Goal: Task Accomplishment & Management: Manage account settings

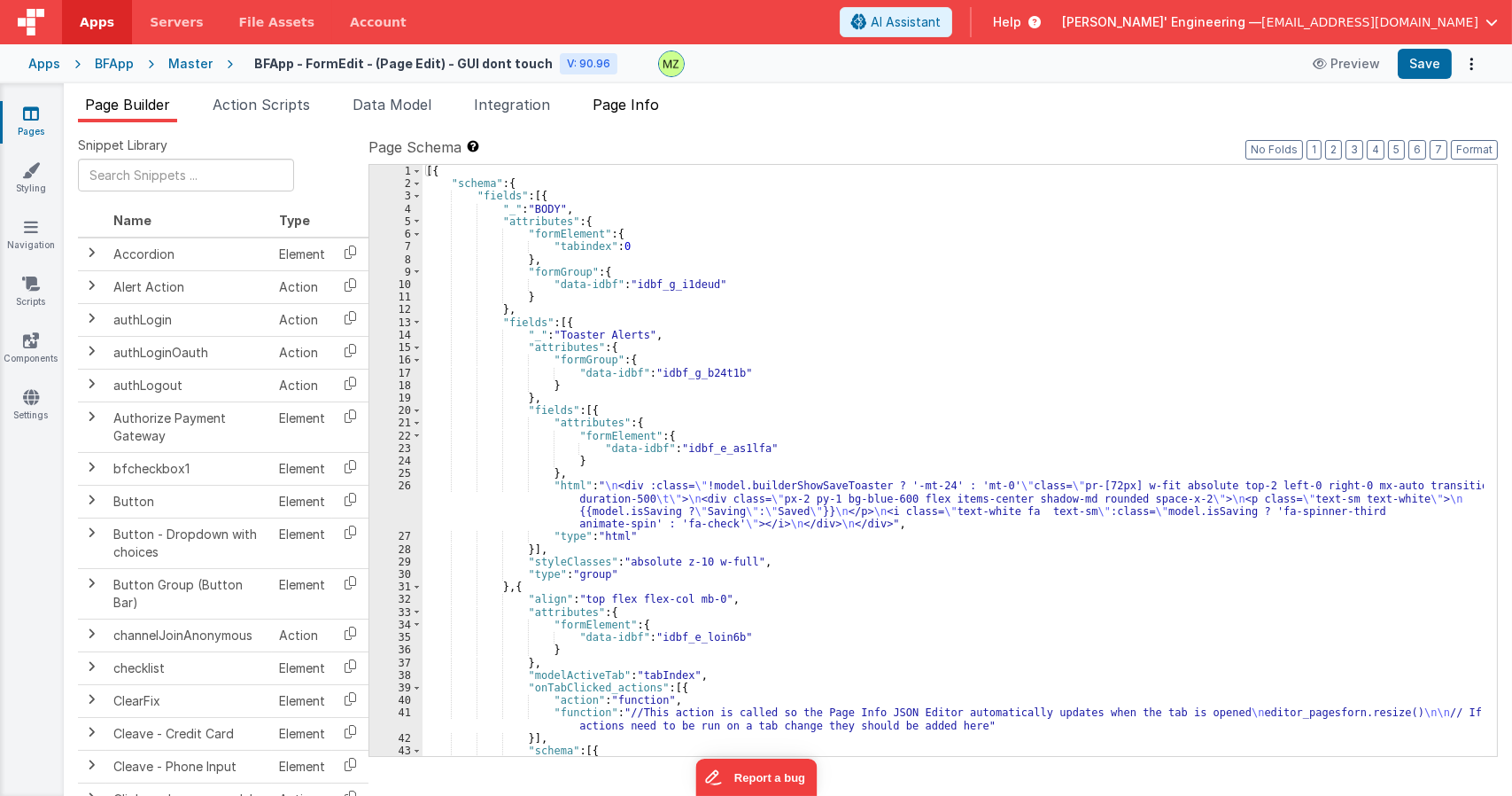
click at [630, 108] on span "Page Info" at bounding box center [625, 104] width 67 height 17
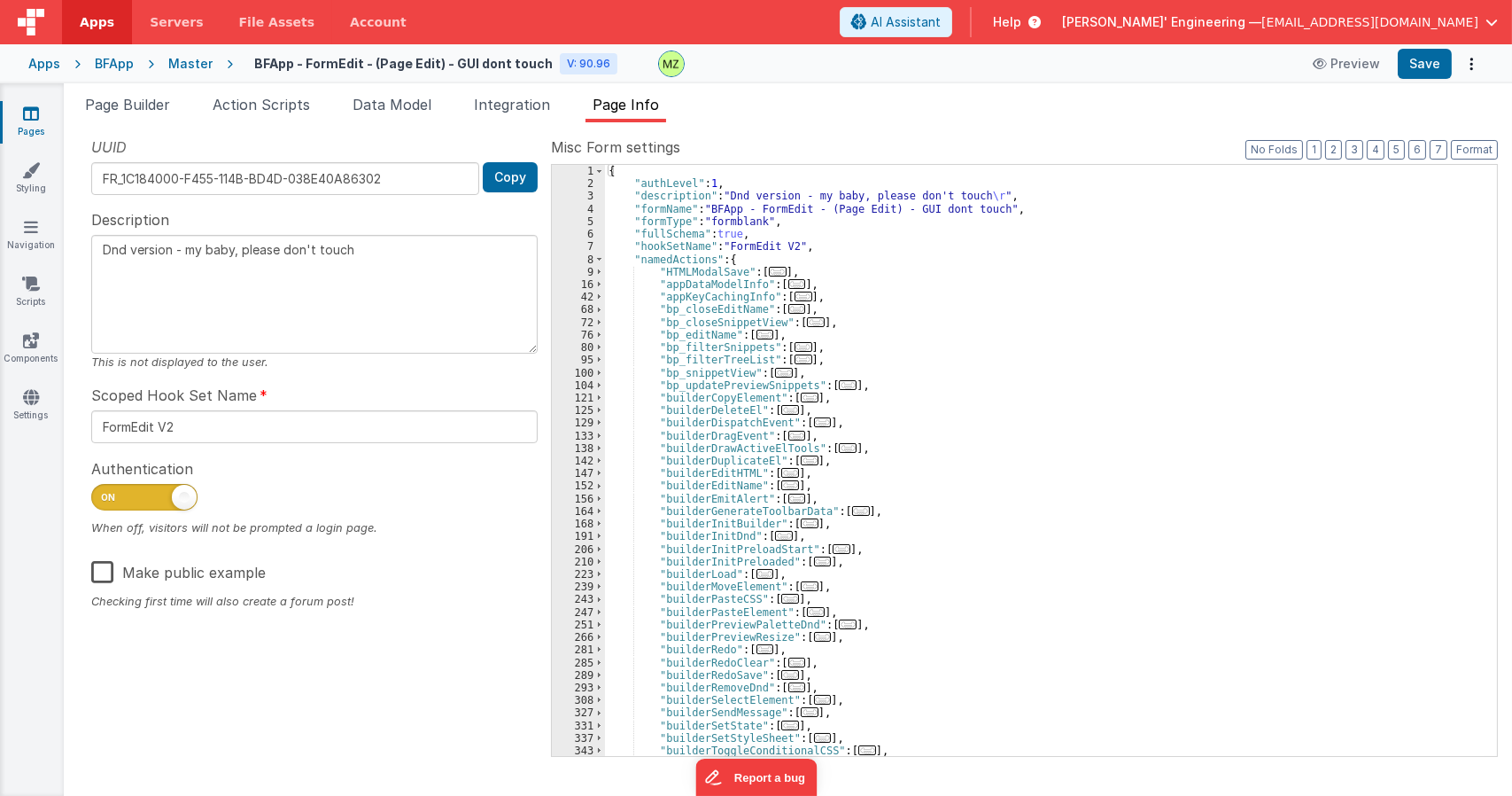
click at [959, 408] on div "{ "authLevel" : 1 , "description" : "Dnd version - my baby, please don't touch …" at bounding box center [1044, 472] width 879 height 616
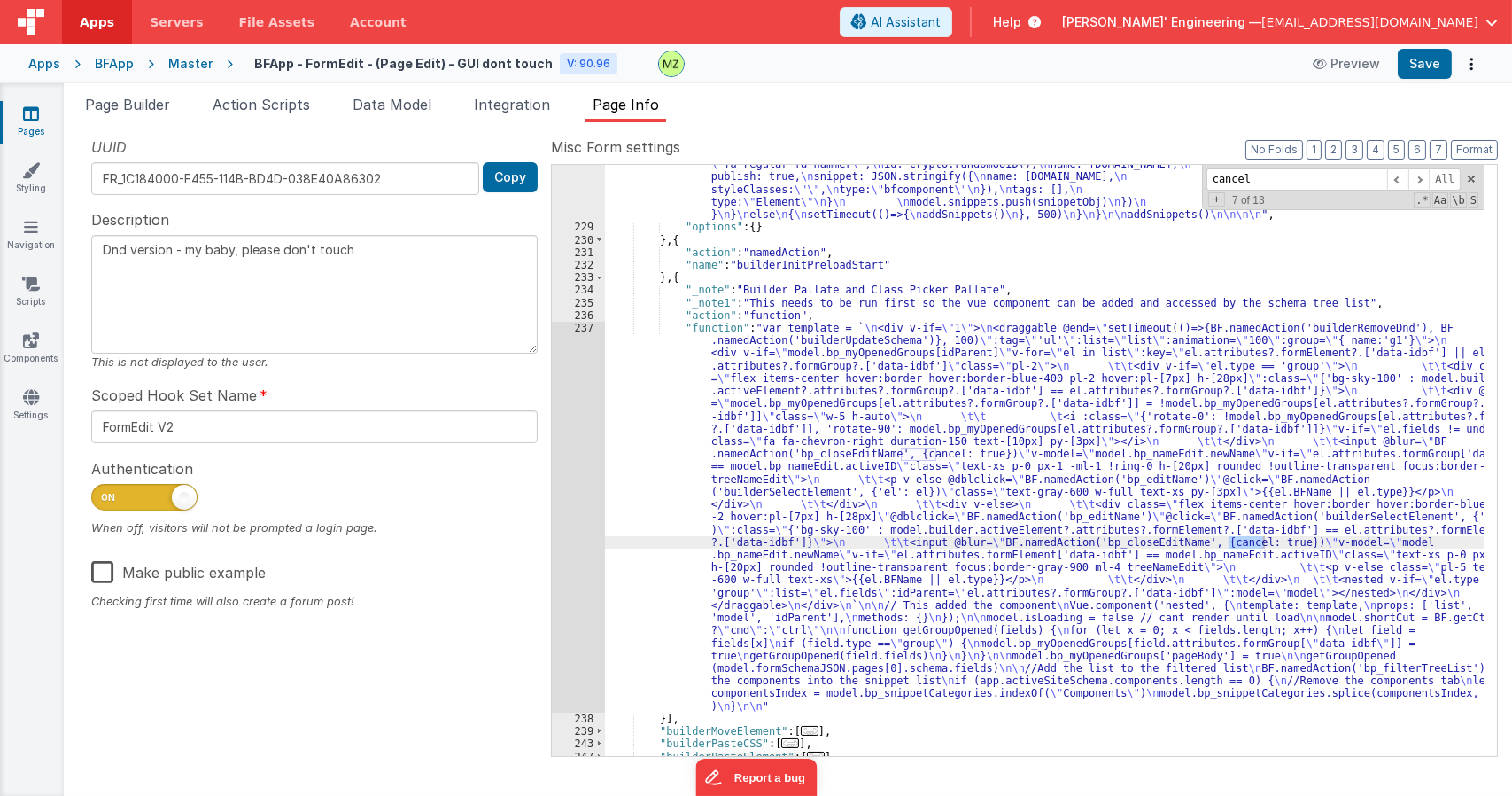
scroll to position [1116, 0]
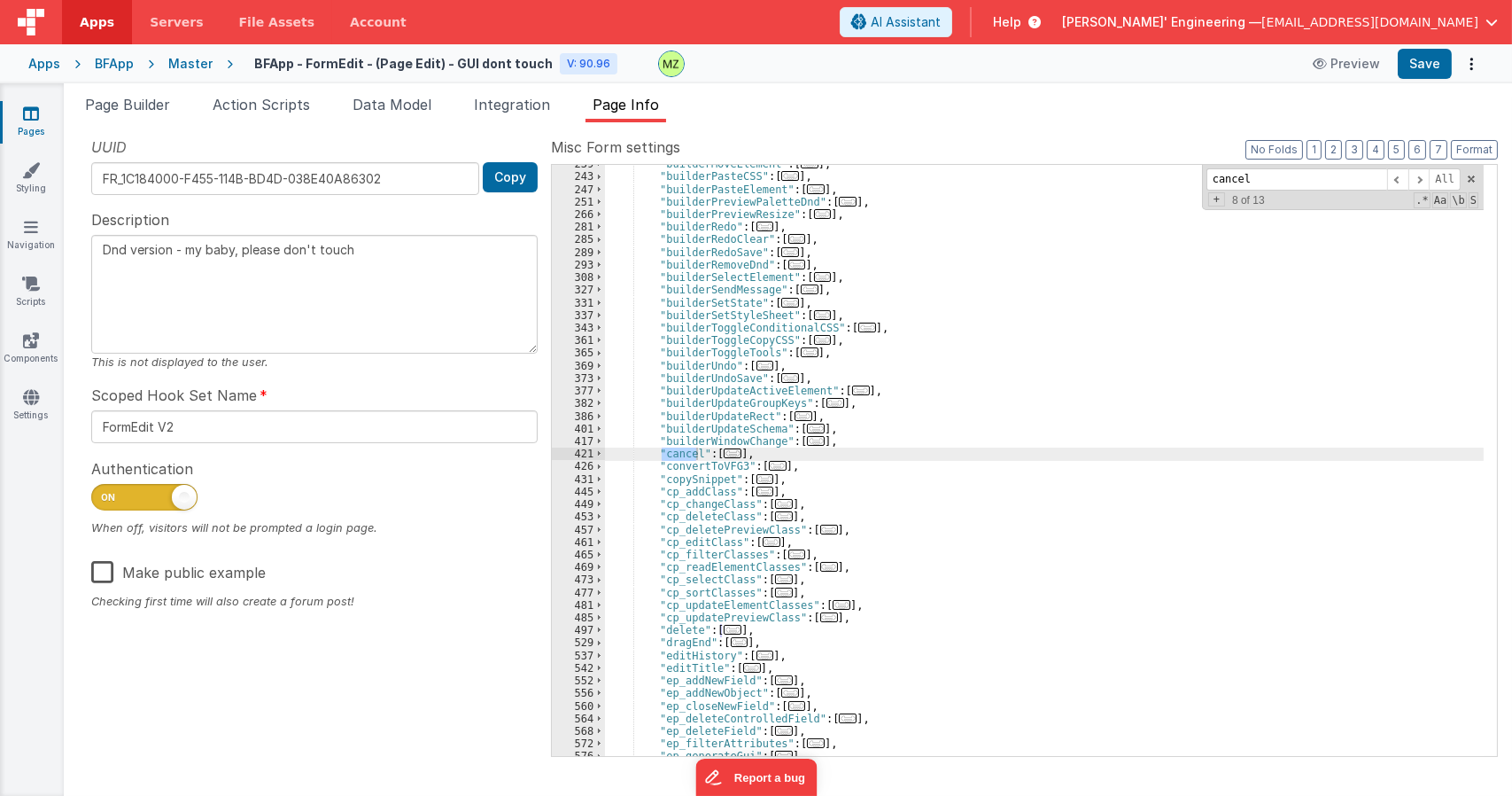
type input "cancel"
drag, startPoint x: 996, startPoint y: 493, endPoint x: 805, endPoint y: 480, distance: 191.4
click at [974, 496] on div ""builderMoveElement" : [ ... ] , "builderPasteCSS" : [ ... ] , "builderPasteEle…" at bounding box center [1044, 465] width 879 height 616
click at [726, 453] on span "..." at bounding box center [733, 454] width 17 height 10
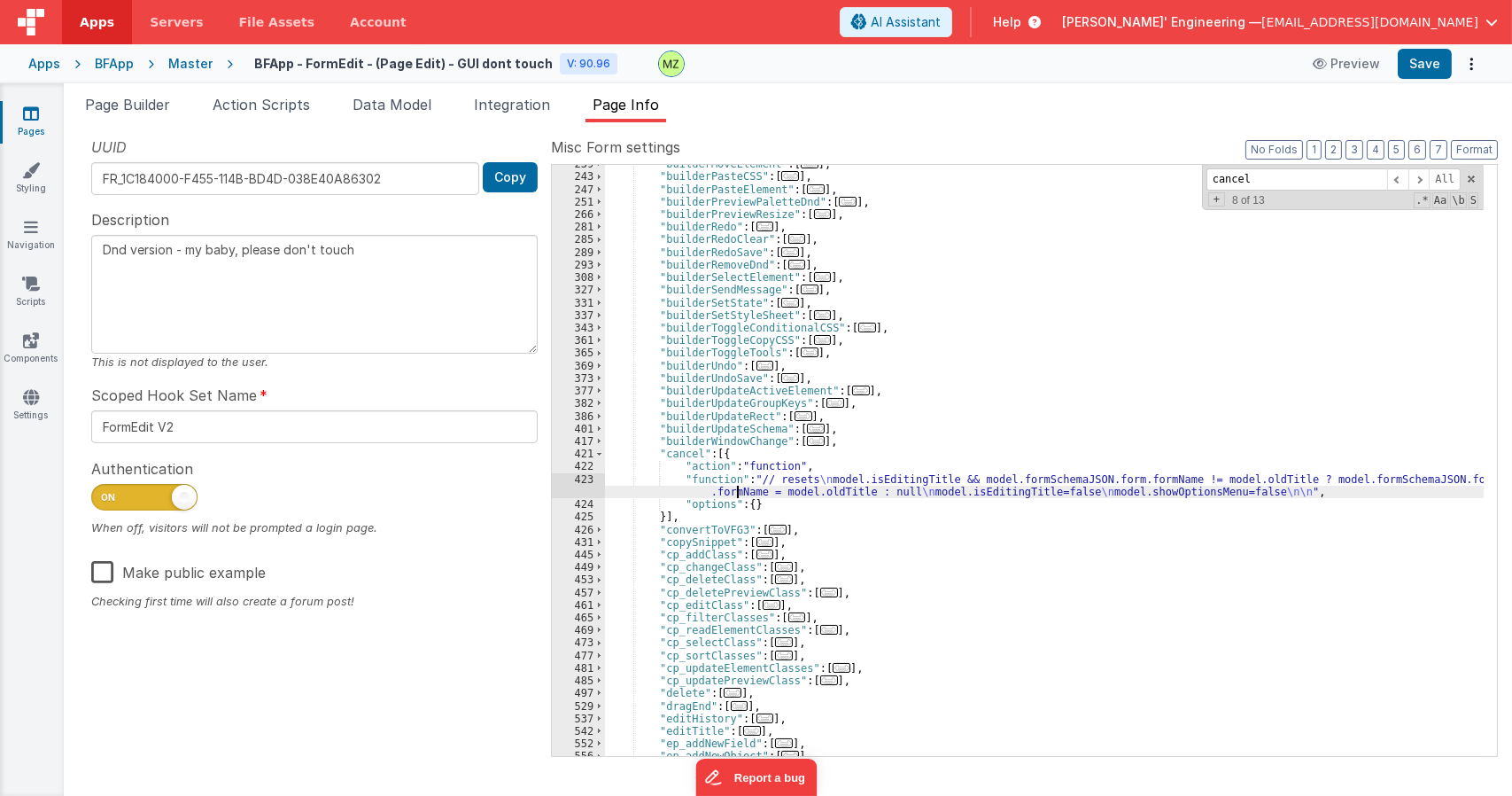
click at [740, 493] on div ""builderMoveElement" : [ ... ] , "builderPasteCSS" : [ ... ] , "builderPasteEle…" at bounding box center [1044, 465] width 879 height 616
click at [588, 478] on div "423" at bounding box center [578, 486] width 53 height 25
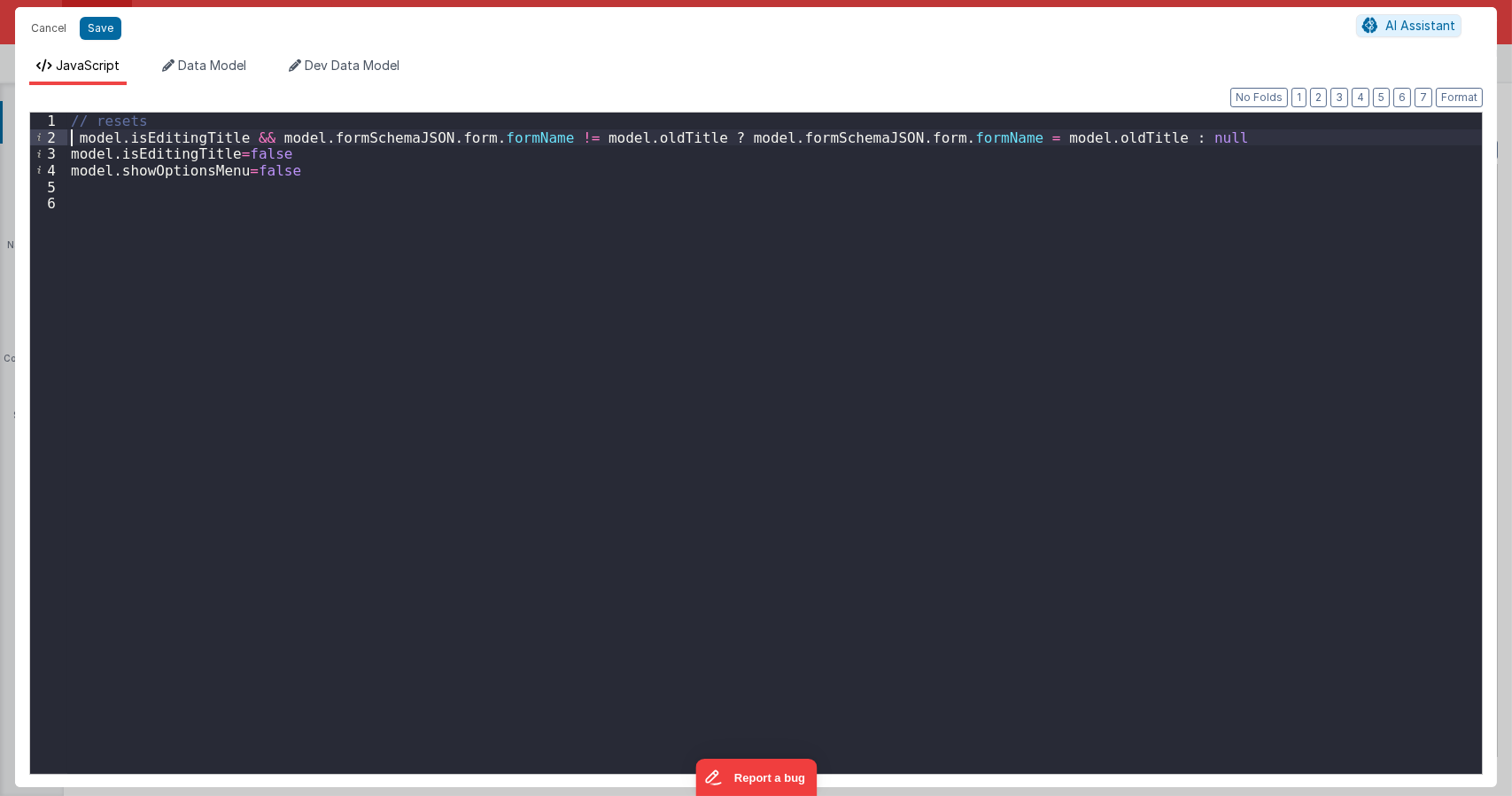
click at [73, 144] on div "// resets model . isEditingTitle && model . formSchemaJSON . form . formName !=…" at bounding box center [774, 458] width 1414 height 693
click at [227, 154] on div "// resets model . isEditingTitle && model . formSchemaJSON . form . formName !=…" at bounding box center [774, 458] width 1414 height 693
click at [342, 193] on div "// resets model . isEditingTitle && model . formSchemaJSON . form . formName !=…" at bounding box center [774, 458] width 1414 height 693
type textarea "Dnd version - my baby, please don't touch"
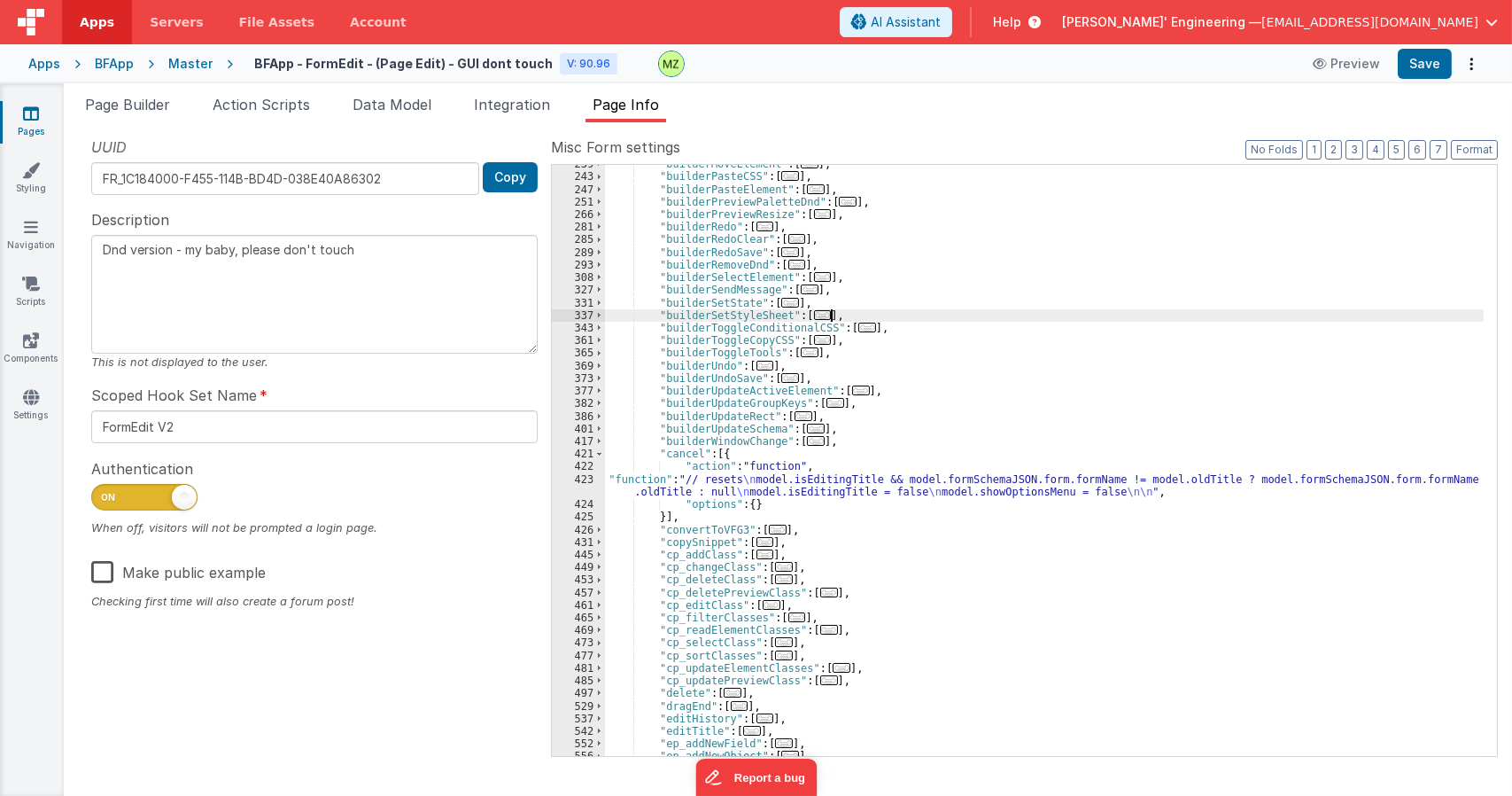
click at [964, 318] on div ""builderMoveElement" : [ ... ] , "builderPasteCSS" : [ ... ] , "builderPasteEle…" at bounding box center [1044, 465] width 879 height 616
click at [991, 427] on div ""builderMoveElement" : [ ... ] , "builderPasteCSS" : [ ... ] , "builderPasteEle…" at bounding box center [1044, 465] width 879 height 616
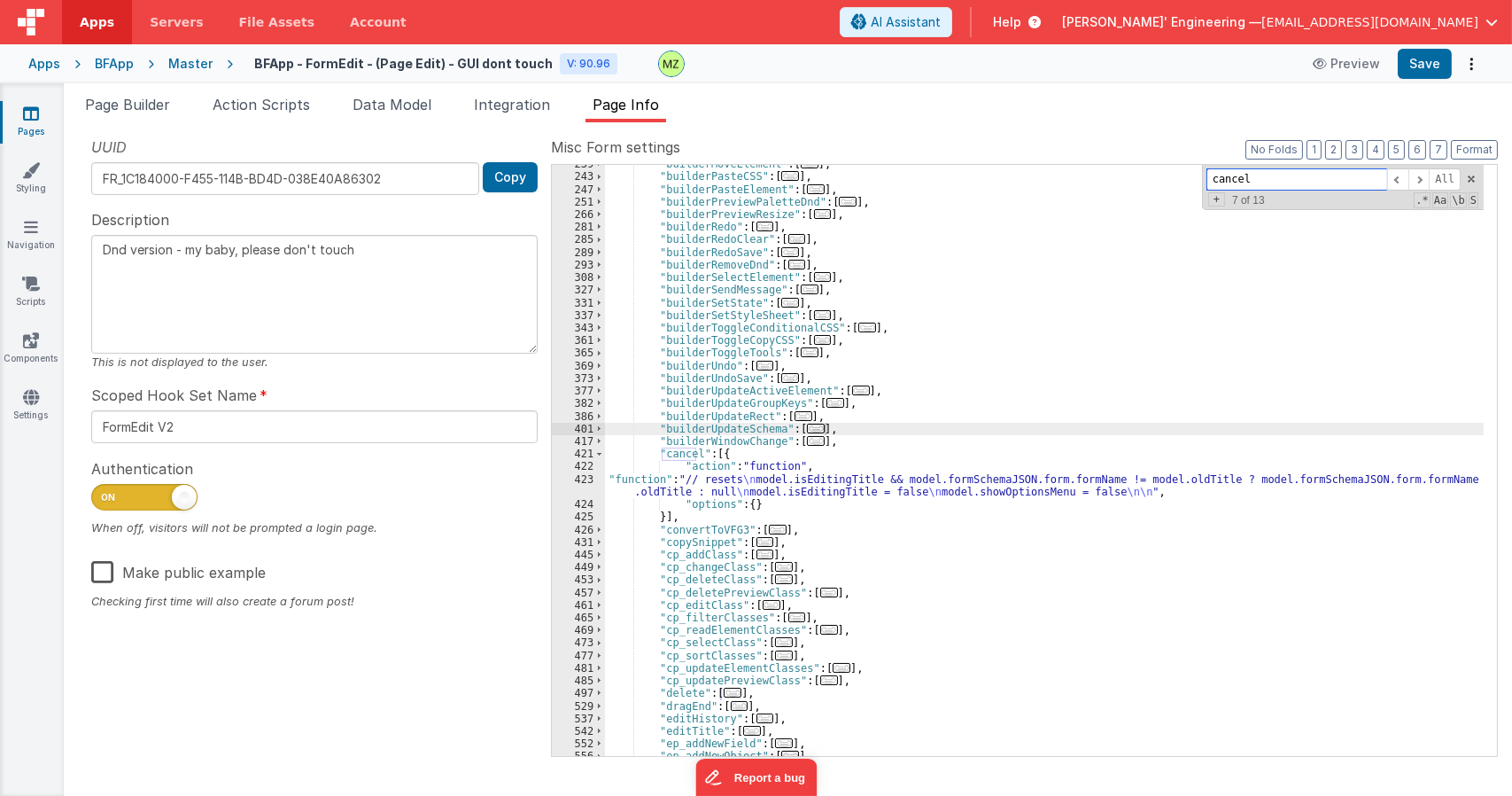
paste input "editTitle"
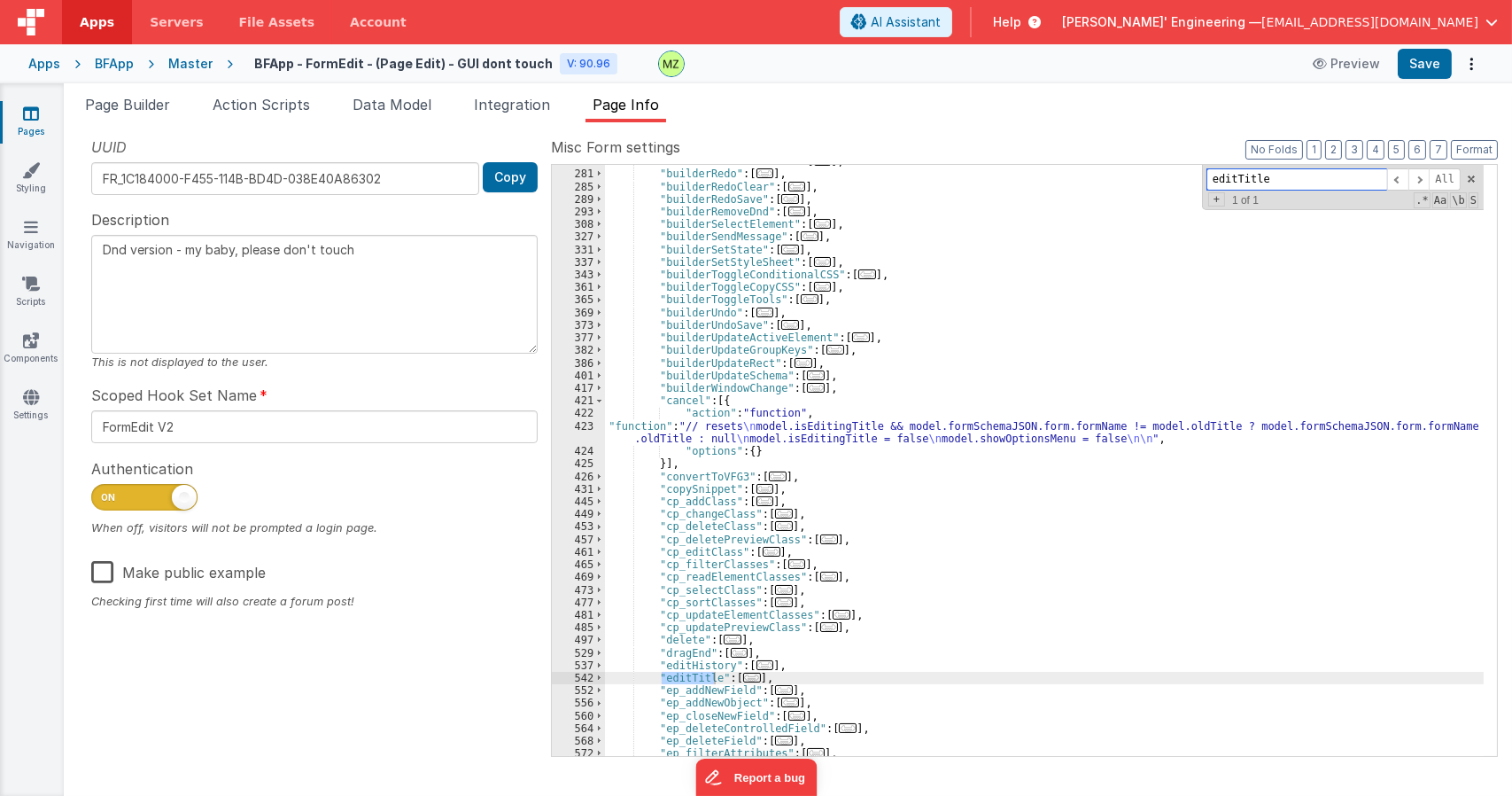
scroll to position [1329, 0]
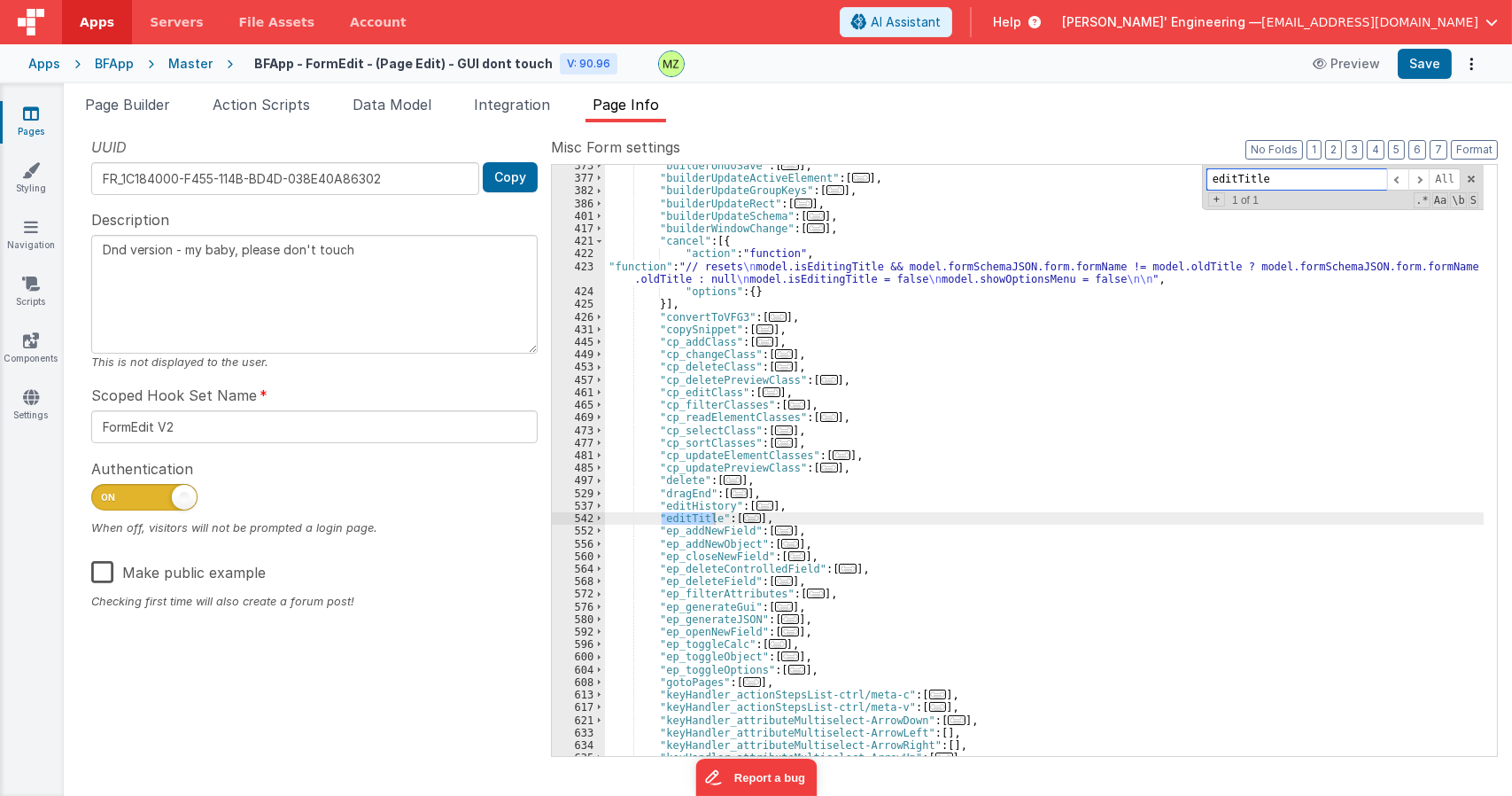
type input "editTitle"
click at [743, 518] on span "..." at bounding box center [752, 518] width 17 height 10
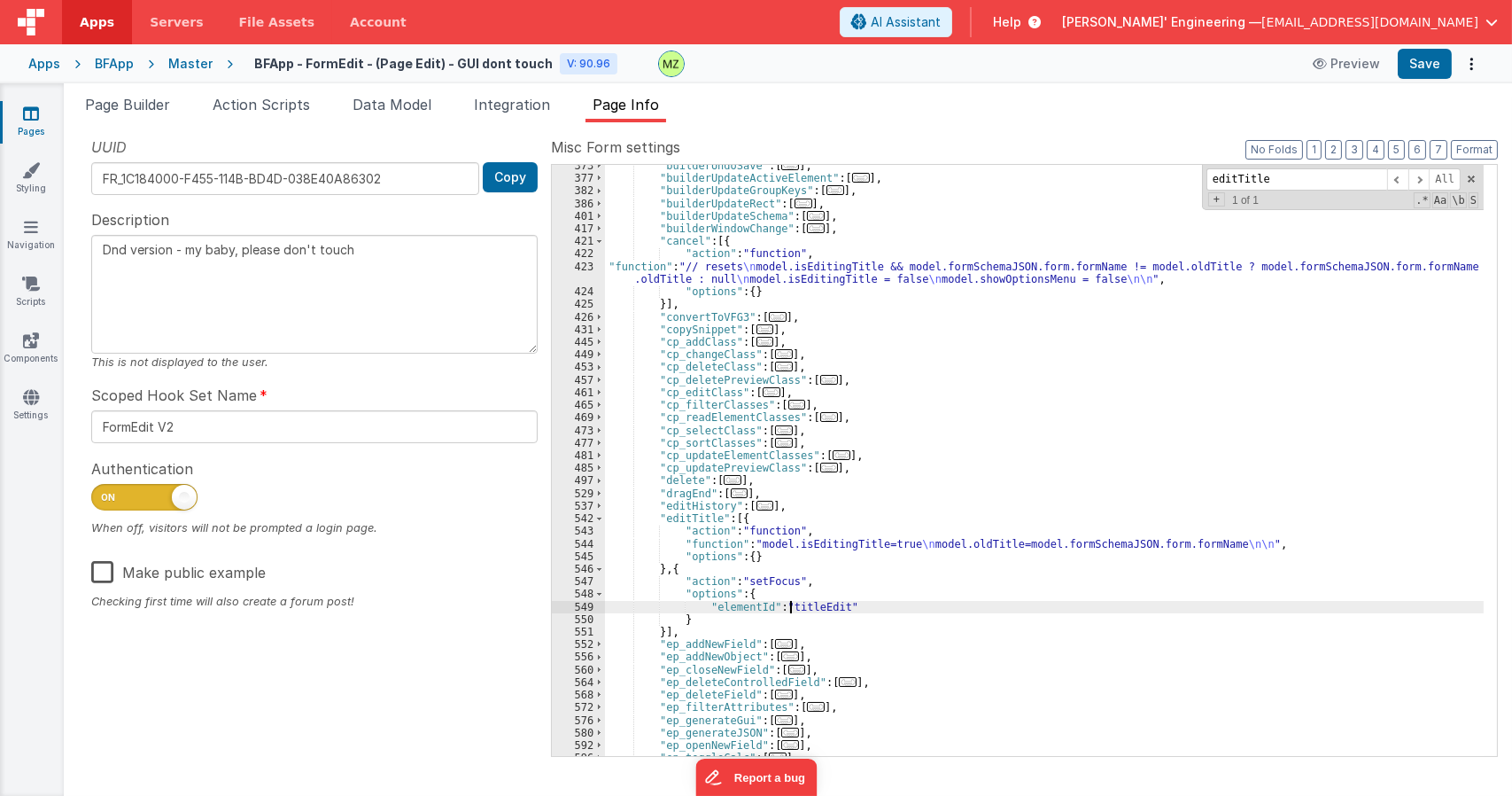
click at [791, 605] on div ""builderUndoSave" : [ ... ] , "builderUpdateActiveElement" : [ ... ] , "builder…" at bounding box center [1044, 467] width 879 height 616
click at [780, 545] on div ""builderUndoSave" : [ ... ] , "builderUpdateActiveElement" : [ ... ] , "builder…" at bounding box center [1044, 467] width 879 height 616
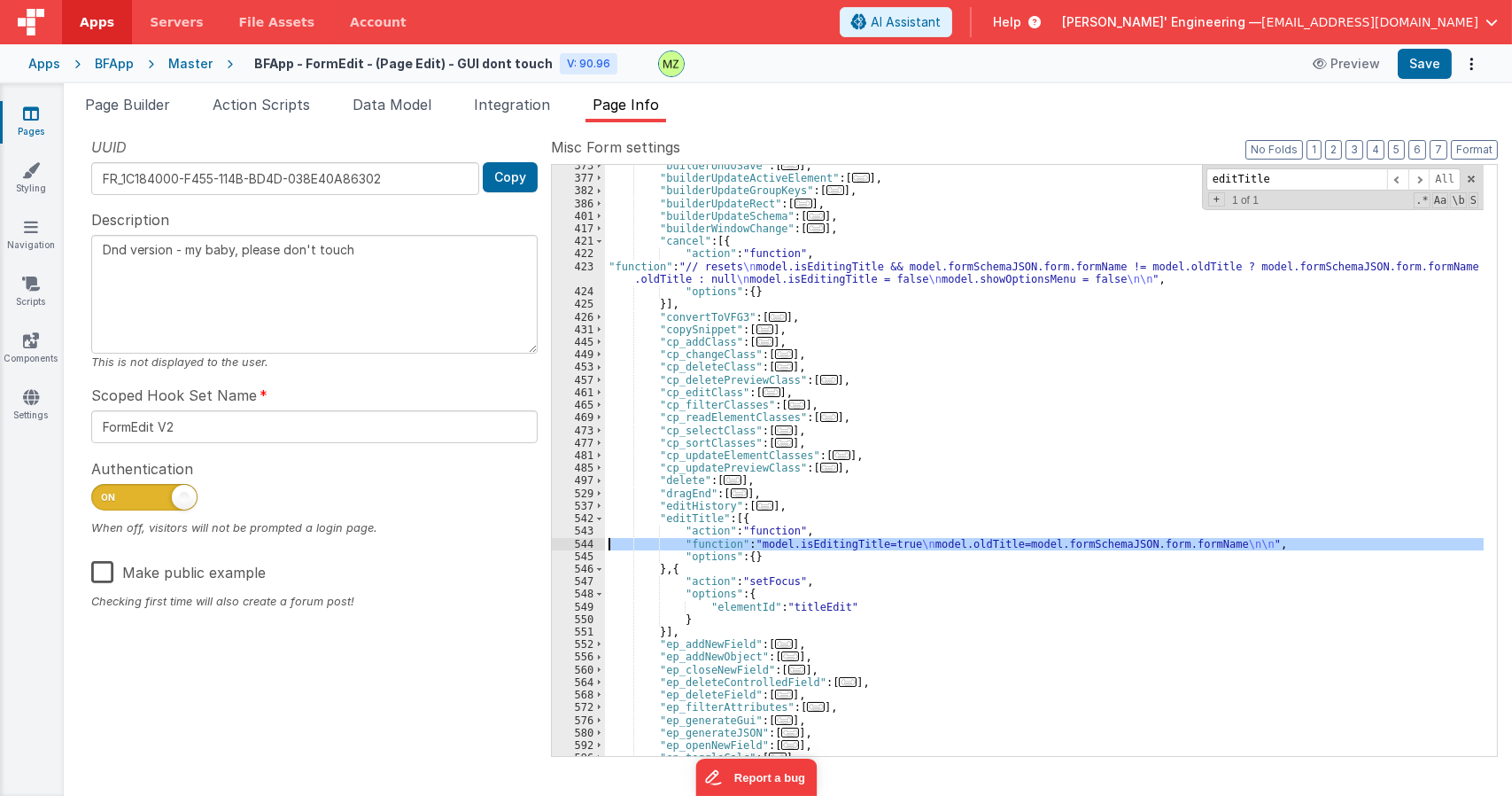
click at [575, 538] on div "544" at bounding box center [578, 544] width 53 height 13
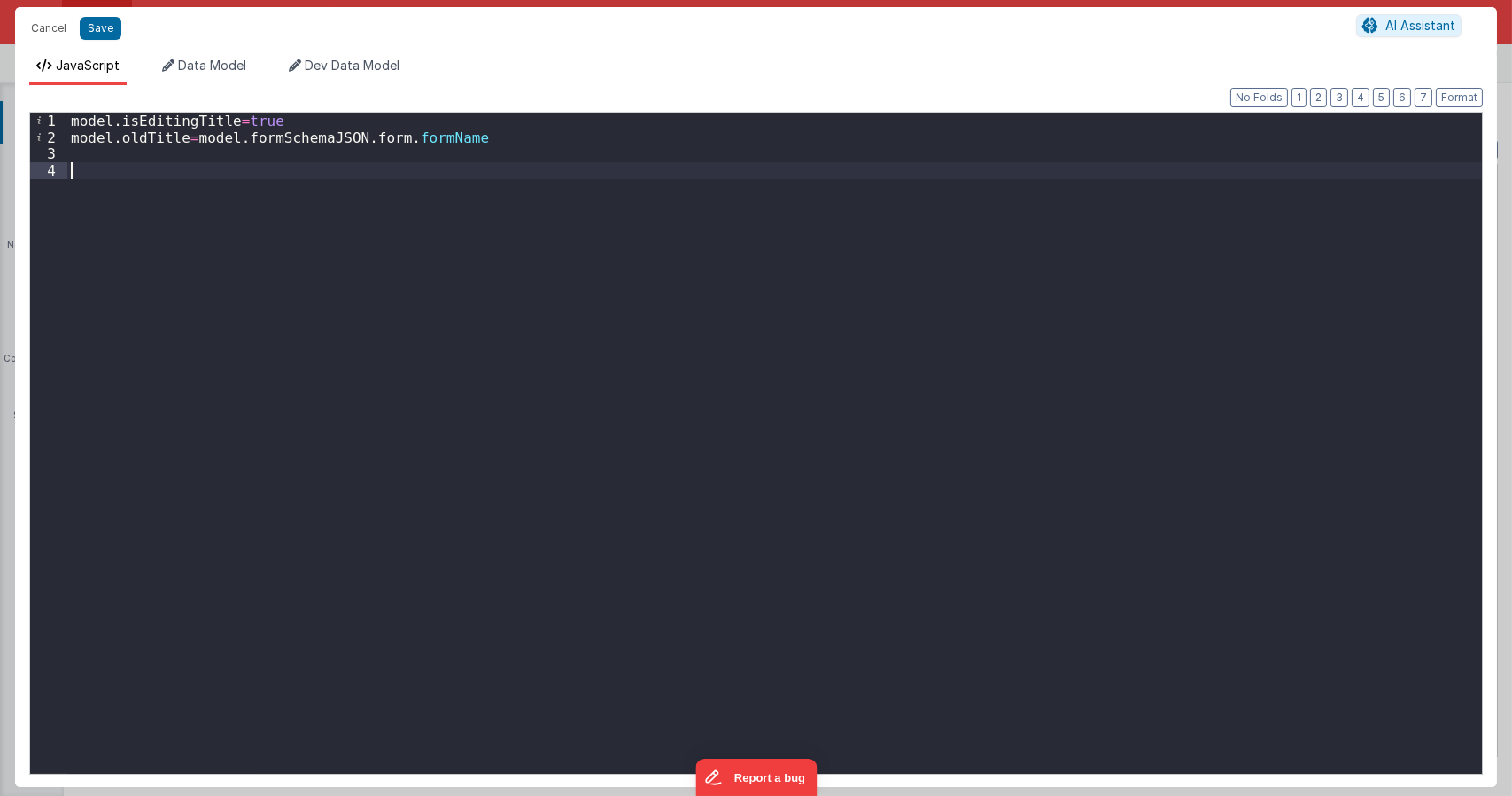
click at [420, 186] on div "model . isEditingTitle = true model . oldTitle = model . formSchemaJSON . form …" at bounding box center [774, 458] width 1414 height 693
paste textarea
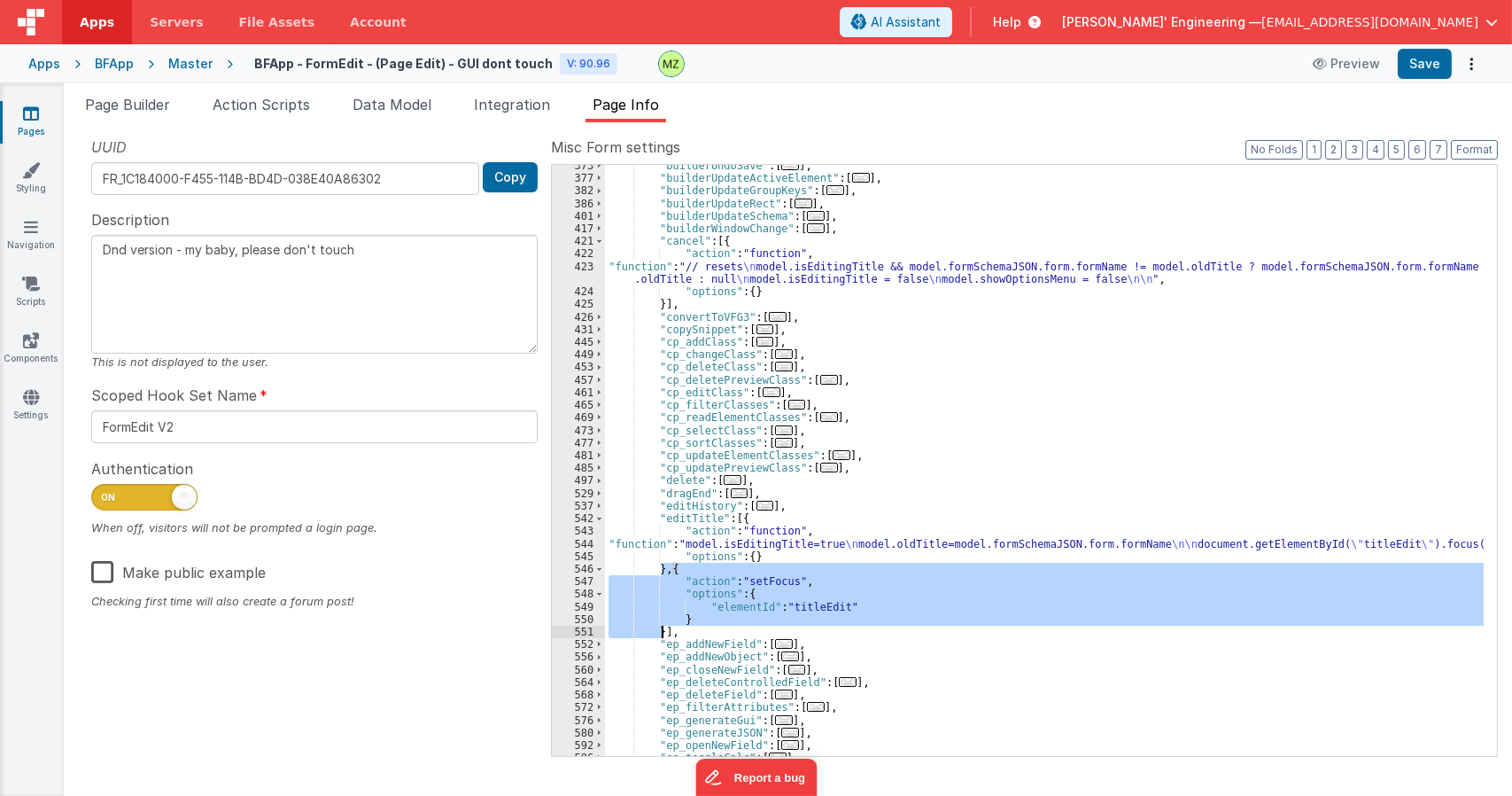
drag, startPoint x: 661, startPoint y: 568, endPoint x: 660, endPoint y: 635, distance: 67.0
click at [660, 635] on div ""builderUndoSave" : [ ... ] , "builderUpdateActiveElement" : [ ... ] , "builder…" at bounding box center [1044, 467] width 879 height 616
type textarea "Dnd version - my baby, please don't touch"
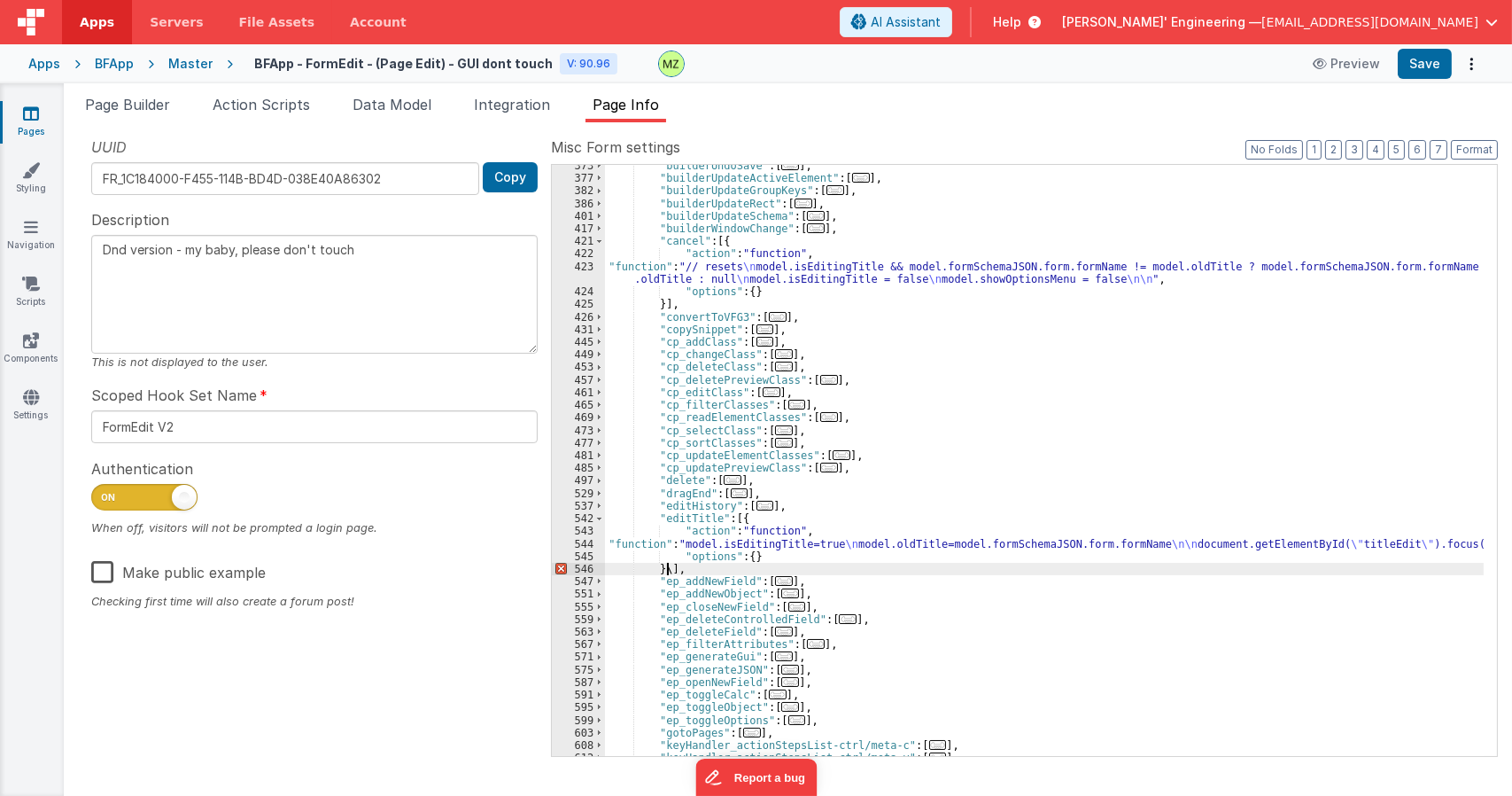
type textarea "Dnd version - my baby, please don't touch"
click at [758, 566] on div ""builderUndoSave" : [ ... ] , "builderUpdateActiveElement" : [ ... ] , "builder…" at bounding box center [1044, 467] width 879 height 616
drag, startPoint x: 688, startPoint y: 545, endPoint x: 589, endPoint y: 530, distance: 100.1
click at [686, 545] on div ""builderUndoSave" : [ ... ] , "builderUpdateActiveElement" : [ ... ] , "builder…" at bounding box center [1044, 467] width 879 height 616
click at [573, 545] on div "544" at bounding box center [578, 544] width 53 height 13
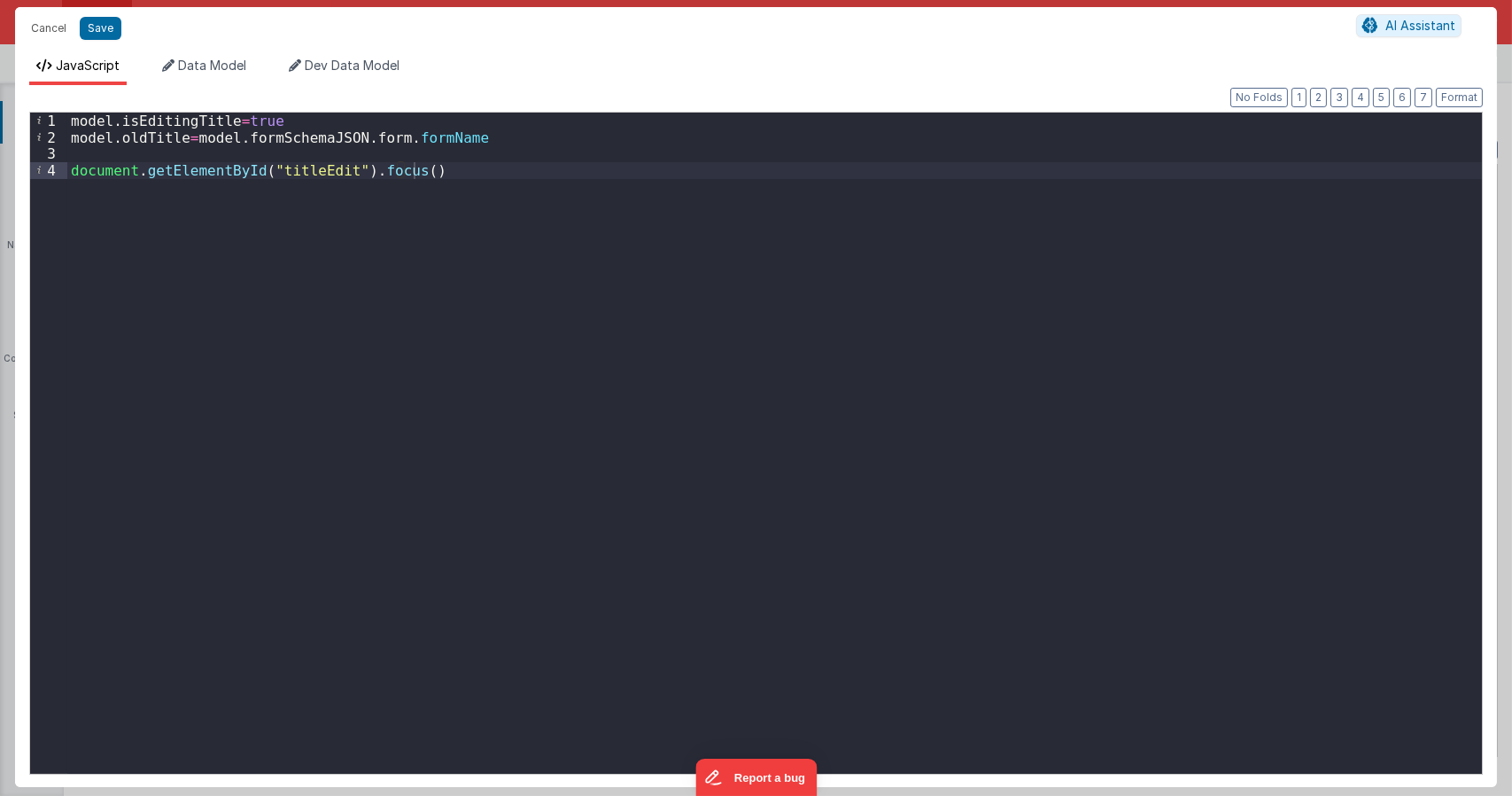
click at [192, 155] on div "model . isEditingTitle = true model . oldTitle = model . formSchemaJSON . form …" at bounding box center [774, 458] width 1414 height 693
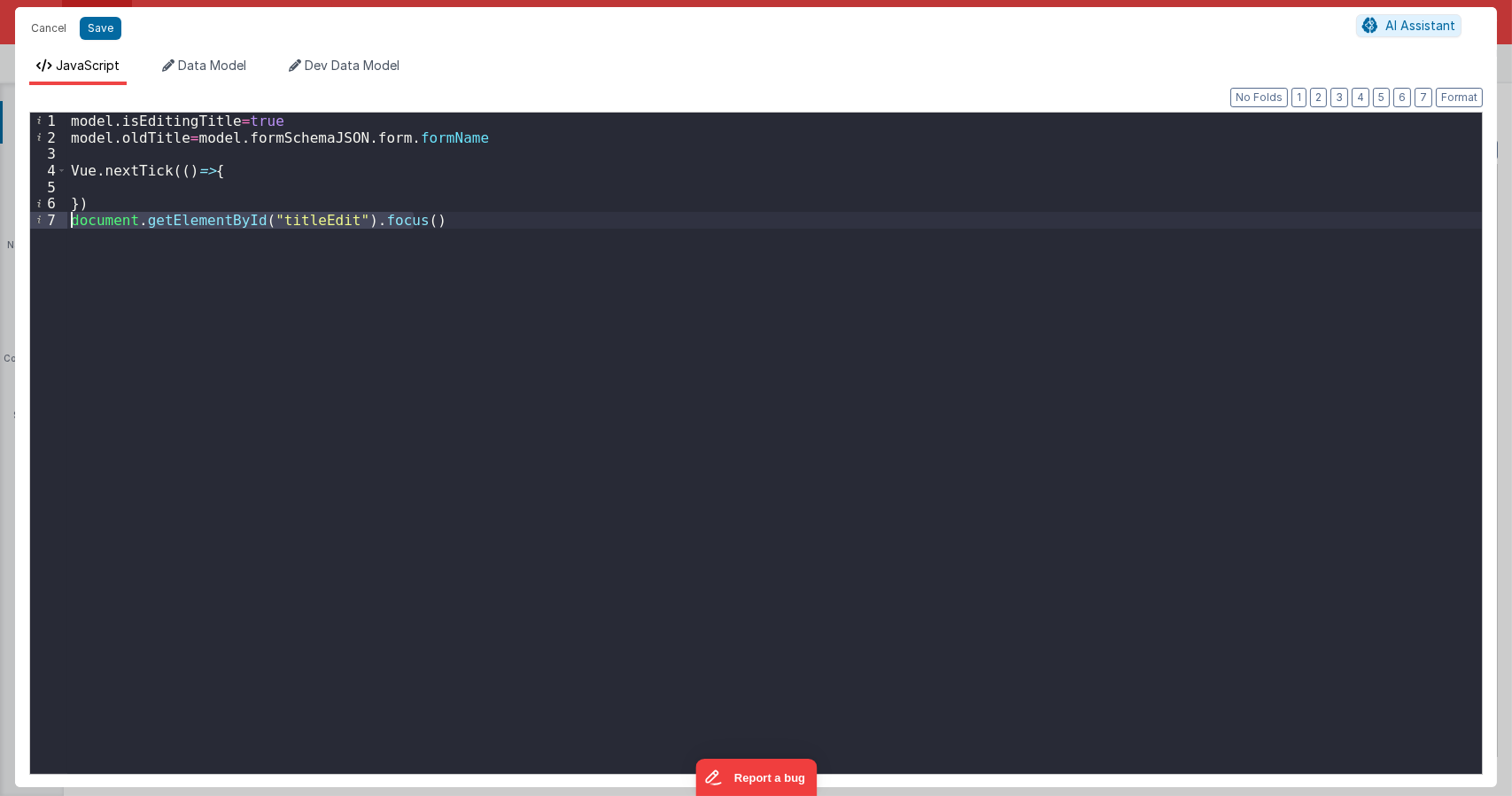
drag, startPoint x: 422, startPoint y: 227, endPoint x: 47, endPoint y: 214, distance: 375.2
click at [47, 214] on div "1 2 3 4 5 6 7 model . isEditingTitle = true model . oldTitle = model . formSche…" at bounding box center [756, 442] width 1454 height 663
click at [134, 193] on div "model . isEditingTitle = true model . oldTitle = model . formSchemaJSON . form …" at bounding box center [774, 458] width 1414 height 693
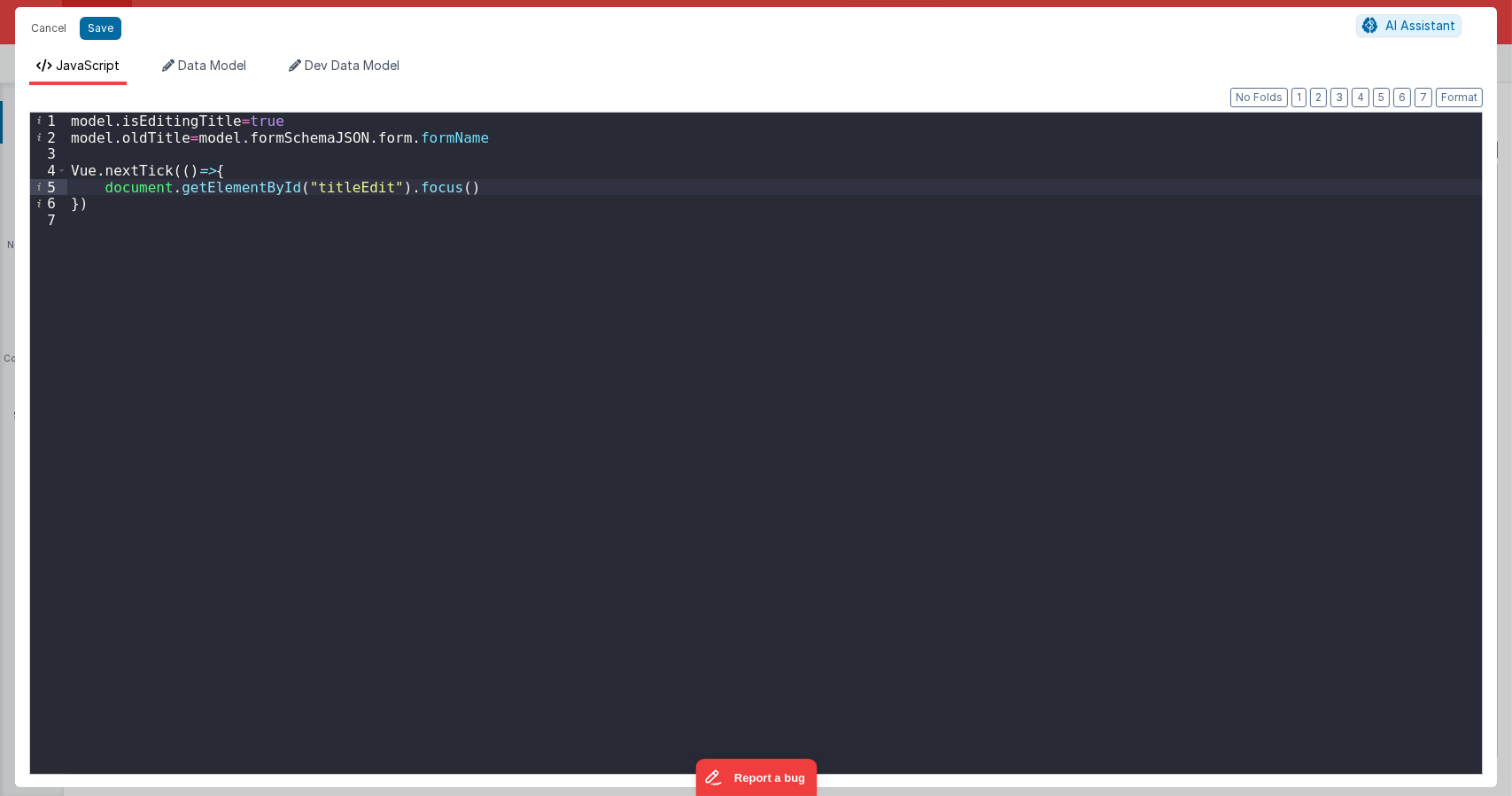
type textarea "Dnd version - my baby, please don't touch"
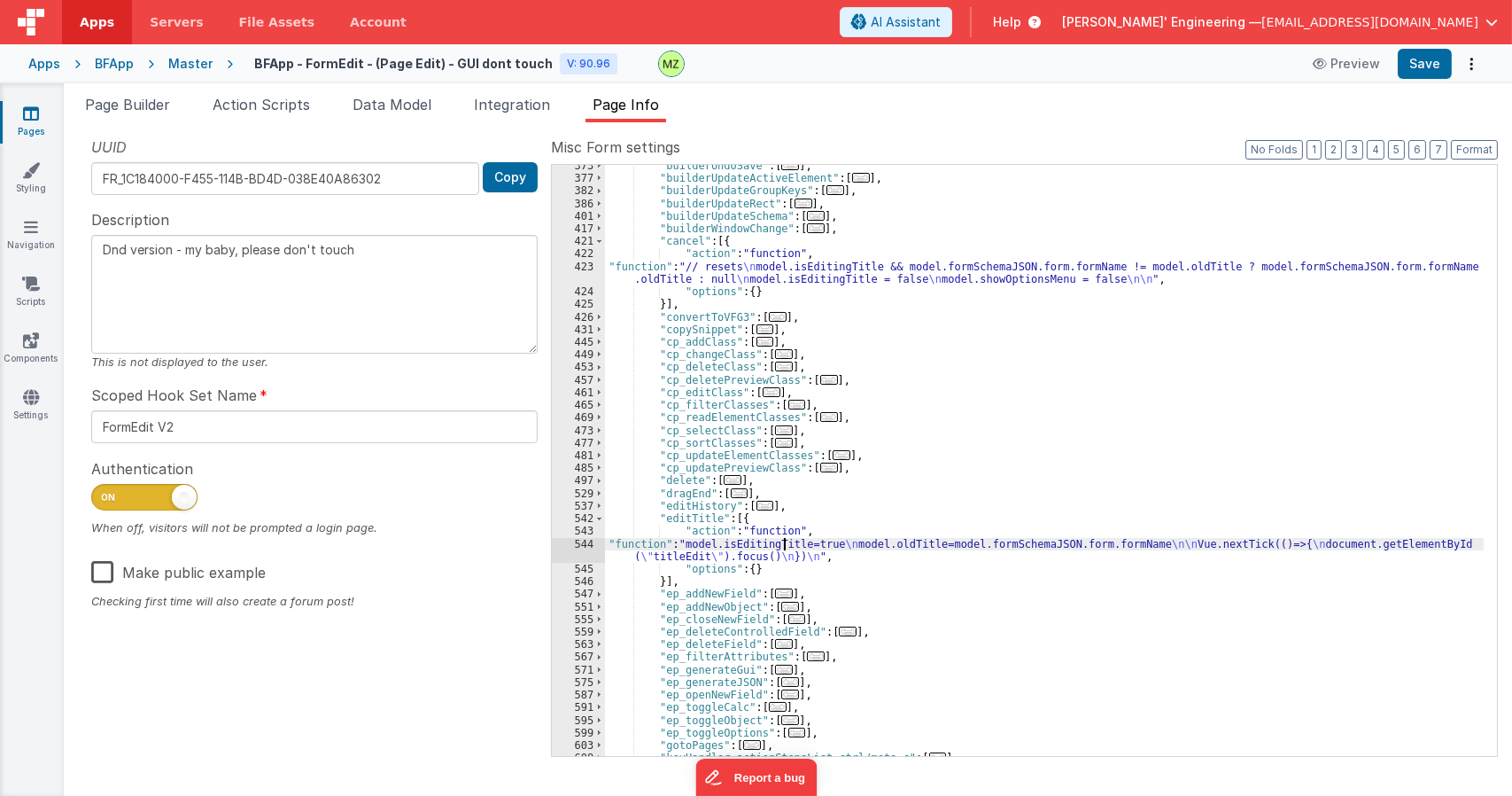
click at [785, 539] on div ""builderUndoSave" : [ ... ] , "builderUpdateActiveElement" : [ ... ] , "builder…" at bounding box center [1044, 467] width 879 height 616
click at [582, 543] on div "544" at bounding box center [578, 550] width 53 height 25
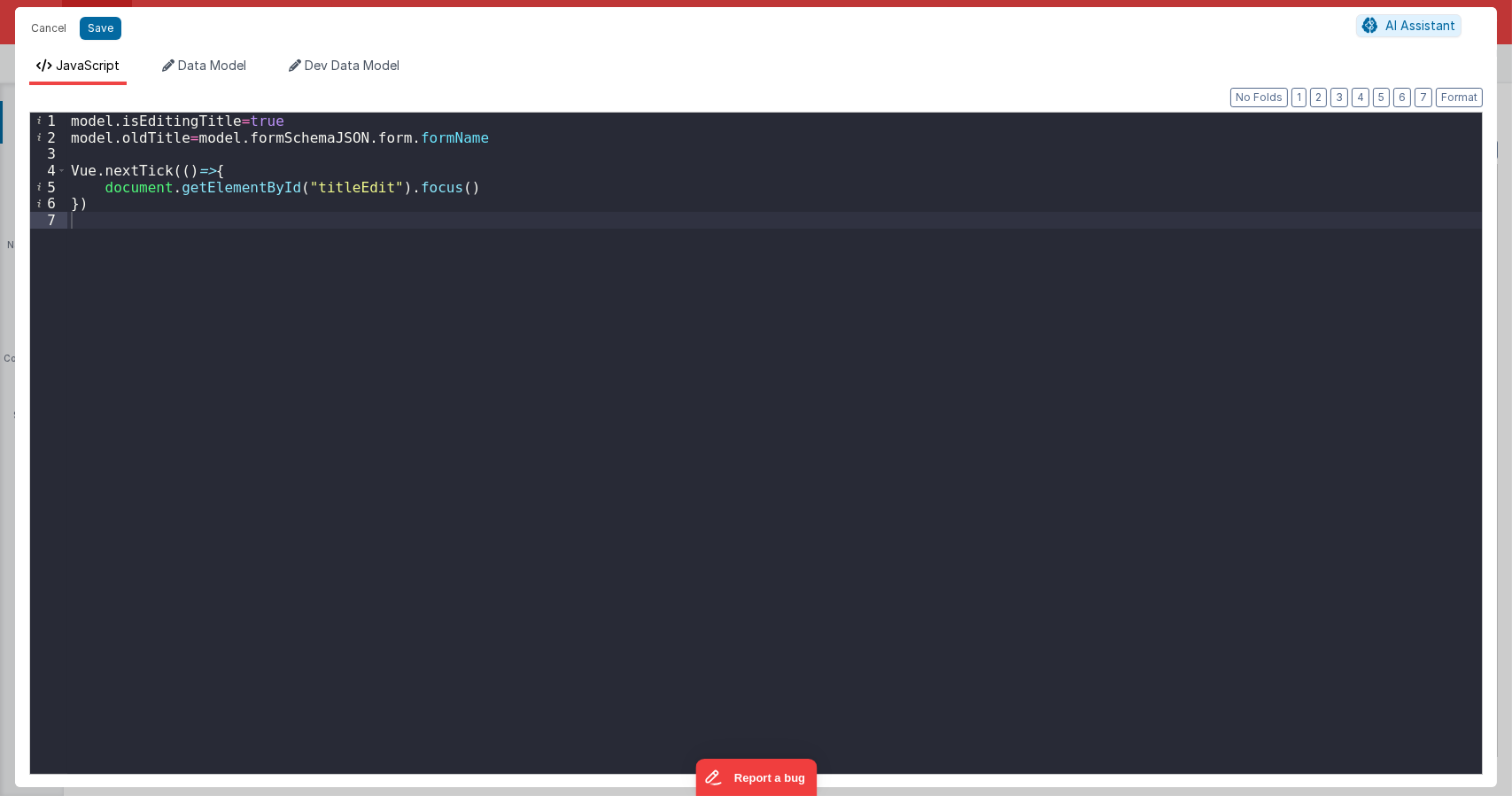
click at [226, 120] on div "model . isEditingTitle = true model . oldTitle = model . formSchemaJSON . form …" at bounding box center [774, 458] width 1414 height 693
click at [245, 116] on div "model . isEditingTitle = true model . oldTitle = model . formSchemaJSON . form …" at bounding box center [774, 458] width 1414 height 693
click at [180, 139] on div "model . isEditingTitle = true model . oldTitle = model . formSchemaJSON . form …" at bounding box center [774, 458] width 1414 height 693
click at [195, 141] on div "model . isEditingTitle = true model . oldTitle = model . formSchemaJSON . form …" at bounding box center [774, 458] width 1414 height 693
click at [346, 200] on div "model . isEditingTitle = true model . oldTitle = model . formSchemaJSON . form …" at bounding box center [774, 458] width 1414 height 693
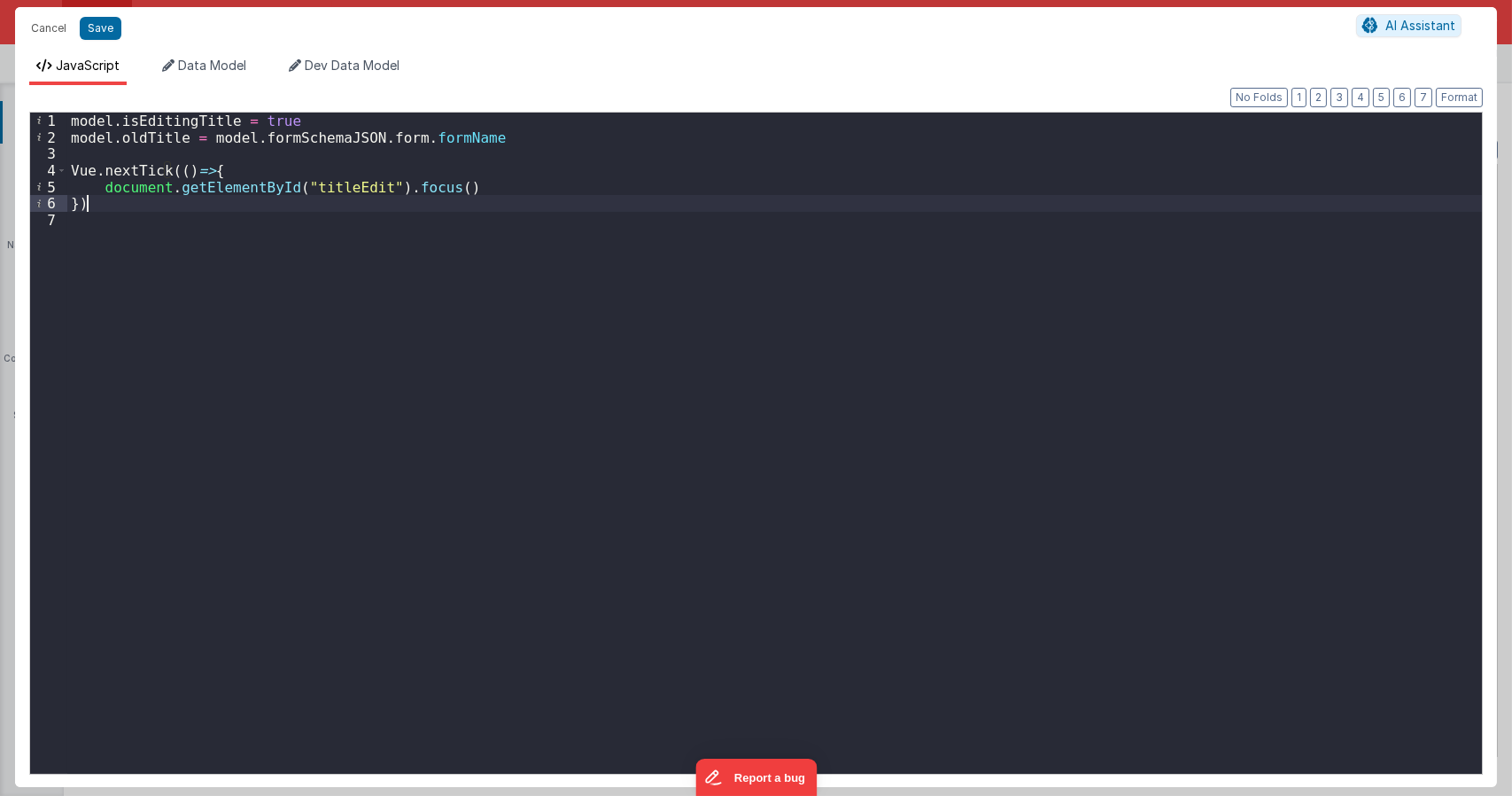
type textarea "Dnd version - my baby, please don't touch"
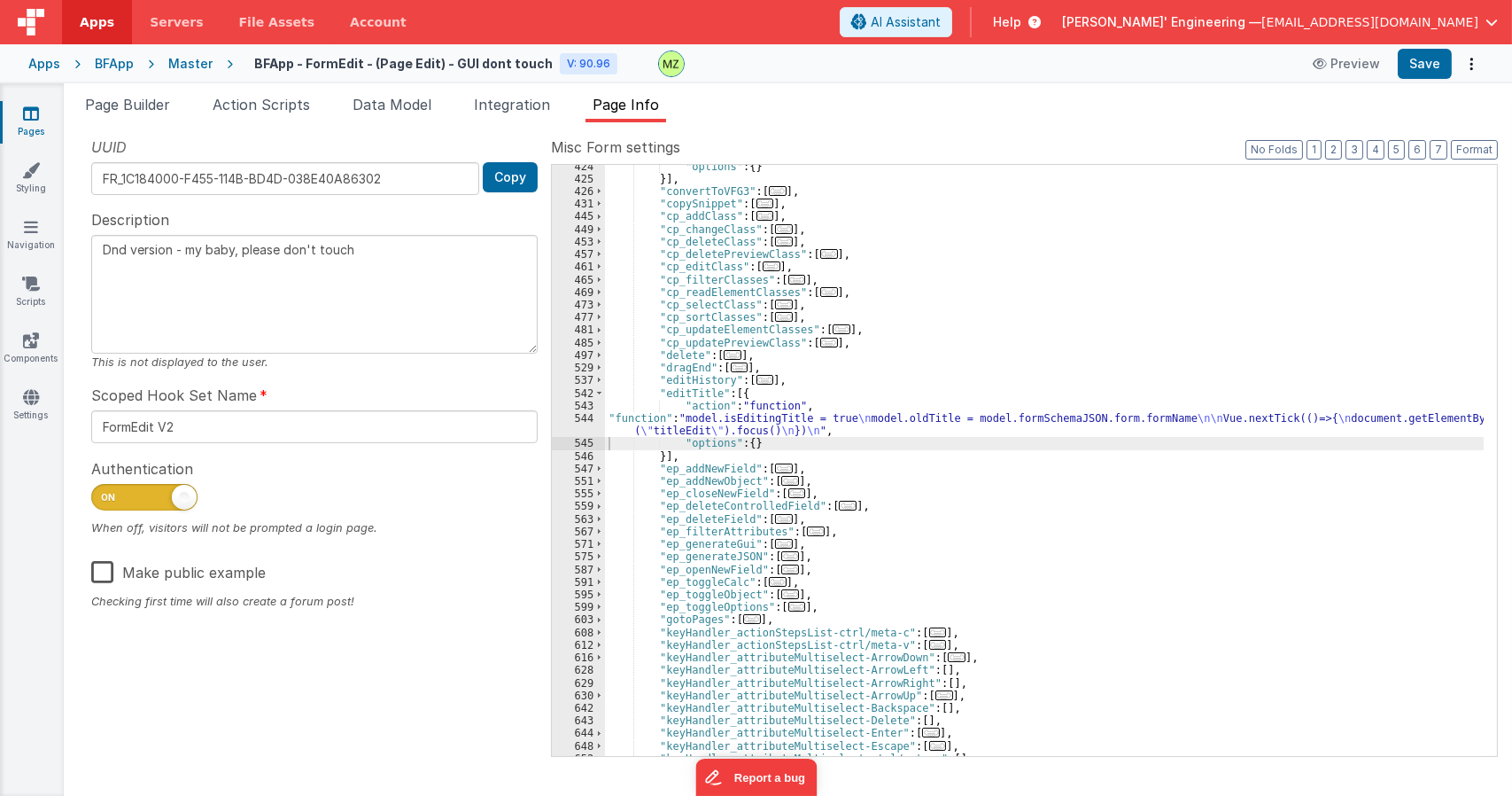
scroll to position [1454, 0]
click at [784, 425] on div ""options" : { } }] , "convertToVFG3" : [ ... ] , "copySnippet" : [ ... ] , "cp_…" at bounding box center [1044, 468] width 879 height 616
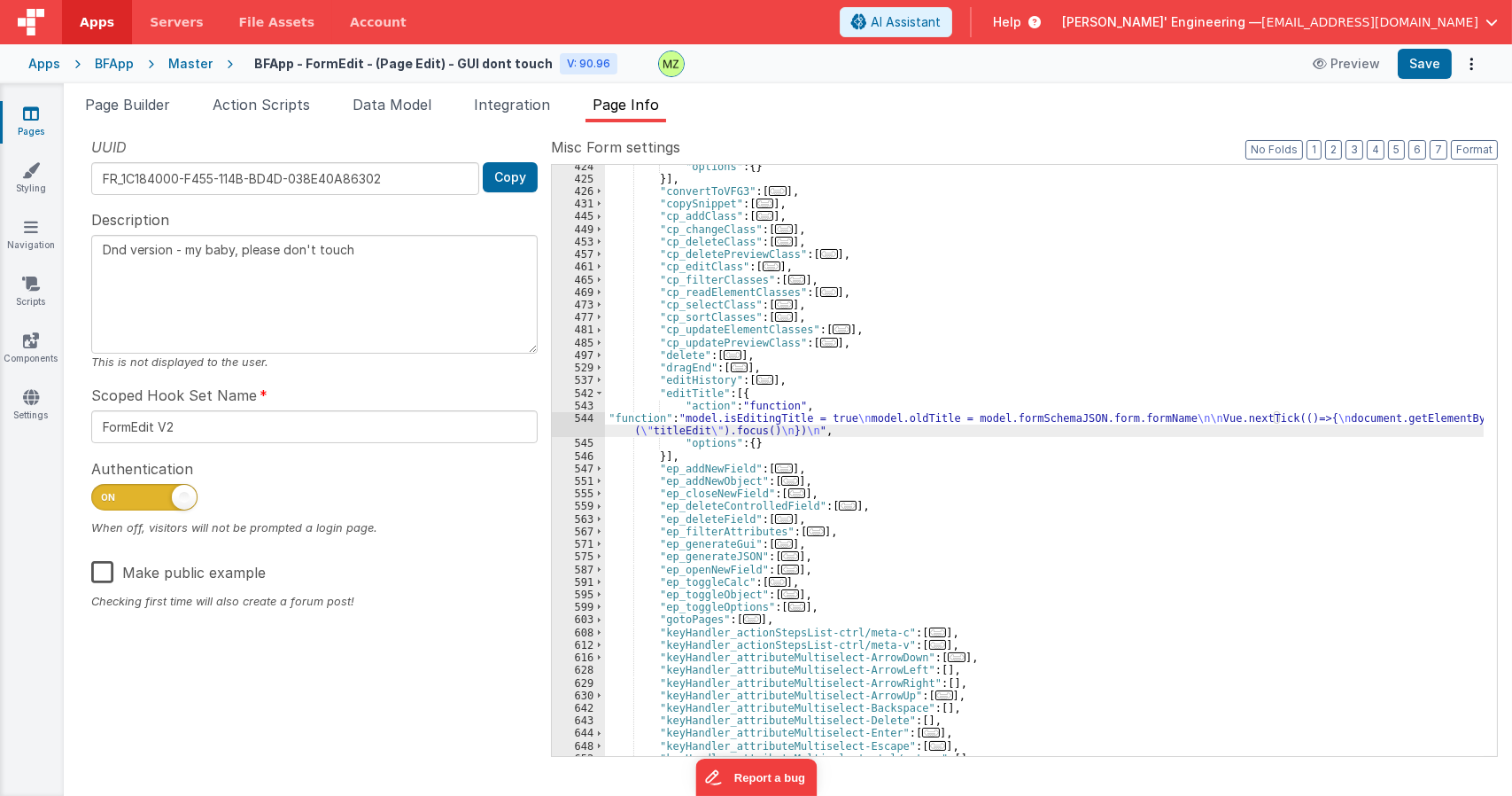
click at [784, 415] on div ""options" : { } }] , "convertToVFG3" : [ ... ] , "copySnippet" : [ ... ] , "cp_…" at bounding box center [1044, 468] width 879 height 616
click at [580, 419] on div "544" at bounding box center [578, 425] width 53 height 25
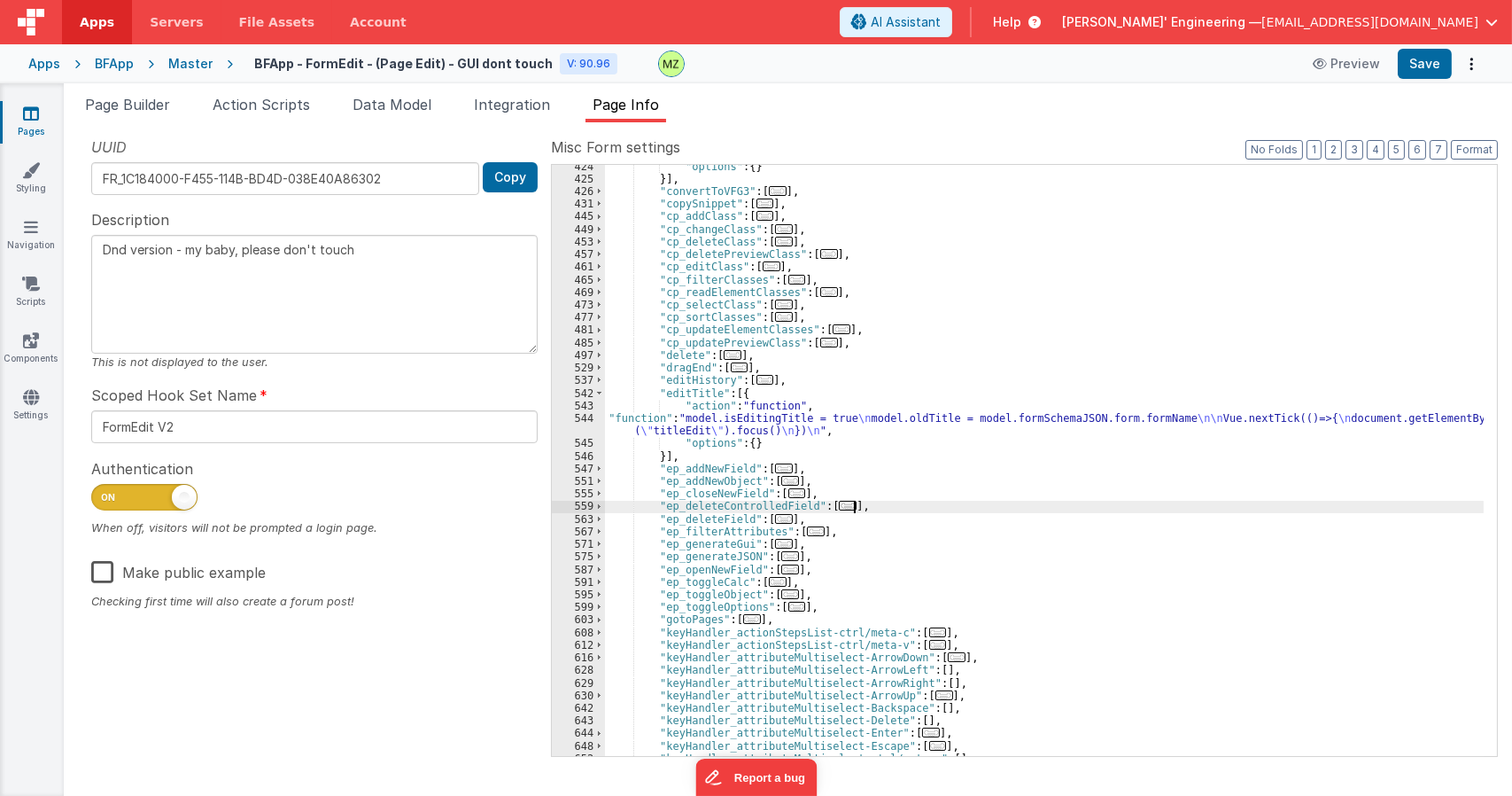
click at [893, 508] on div ""options" : { } }] , "convertToVFG3" : [ ... ] , "copySnippet" : [ ... ] , "cp_…" at bounding box center [1044, 468] width 879 height 616
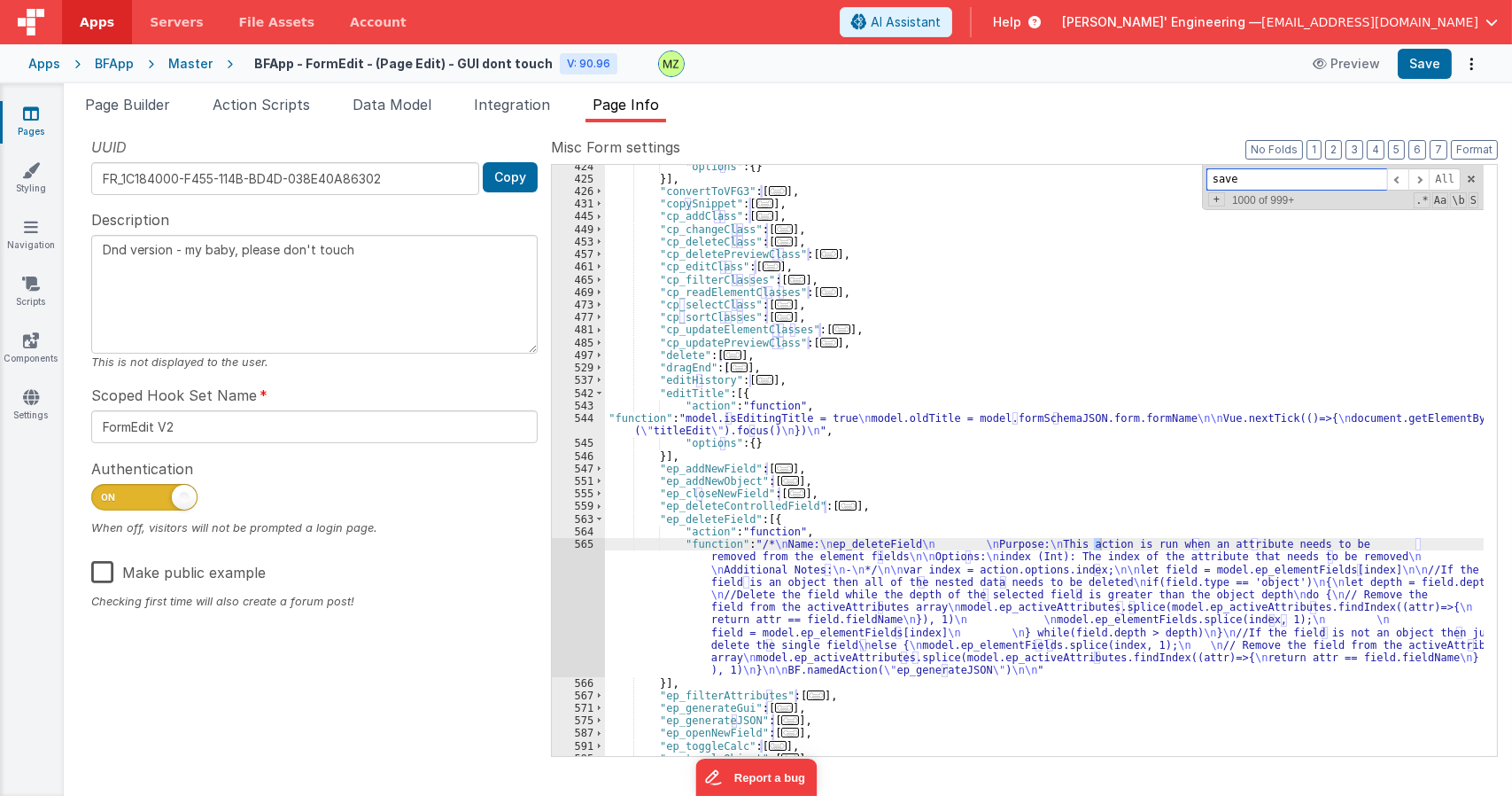
scroll to position [3284, 0]
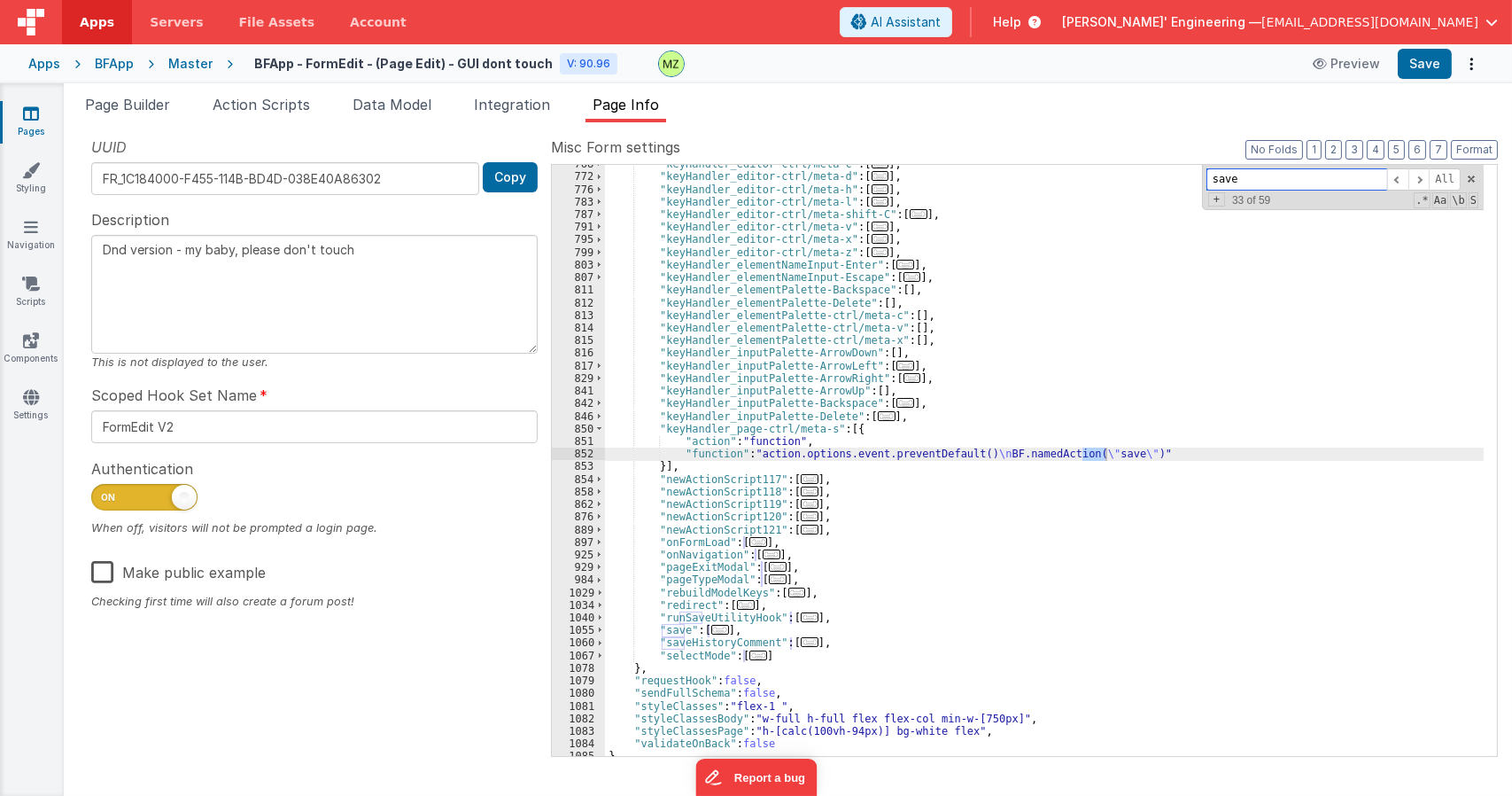
type input "save"
click at [584, 450] on div "852" at bounding box center [578, 454] width 53 height 13
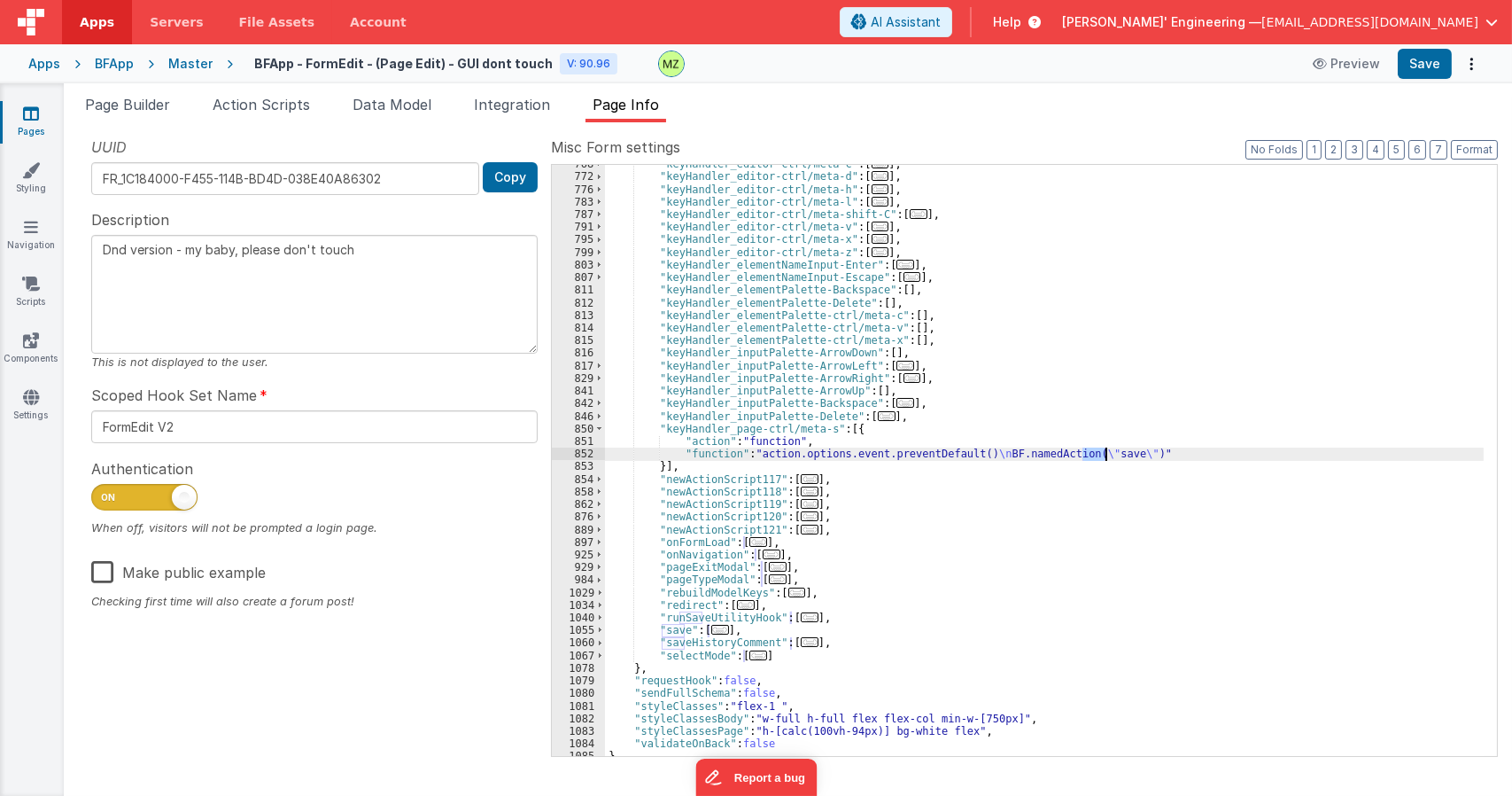
click at [714, 634] on span "..." at bounding box center [720, 630] width 17 height 10
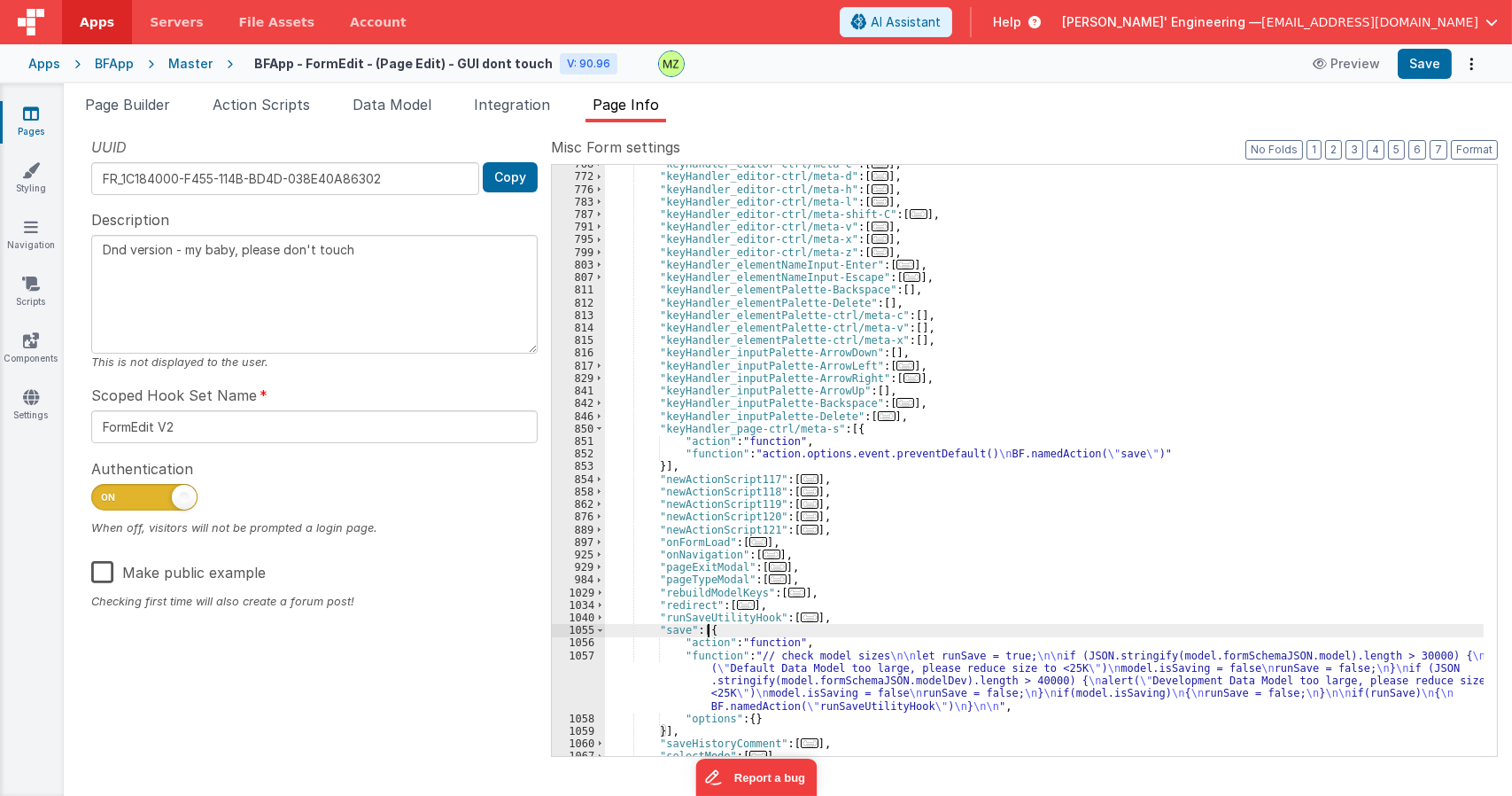
click at [725, 662] on div ""keyHandler_editor-ctrl/meta-c" : [ ... ] , "keyHandler_editor-ctrl/meta-d" : […" at bounding box center [1044, 465] width 879 height 616
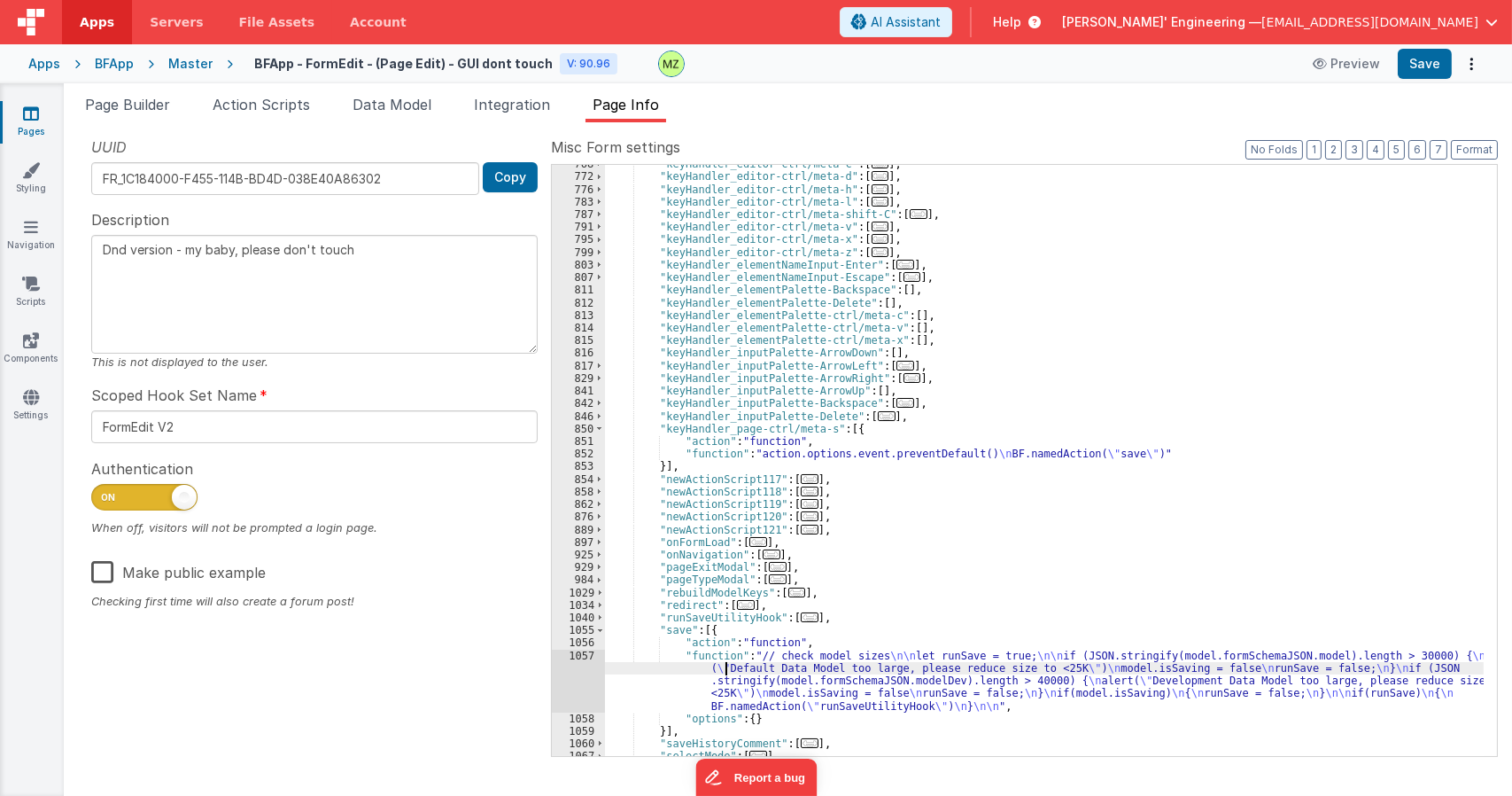
click at [578, 653] on div "1057" at bounding box center [578, 681] width 53 height 63
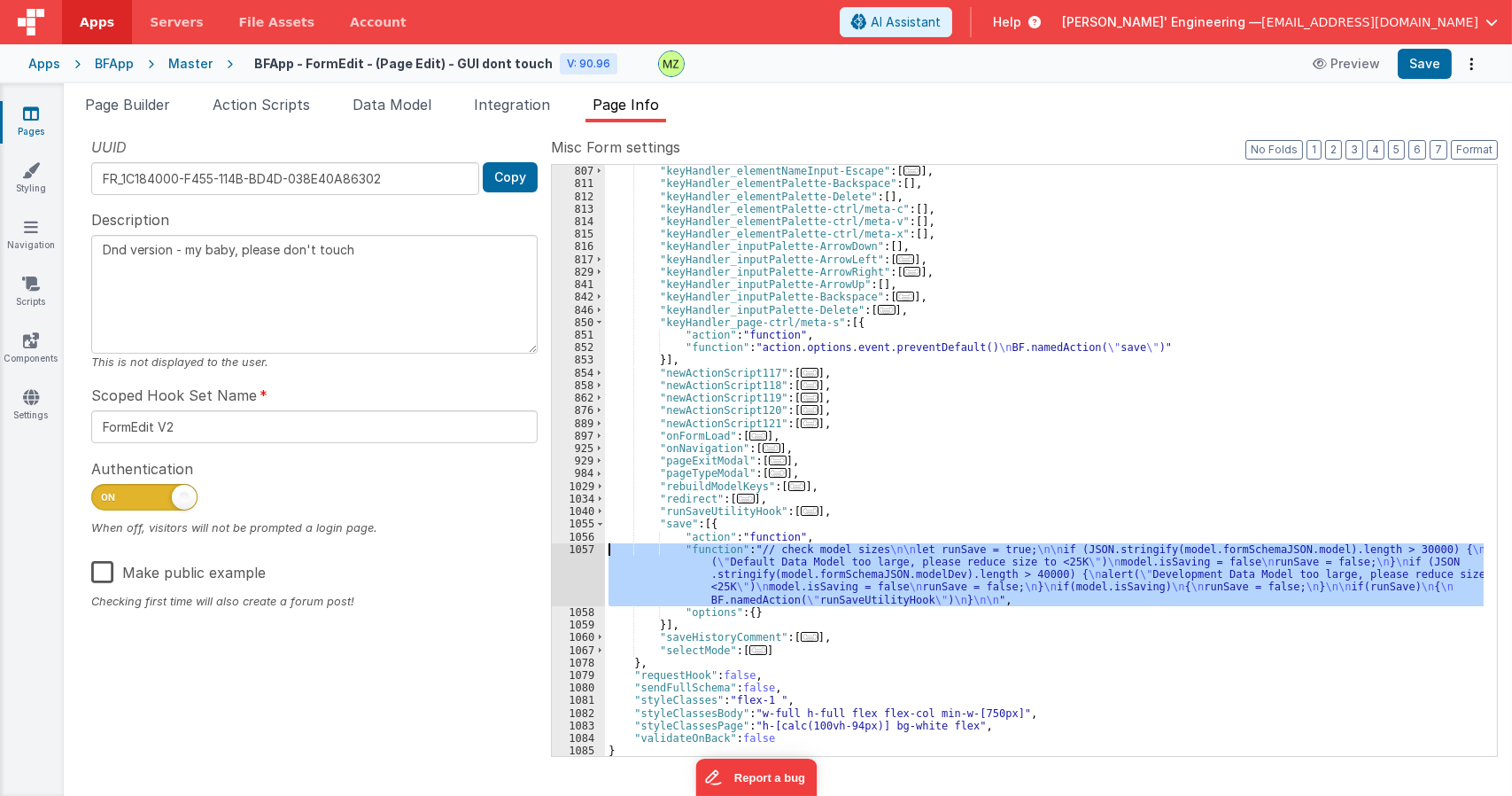
scroll to position [3390, 0]
click at [800, 512] on span "..." at bounding box center [809, 511] width 17 height 10
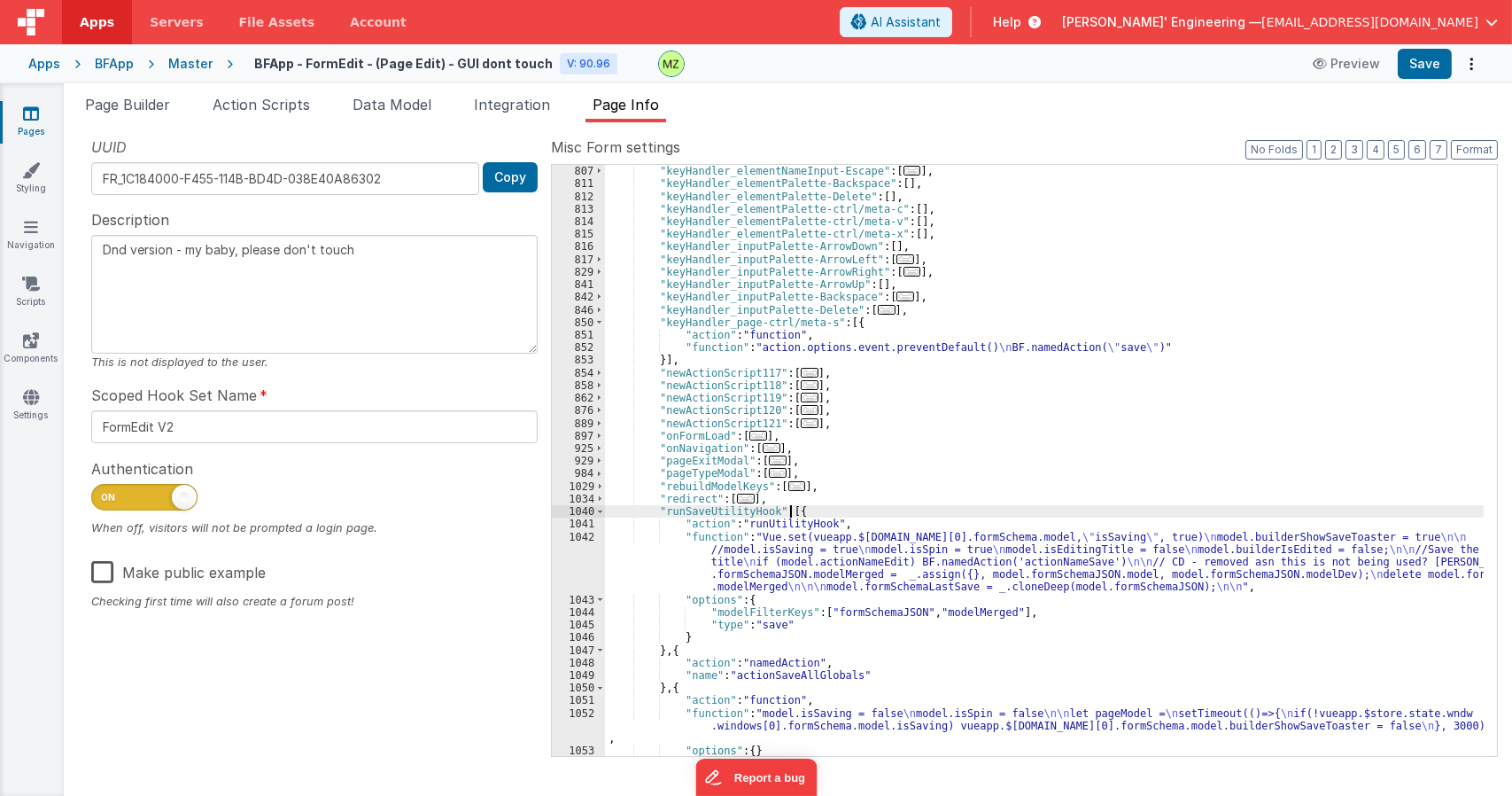
click at [771, 568] on div ""keyHandler_elementNameInput-Enter" : [ ... ] , "keyHandler_elementNameInput-Es…" at bounding box center [1044, 460] width 879 height 616
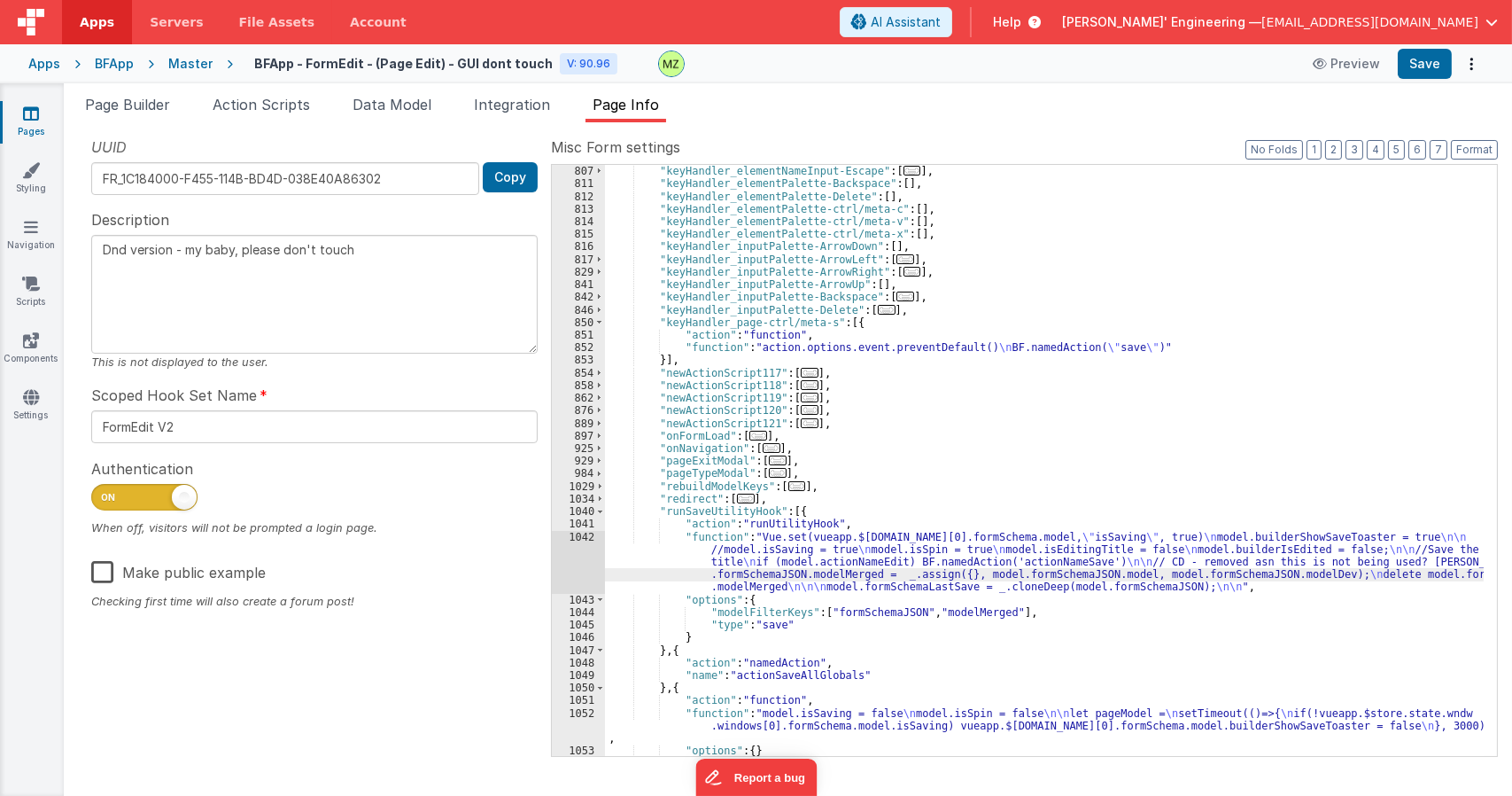
click at [577, 538] on div "1042" at bounding box center [578, 562] width 53 height 63
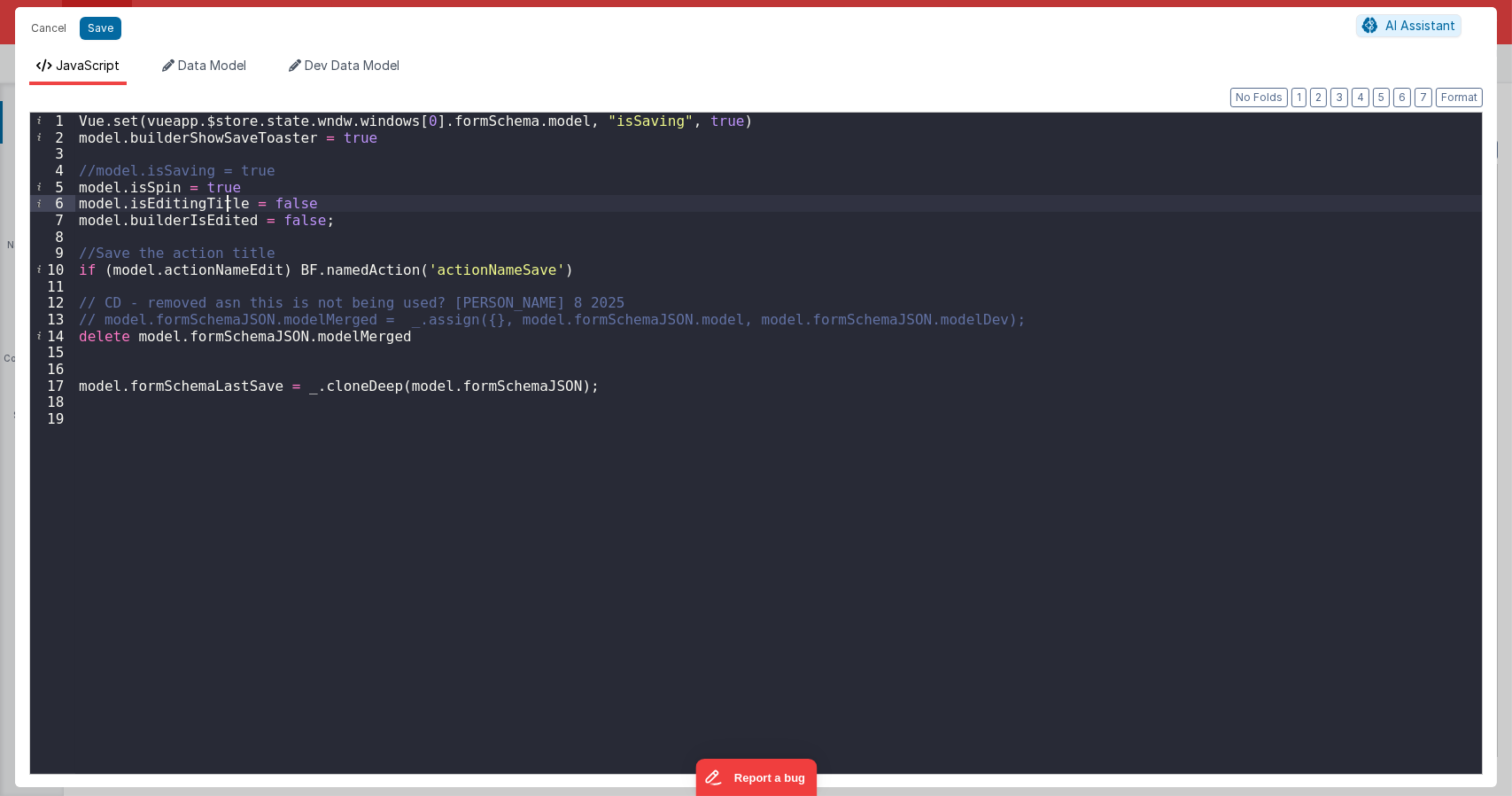
click at [230, 202] on div "Vue . set ( vueapp . $store . state . wndw . windows [ 0 ] . formSchema . model…" at bounding box center [778, 458] width 1407 height 693
drag, startPoint x: 237, startPoint y: 205, endPoint x: 79, endPoint y: 207, distance: 158.0
click at [79, 207] on div "Vue . set ( vueapp . $store . state . wndw . windows [ 0 ] . formSchema . model…" at bounding box center [778, 458] width 1407 height 693
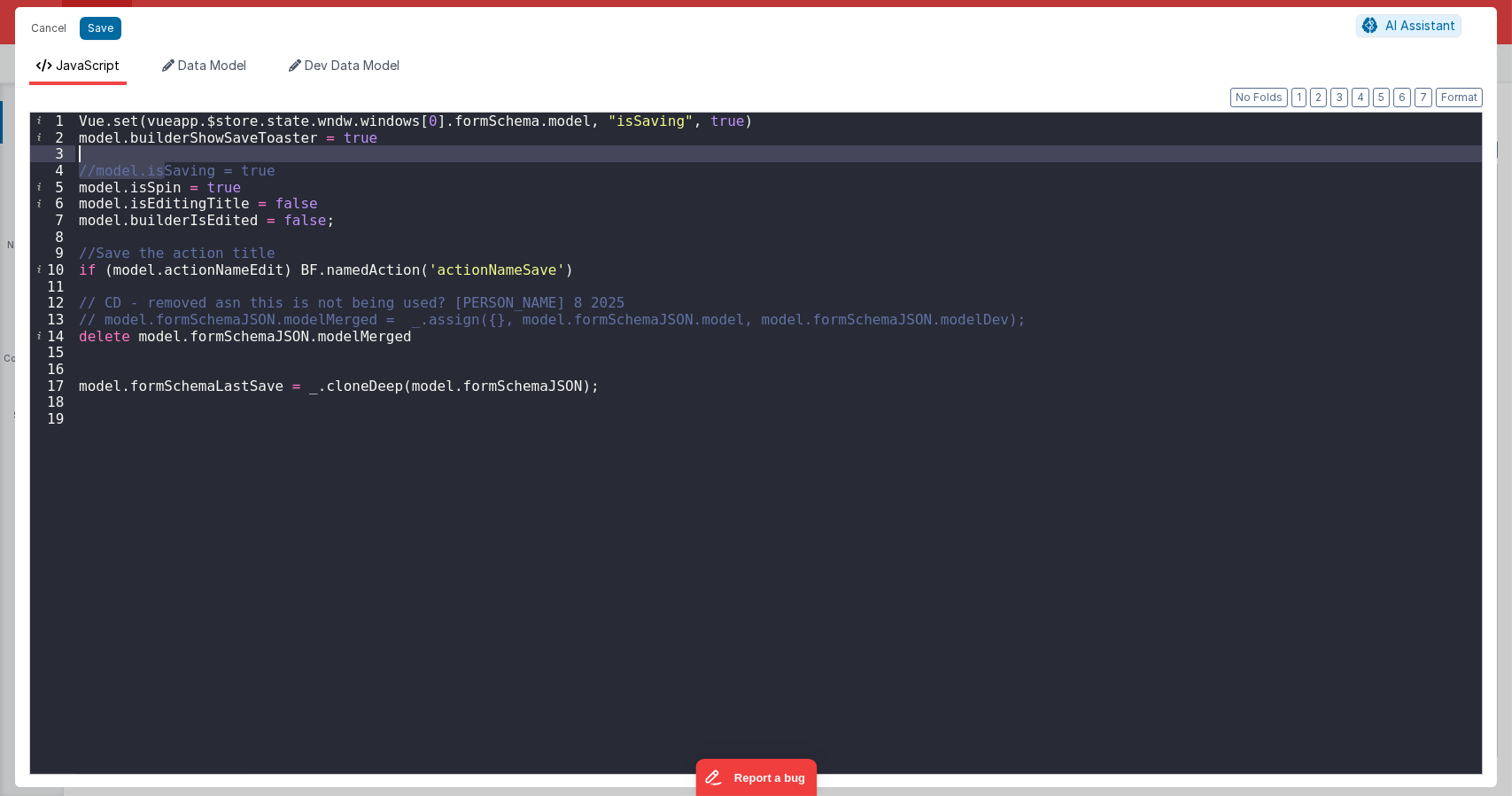
click at [168, 162] on div "Vue . set ( vueapp . $store . state . wndw . windows [ 0 ] . formSchema . model…" at bounding box center [778, 458] width 1407 height 693
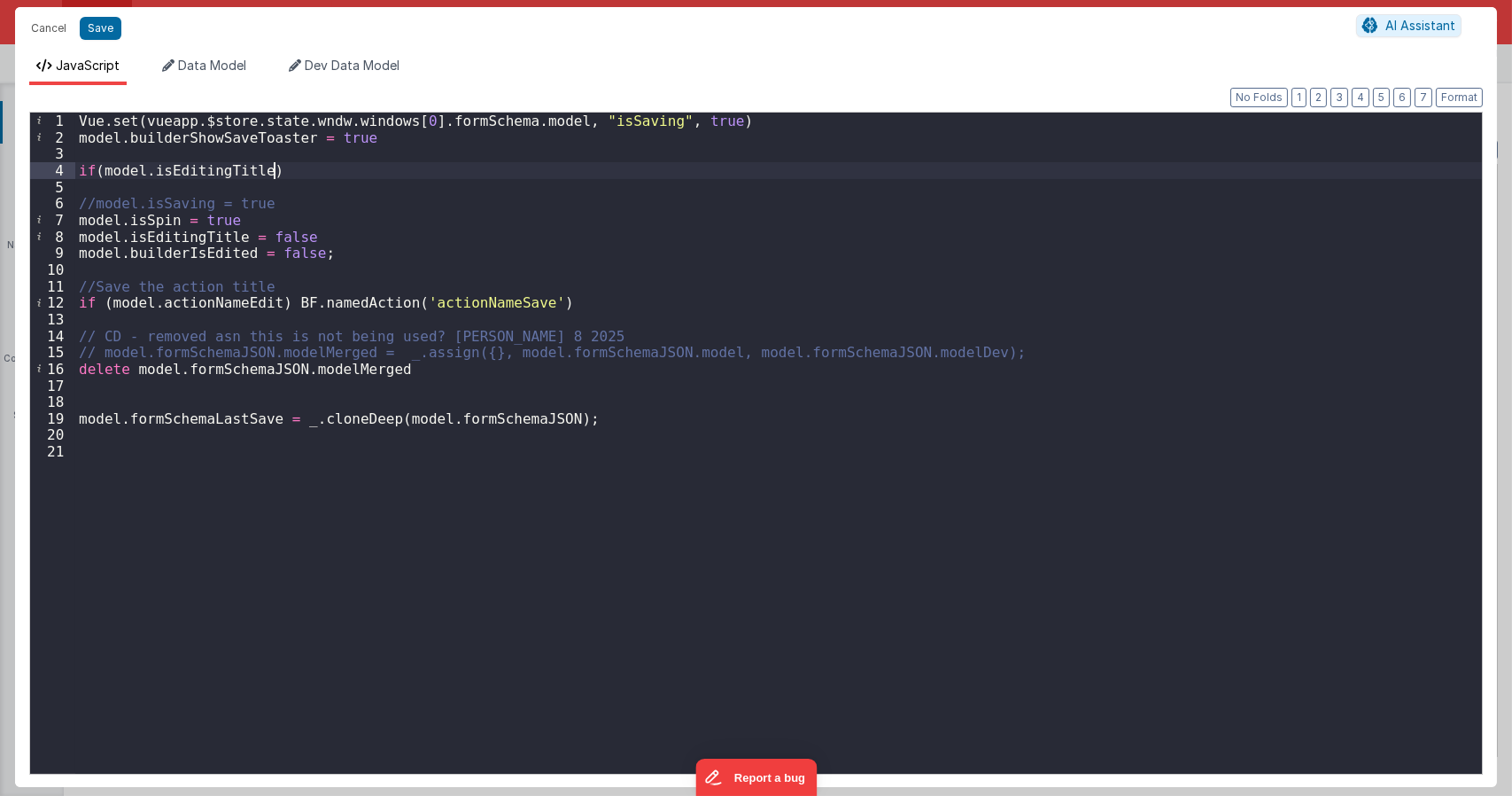
paste textarea
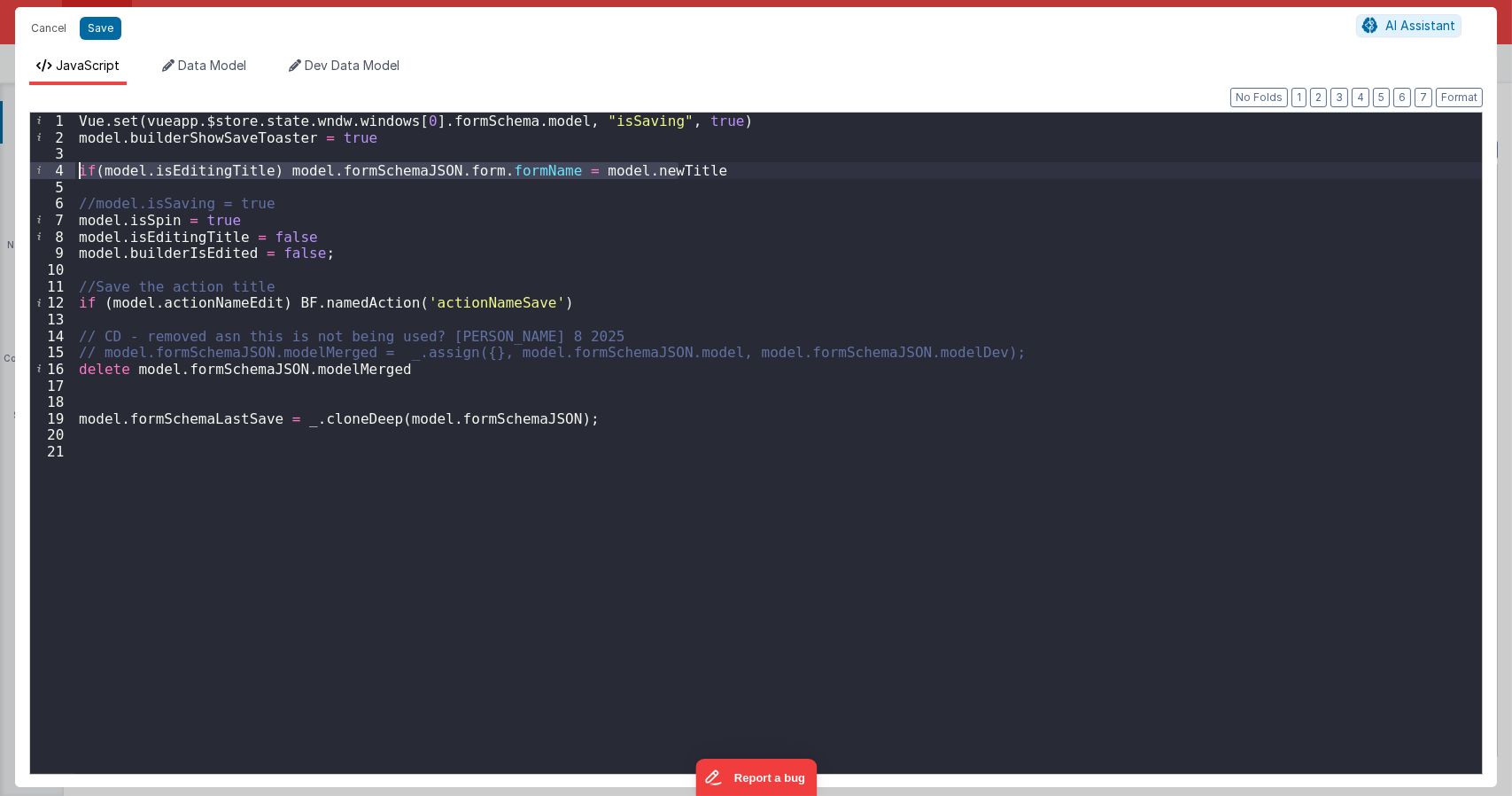
drag, startPoint x: 683, startPoint y: 175, endPoint x: 68, endPoint y: 173, distance: 615.0
click at [69, 175] on div "1 2 3 4 5 6 7 8 9 10 11 12 13 14 15 16 17 18 19 20 21 Vue . set ( vueapp . $sto…" at bounding box center [756, 442] width 1454 height 663
click at [508, 172] on div "Vue . set ( vueapp . $store . state . wndw . windows [ 0 ] . formSchema . model…" at bounding box center [778, 443] width 1407 height 662
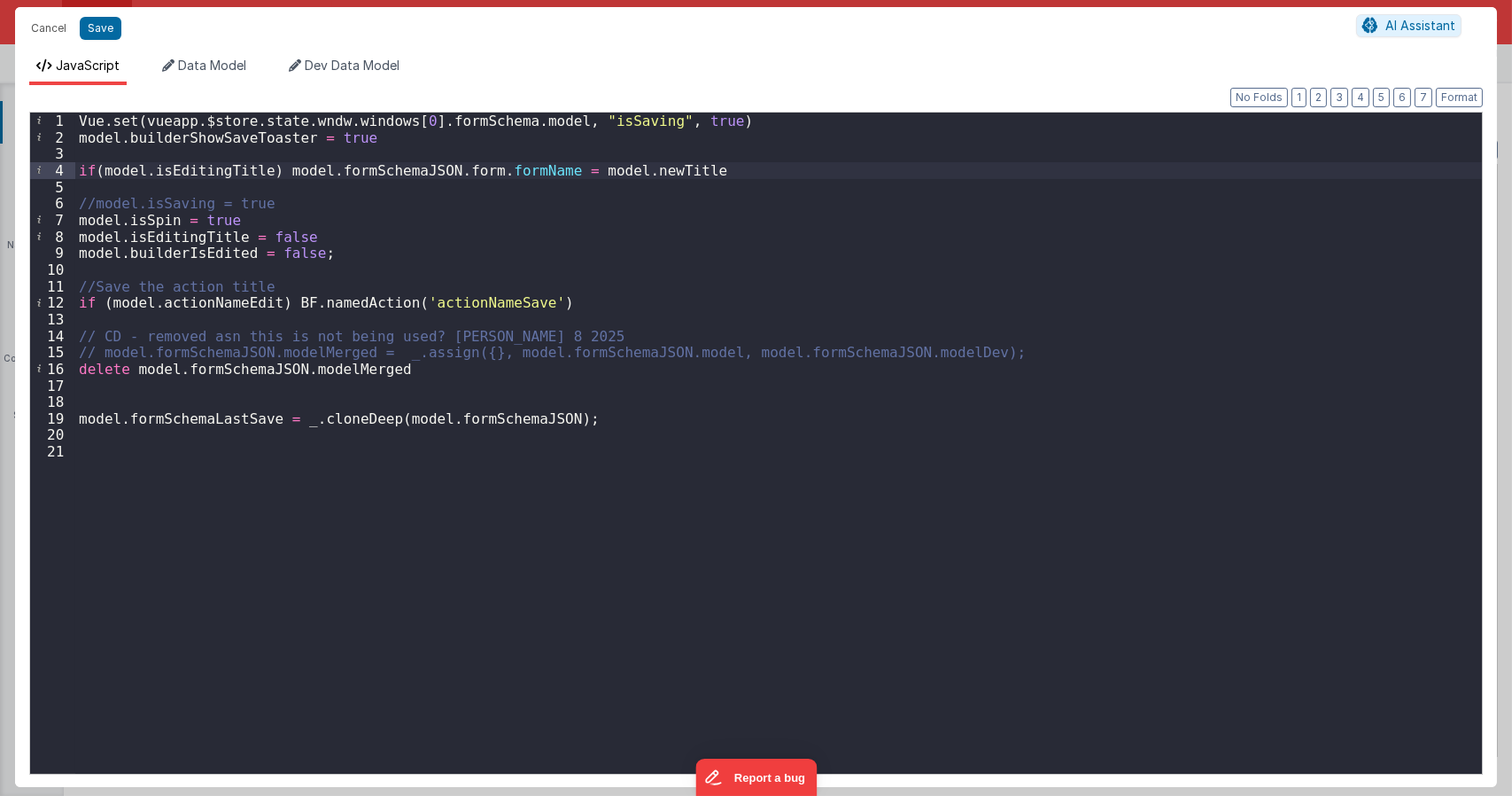
click at [675, 175] on div "Vue . set ( vueapp . $store . state . wndw . windows [ 0 ] . formSchema . model…" at bounding box center [778, 458] width 1407 height 693
type textarea "Dnd version - my baby, please don't touch"
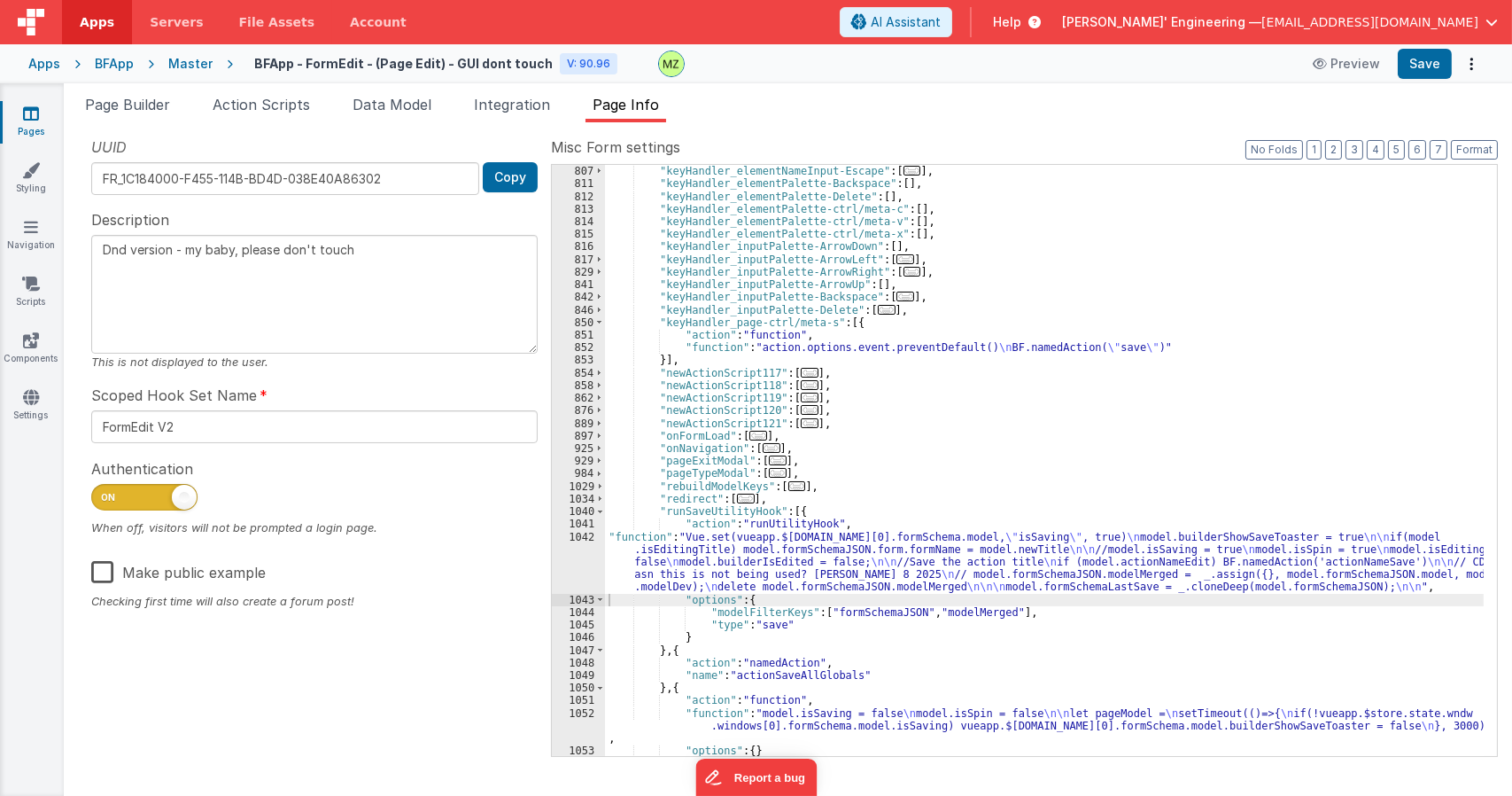
click at [897, 547] on div ""keyHandler_elementNameInput-Enter" : [ ... ] , "keyHandler_elementNameInput-Es…" at bounding box center [1044, 460] width 879 height 616
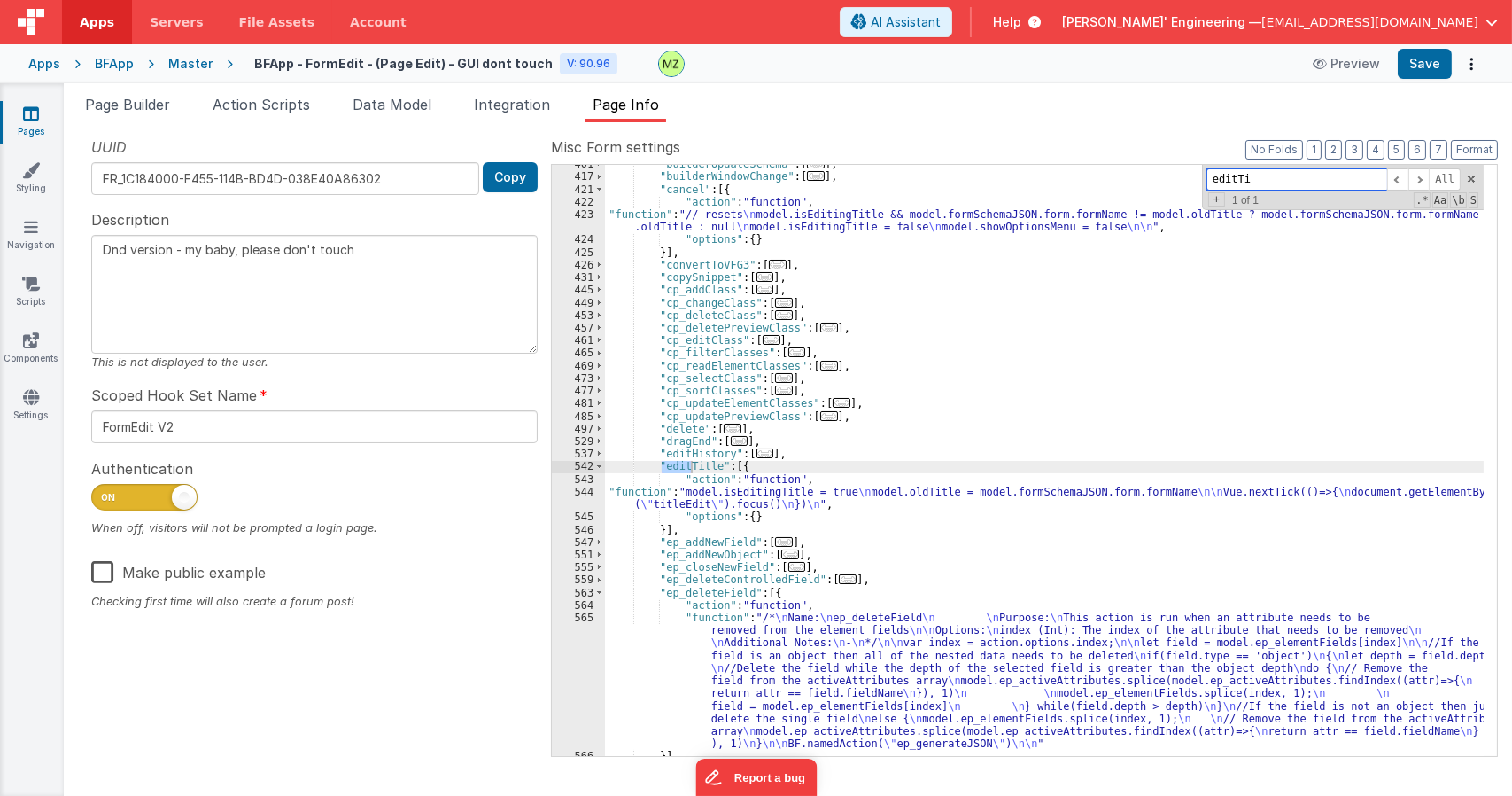
scroll to position [1381, 0]
type input "editTitle"
click at [769, 501] on div ""builderUpdateSchema" : [ ... ] , "builderWindowChange" : [ ... ] , "cancel" : …" at bounding box center [1044, 465] width 879 height 616
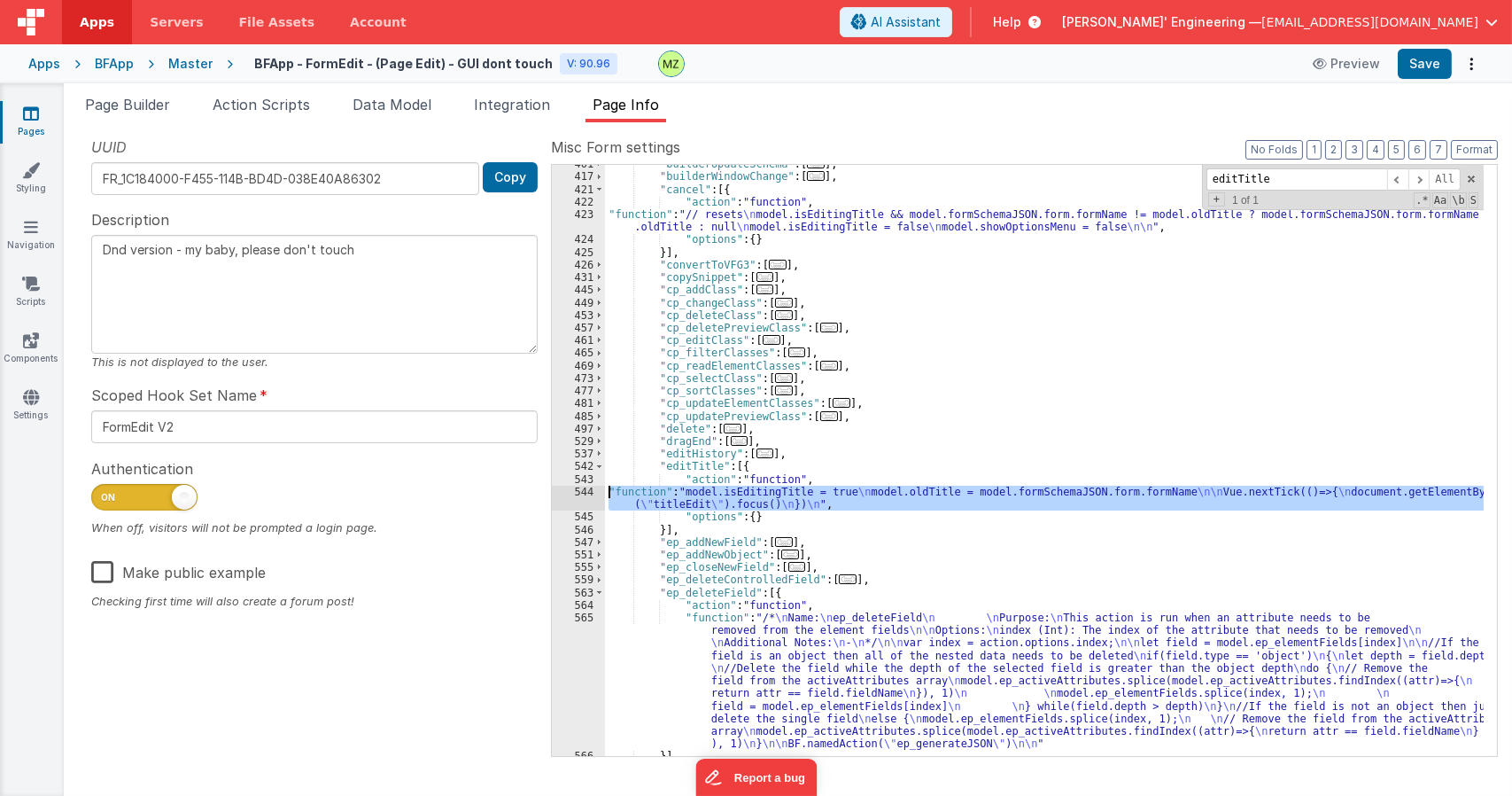
click at [588, 493] on div "544" at bounding box center [578, 498] width 53 height 25
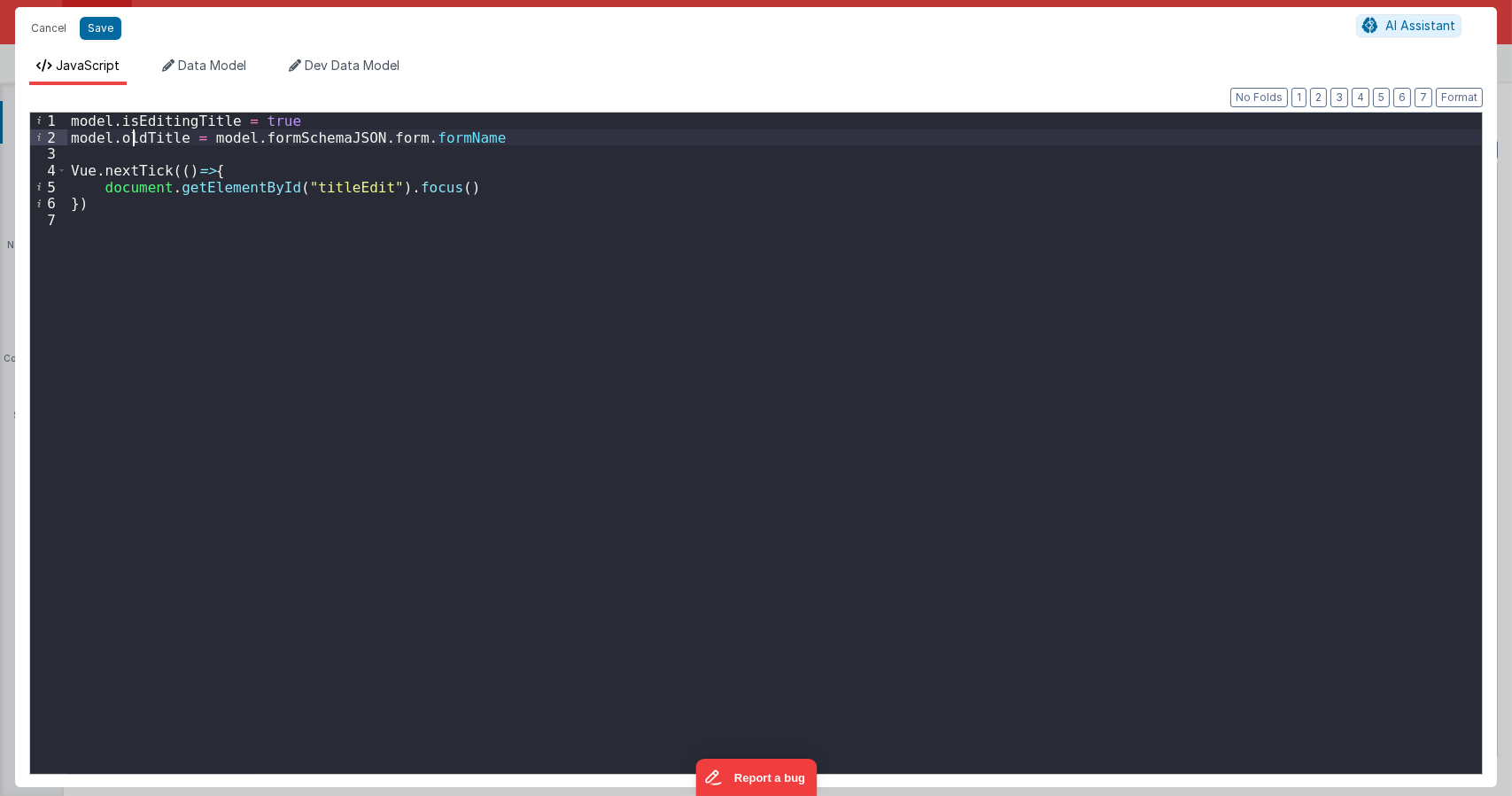
click at [134, 138] on div "model . isEditingTitle = true model . oldTitle = model . formSchemaJSON . form …" at bounding box center [774, 458] width 1414 height 693
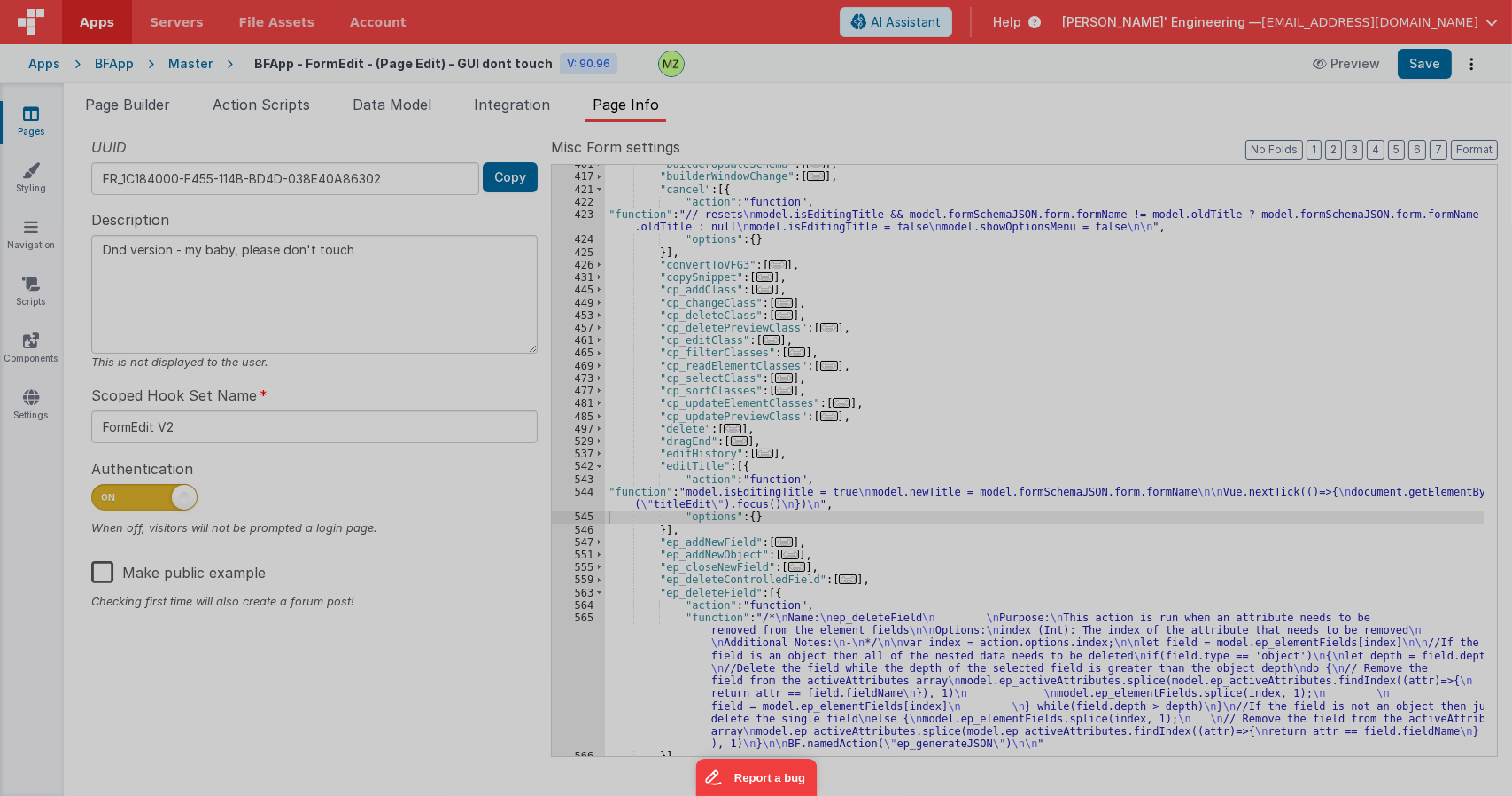
type textarea "Dnd version - my baby, please don't touch"
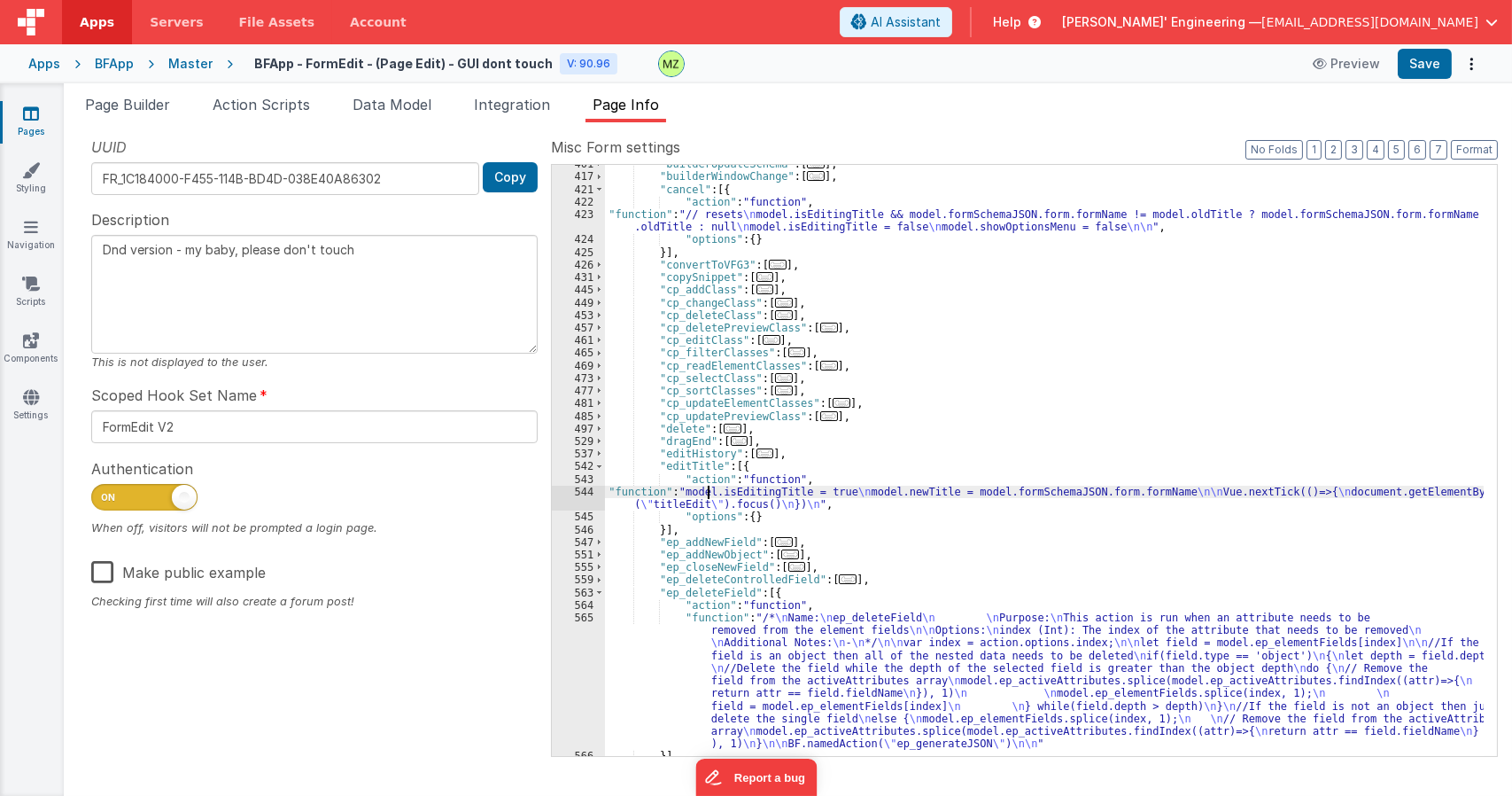
click at [709, 493] on div ""builderUpdateSchema" : [ ... ] , "builderWindowChange" : [ ... ] , "cancel" : …" at bounding box center [1044, 465] width 879 height 616
click at [587, 491] on div "544" at bounding box center [578, 498] width 53 height 25
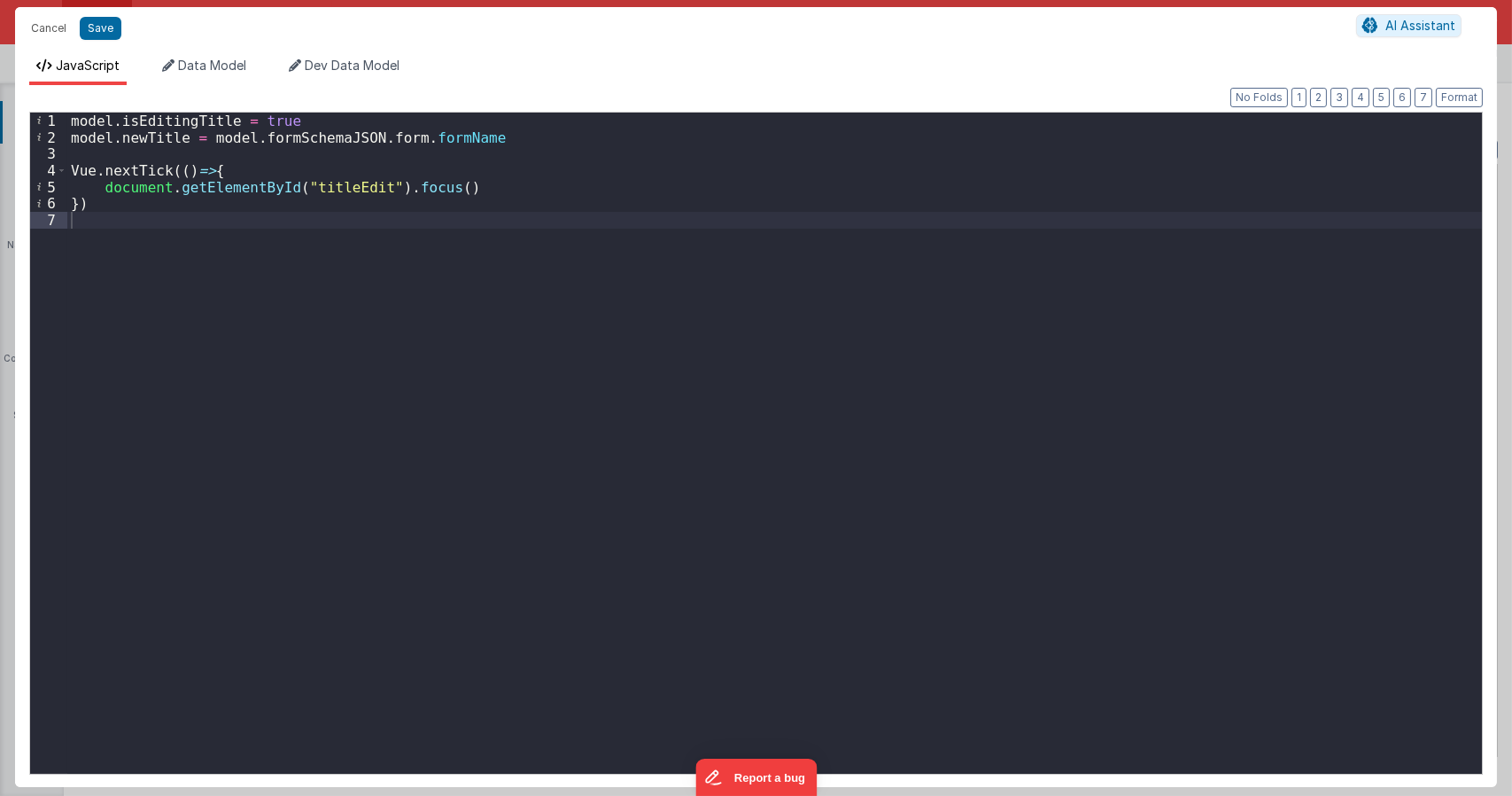
click at [199, 138] on div "model . isEditingTitle = true model . newTitle = model . formSchemaJSON . form …" at bounding box center [774, 458] width 1414 height 693
click at [336, 187] on div "model . isEditingTitle = true model . newTitle = model . formSchemaJSON . form …" at bounding box center [774, 458] width 1414 height 693
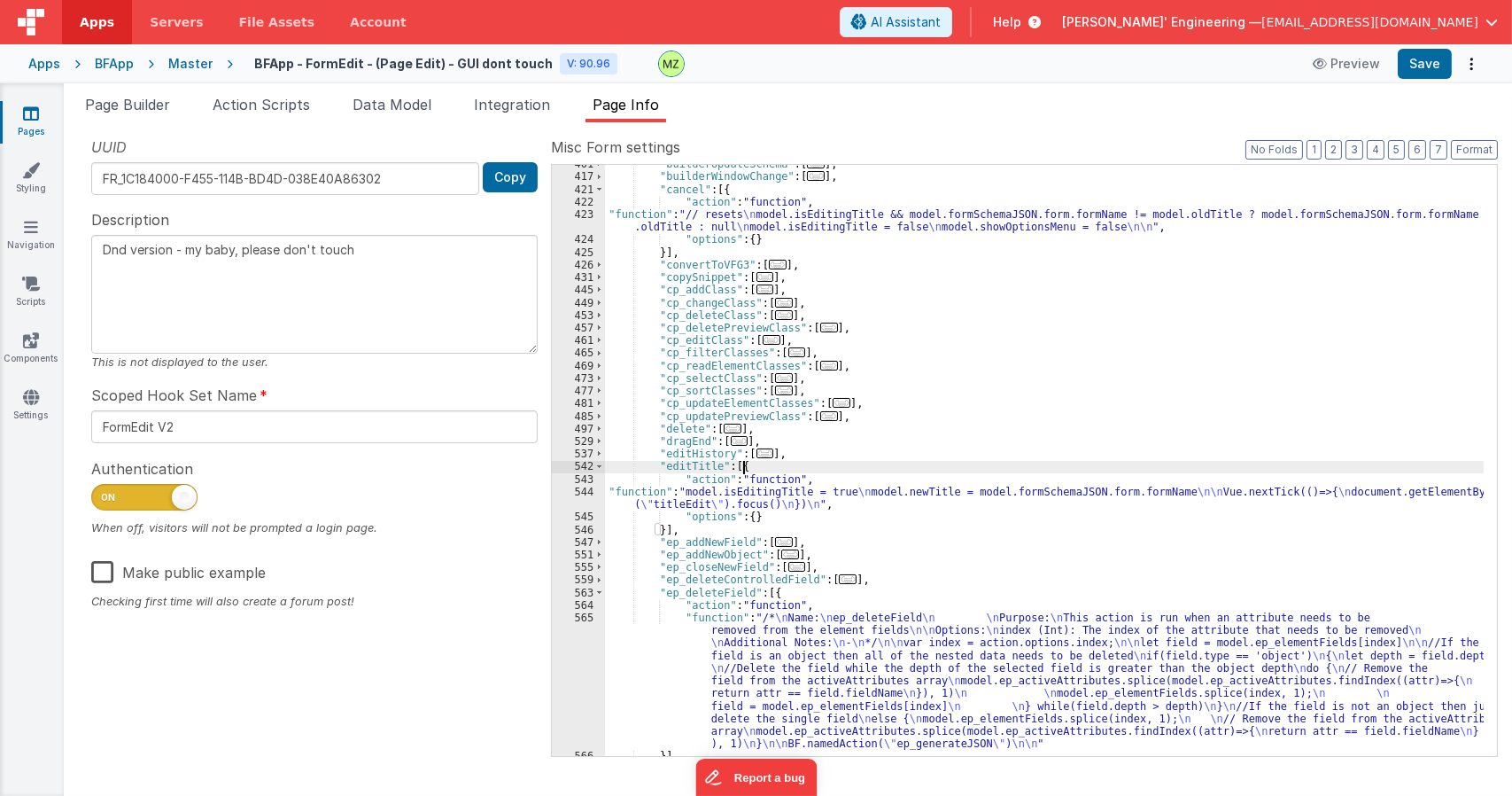
click at [907, 469] on div ""builderUpdateSchema" : [ ... ] , "builderWindowChange" : [ ... ] , "cancel" : …" at bounding box center [1044, 465] width 879 height 616
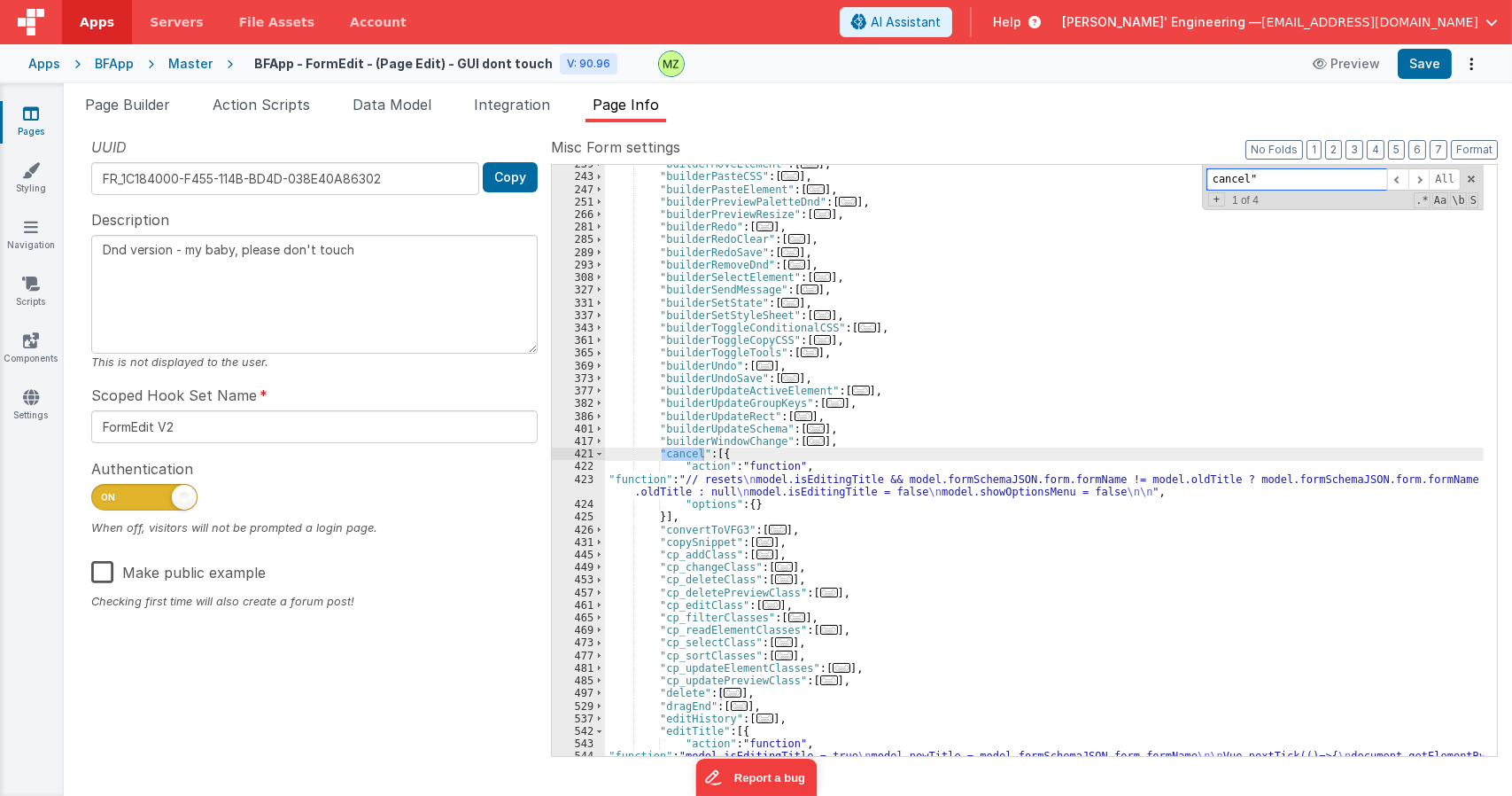
scroll to position [1242, 0]
type input "cancel""
drag, startPoint x: 851, startPoint y: 477, endPoint x: 829, endPoint y: 474, distance: 22.2
click at [847, 477] on div ""builderMoveElement" : [ ... ] , "builderPasteCSS" : [ ... ] , "builderPasteEle…" at bounding box center [1044, 472] width 879 height 630
click at [585, 482] on div "423" at bounding box center [578, 486] width 53 height 25
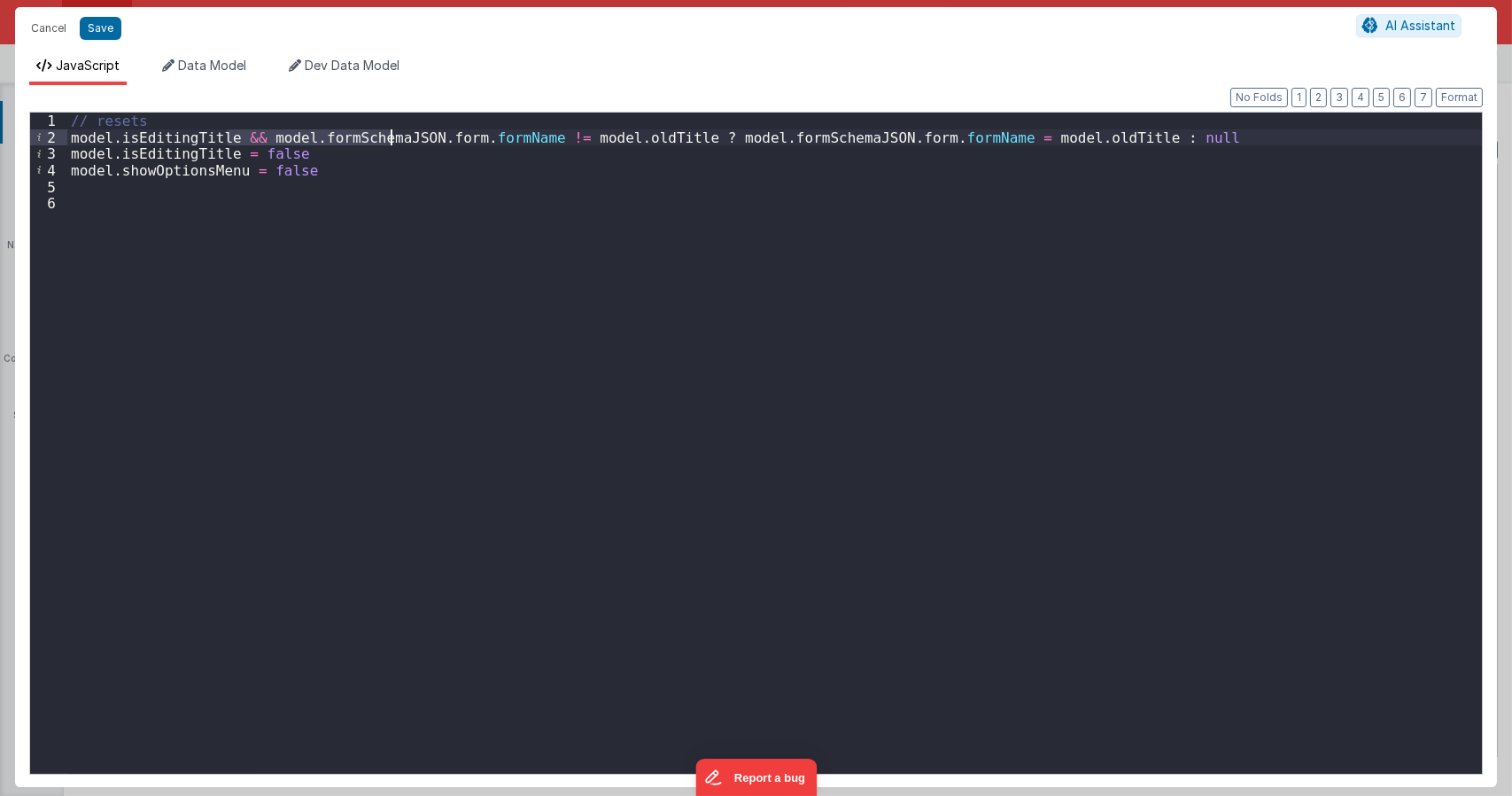
drag, startPoint x: 228, startPoint y: 137, endPoint x: 393, endPoint y: 141, distance: 165.0
click at [393, 141] on div "// resets model . isEditingTitle && model . formSchemaJSON . form . formName !=…" at bounding box center [774, 458] width 1414 height 693
click at [393, 141] on div "// resets model . isEditingTitle && model . formSchemaJSON . form . formName !=…" at bounding box center [774, 443] width 1414 height 662
click at [72, 138] on div "// resets model . isEditingTitle && model . formSchemaJSON . form . formName !=…" at bounding box center [774, 458] width 1414 height 693
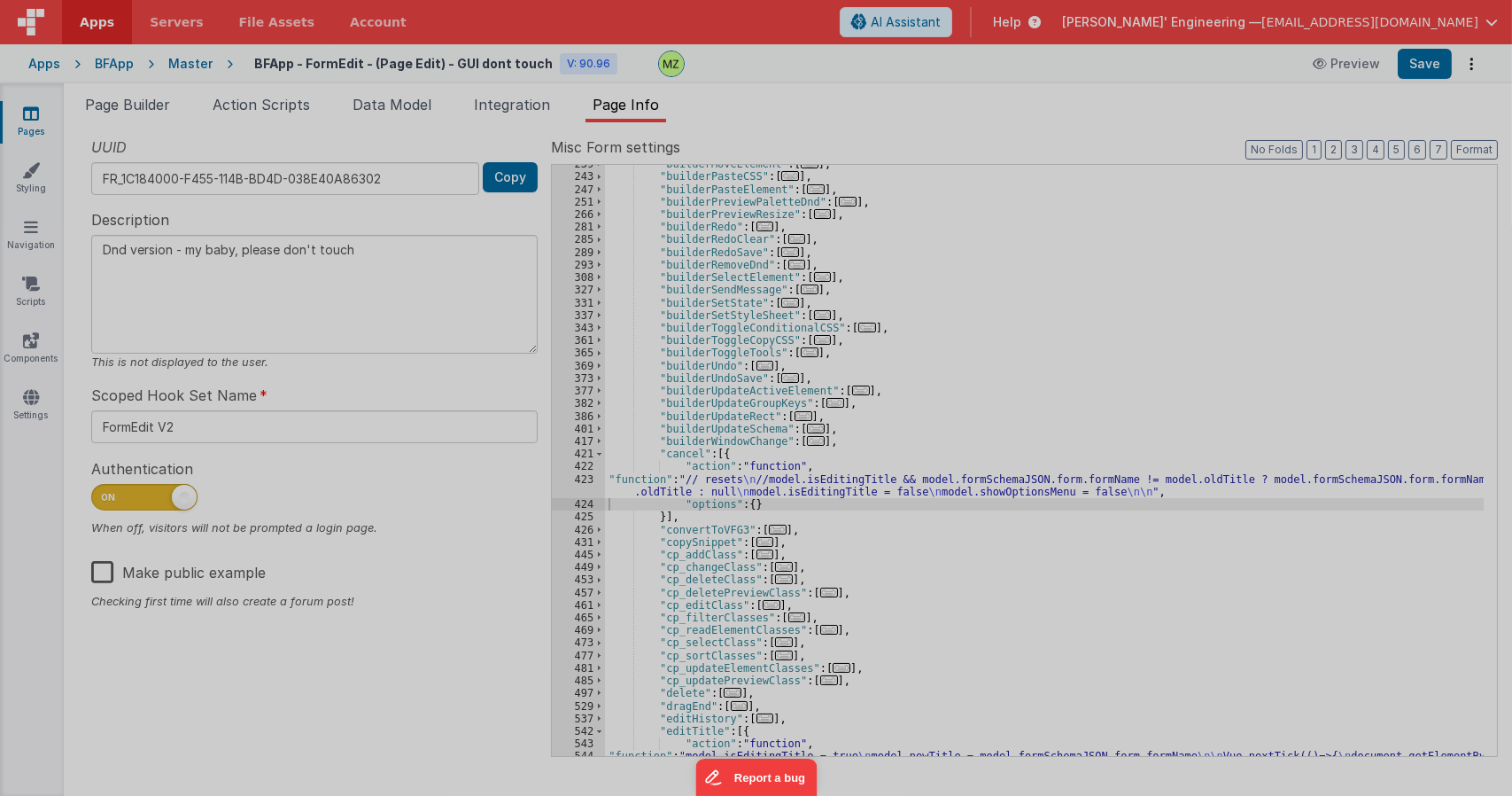
type textarea "Dnd version - my baby, please don't touch"
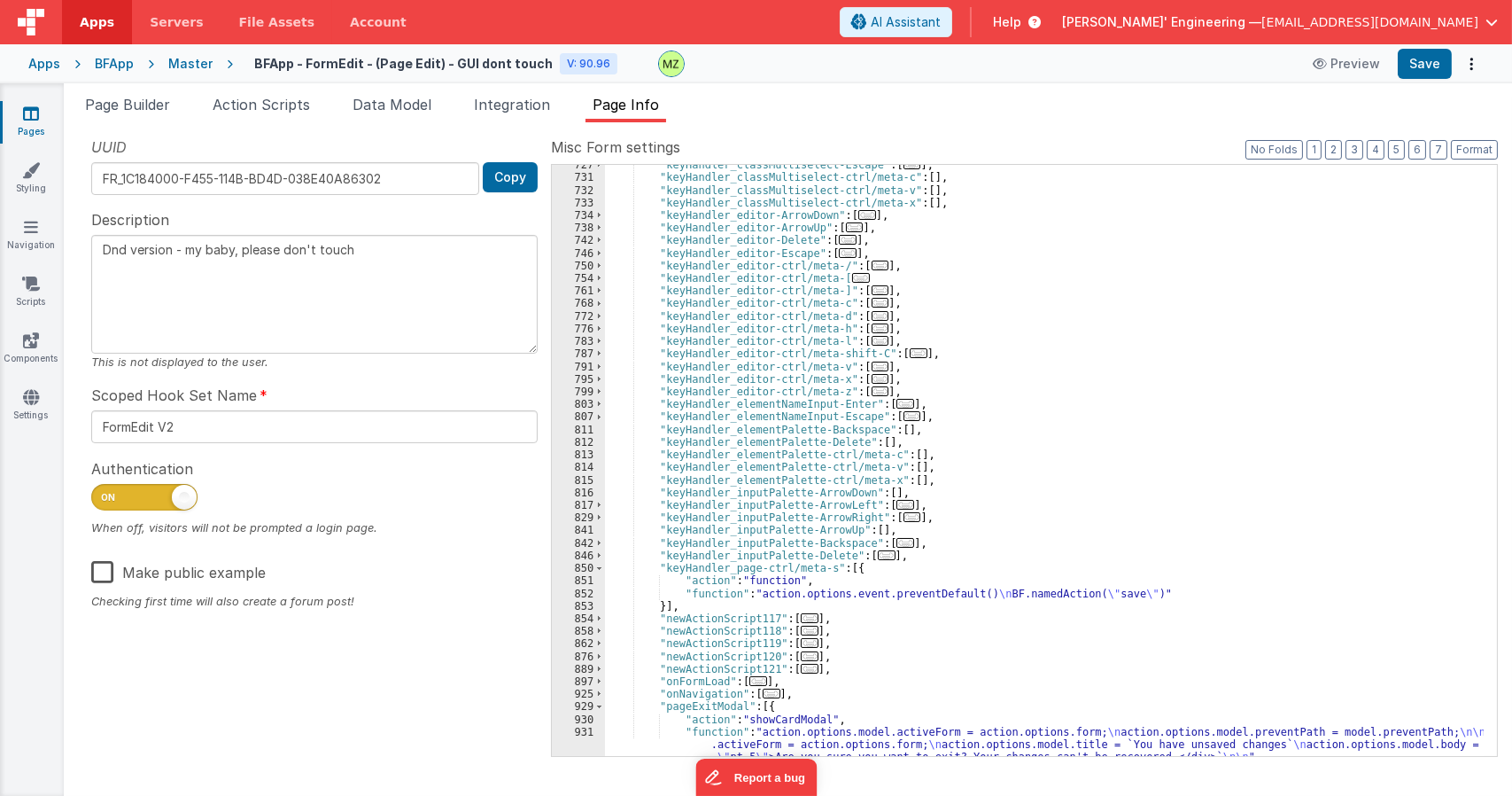
scroll to position [4220, 0]
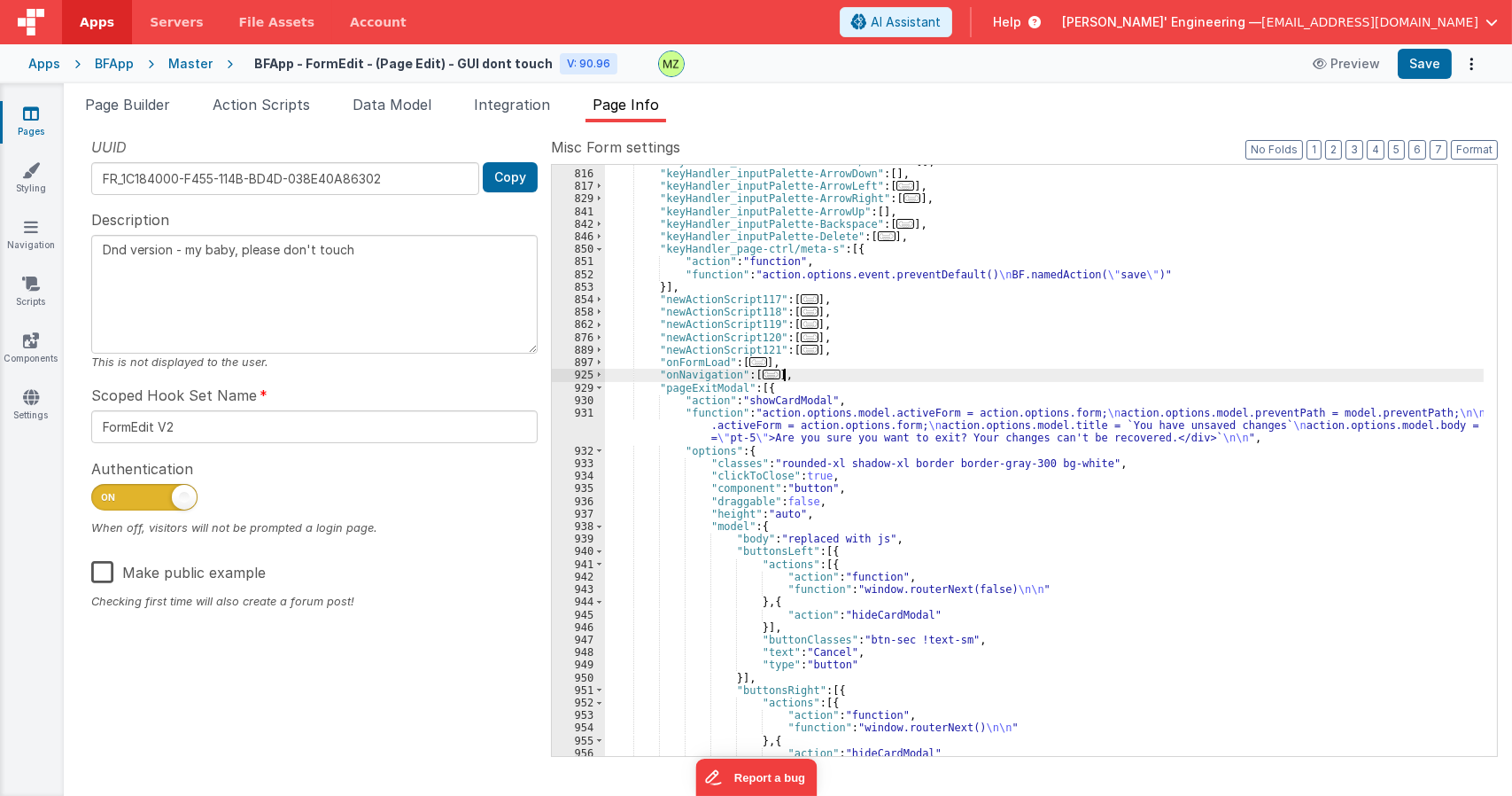
click at [960, 380] on div ""keyHandler_elementPalette-ctrl/meta-x" : [ ] , "keyHandler_inputPalette-ArrowD…" at bounding box center [1044, 462] width 879 height 616
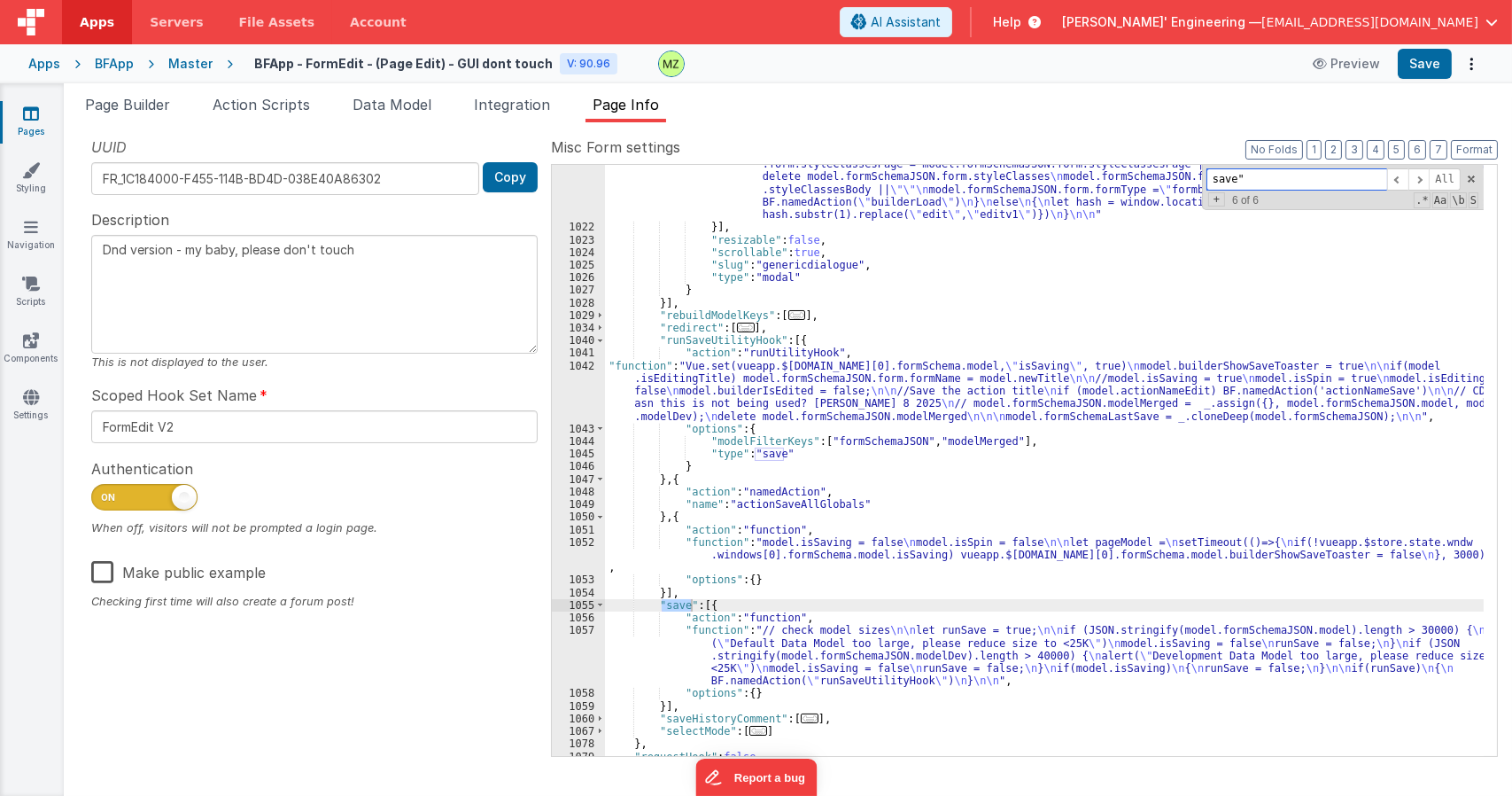
scroll to position [5786, 0]
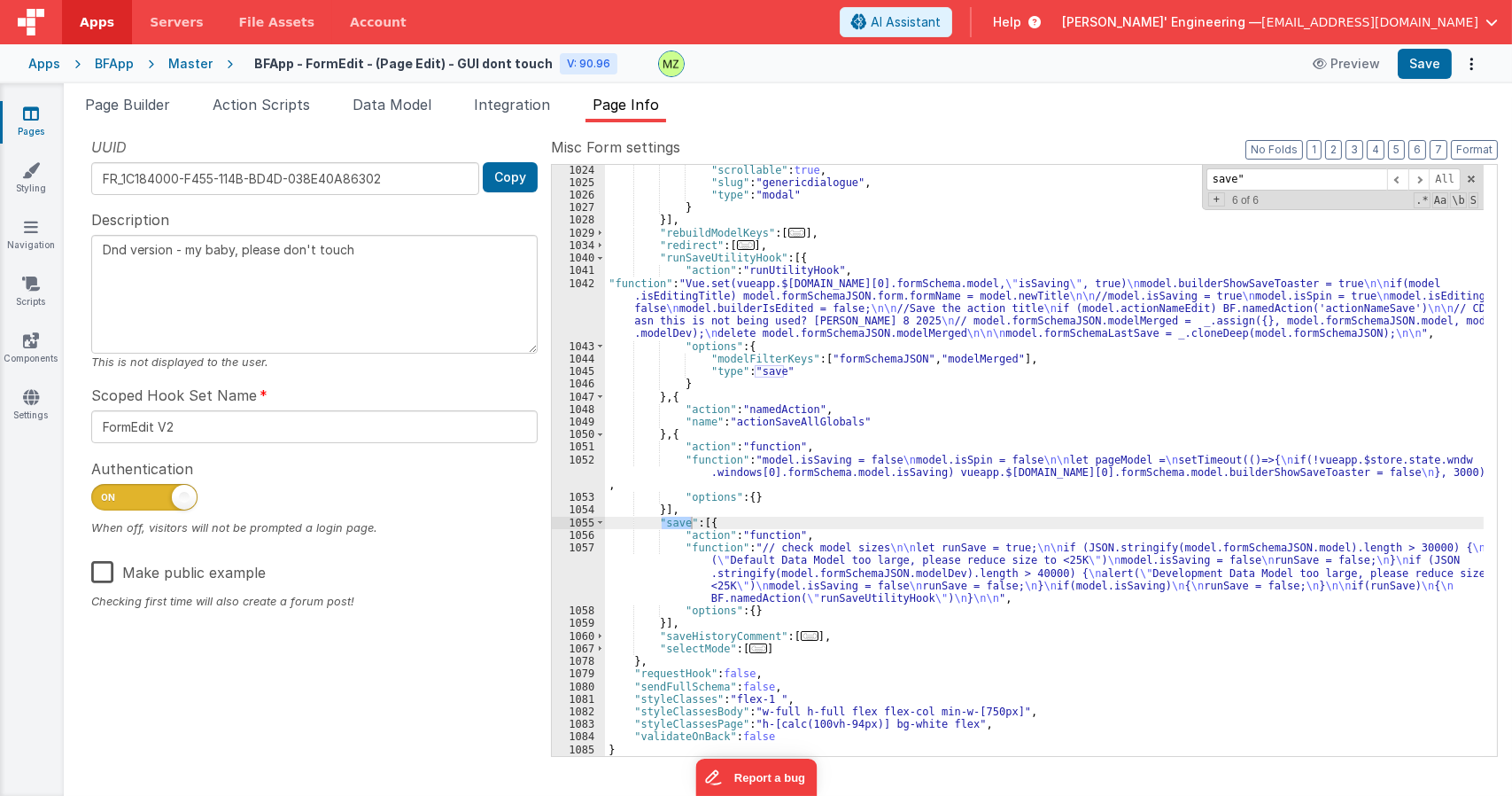
click at [728, 324] on div ""scrollable" : true , "slug" : "genericdialogue" , "type" : "modal" } }] , "reb…" at bounding box center [1044, 472] width 879 height 616
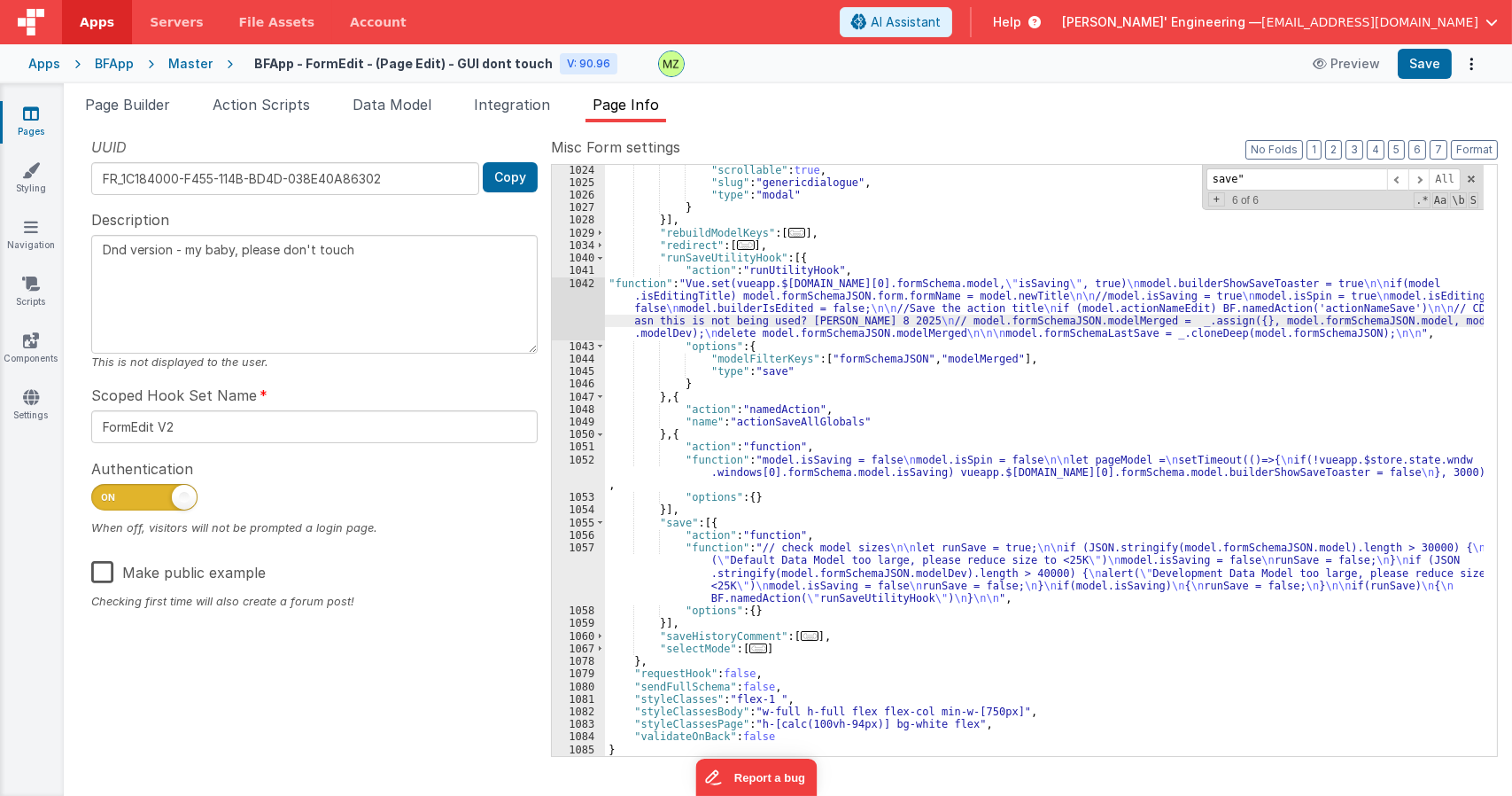
click at [586, 289] on div "1042" at bounding box center [578, 309] width 53 height 63
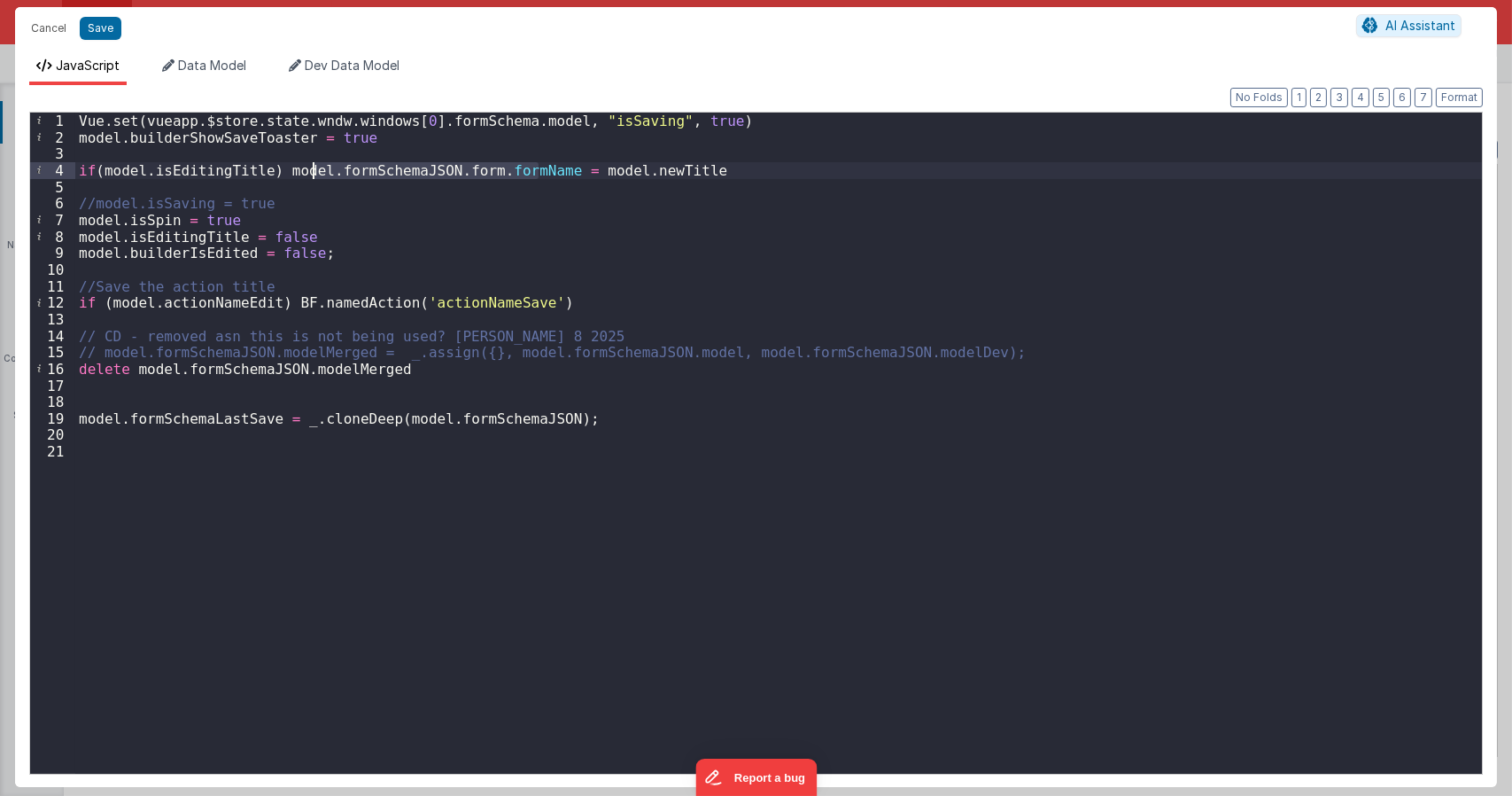
drag, startPoint x: 538, startPoint y: 173, endPoint x: 316, endPoint y: 167, distance: 222.1
click at [316, 167] on div "Vue . set ( vueapp . $store . state . wndw . windows [ 0 ] . formSchema . model…" at bounding box center [778, 458] width 1407 height 693
click at [110, 32] on button "Save" at bounding box center [100, 28] width 42 height 23
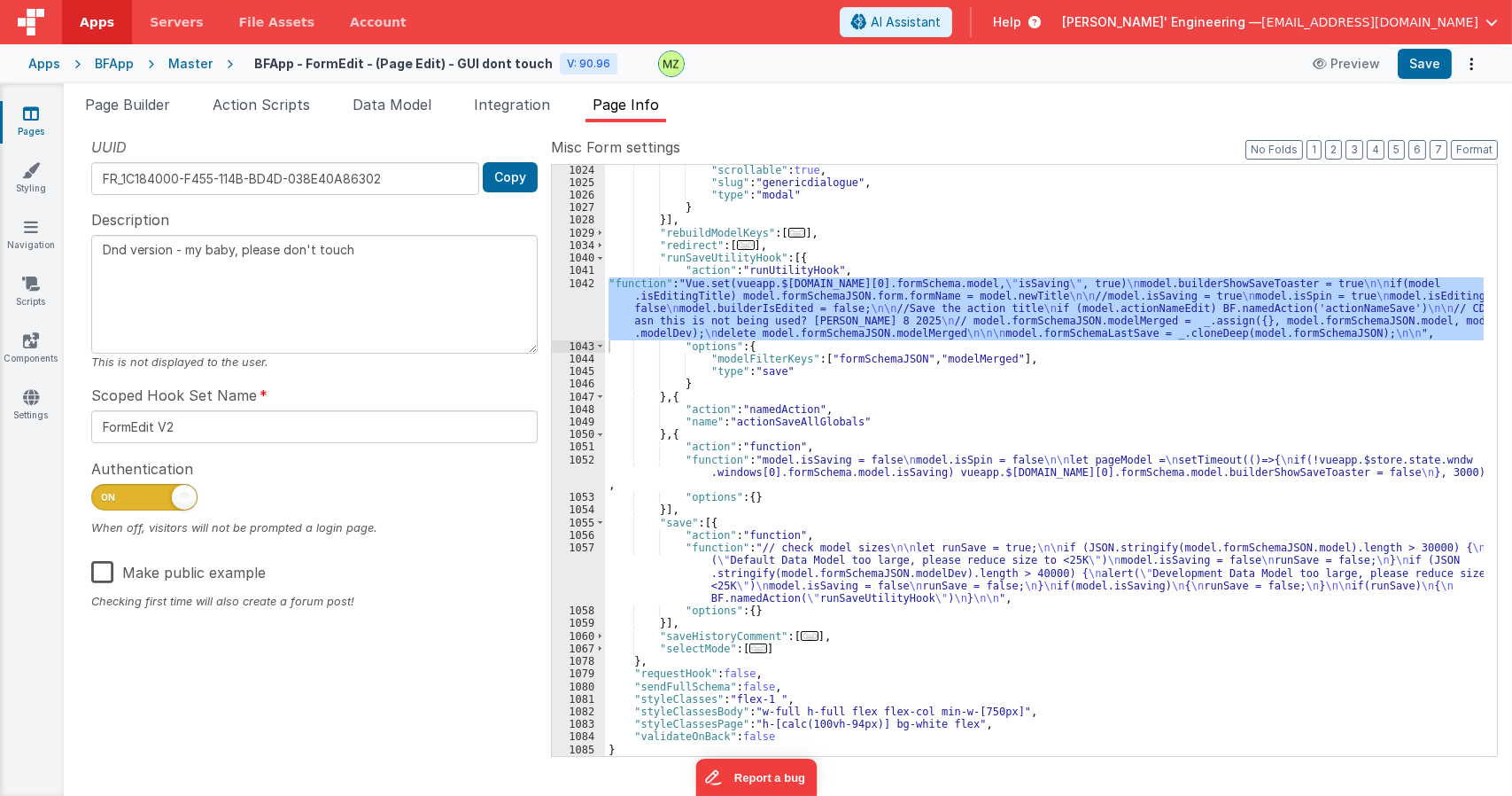
click at [960, 503] on div ""scrollable" : true , "slug" : "genericdialogue" , "type" : "modal" } }] , "reb…" at bounding box center [1044, 472] width 879 height 616
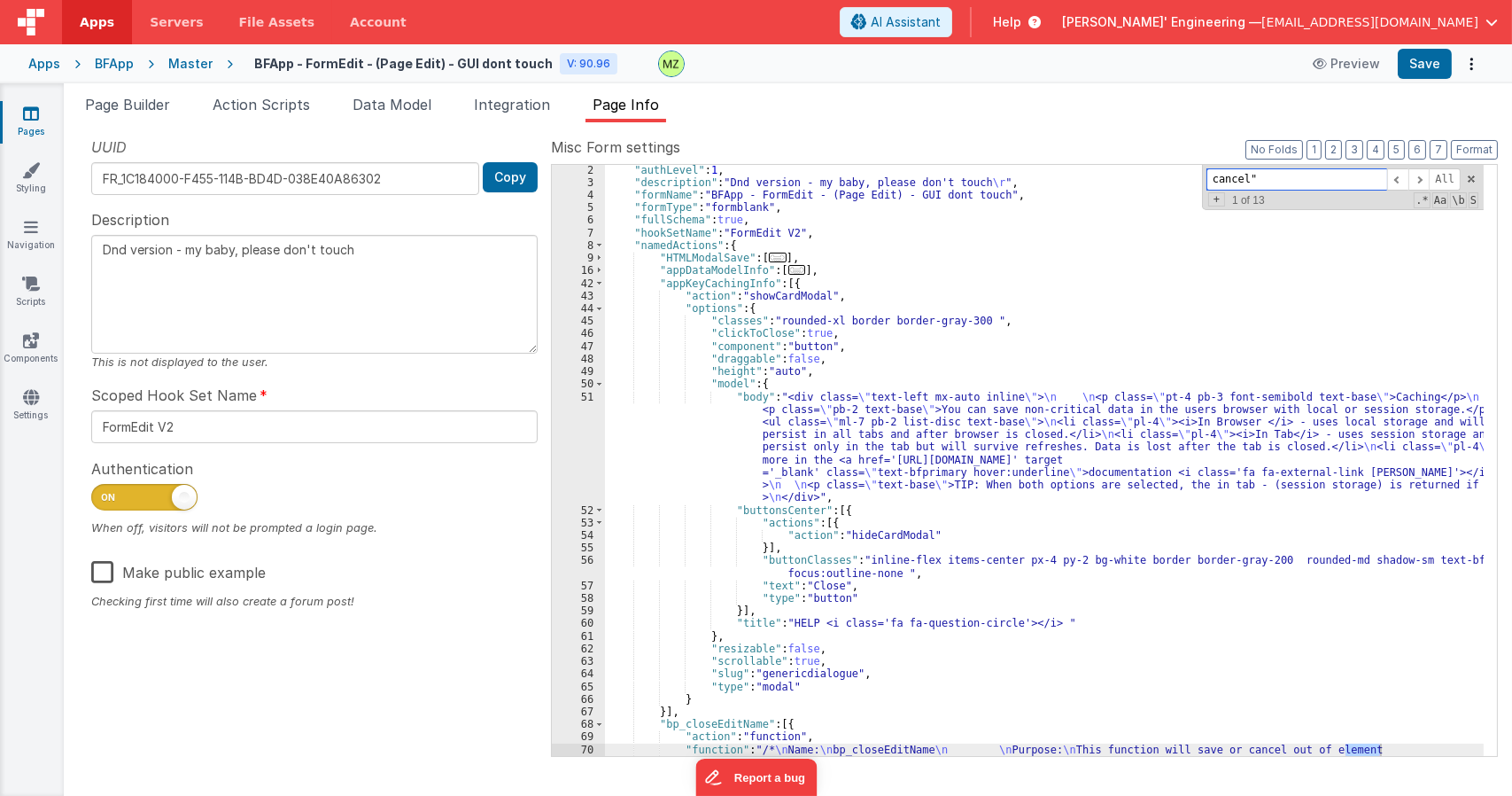
scroll to position [1670, 0]
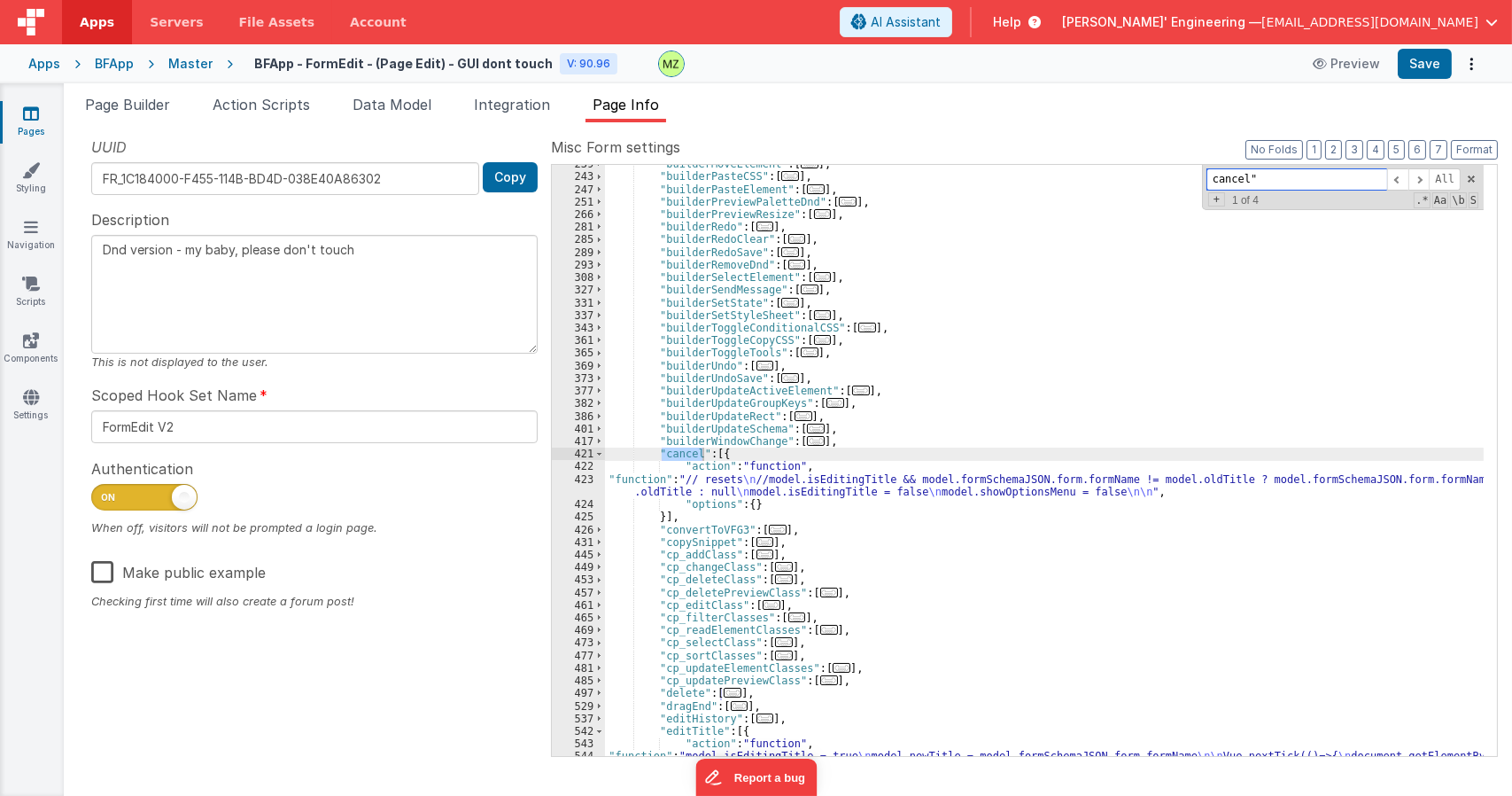
type input "cancel""
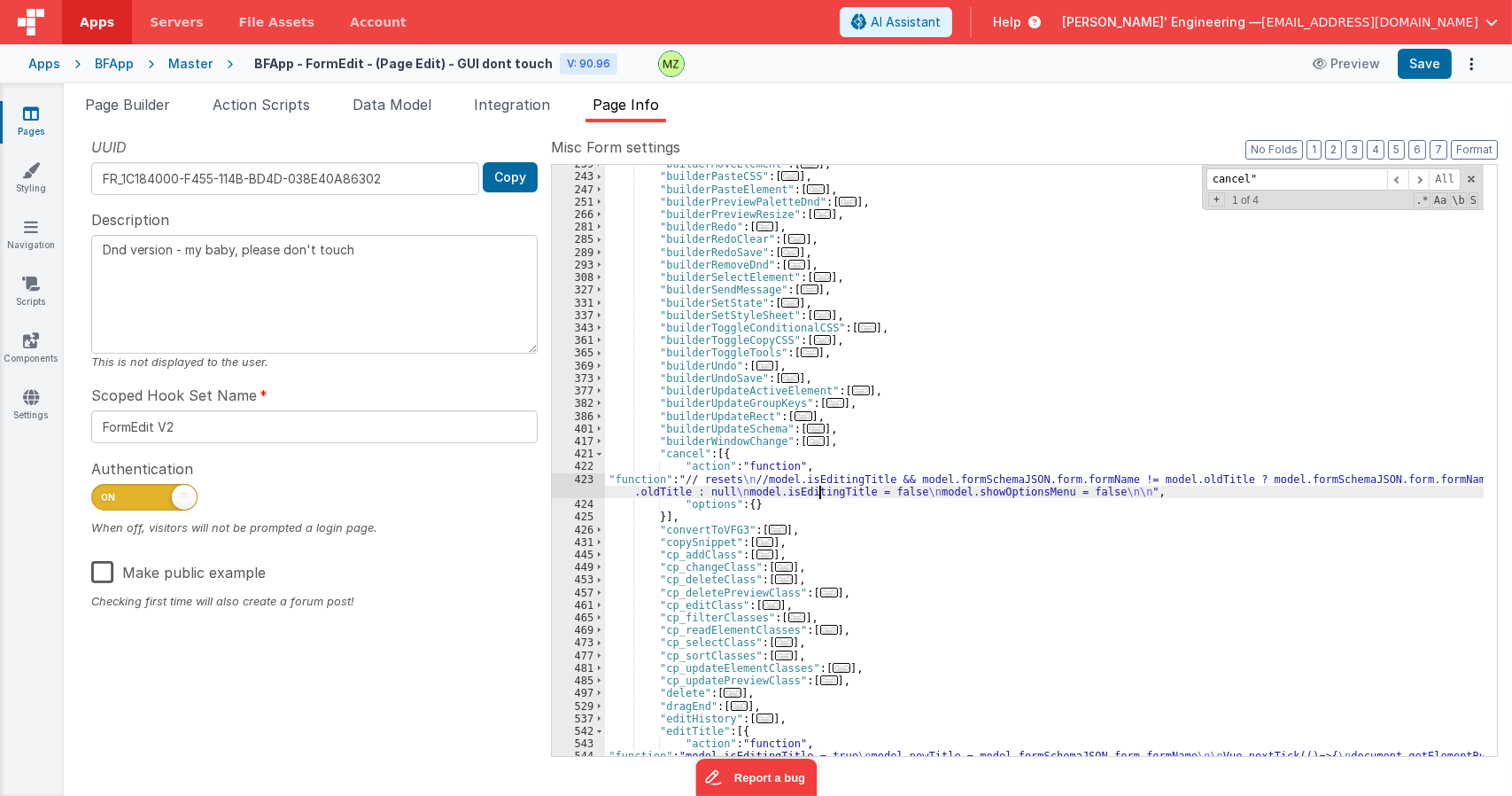
click at [823, 492] on div ""builderMoveElement" : [ ... ] , "builderPasteCSS" : [ ... ] , "builderPasteEle…" at bounding box center [1044, 472] width 879 height 630
click at [580, 482] on div "423" at bounding box center [578, 486] width 53 height 25
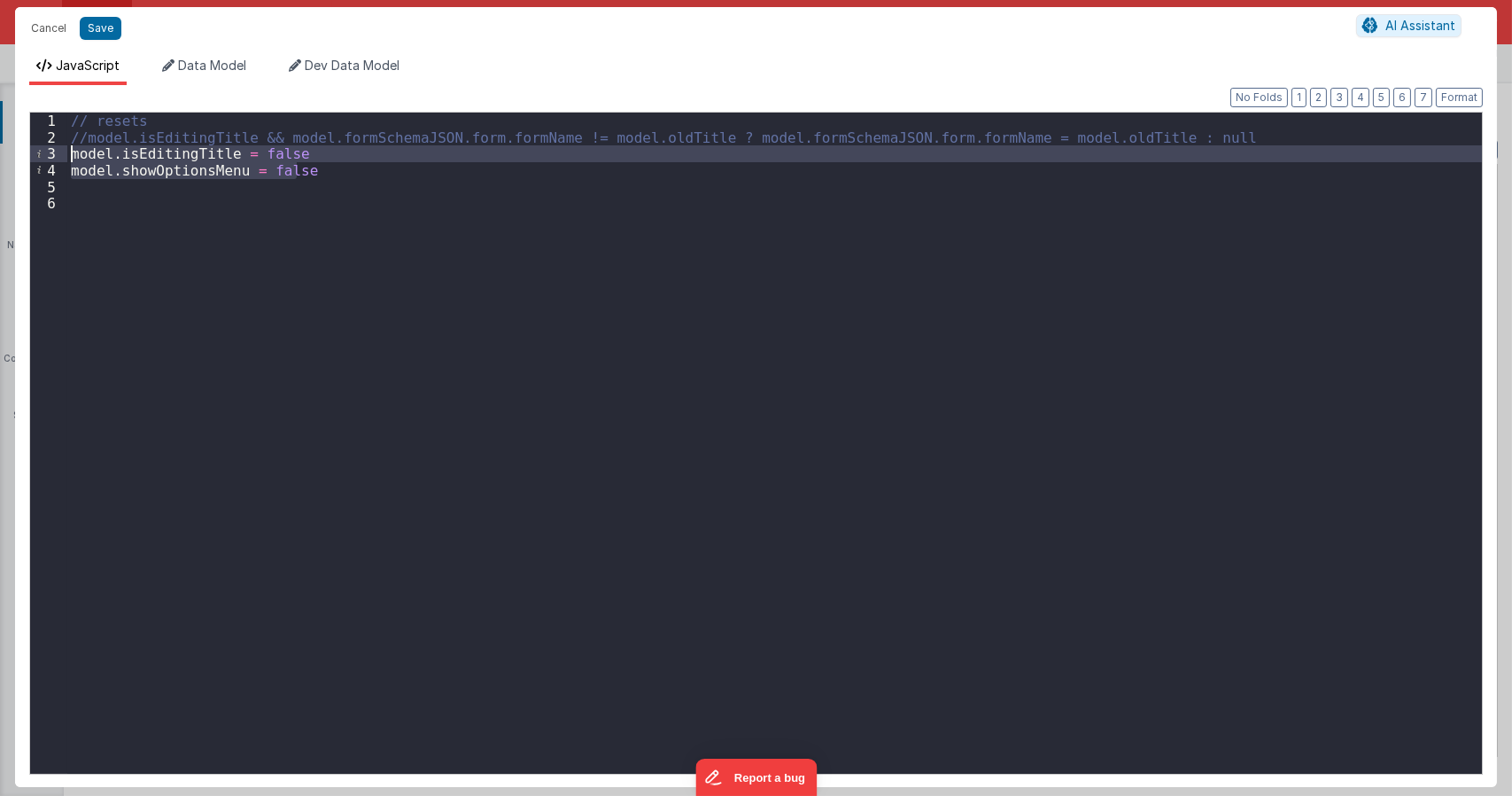
drag, startPoint x: 324, startPoint y: 169, endPoint x: 32, endPoint y: 160, distance: 292.1
click at [32, 160] on div "1 2 3 4 5 6 // resets //model.isEditingTitle && model.formSchemaJSON.form.formN…" at bounding box center [756, 442] width 1454 height 663
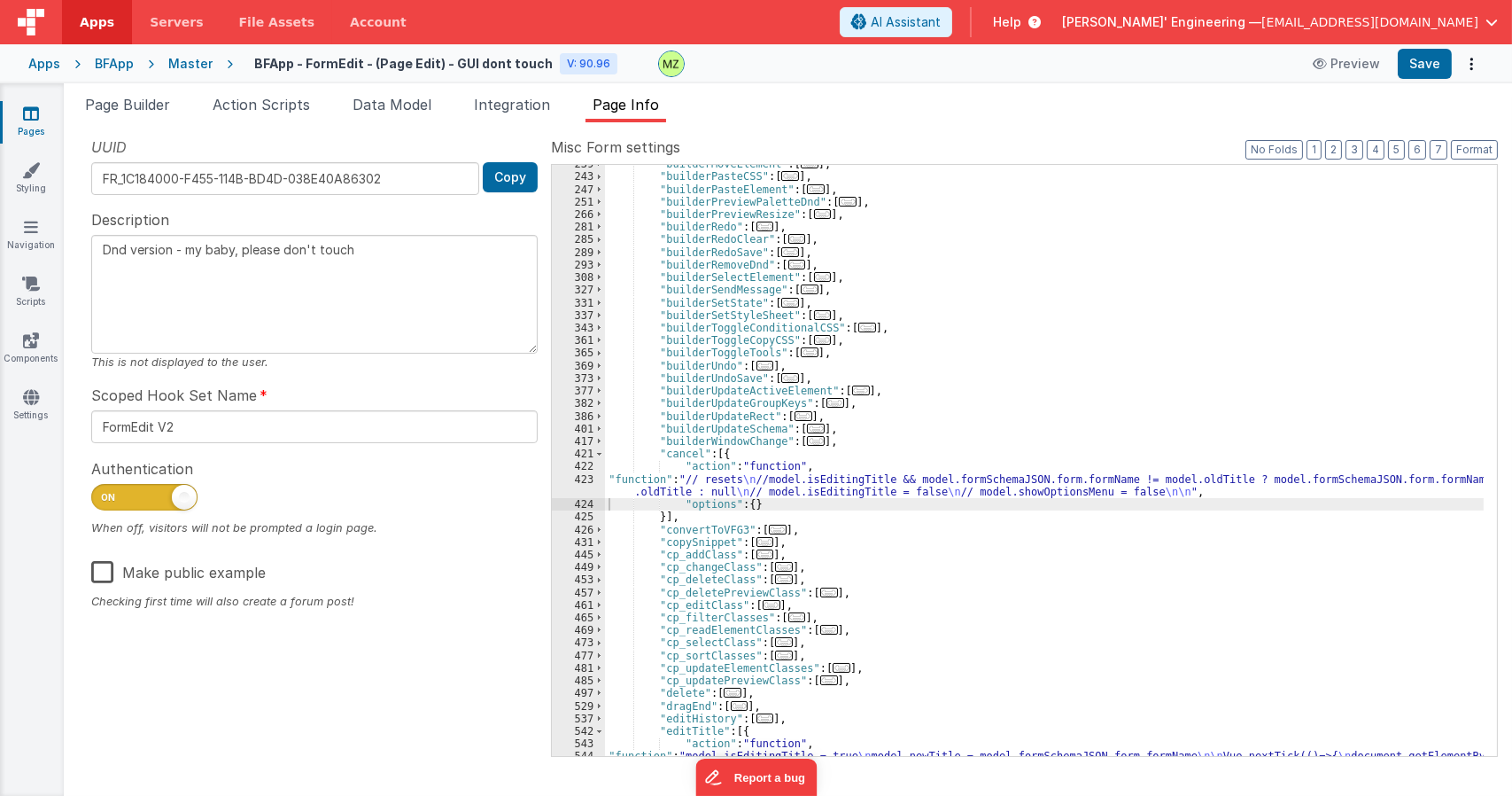
click at [672, 491] on div ""builderMoveElement" : [ ... ] , "builderPasteCSS" : [ ... ] , "builderPasteEle…" at bounding box center [1044, 472] width 879 height 630
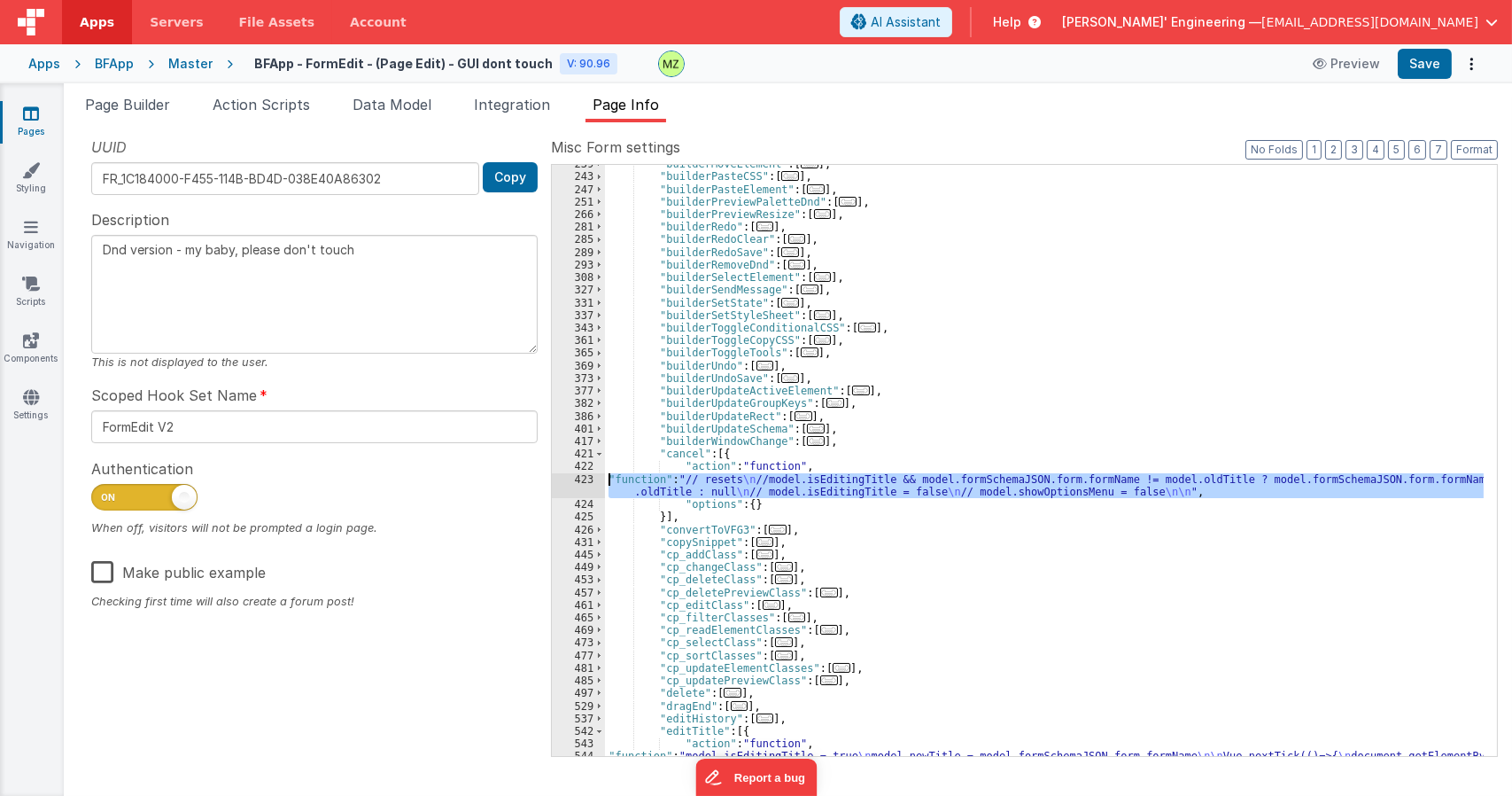
click at [583, 479] on div "423" at bounding box center [578, 486] width 53 height 25
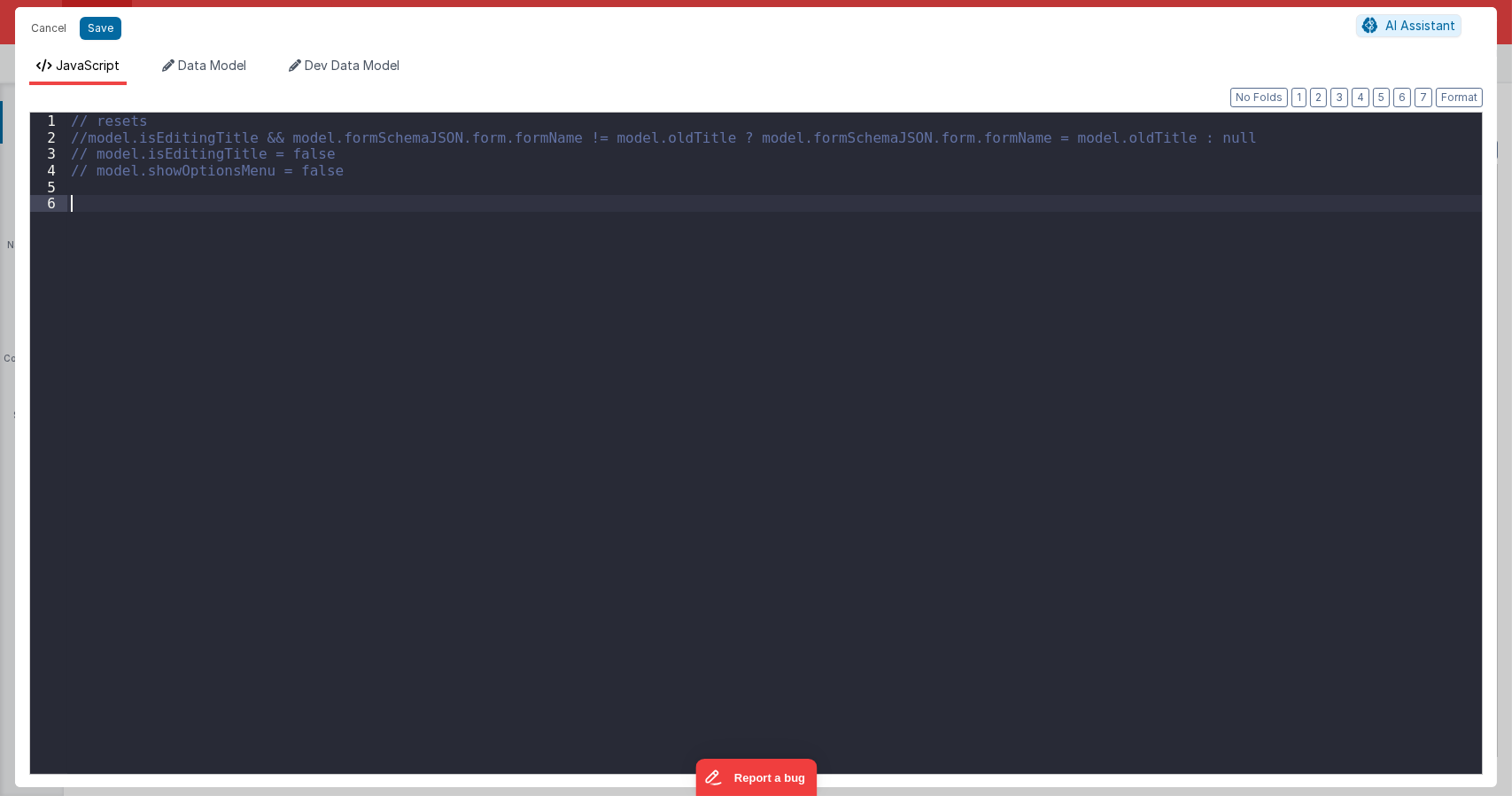
click at [298, 318] on div "// resets //model.isEditingTitle && model.formSchemaJSON.form.formName != model…" at bounding box center [774, 458] width 1414 height 693
click at [93, 154] on div "// resets //model.isEditingTitle && model.formSchemaJSON.form.formName != model…" at bounding box center [774, 458] width 1414 height 693
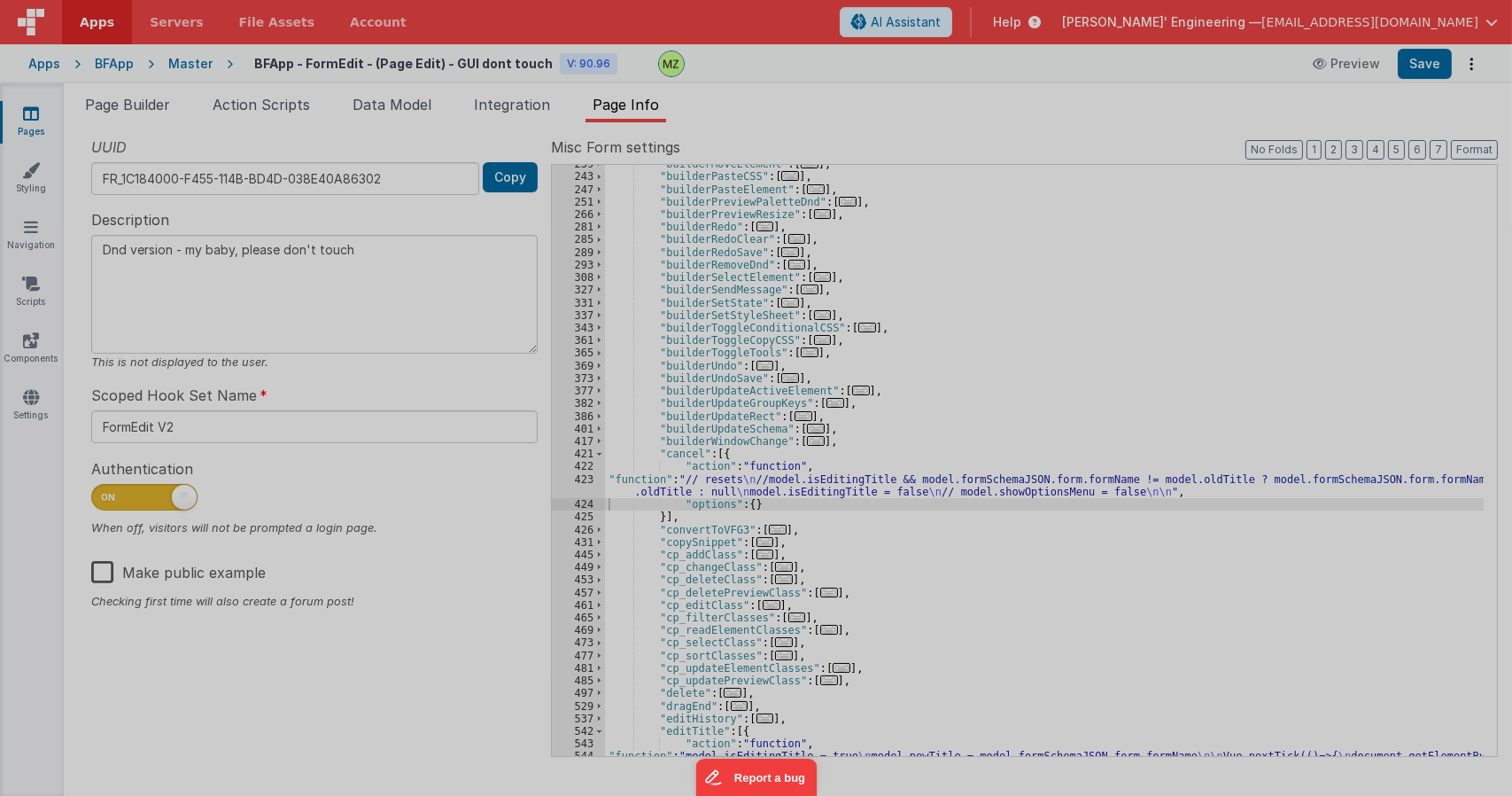
type textarea "Dnd version - my baby, please don't touch"
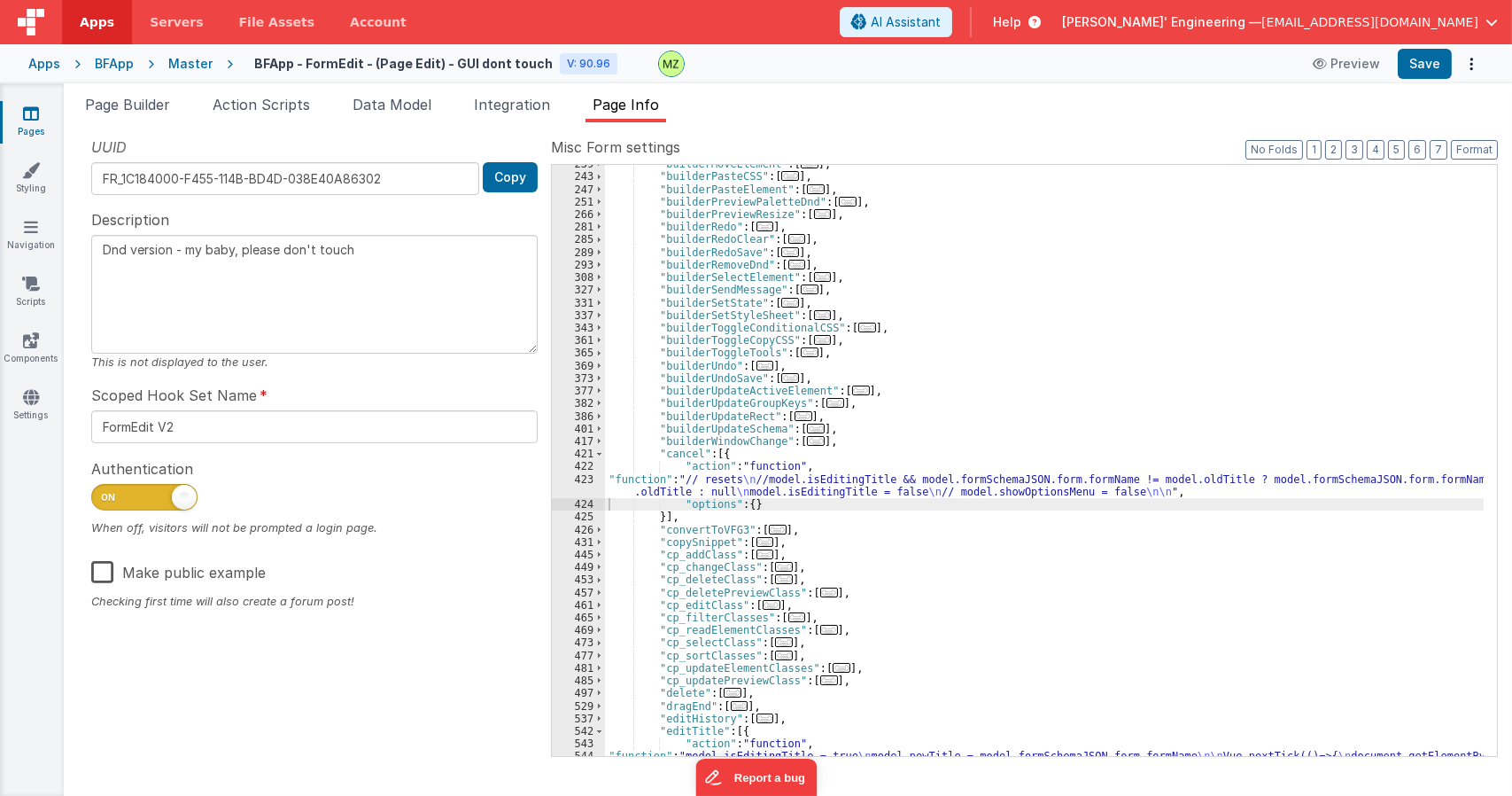
click at [640, 476] on div ""builderMoveElement" : [ ... ] , "builderPasteCSS" : [ ... ] , "builderPasteEle…" at bounding box center [1044, 472] width 879 height 630
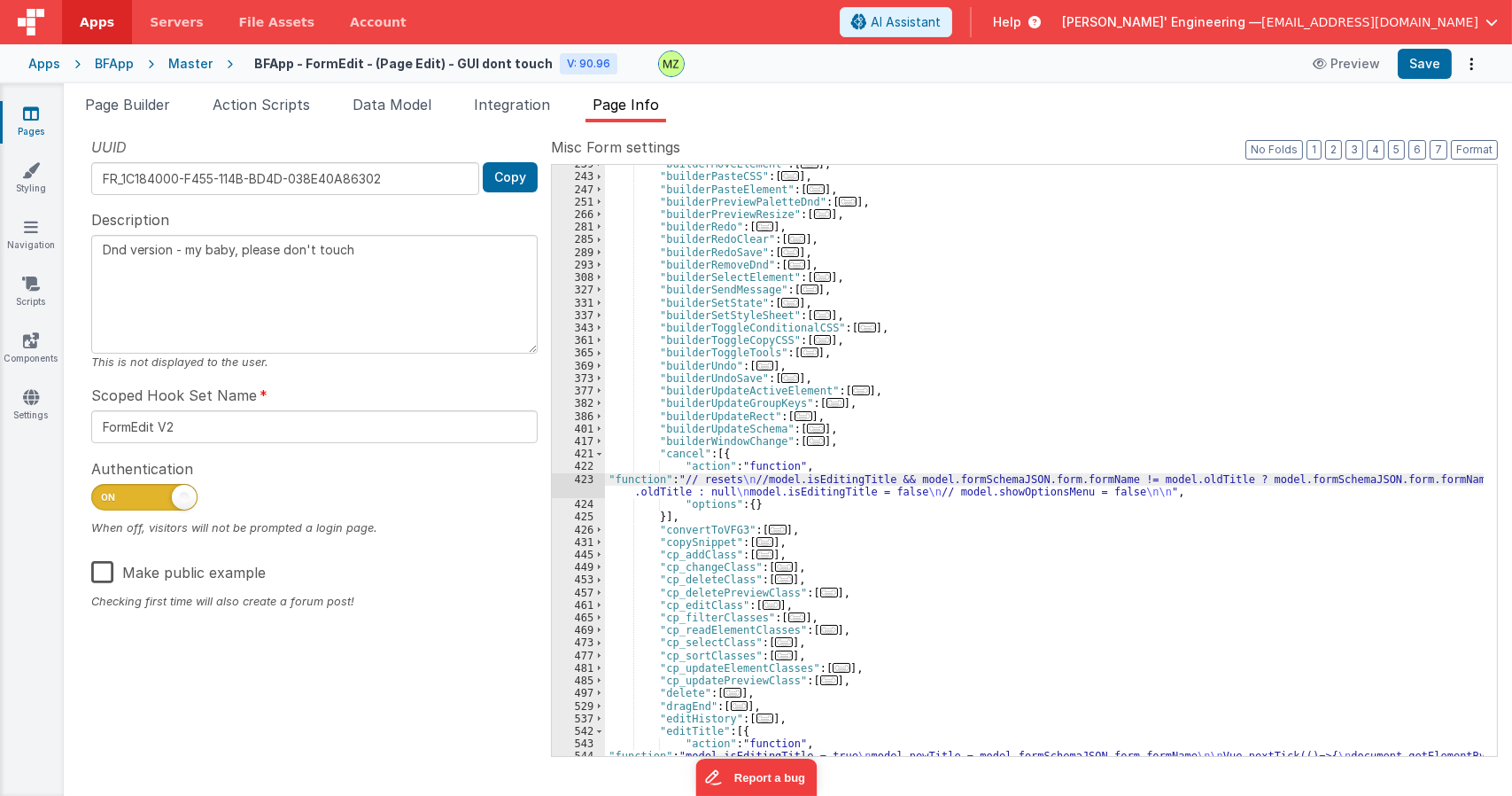
click at [184, 60] on div "Master" at bounding box center [190, 64] width 44 height 17
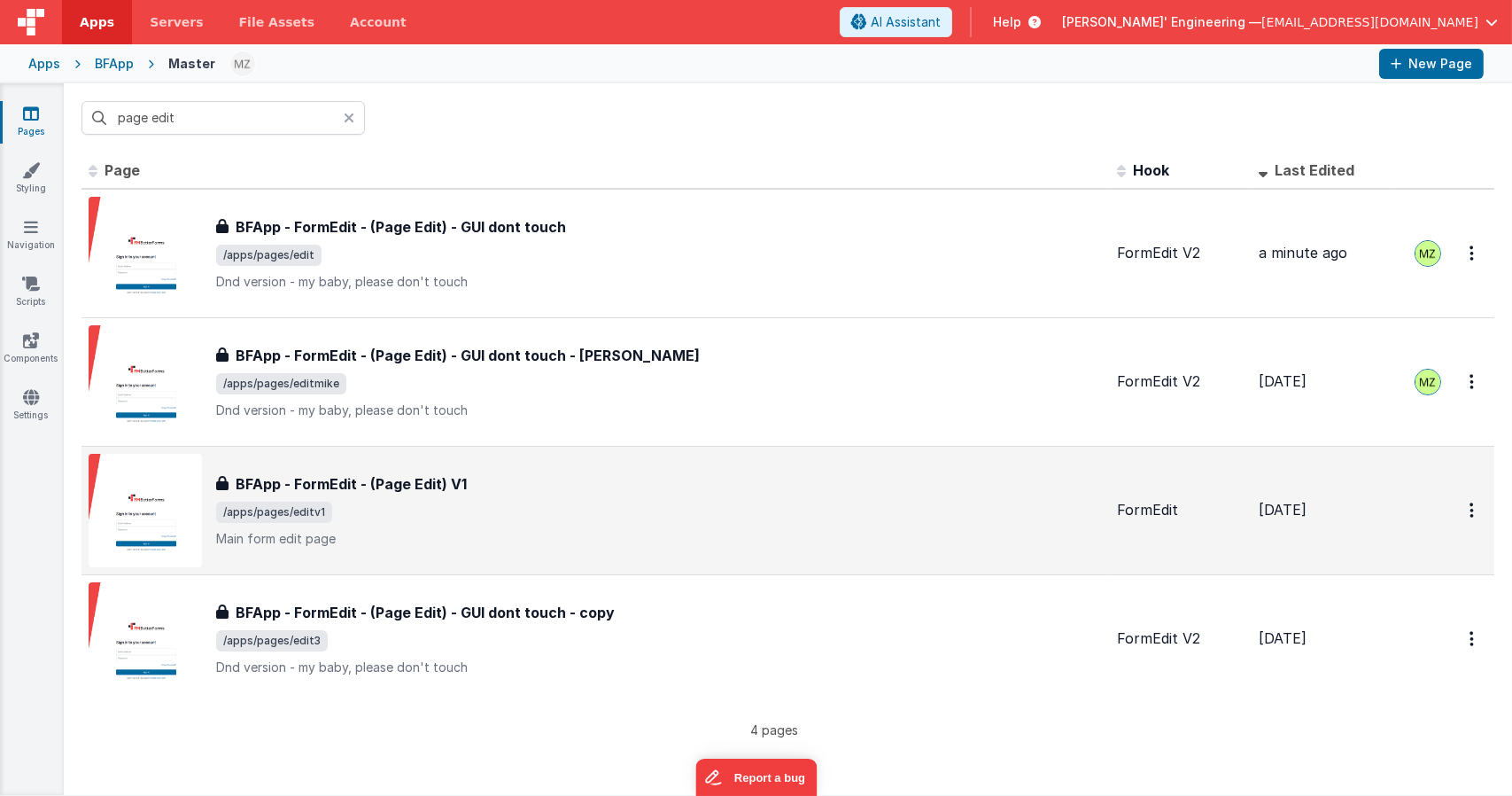
click at [504, 514] on span "/apps/pages/editv1" at bounding box center [659, 513] width 887 height 21
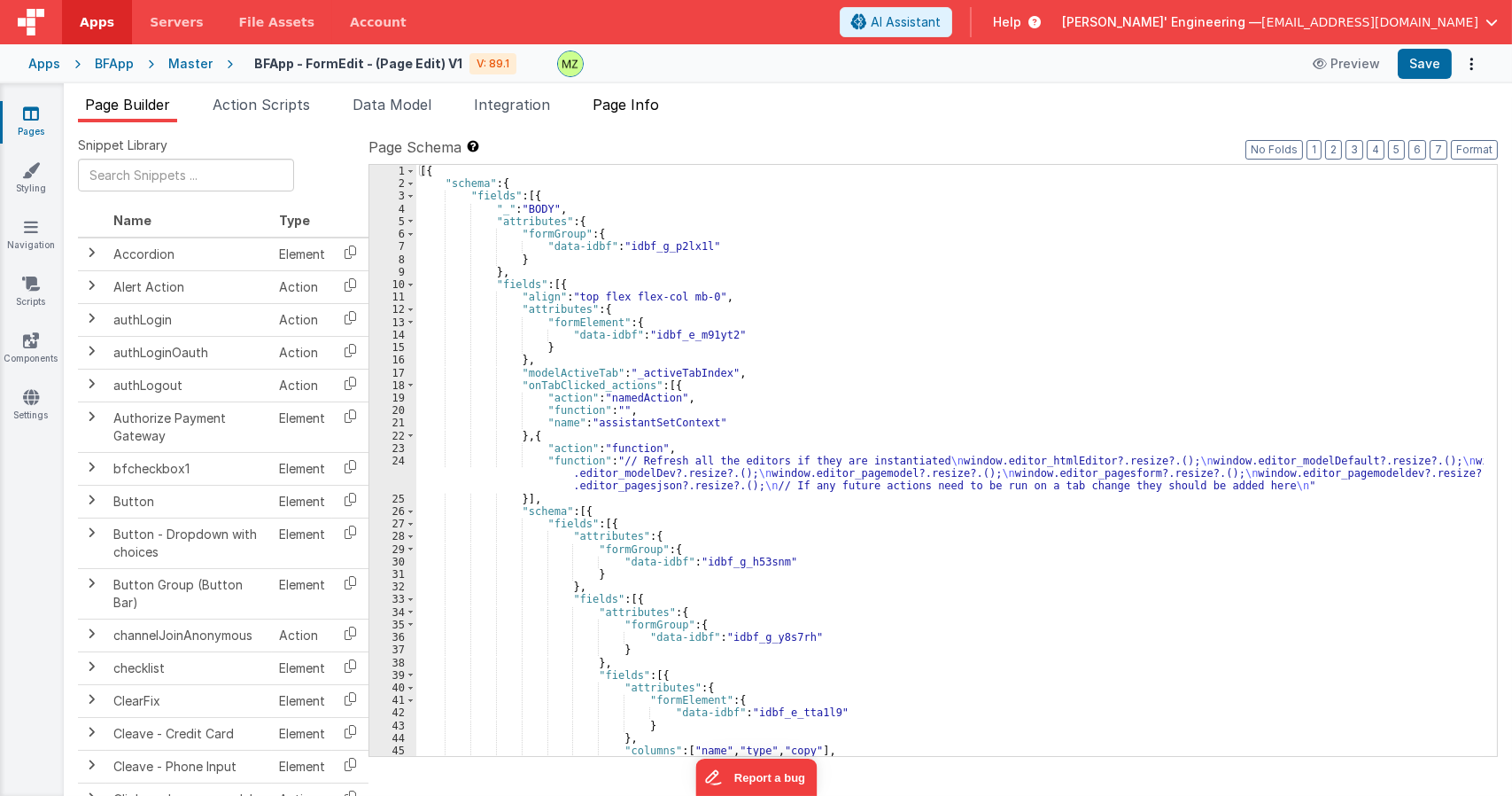
click at [629, 101] on span "Page Info" at bounding box center [625, 104] width 67 height 17
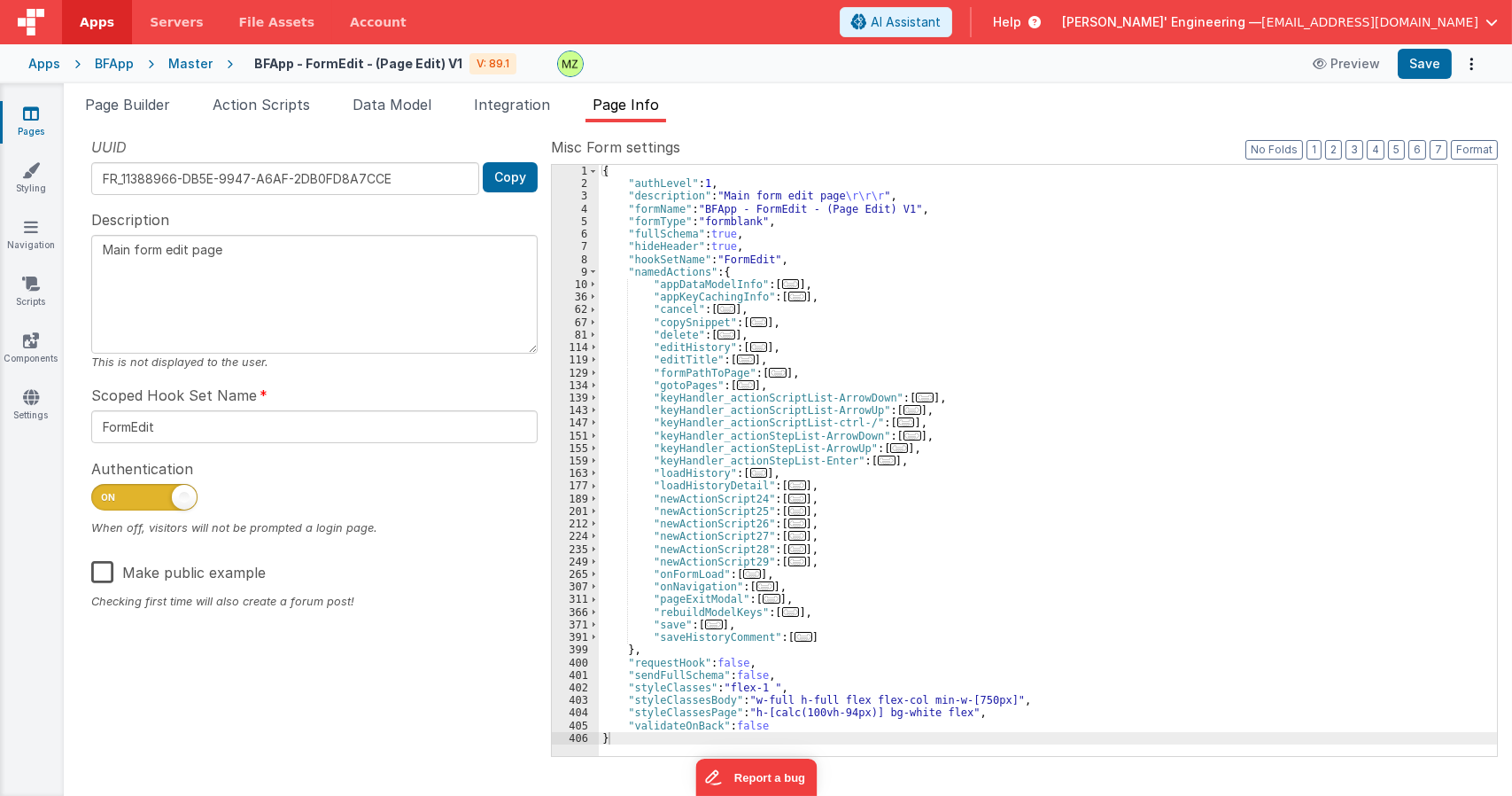
click at [979, 596] on div "{ "authLevel" : 1 , "description" : "Main form edit page \r\r\r " , "formName" …" at bounding box center [1047, 472] width 898 height 616
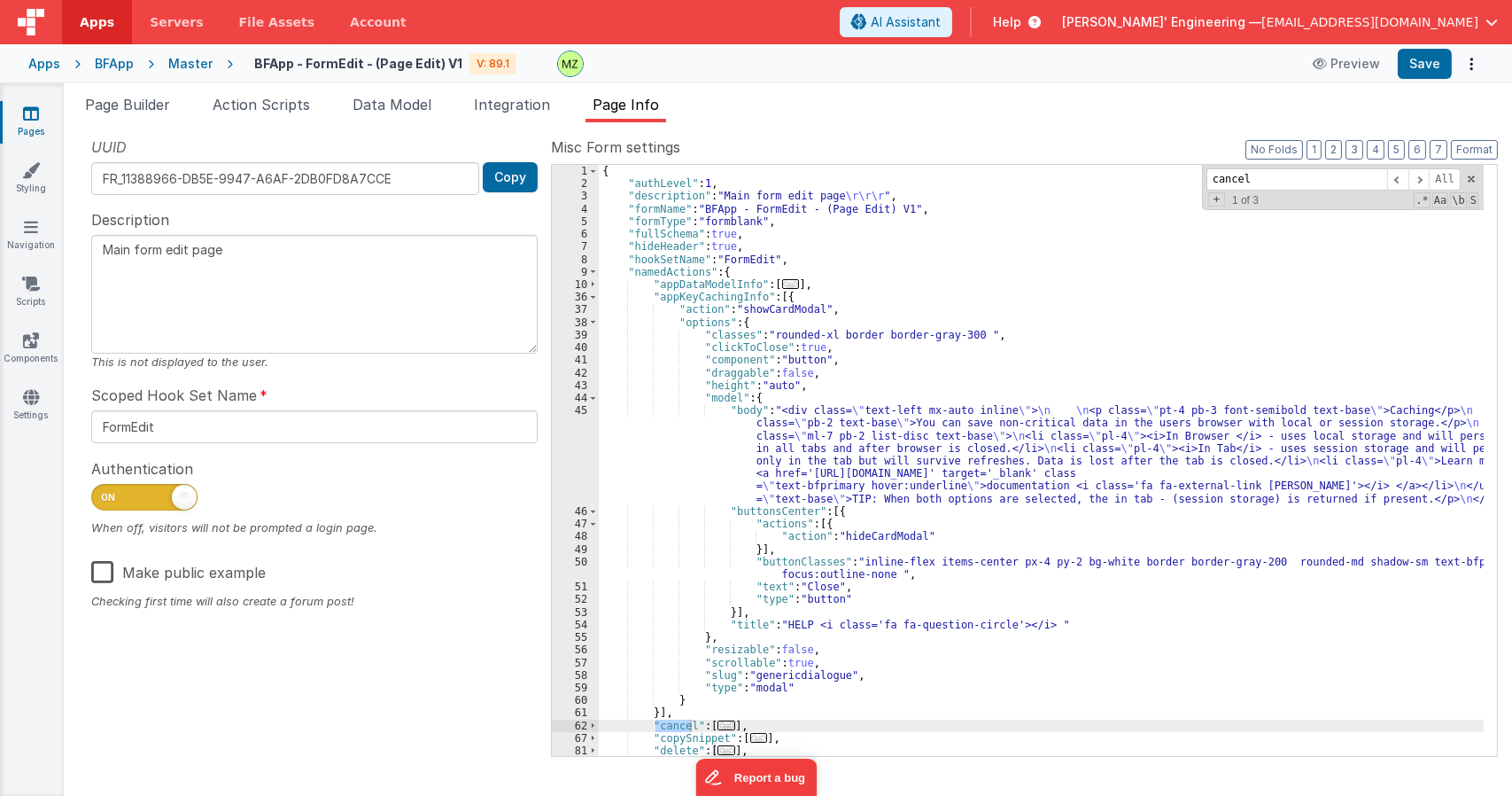
scroll to position [106, 0]
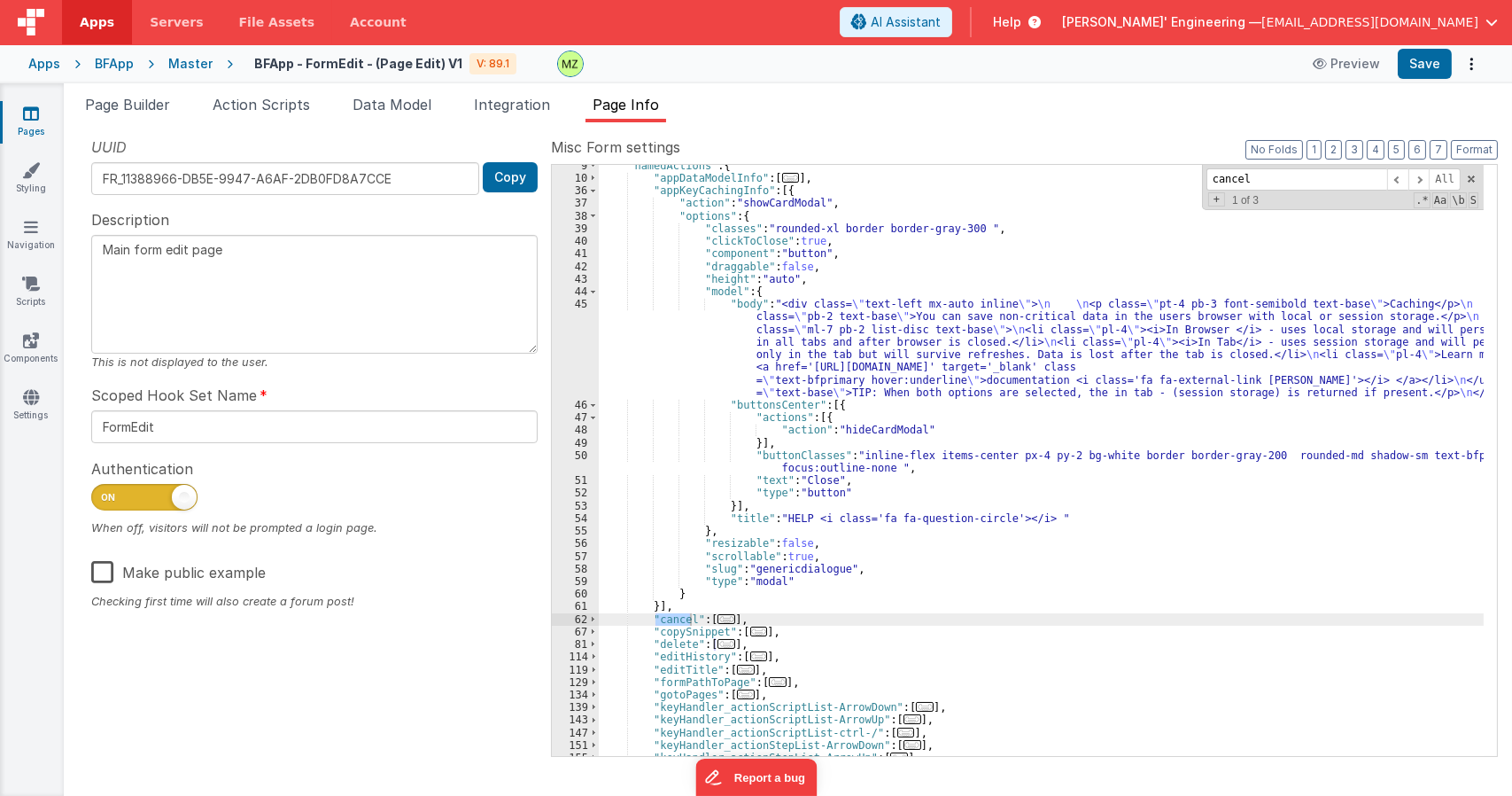
type input "cancel"
click at [717, 621] on span "..." at bounding box center [726, 619] width 17 height 10
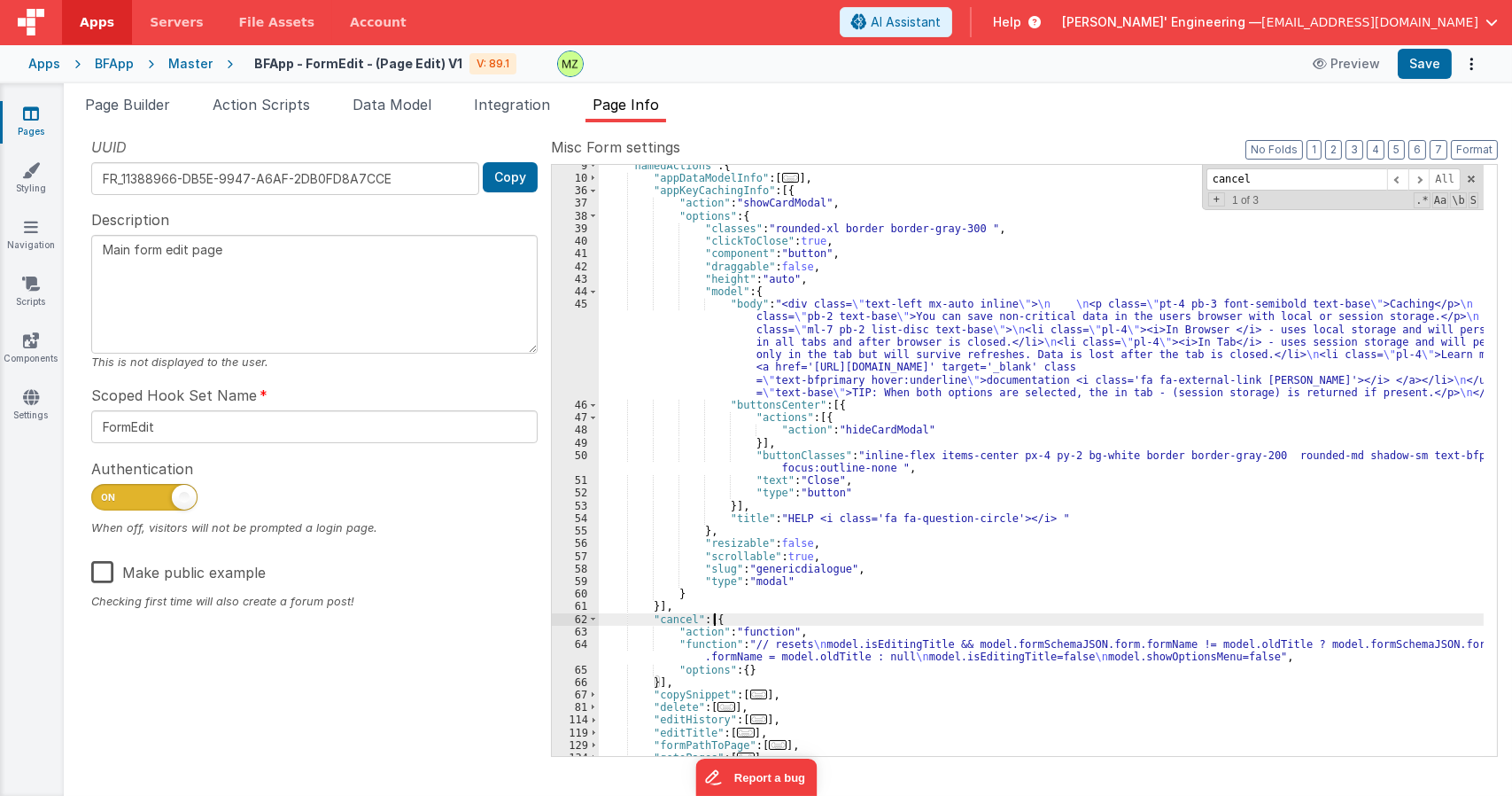
click at [702, 641] on div ""namedActions" : { "appDataModelInfo" : [ ... ] , "appKeyCachingInfo" : [{ "act…" at bounding box center [1040, 467] width 885 height 616
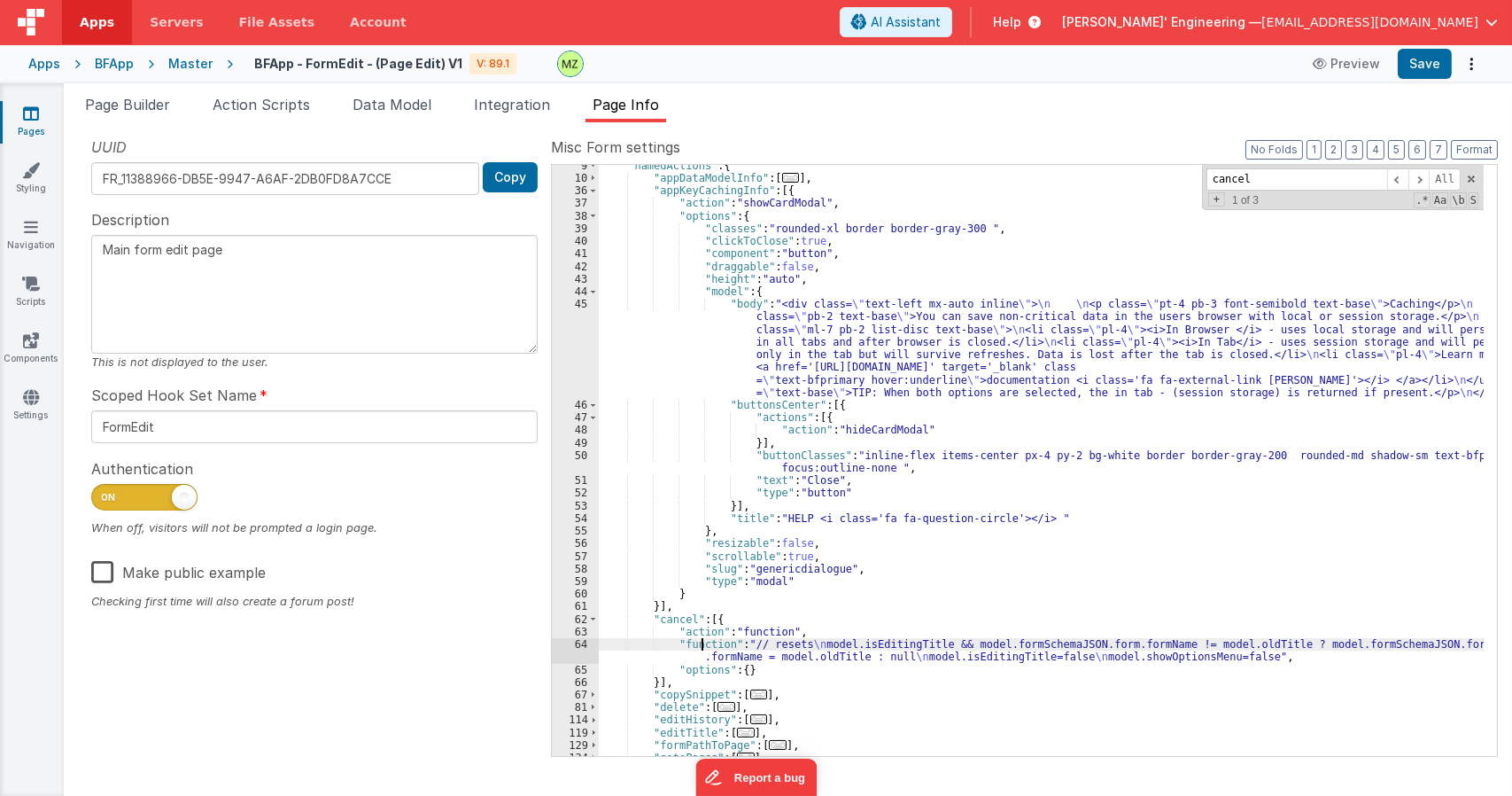
click at [572, 652] on div "64" at bounding box center [575, 651] width 47 height 25
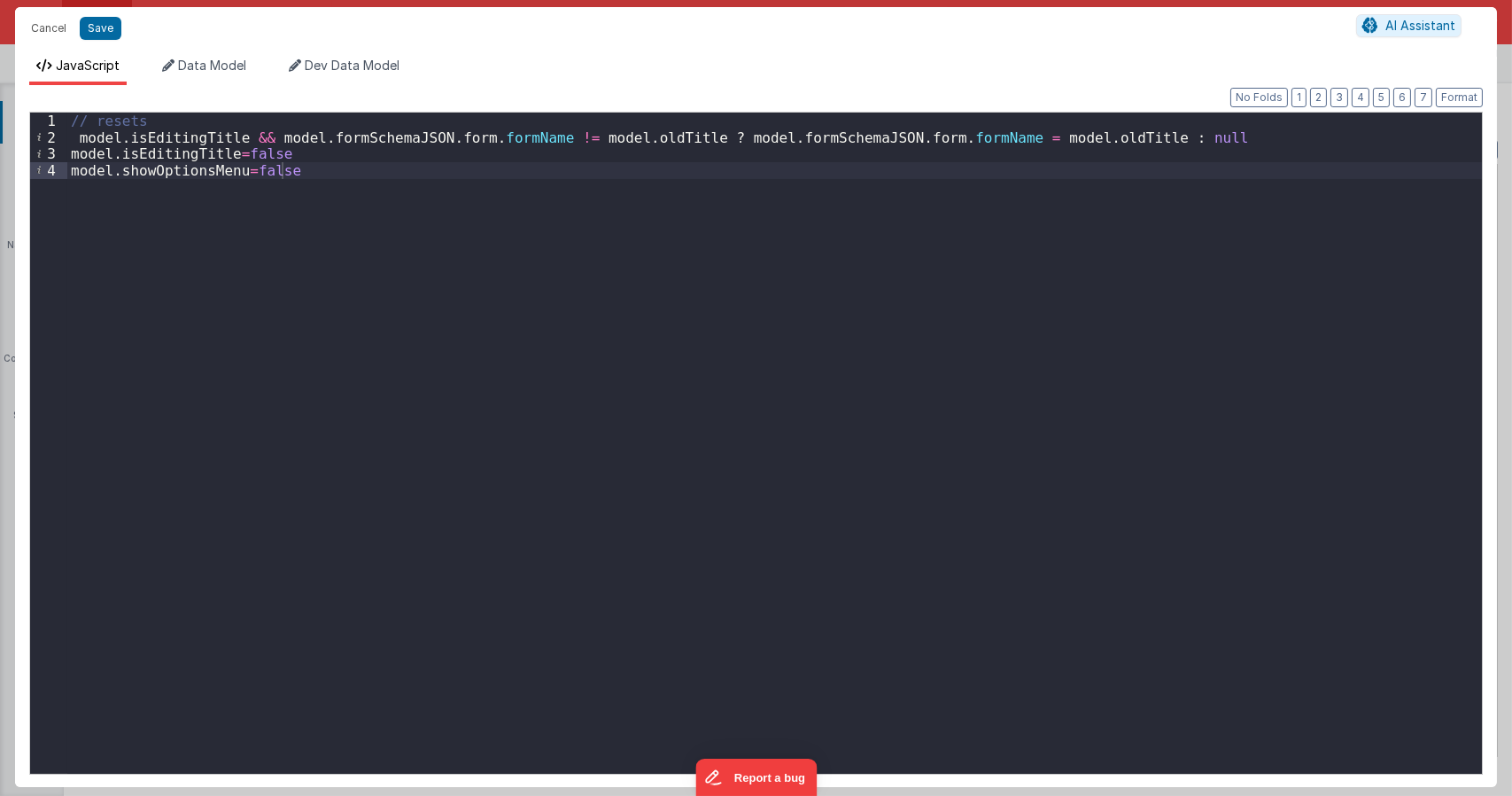
click at [73, 141] on div "// resets model . isEditingTitle && model . formSchemaJSON . form . formName !=…" at bounding box center [774, 458] width 1414 height 693
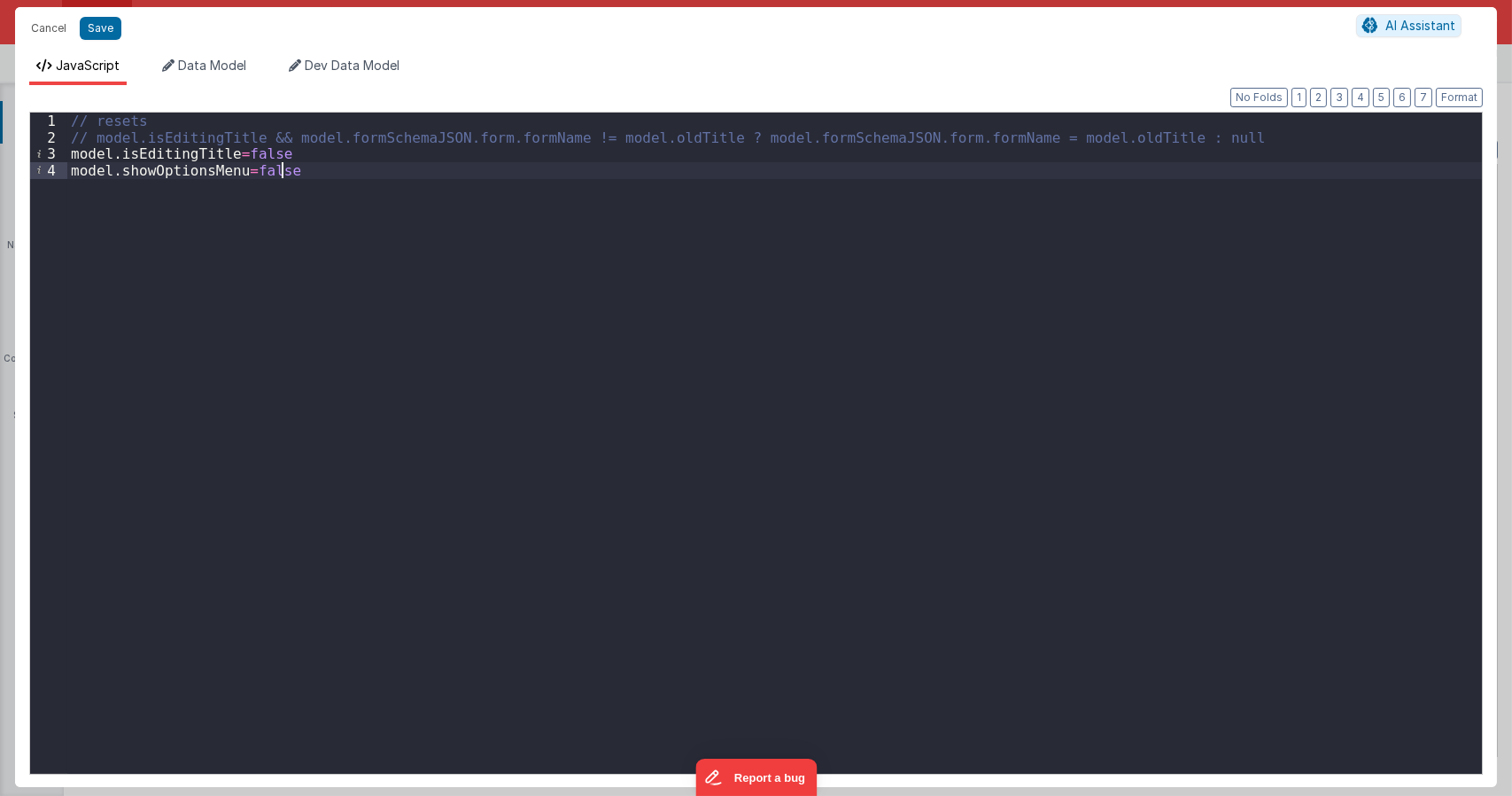
click at [348, 242] on div "// resets // model.isEditingTitle && model.formSchemaJSON.form.formName != mode…" at bounding box center [774, 458] width 1414 height 693
type textarea "Main form edit page"
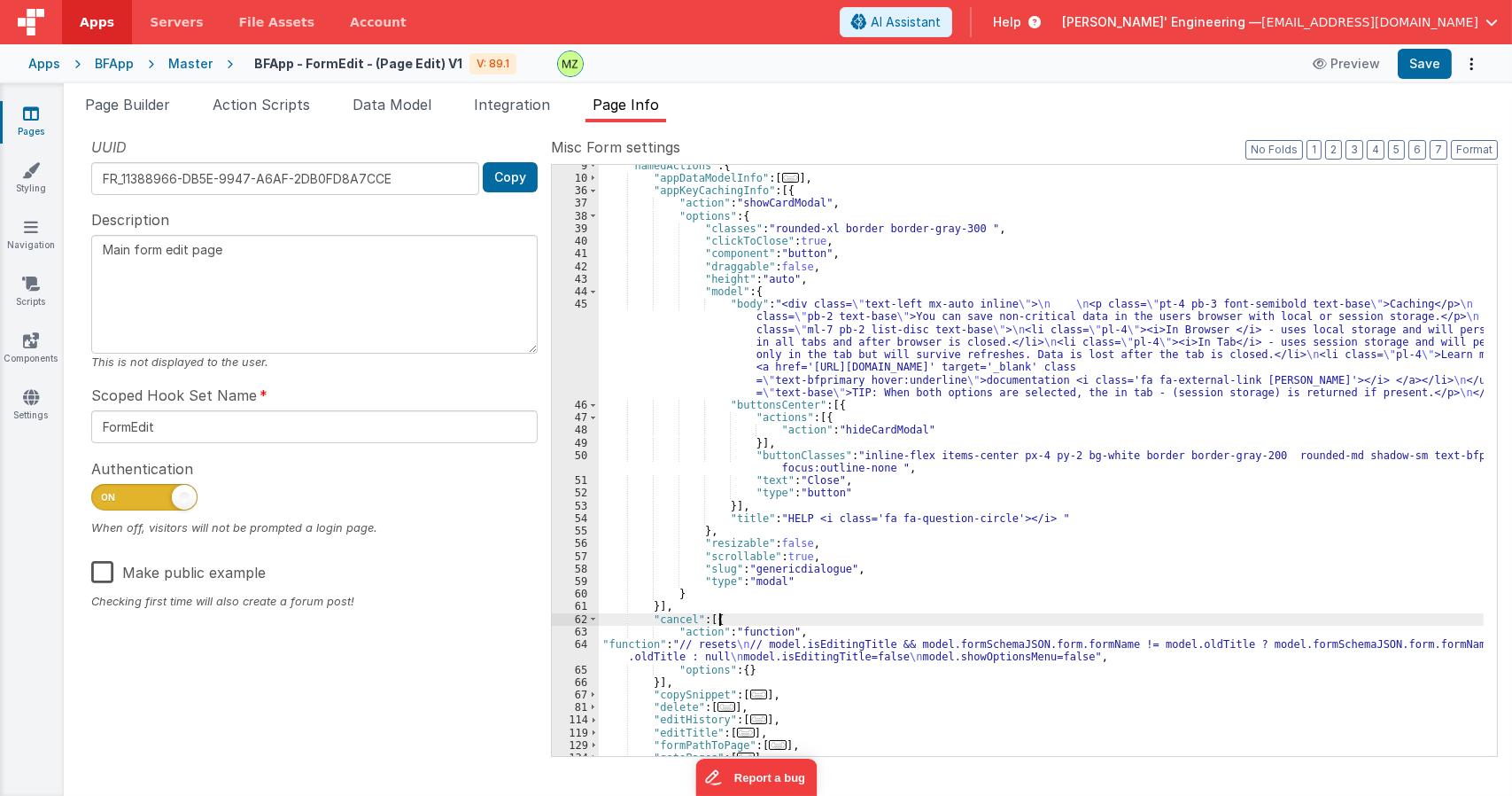
click at [932, 614] on div ""namedActions" : { "appDataModelInfo" : [ ... ] , "appKeyCachingInfo" : [{ "act…" at bounding box center [1040, 467] width 885 height 616
click at [737, 733] on span "..." at bounding box center [745, 732] width 17 height 10
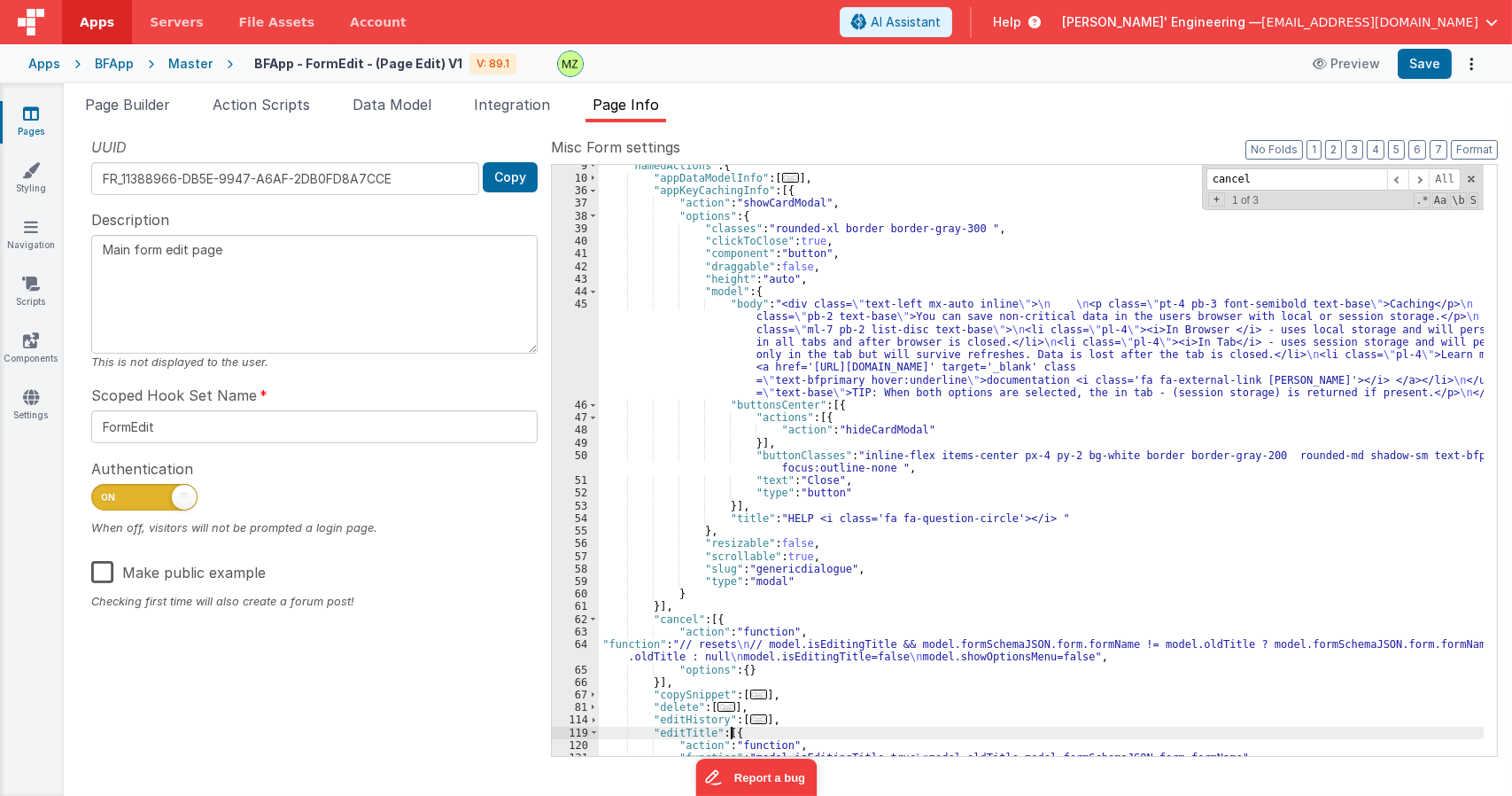
scroll to position [319, 0]
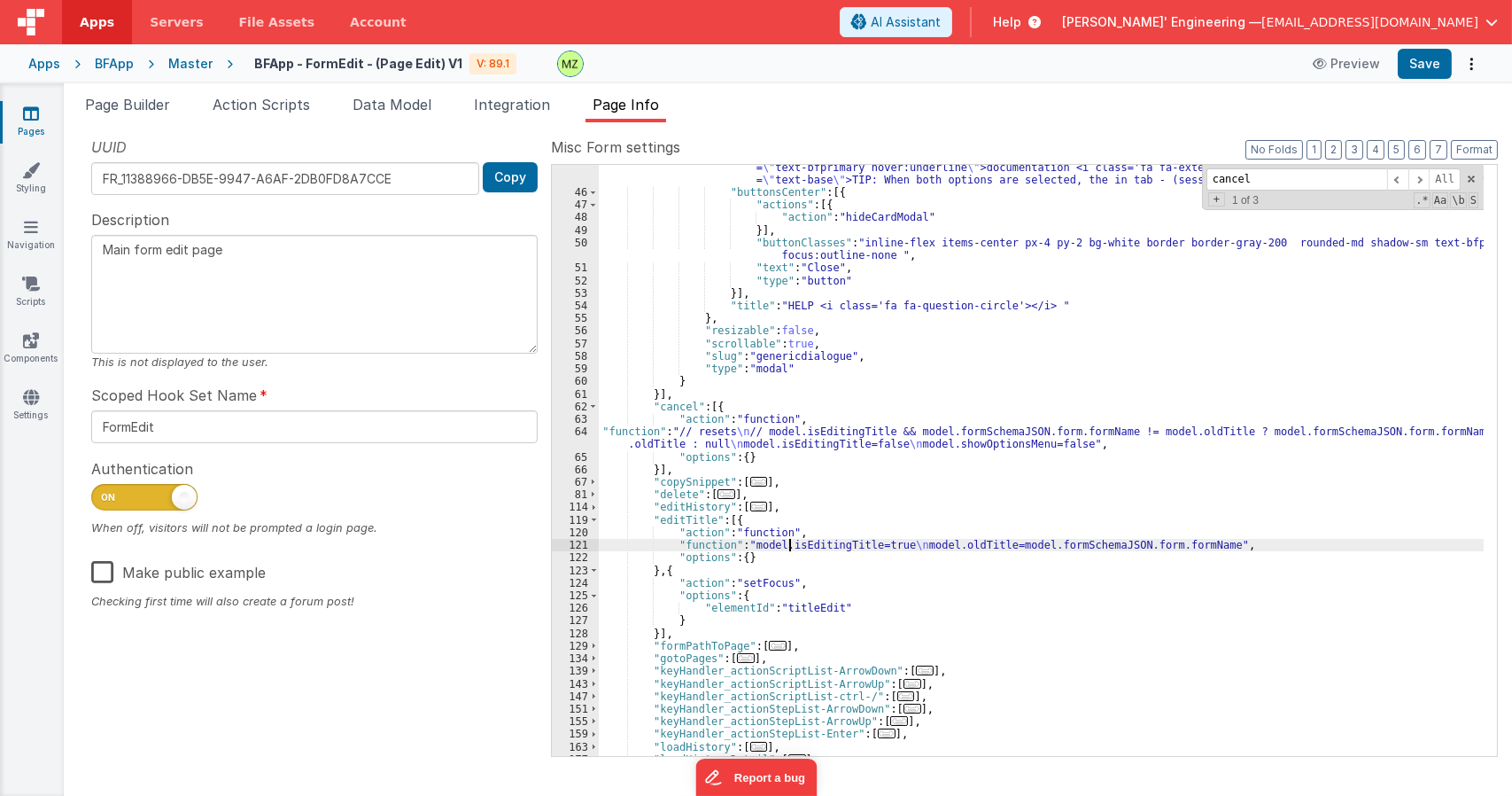
click at [790, 542] on div ""body" : "<div class= \" text-left mx-auto inline \" > \n \n <p class= \" pt-4 …" at bounding box center [1040, 437] width 885 height 704
click at [570, 545] on div "121" at bounding box center [575, 545] width 47 height 13
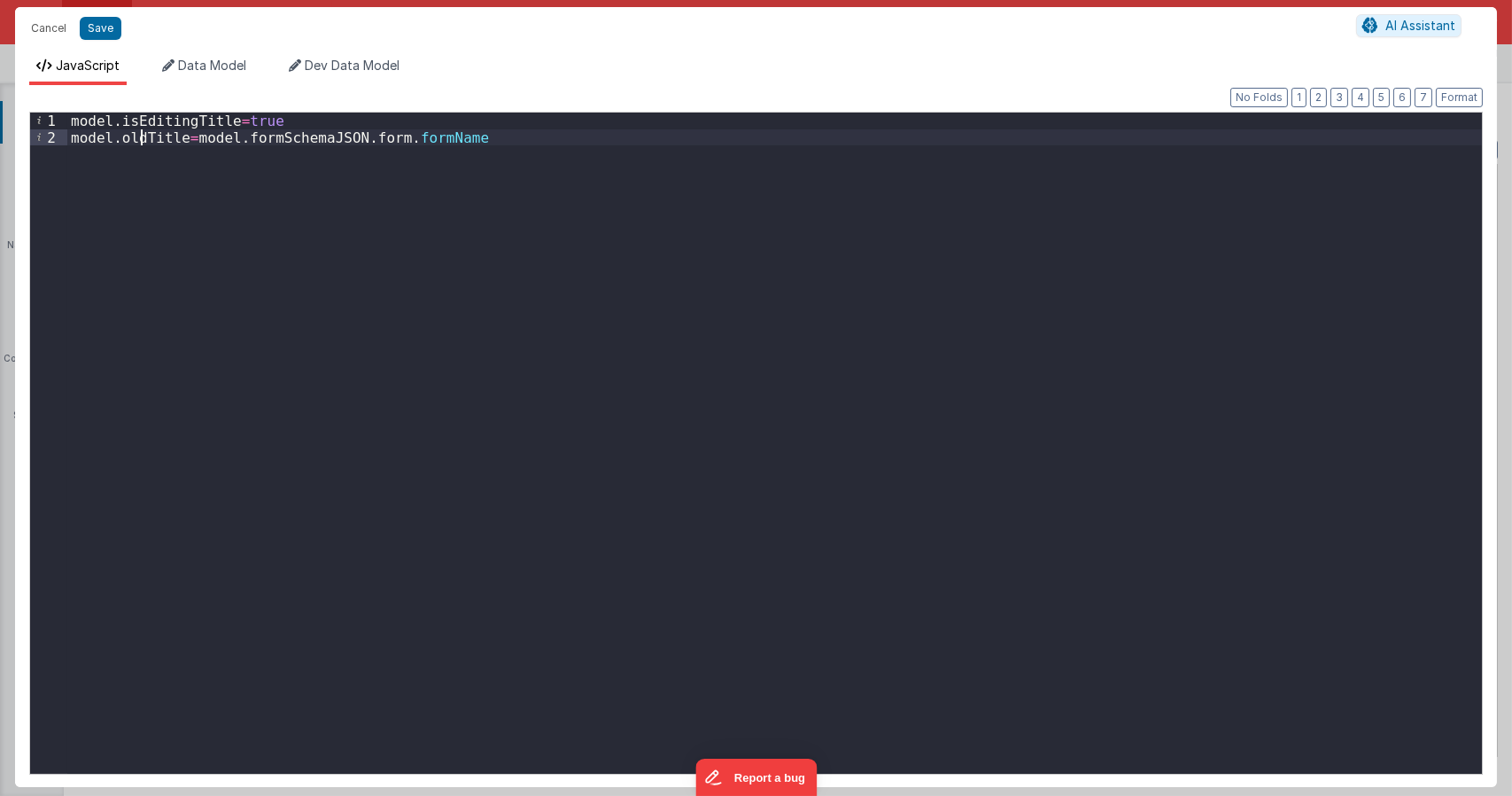
click at [138, 142] on div "model . isEditingTitle = true model . oldTitle = model . formSchemaJSON . form …" at bounding box center [774, 458] width 1414 height 693
drag, startPoint x: 404, startPoint y: 180, endPoint x: 414, endPoint y: 181, distance: 10.0
click at [404, 179] on div "model . isEditingTitle = true model . newTitle = model . formSchemaJSON . form …" at bounding box center [774, 458] width 1414 height 693
type textarea "Main form edit page"
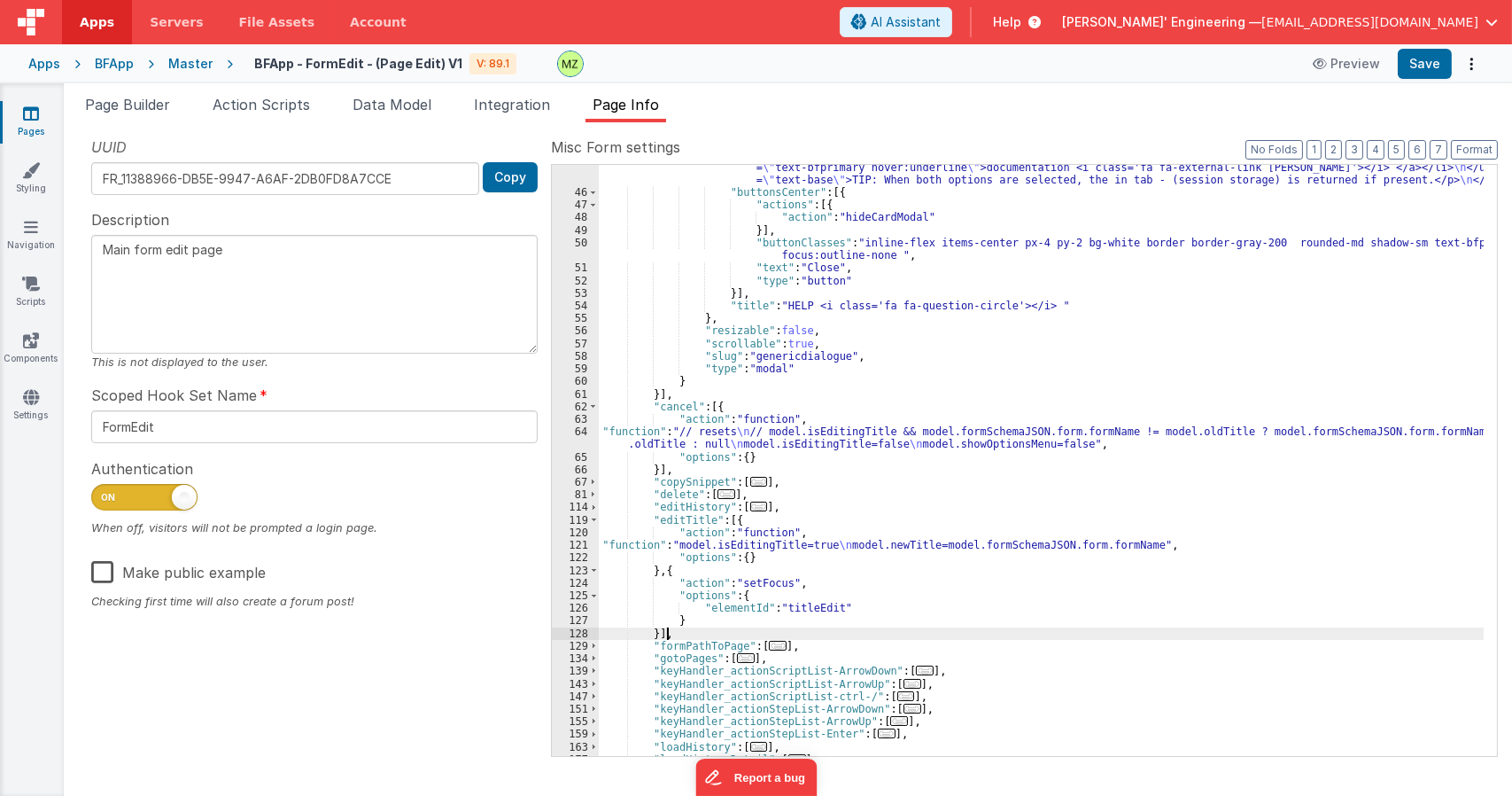
drag, startPoint x: 964, startPoint y: 630, endPoint x: 973, endPoint y: 631, distance: 9.1
click at [965, 630] on div ""body" : "<div class= \" text-left mx-auto inline \" > \n \n <p class= \" pt-4 …" at bounding box center [1040, 437] width 885 height 704
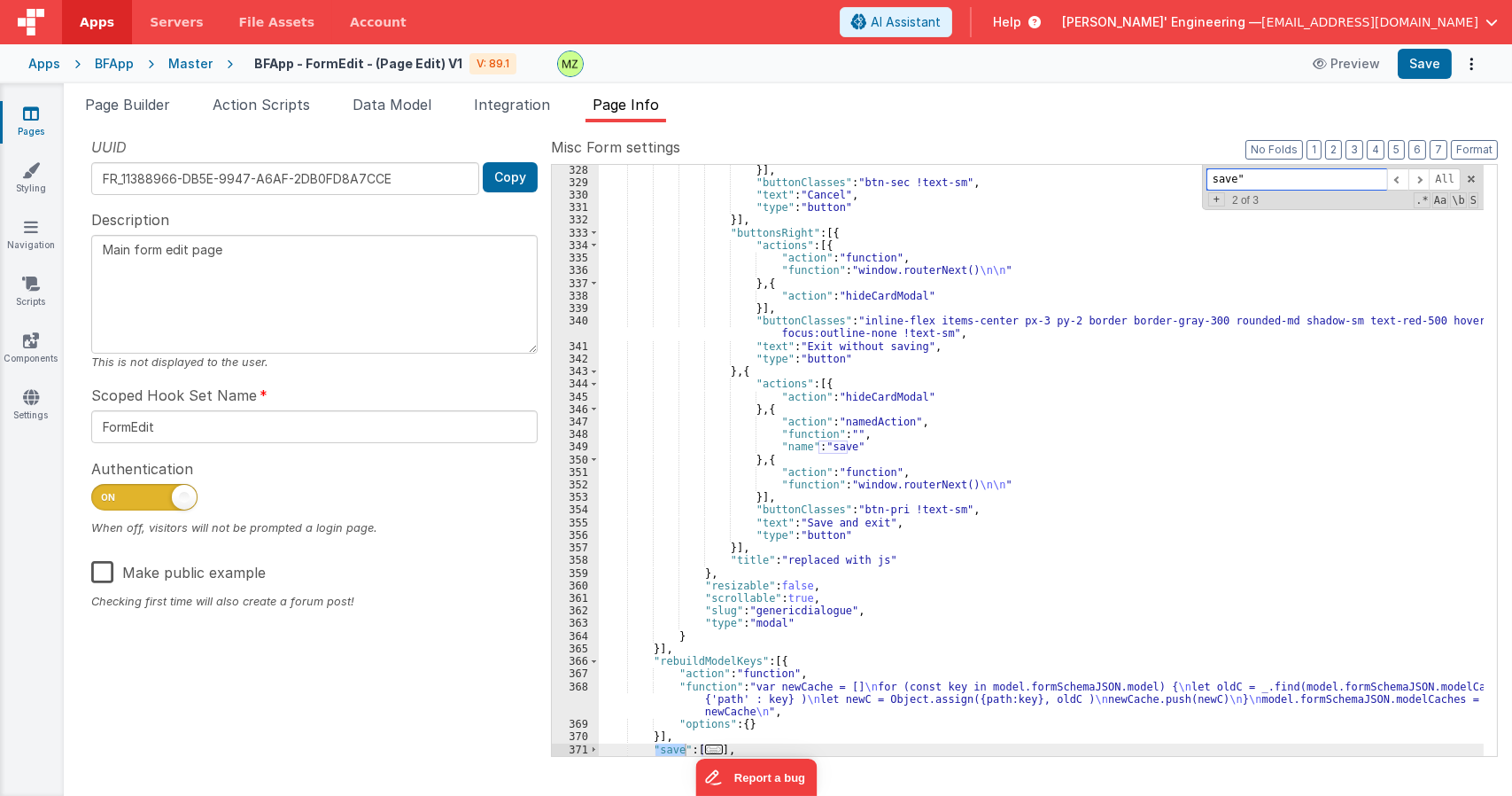
scroll to position [2055, 0]
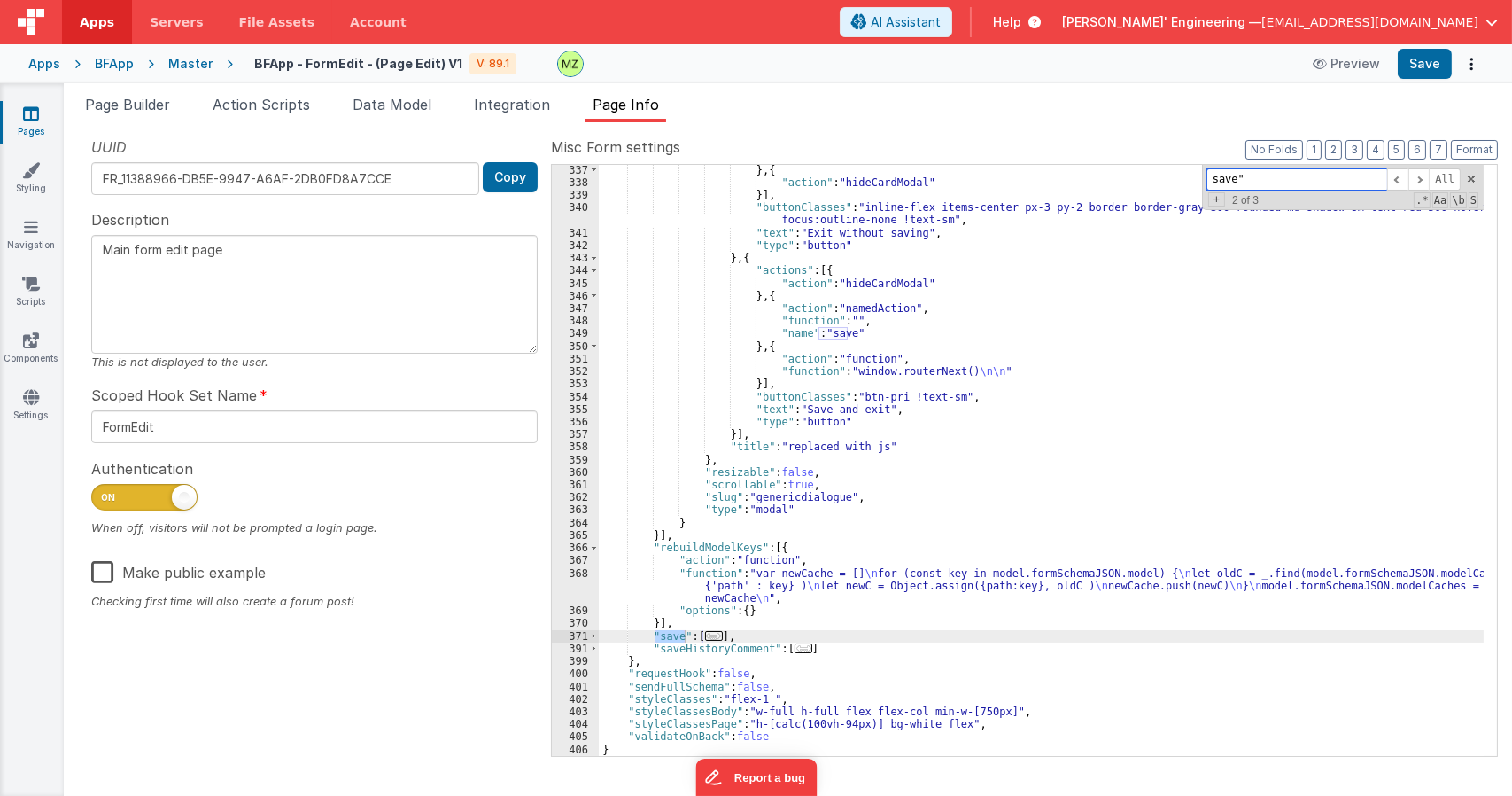
type input "save""
click at [710, 636] on span "..." at bounding box center [713, 635] width 17 height 10
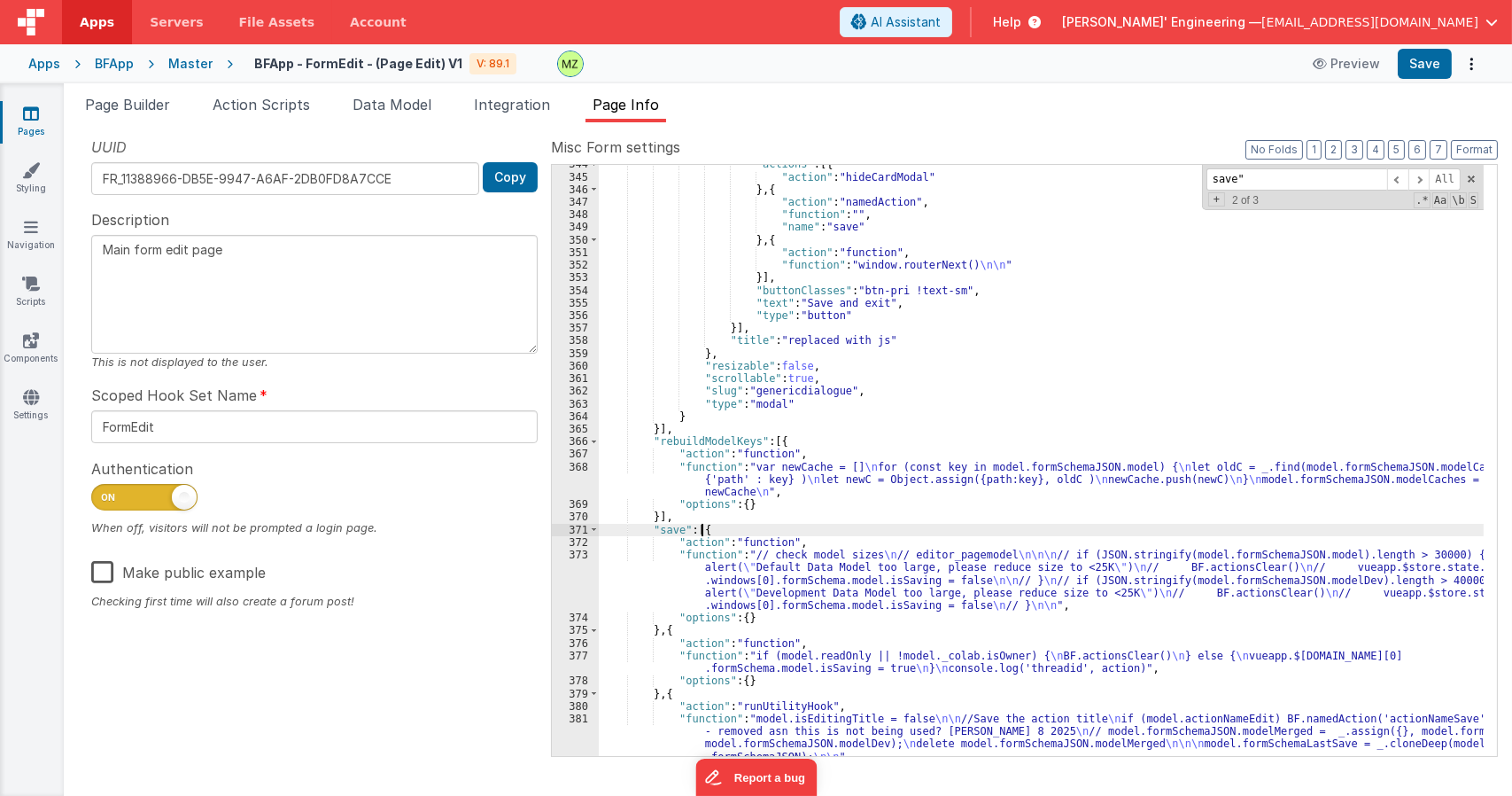
scroll to position [2381, 0]
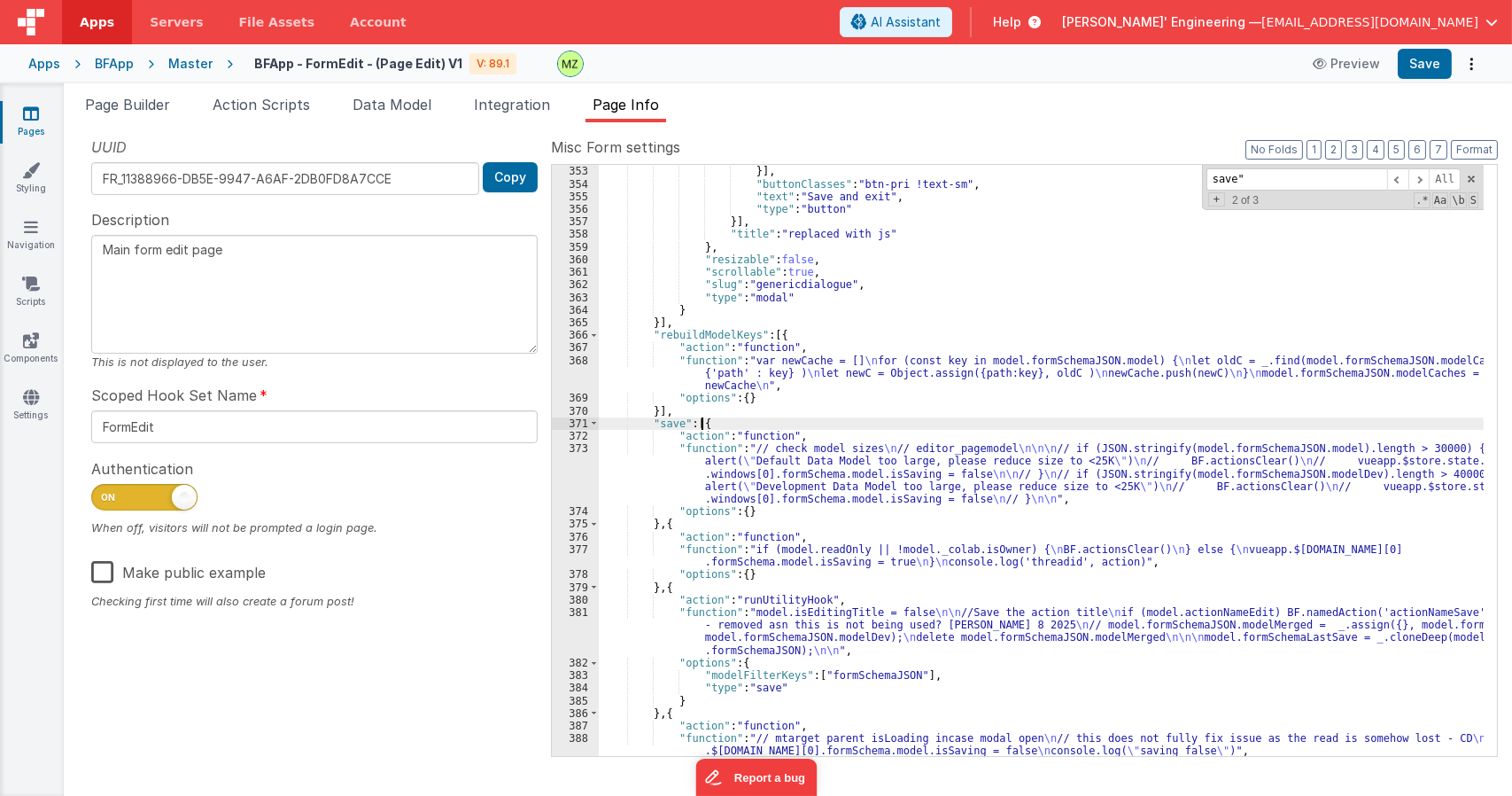
click at [787, 494] on div ""function" : "window.routerNext() \n\n " }] , "buttonClasses" : "btn-pri !text-…" at bounding box center [1040, 467] width 885 height 630
click at [574, 446] on div "373" at bounding box center [575, 473] width 47 height 63
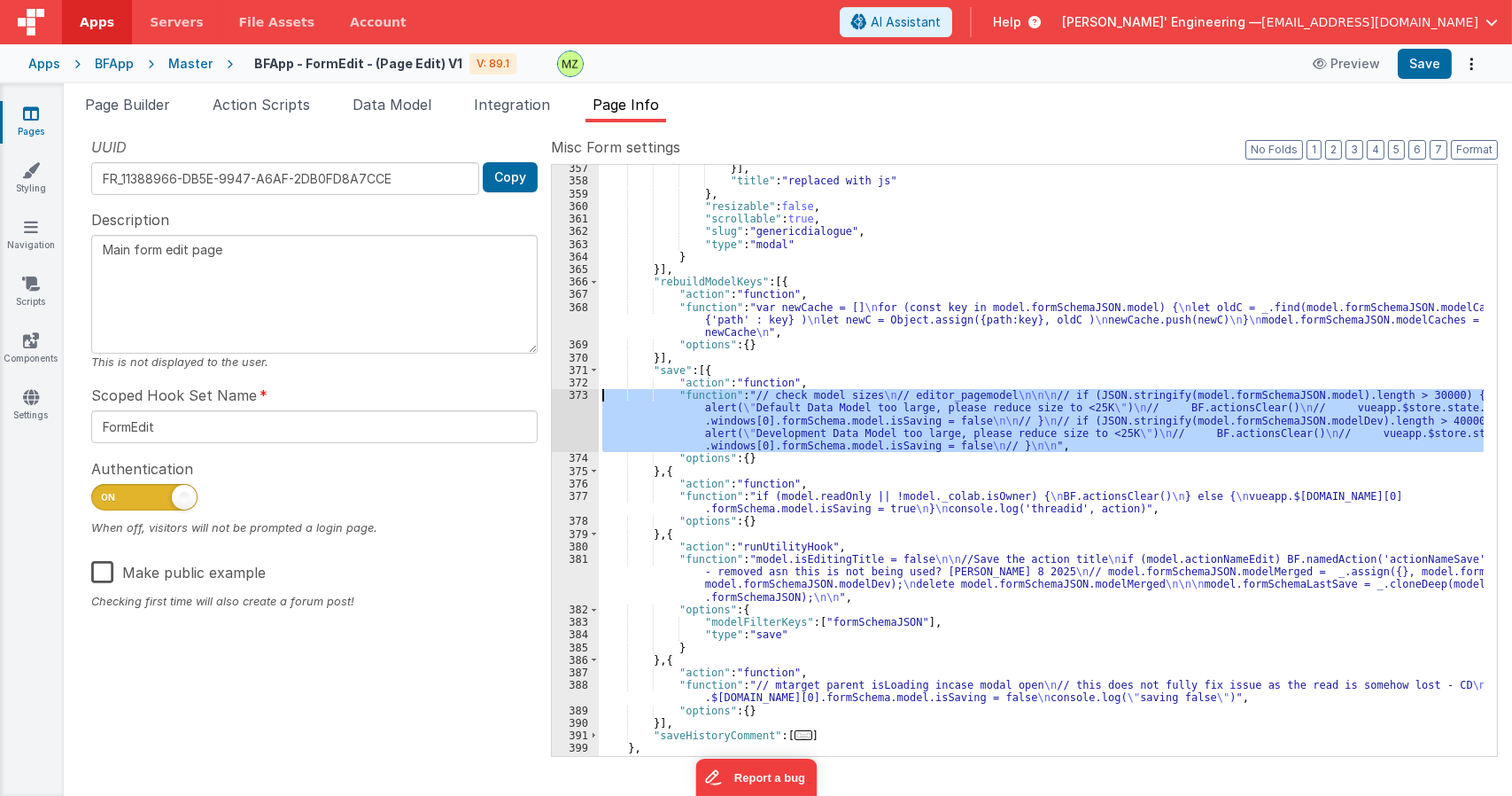
scroll to position [2488, 0]
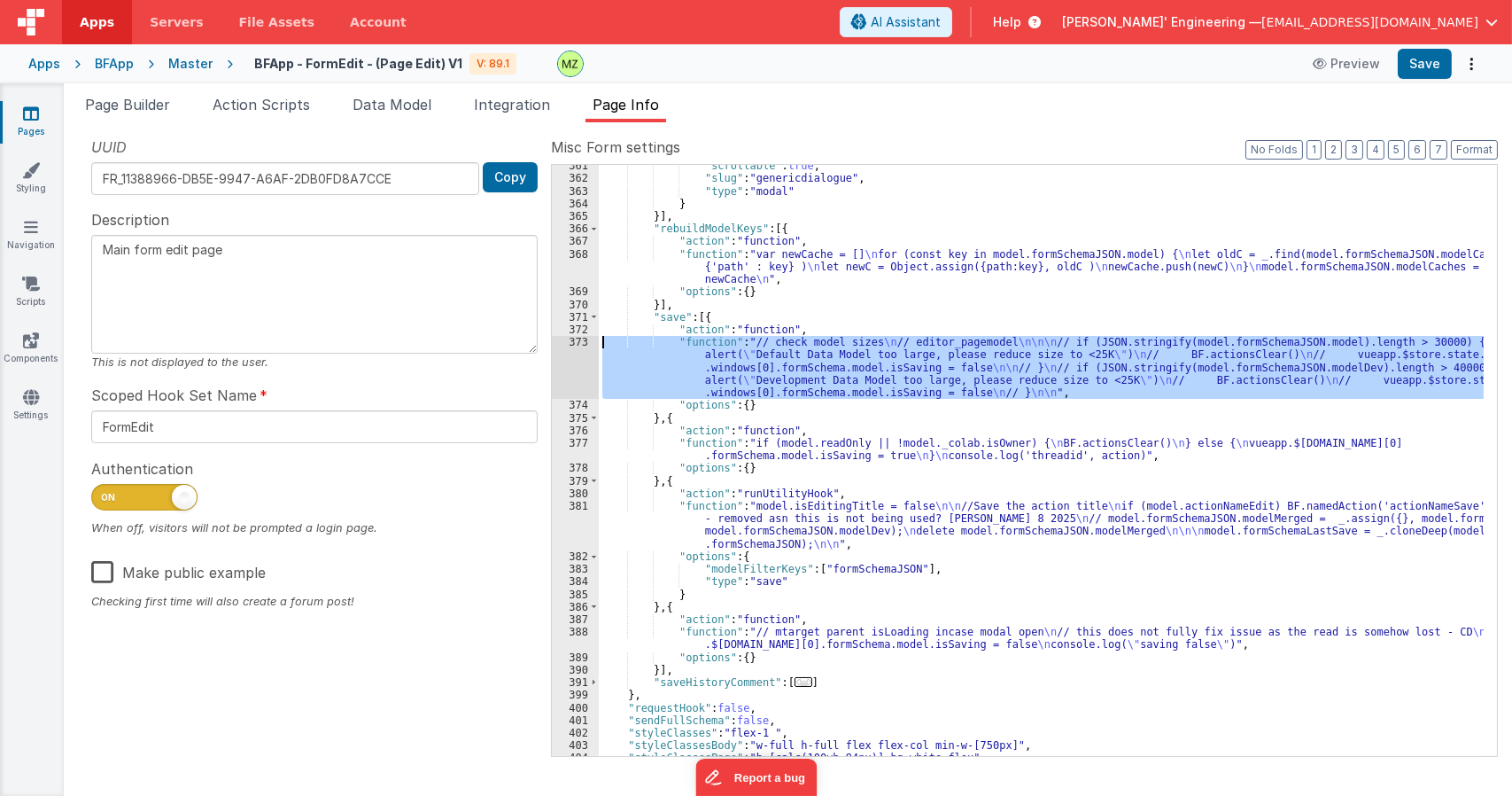
click at [788, 450] on div ""scrollable" : true , "slug" : "genericdialogue" , "type" : "modal" } }] , "reb…" at bounding box center [1040, 467] width 885 height 616
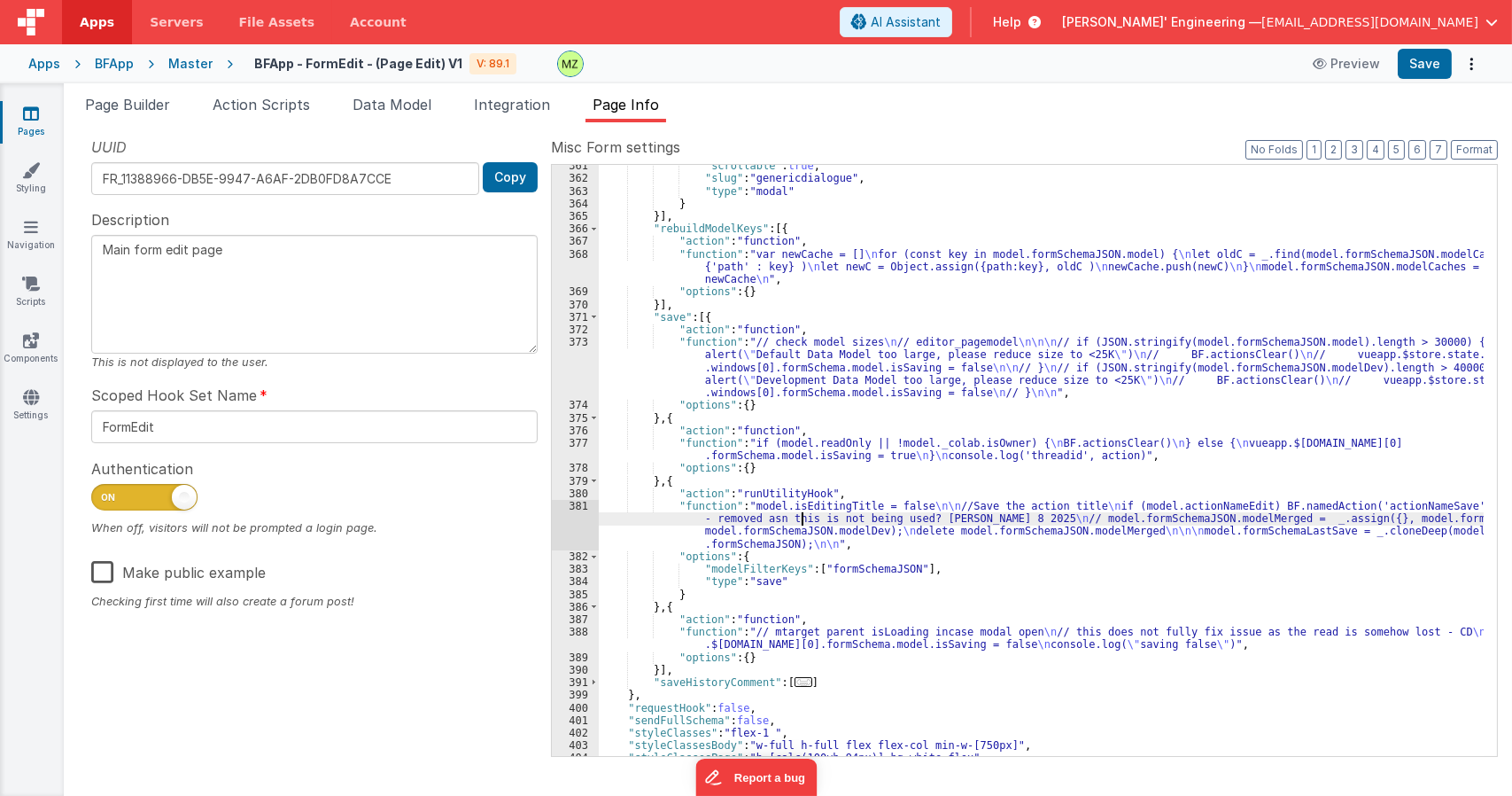
click at [803, 519] on div ""scrollable" : true , "slug" : "genericdialogue" , "type" : "modal" } }] , "reb…" at bounding box center [1040, 467] width 885 height 616
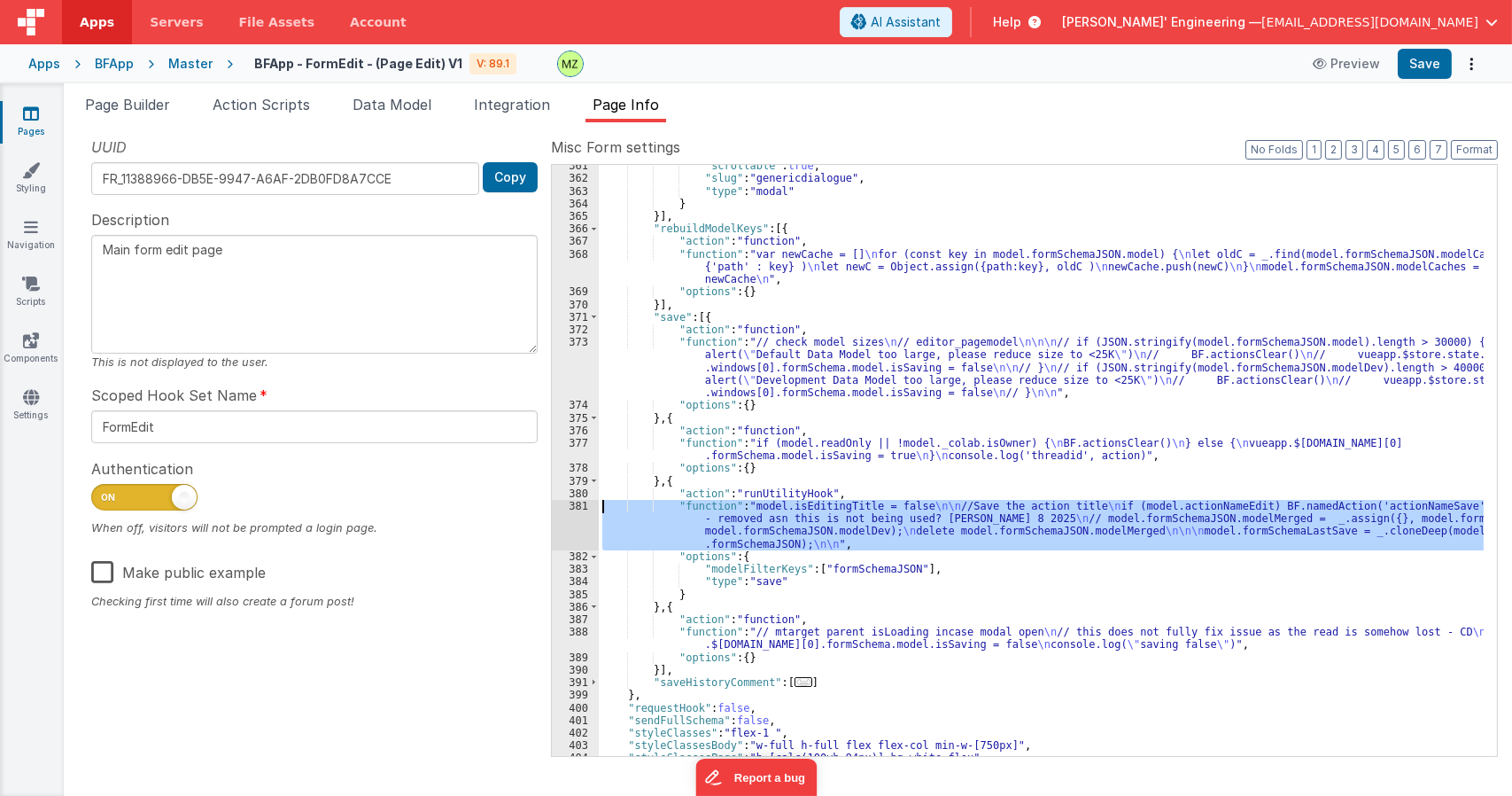
click at [583, 510] on div "381" at bounding box center [575, 525] width 47 height 50
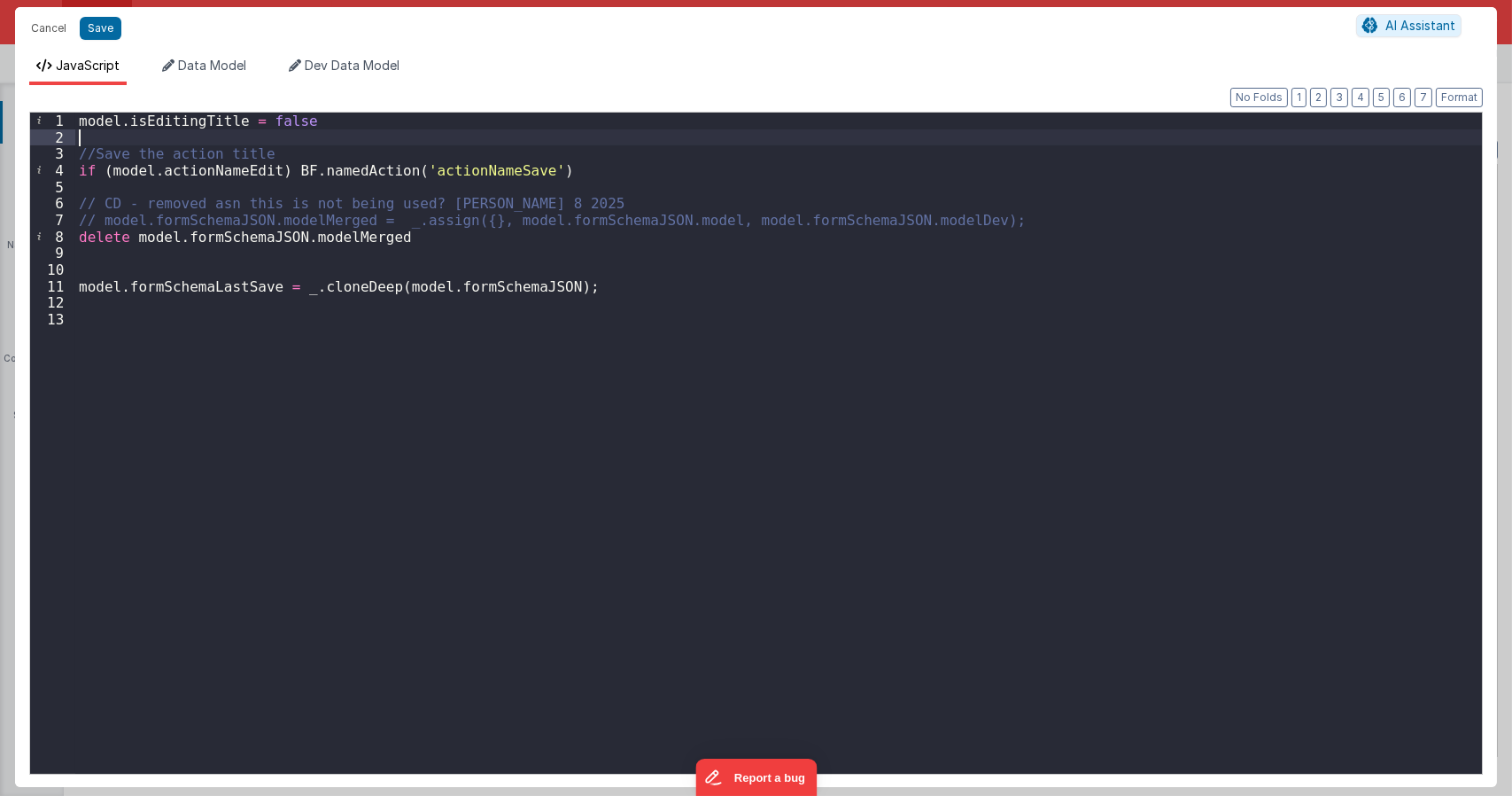
click at [298, 144] on div "model . isEditingTitle = false //Save the action title if ( model . actionNameE…" at bounding box center [778, 458] width 1407 height 693
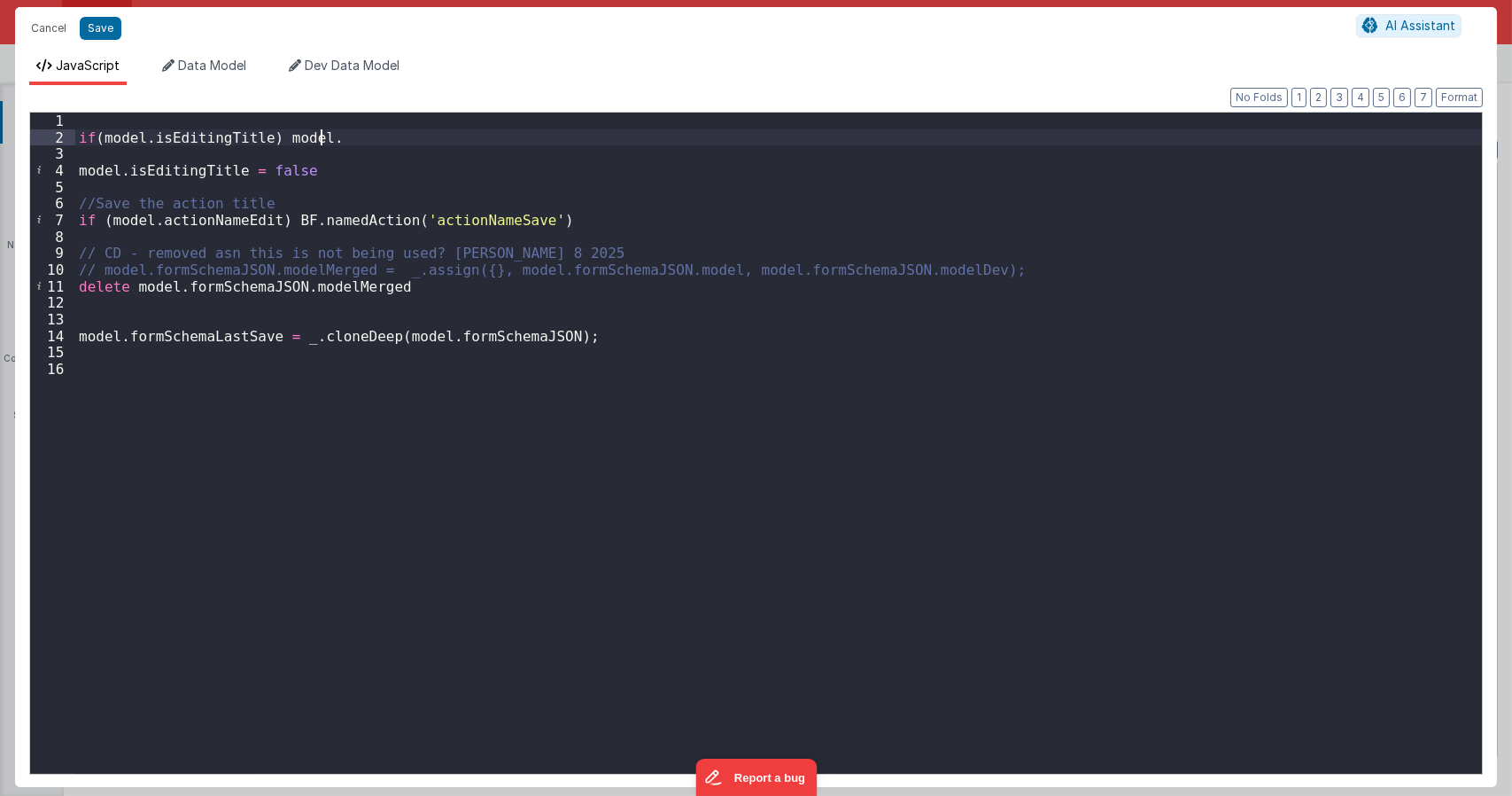
click at [557, 270] on div "if ( model . isEditingTitle ) model . model . isEditingTitle = false //Save the…" at bounding box center [778, 458] width 1407 height 693
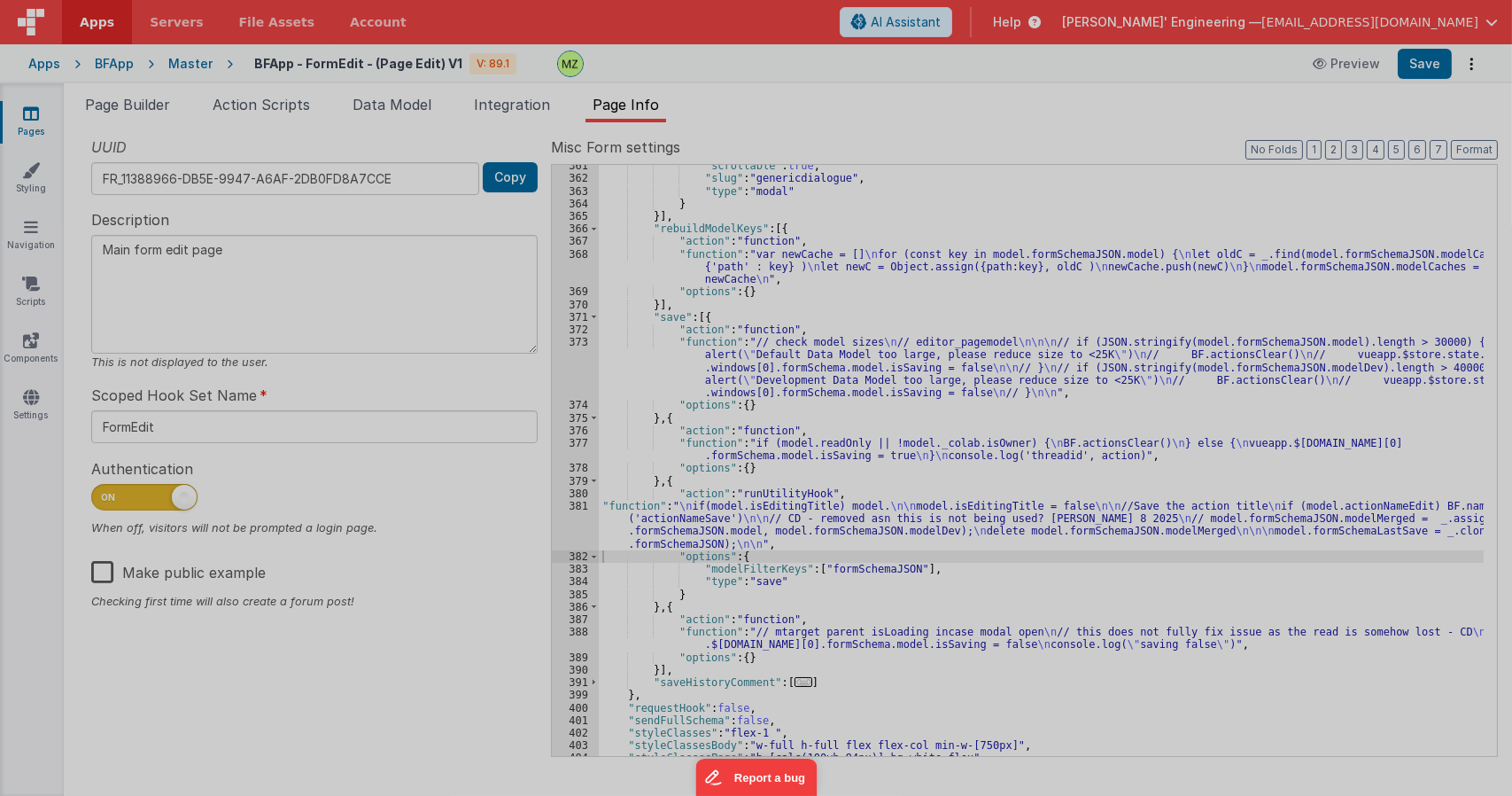
type textarea "Main form edit page"
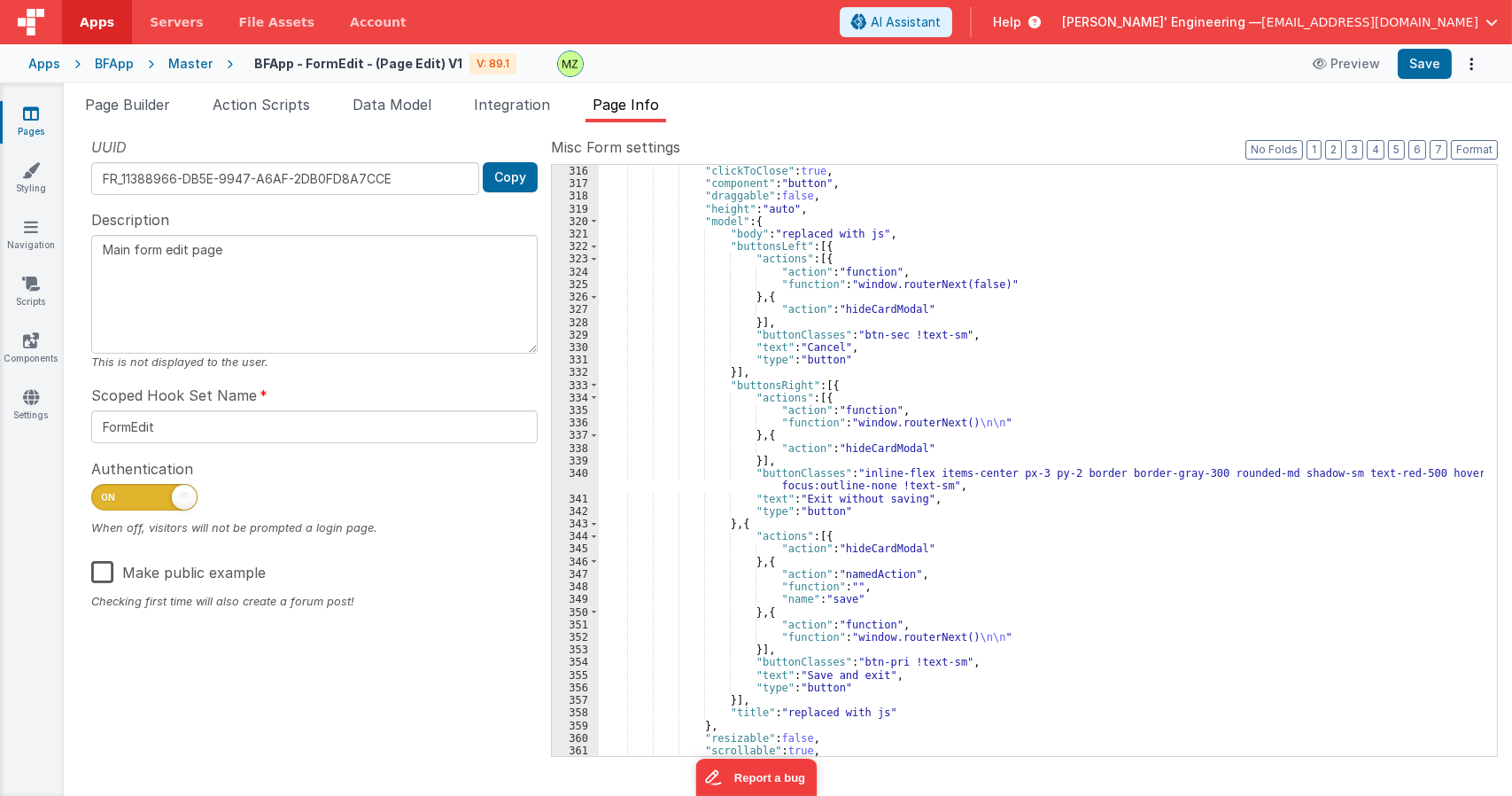
scroll to position [1583, 0]
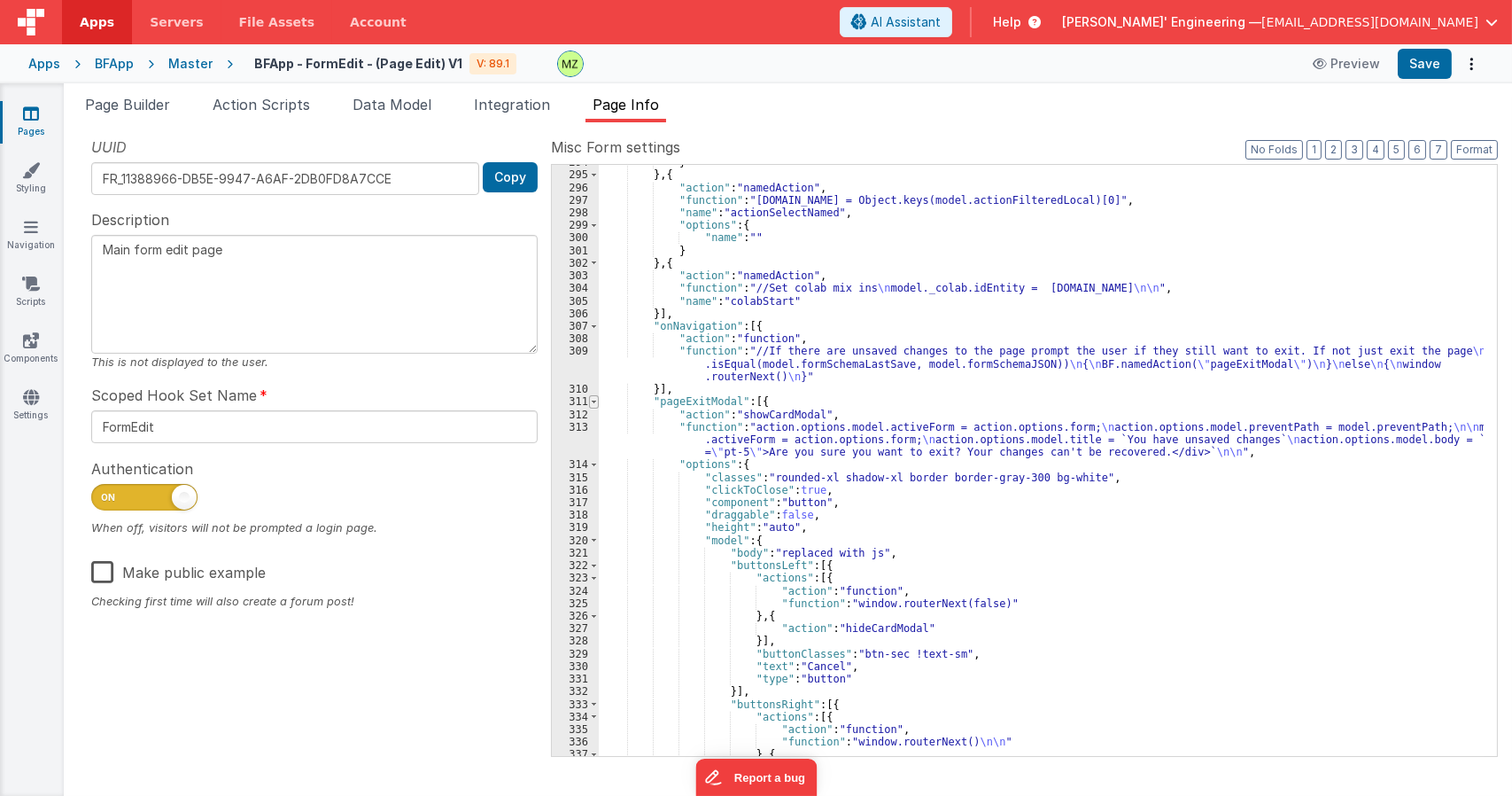
click at [592, 403] on span at bounding box center [594, 401] width 10 height 13
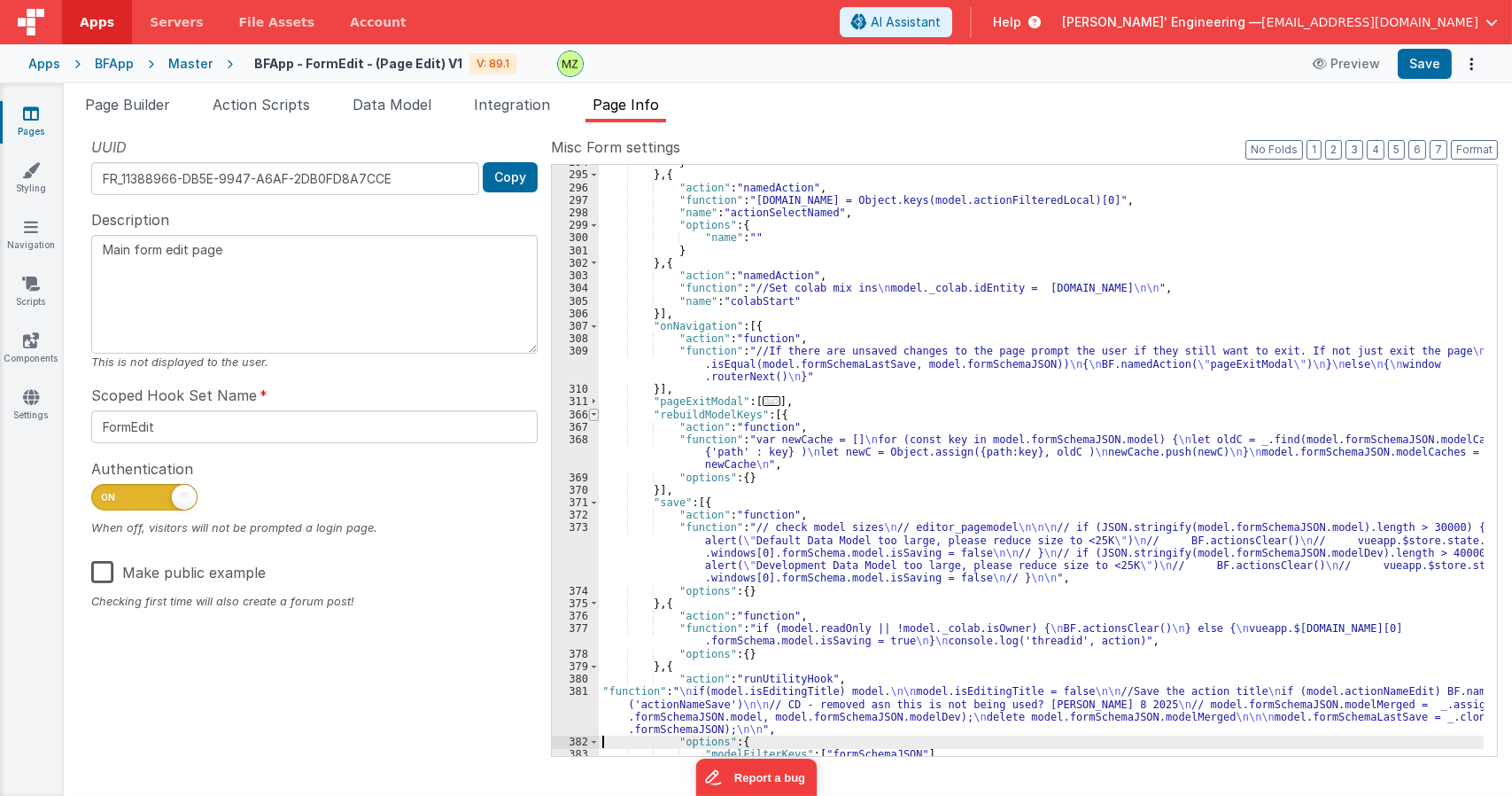
click at [596, 417] on span at bounding box center [594, 414] width 10 height 13
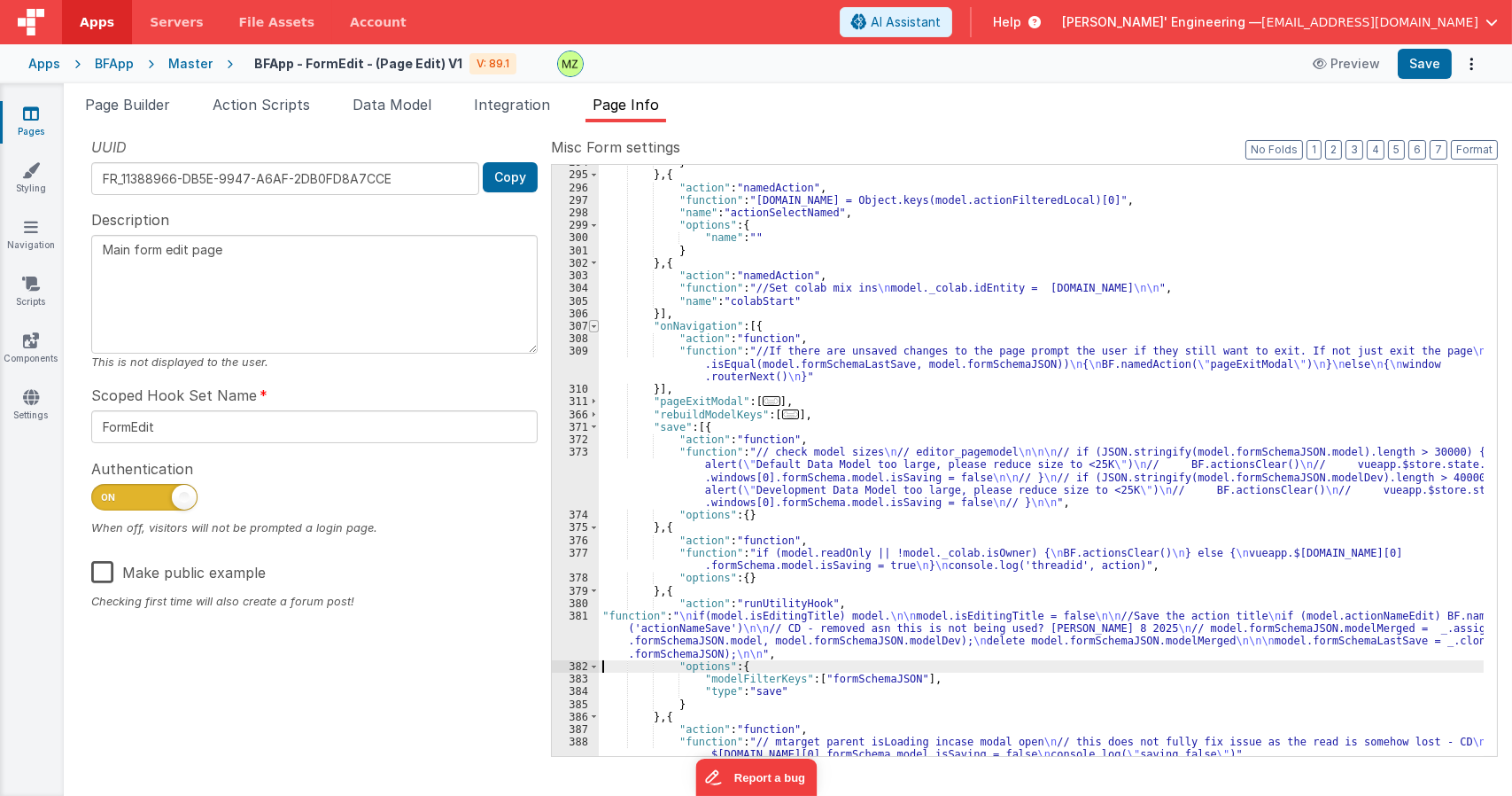
click at [589, 330] on span at bounding box center [594, 326] width 10 height 13
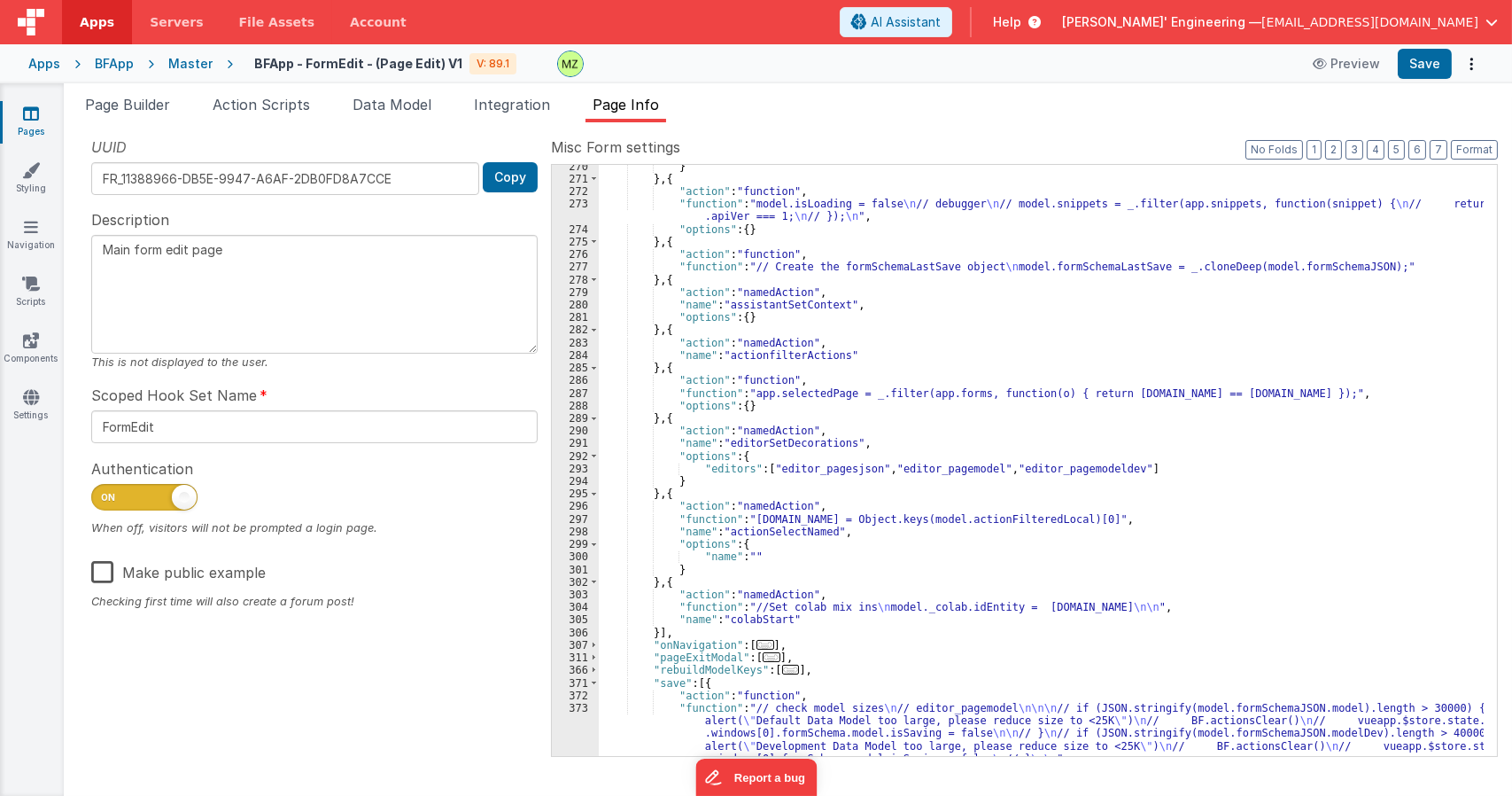
scroll to position [1106, 0]
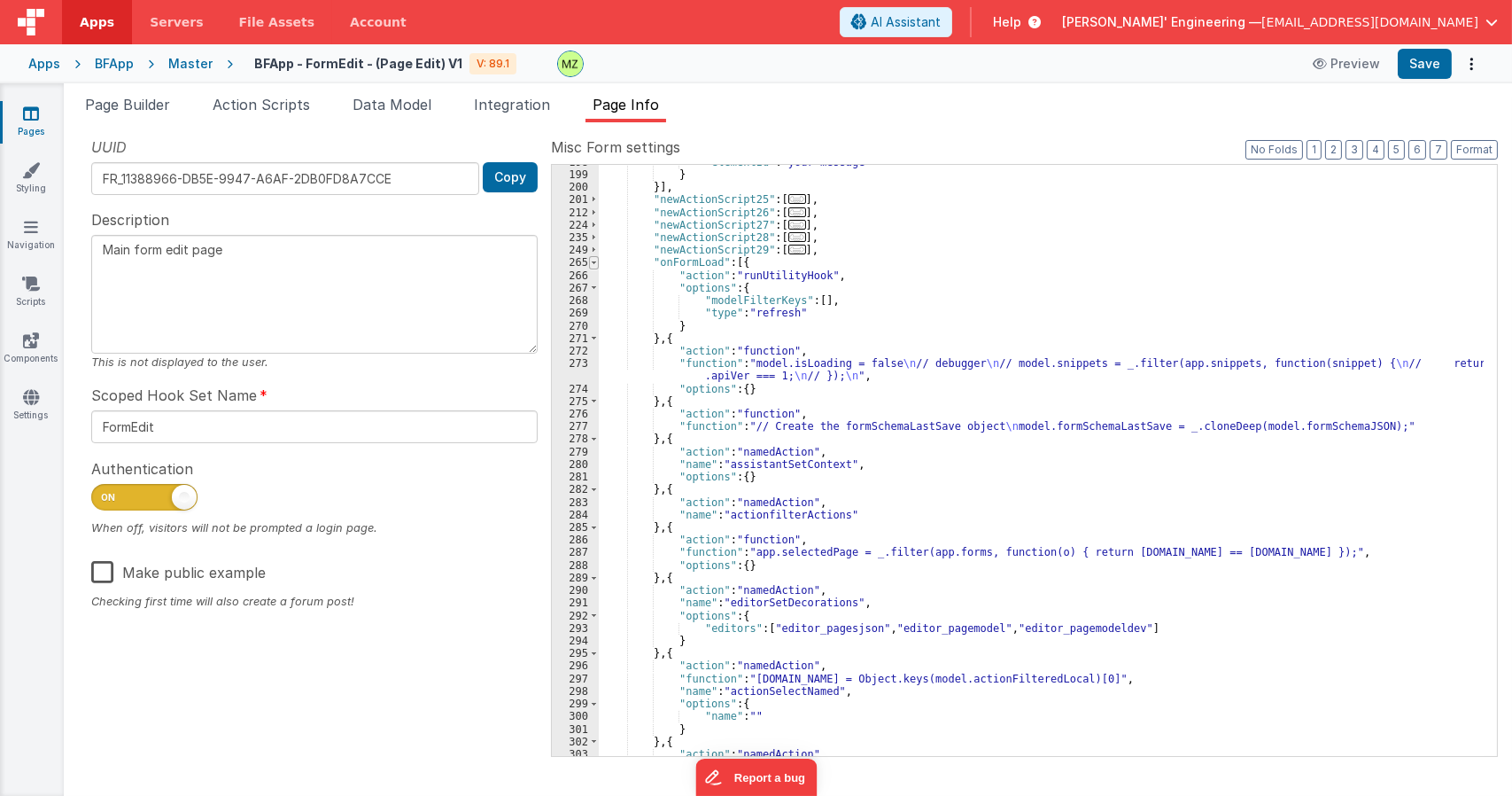
click at [593, 261] on span at bounding box center [594, 262] width 10 height 13
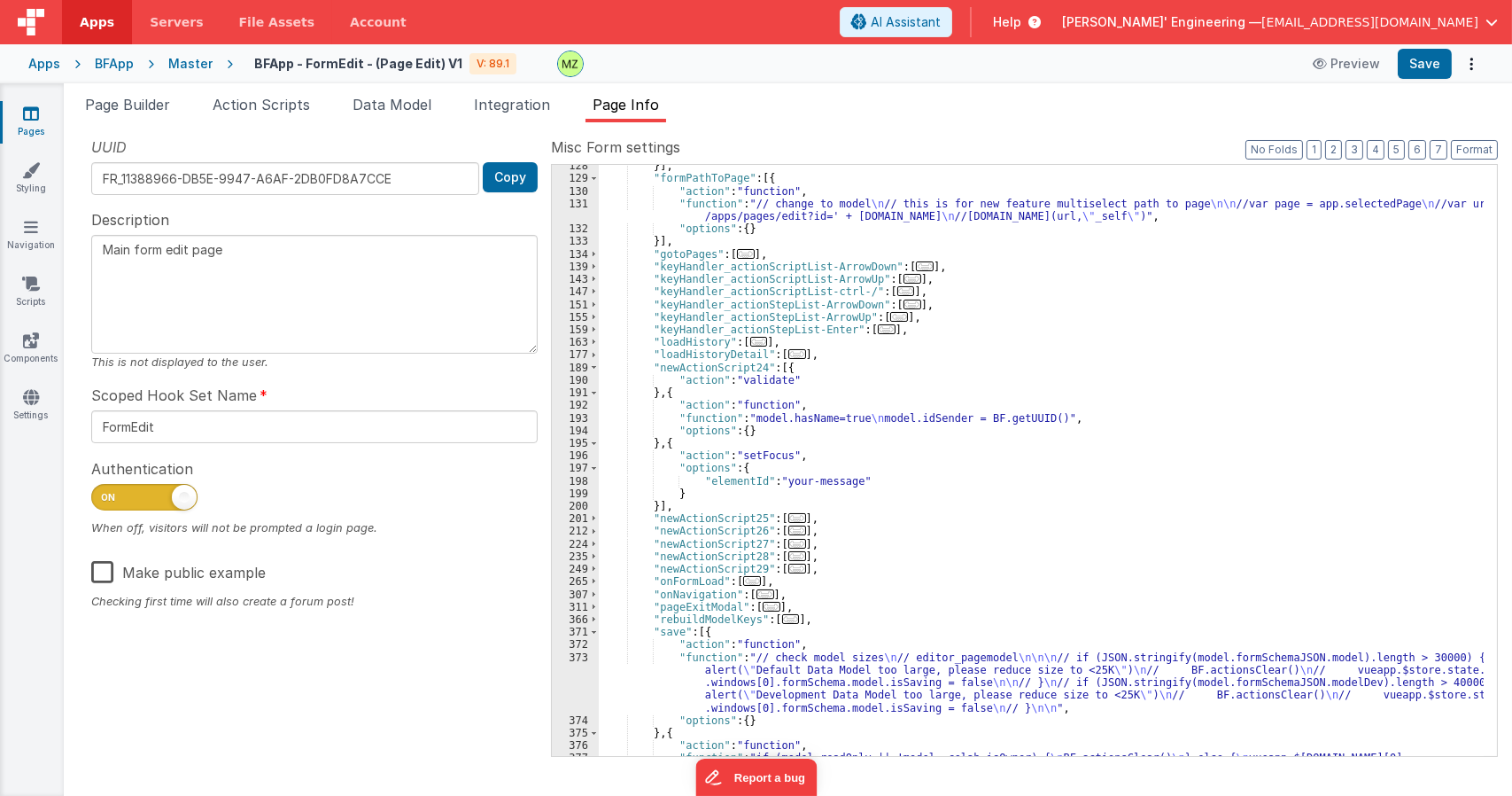
scroll to position [786, 0]
click at [590, 369] on span at bounding box center [594, 368] width 10 height 13
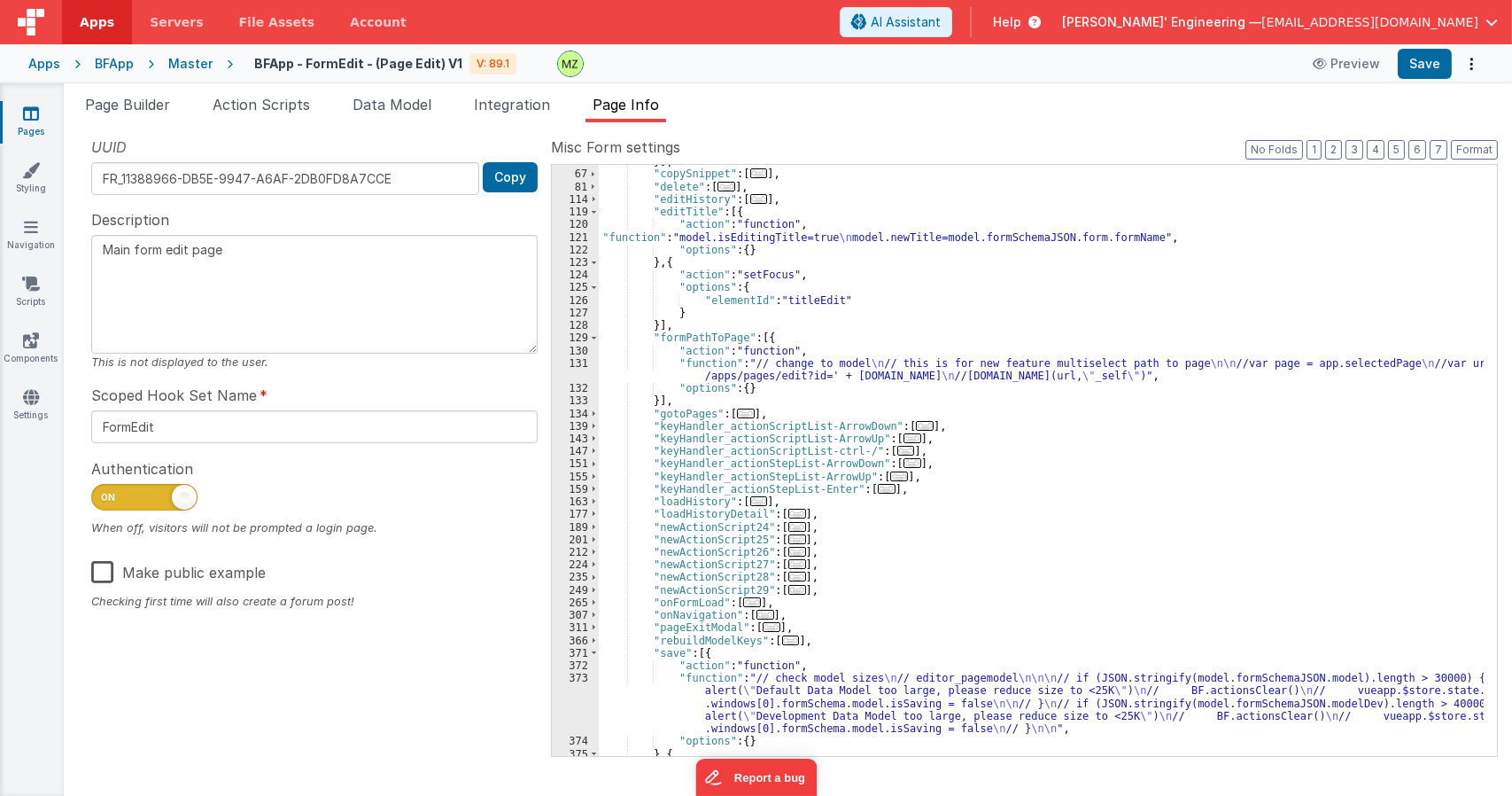
scroll to position [467, 0]
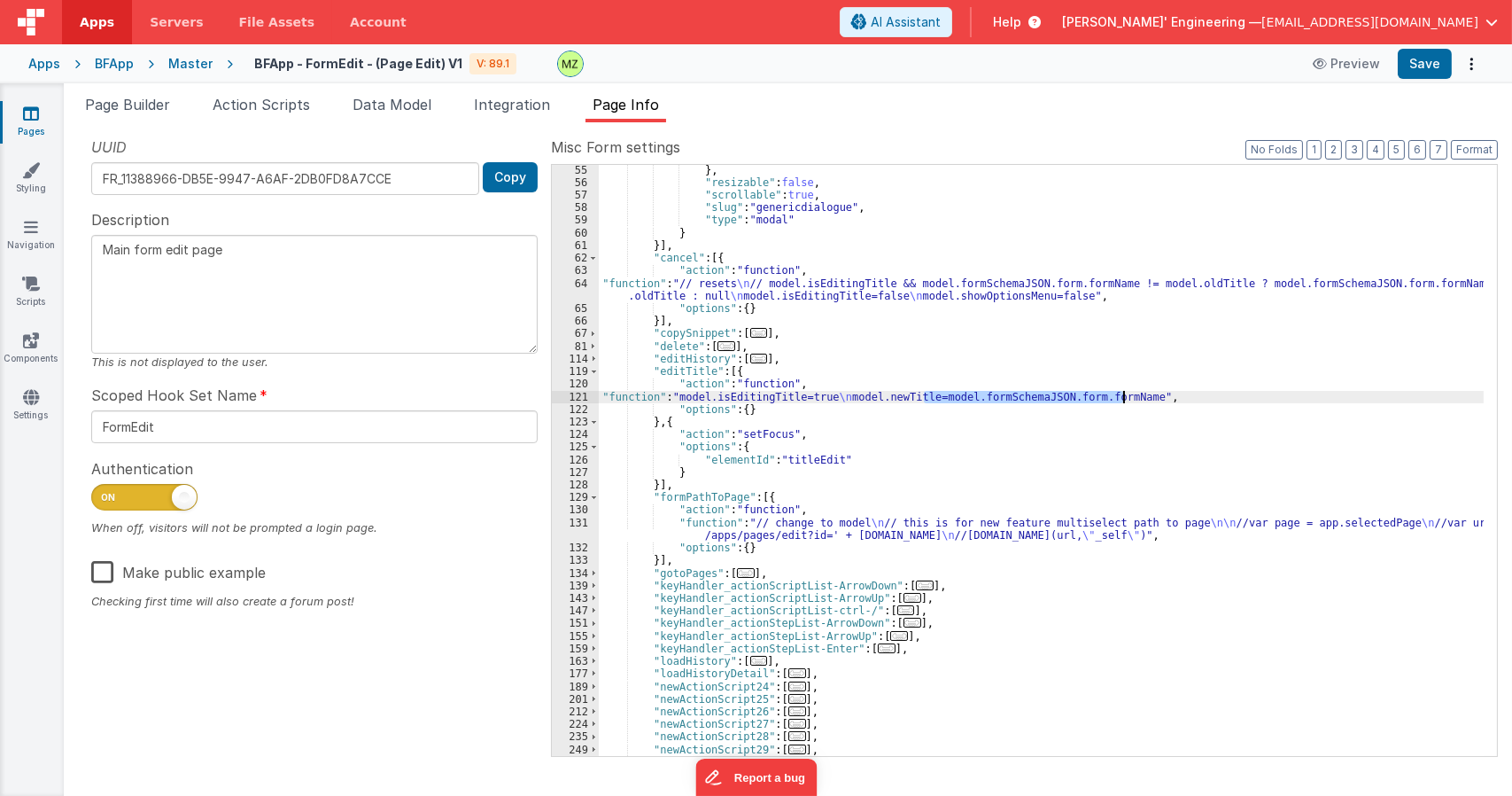
drag, startPoint x: 924, startPoint y: 401, endPoint x: 1124, endPoint y: 395, distance: 200.1
click at [1124, 395] on div "} , "resizable" : false , "scrollable" : true , "slug" : "genericdialogue" , "t…" at bounding box center [1040, 472] width 885 height 616
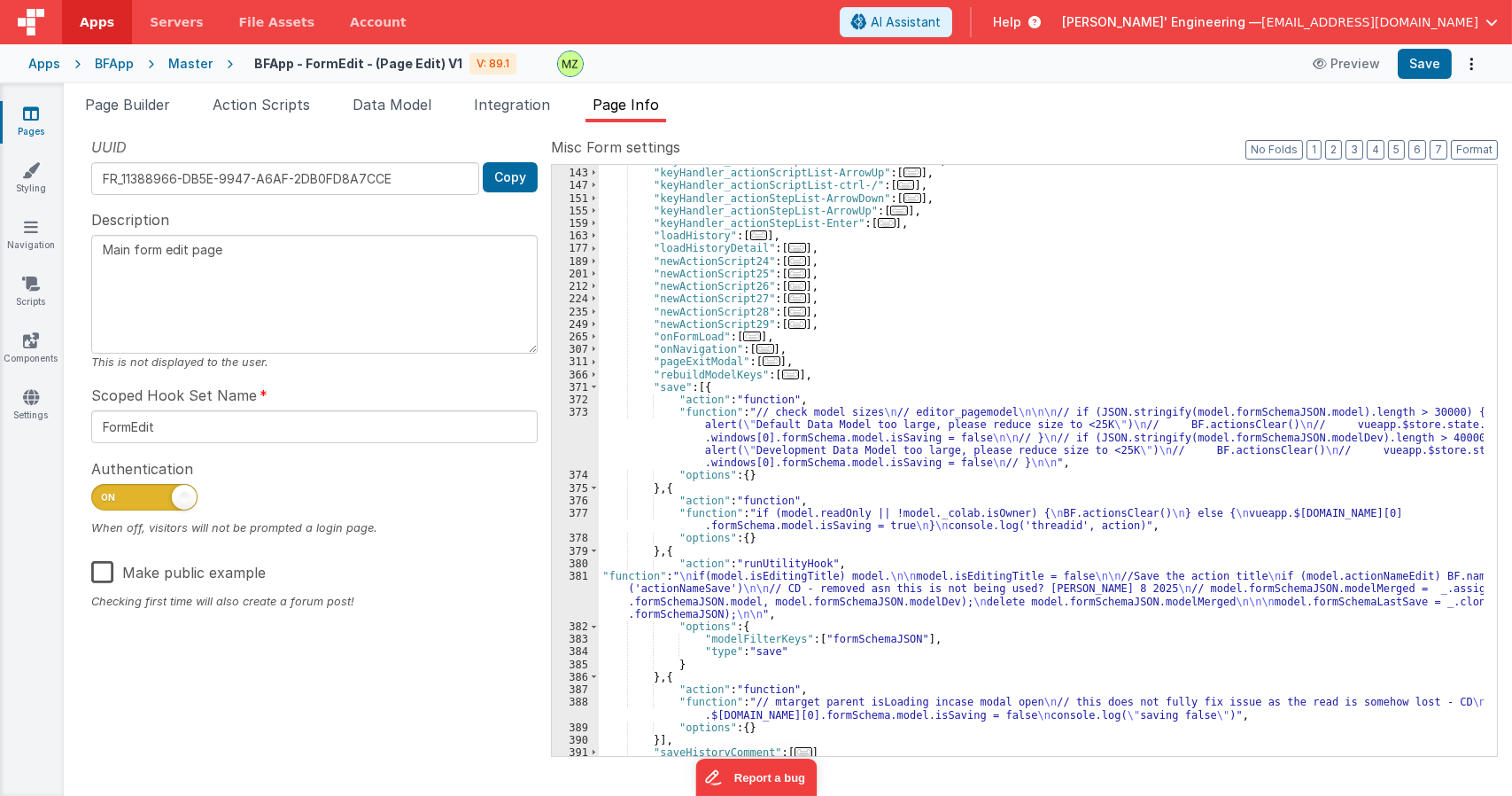
scroll to position [996, 0]
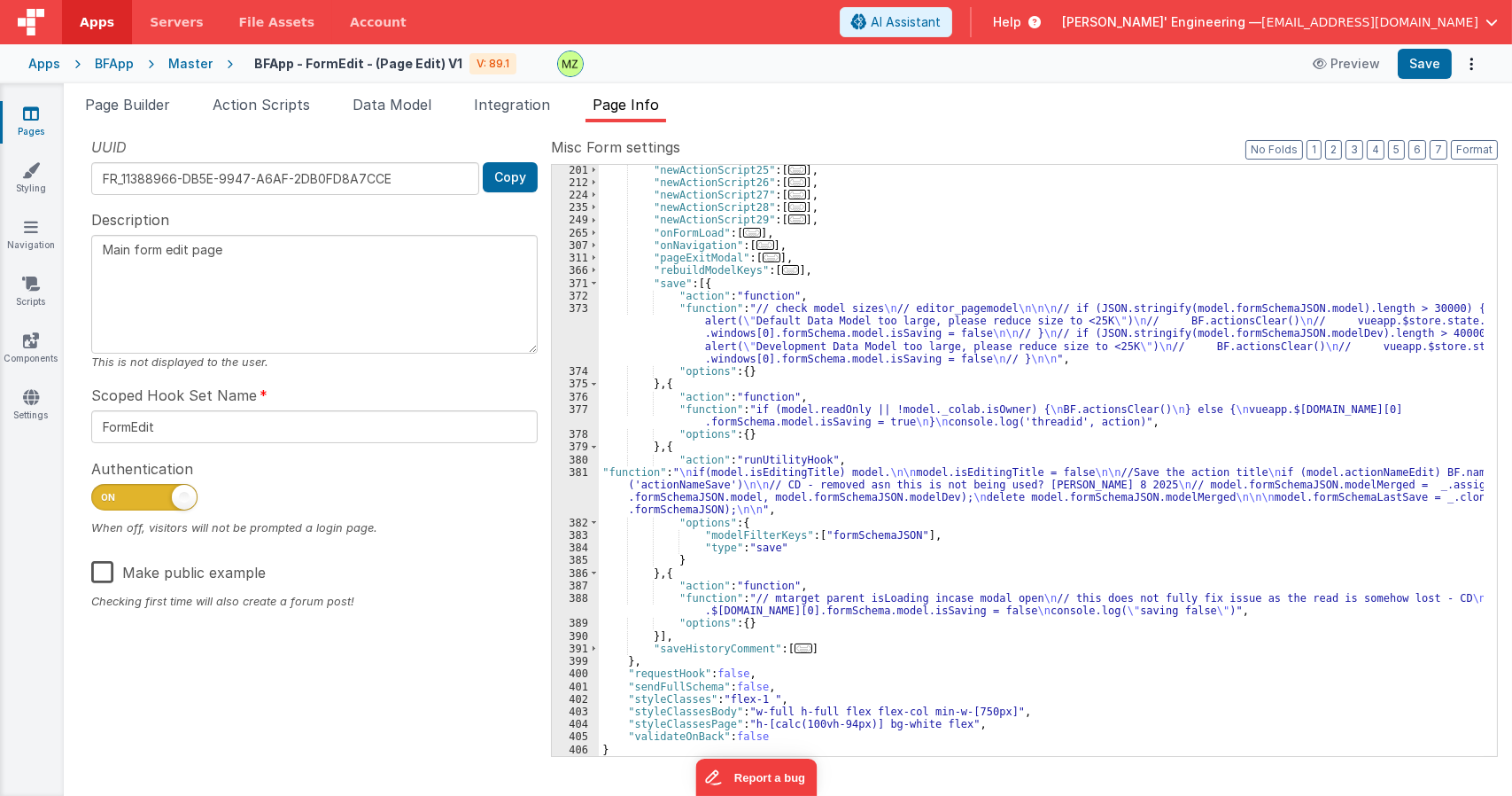
click at [709, 485] on div ""newActionScript25" : [ ... ] , "newActionScript26" : [ ... ] , "newActionScrip…" at bounding box center [1040, 472] width 885 height 616
click at [586, 474] on div "381" at bounding box center [575, 491] width 47 height 50
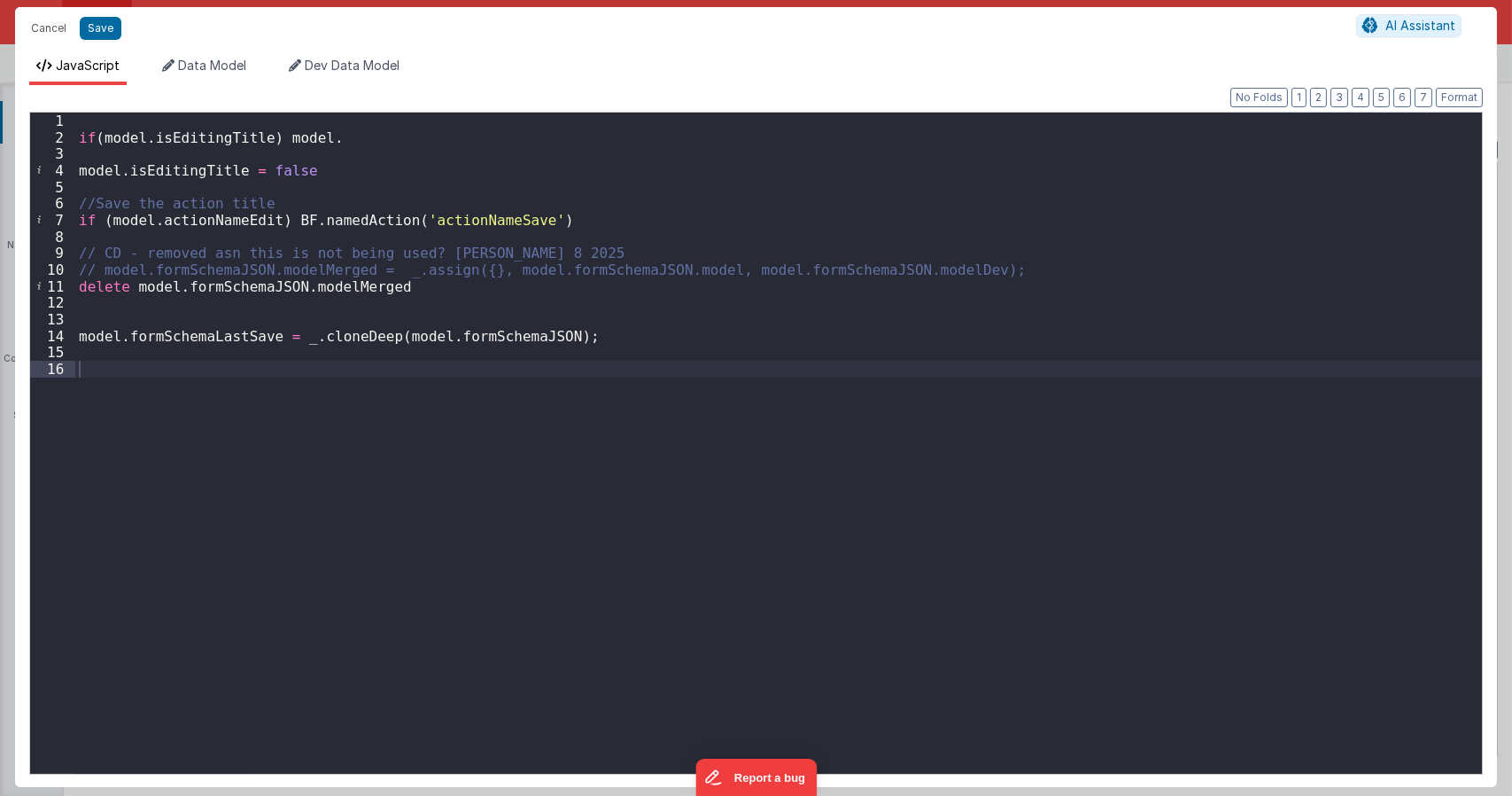
click at [281, 140] on div "if ( model . isEditingTitle ) model . model . isEditingTitle = false //Save the…" at bounding box center [778, 458] width 1407 height 693
paste textarea
click at [561, 138] on div "if ( model . isEditingTitle ) model . formSchemaJSON . form . formName . model …" at bounding box center [778, 458] width 1407 height 693
type textarea "Main form edit page"
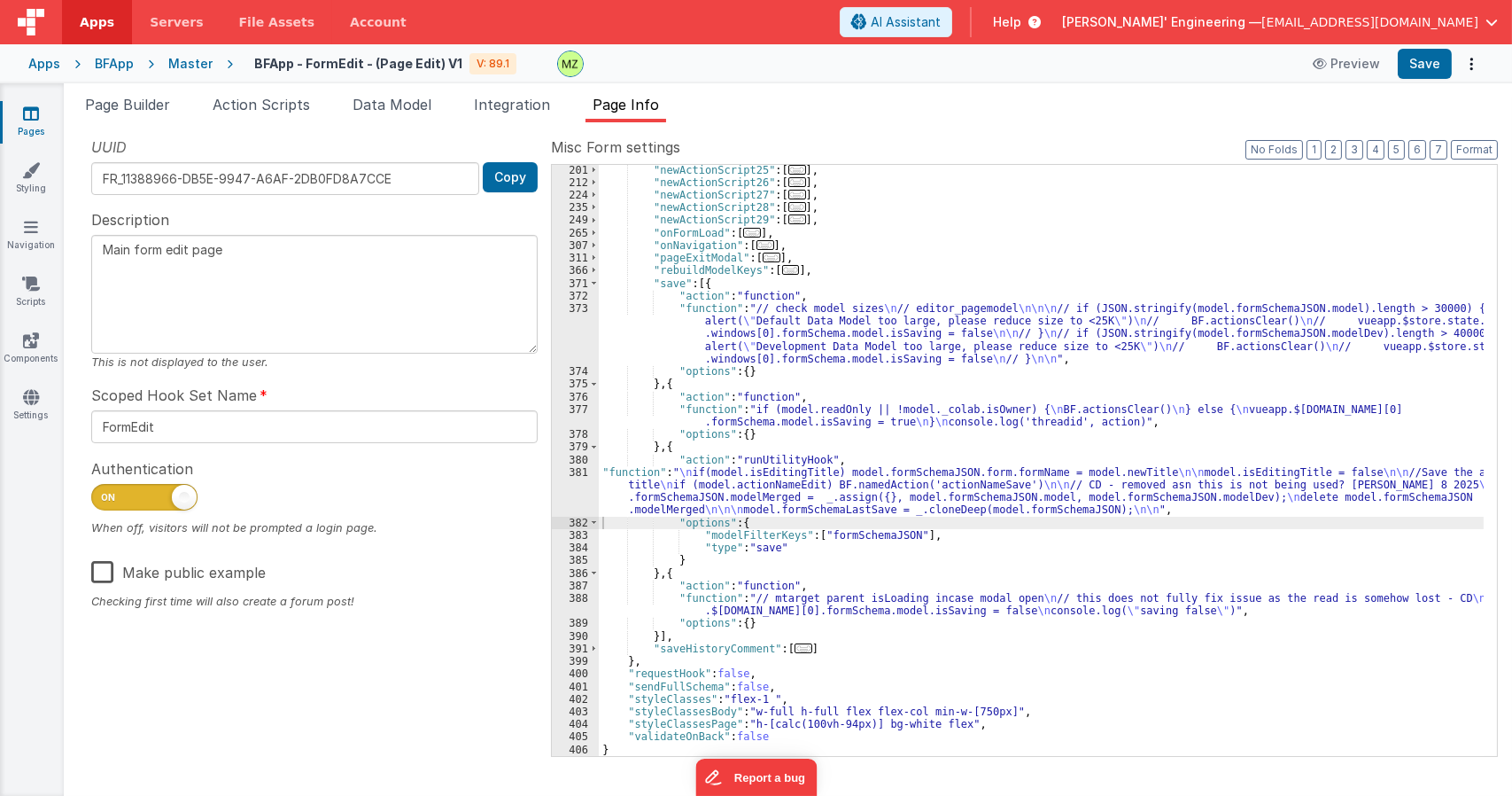
click at [168, 61] on div "Master" at bounding box center [190, 64] width 44 height 17
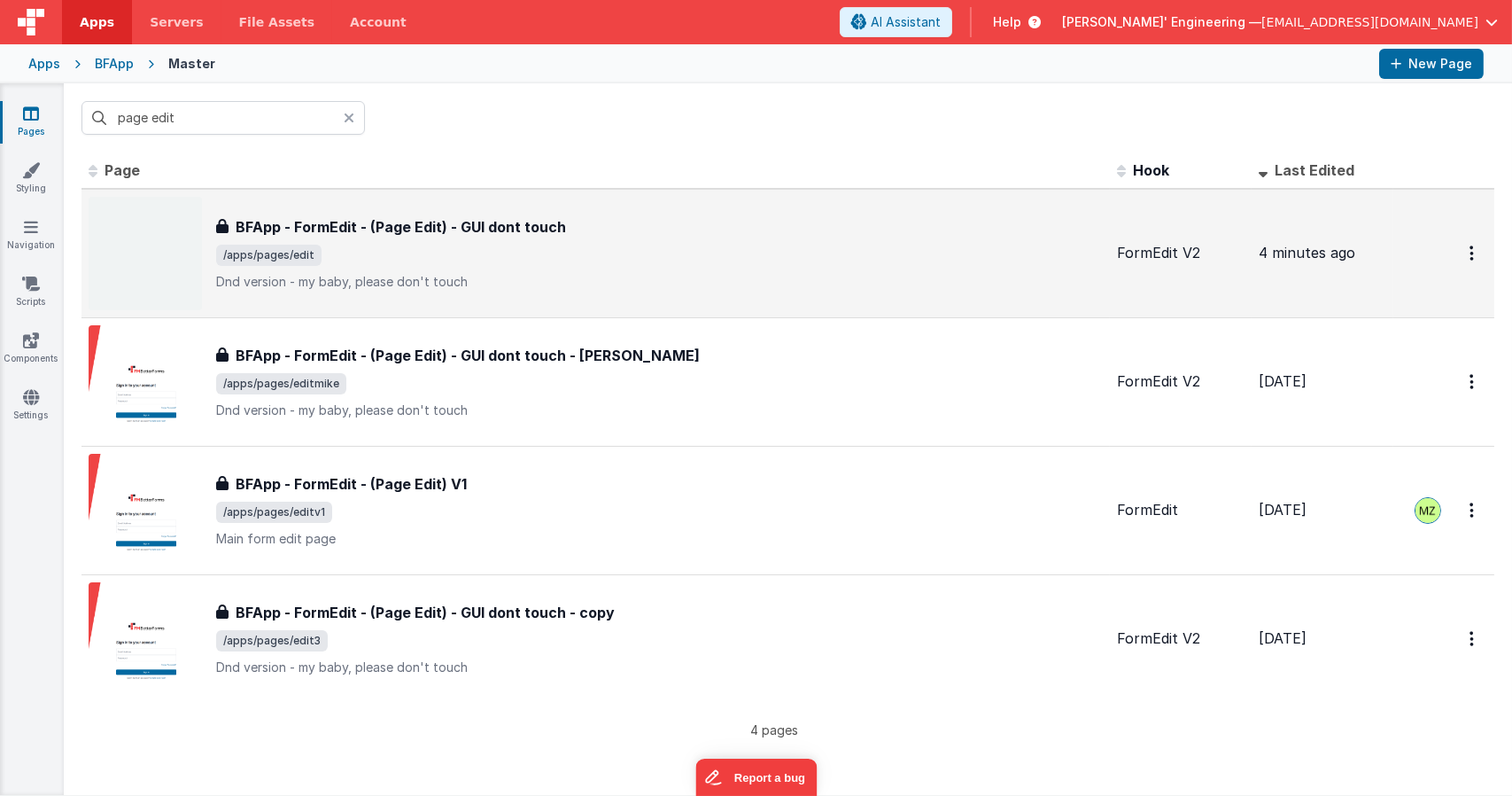
click at [538, 277] on p "Dnd version - my baby, please don't touch" at bounding box center [659, 281] width 887 height 17
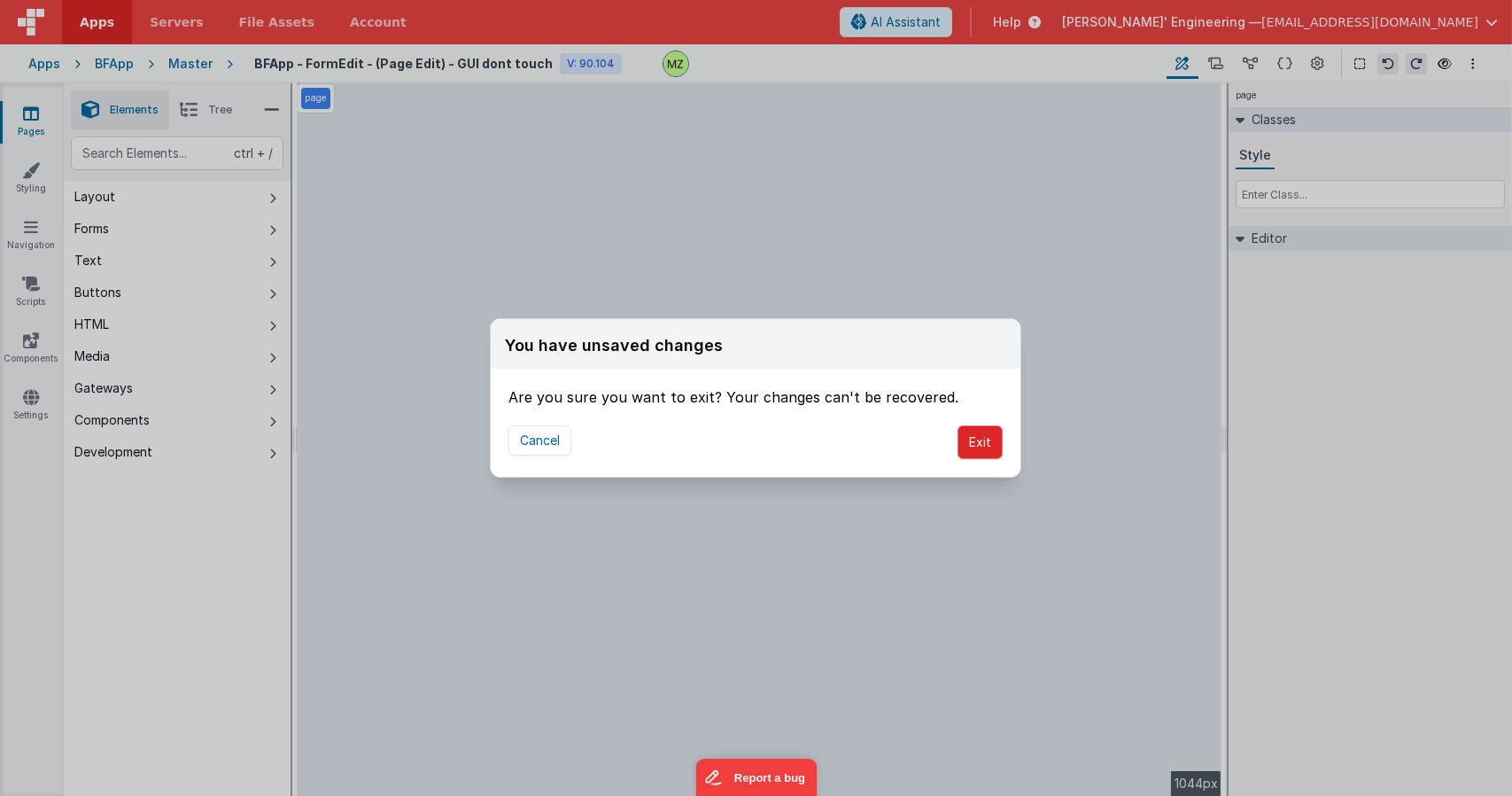
click at [992, 443] on button "Exit" at bounding box center [980, 442] width 45 height 34
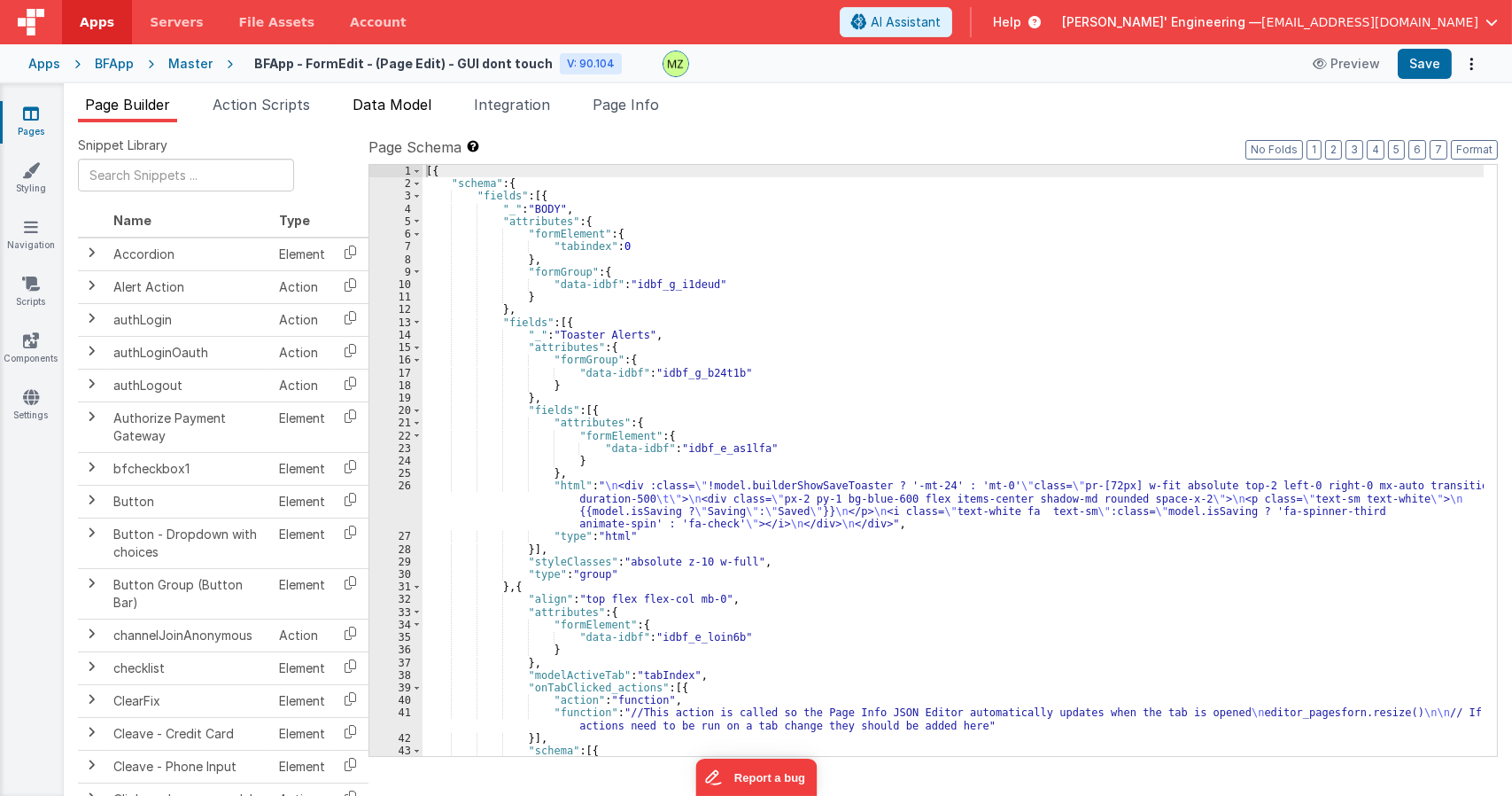
click at [363, 110] on span "Data Model" at bounding box center [393, 104] width 79 height 17
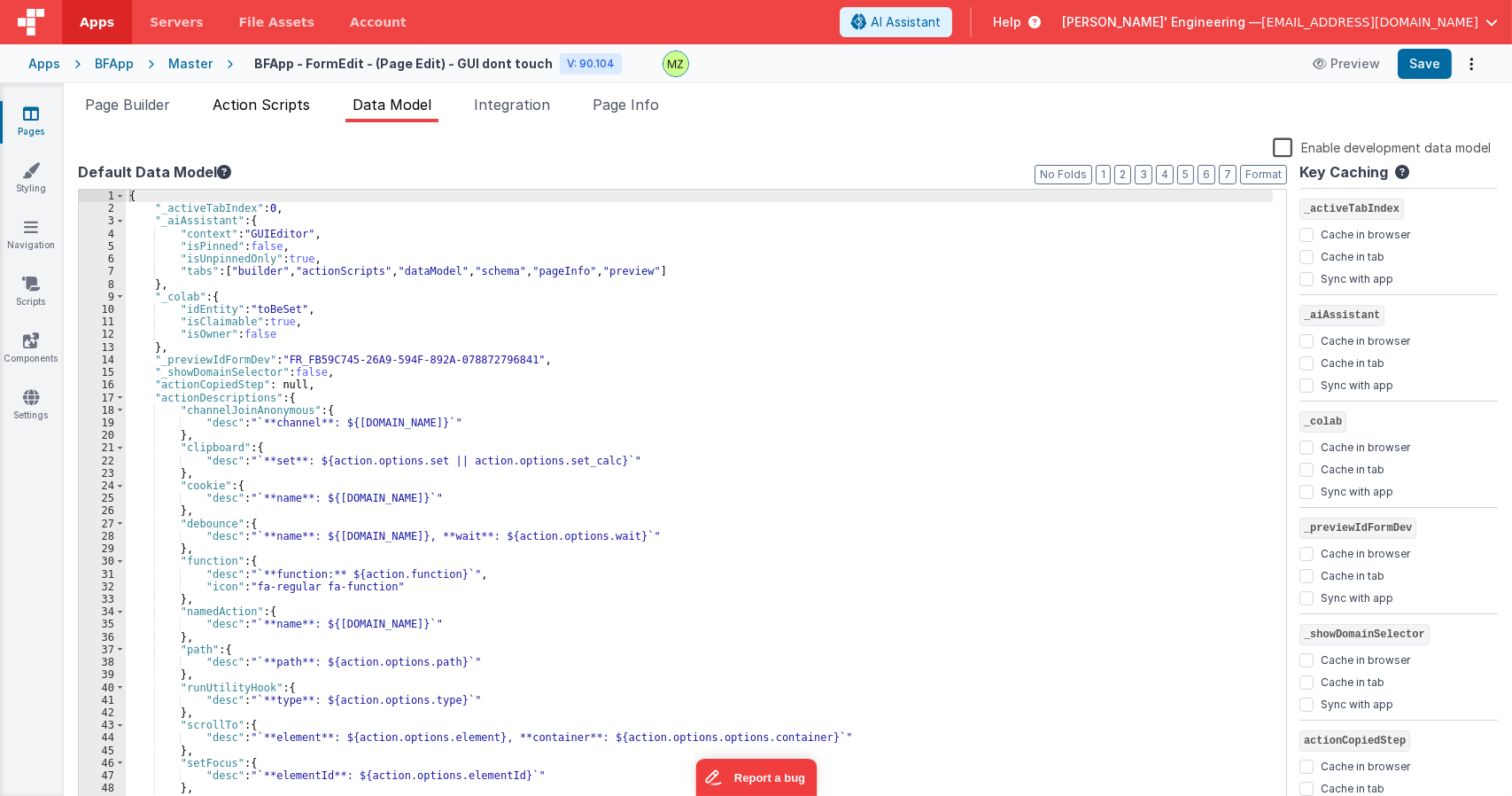
click at [252, 104] on span "Action Scripts" at bounding box center [261, 104] width 98 height 17
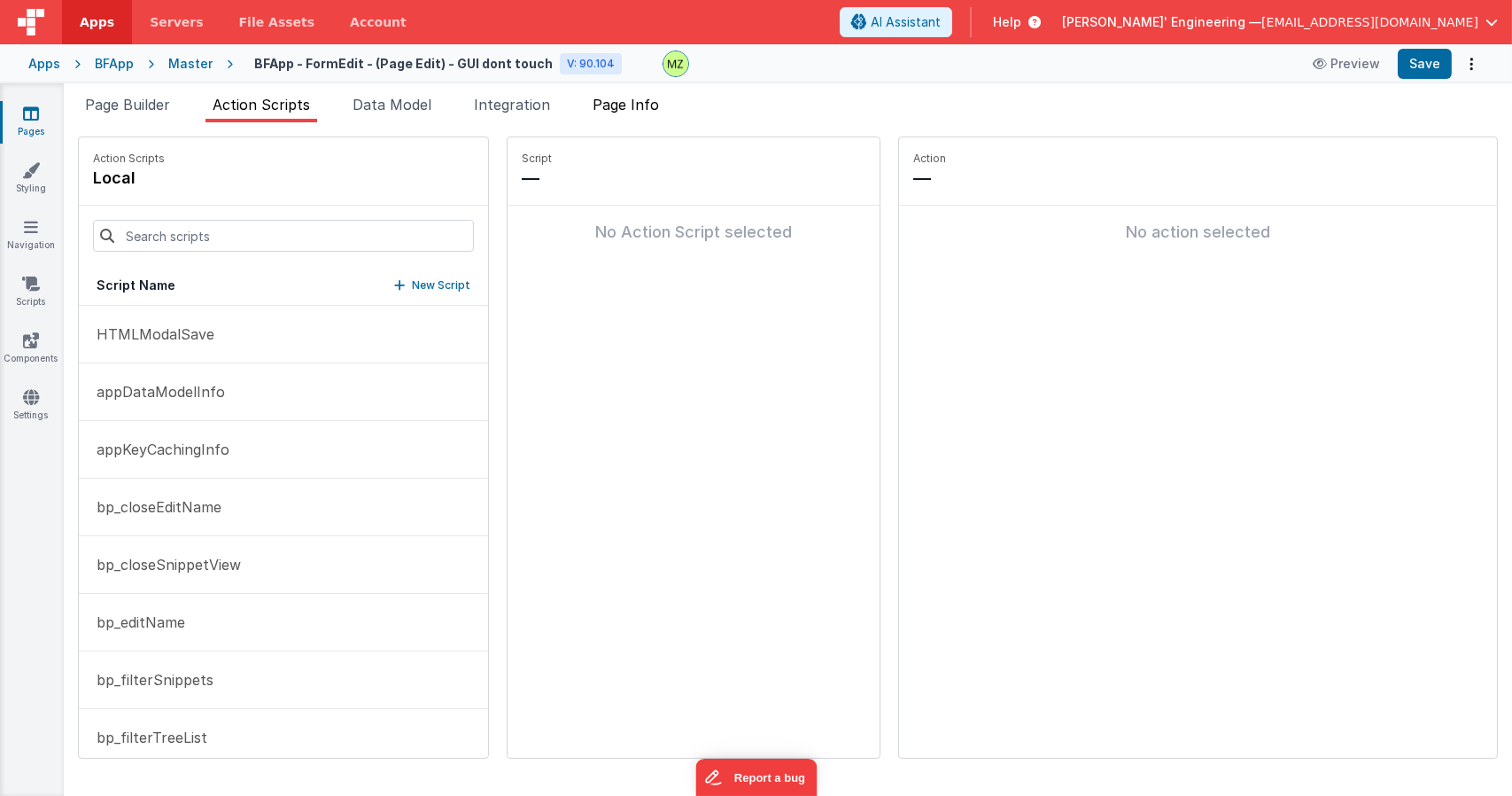
click at [634, 113] on li "Page Info" at bounding box center [625, 107] width 80 height 28
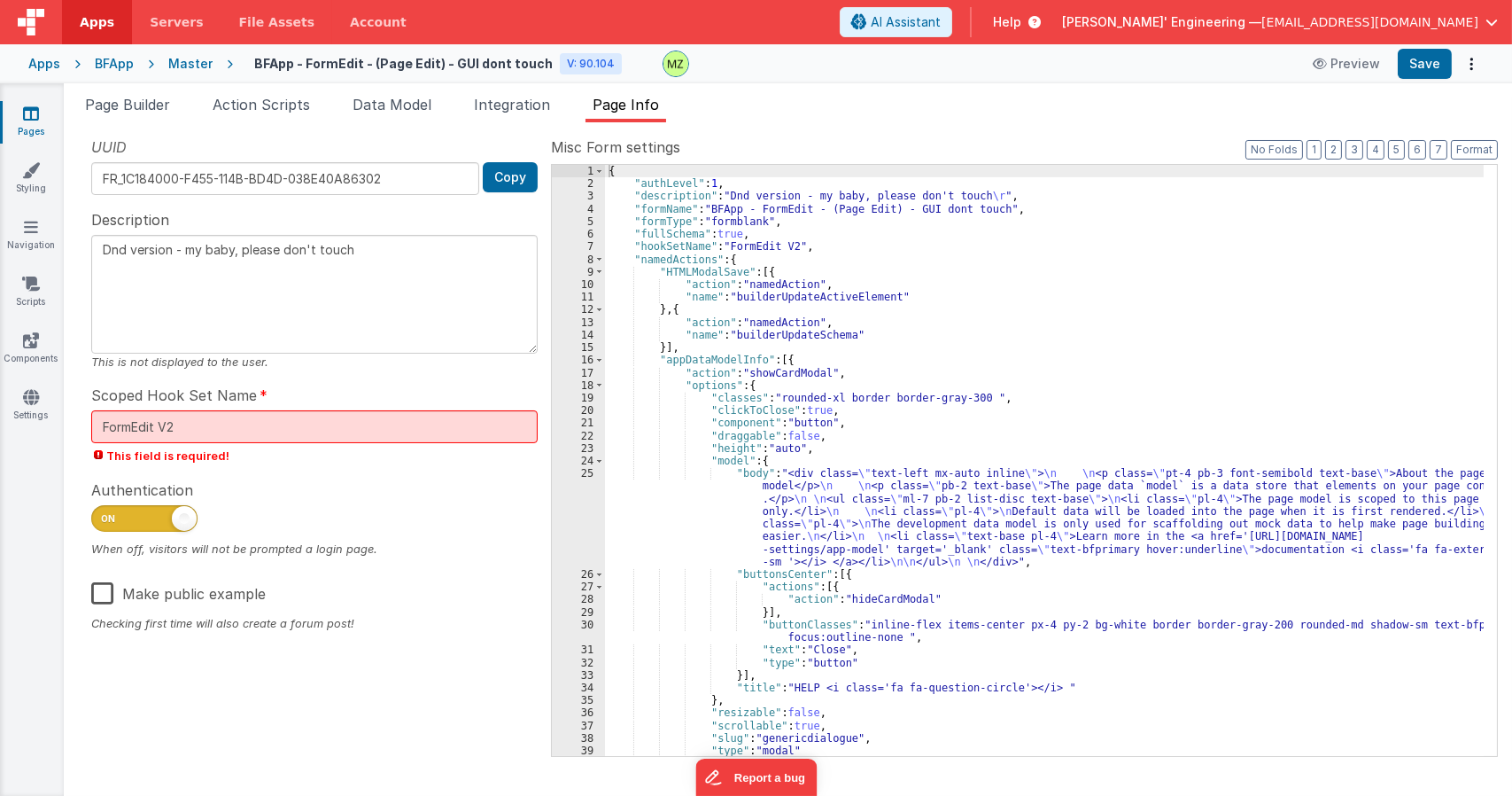
click at [924, 520] on div "{ "authLevel" : 1 , "description" : "Dnd version - my baby, please don't touch …" at bounding box center [1044, 472] width 879 height 616
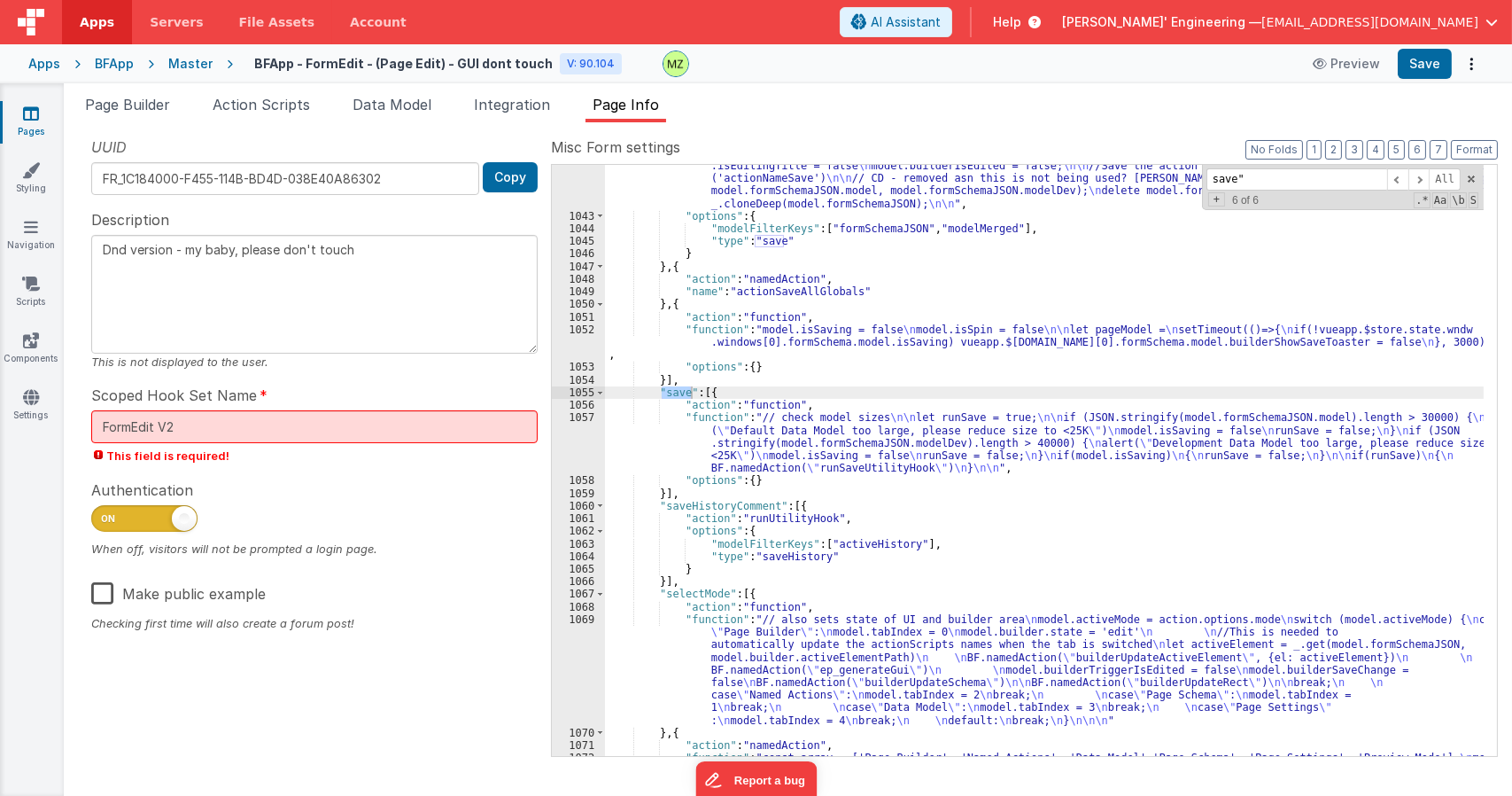
scroll to position [23616, 0]
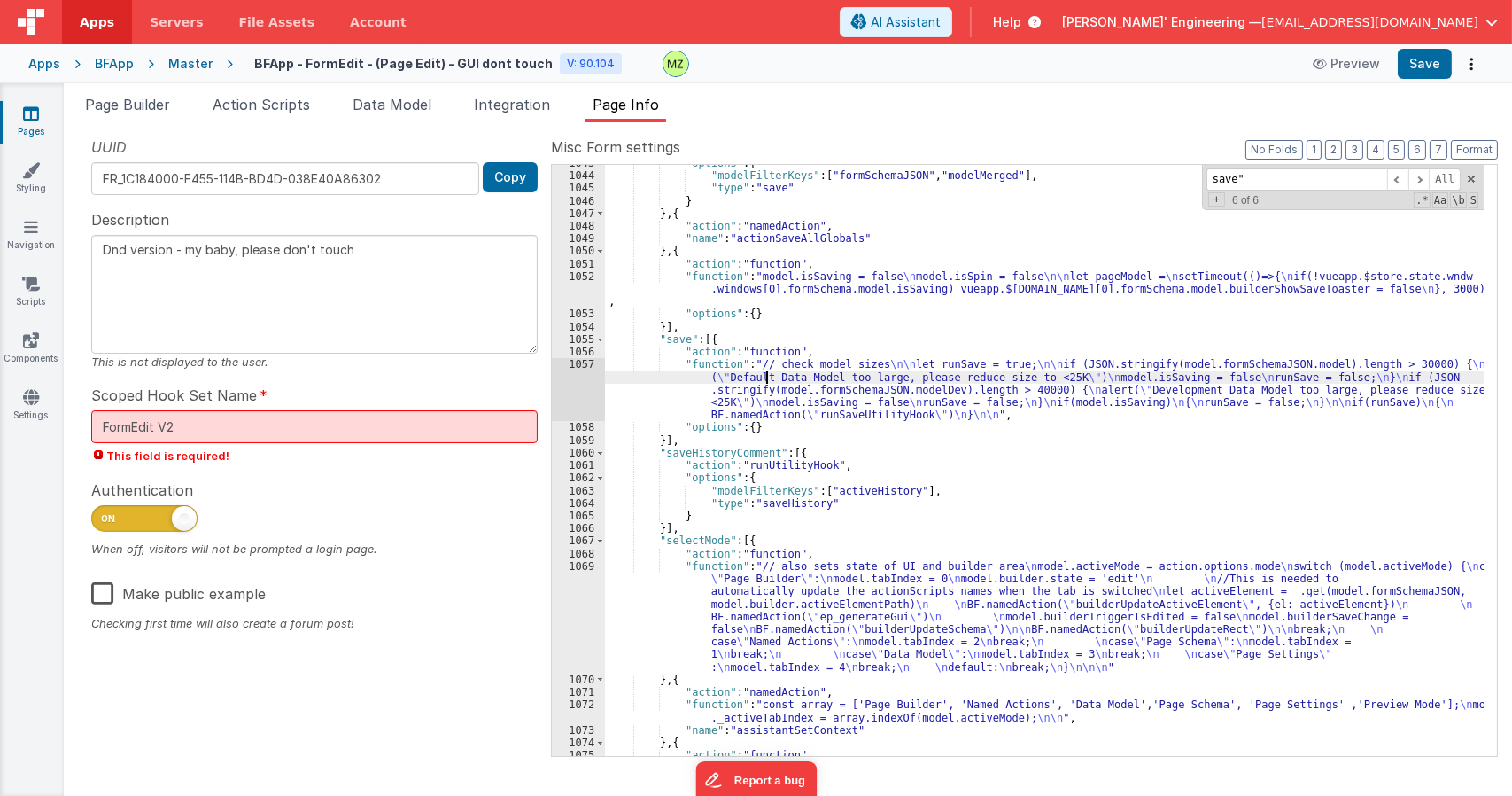
click at [769, 374] on div ""options" : { "modelFilterKeys" : [ "formSchemaJSON" , "modelMerged" ] , "type"…" at bounding box center [1044, 464] width 879 height 616
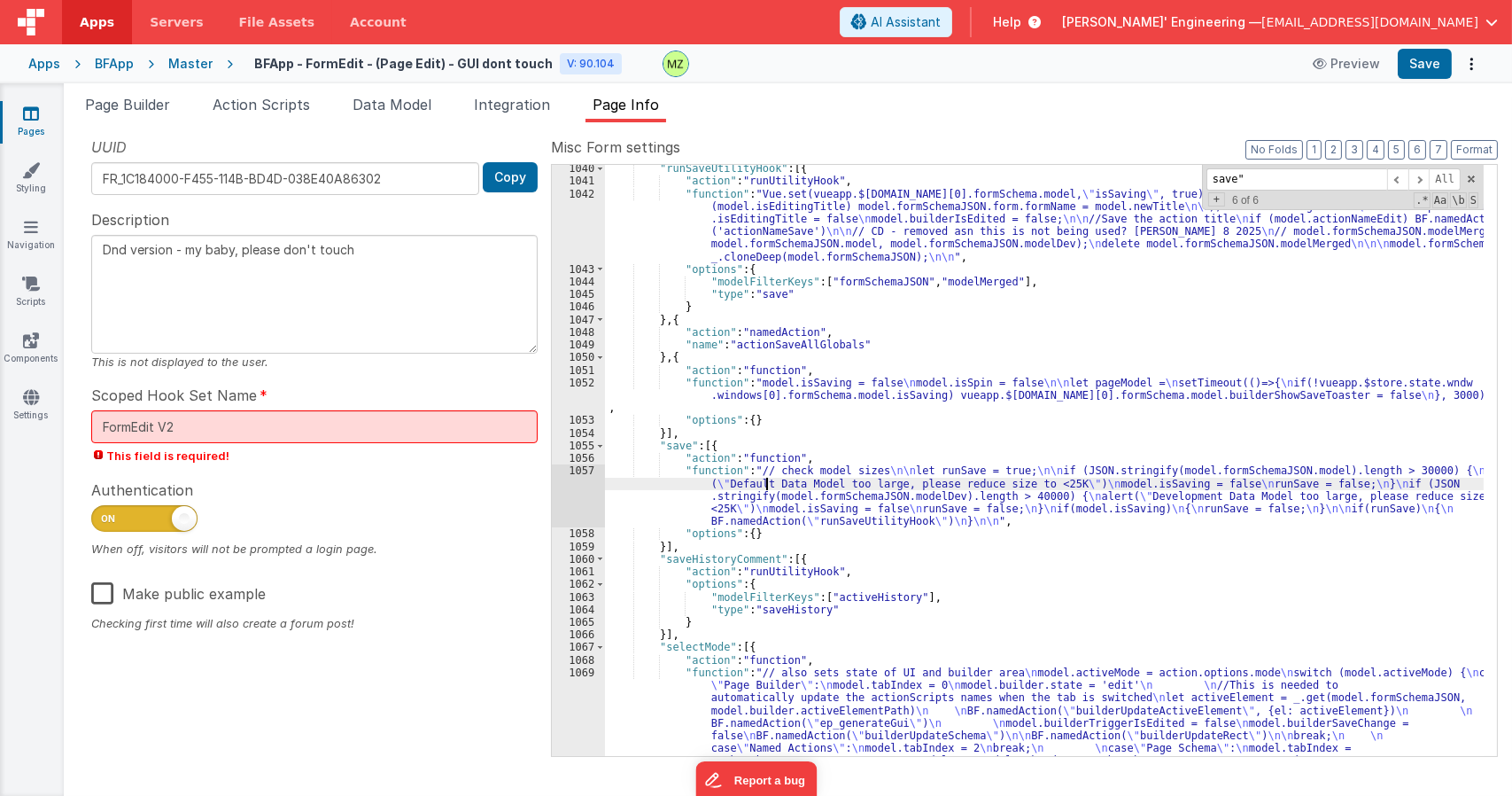
scroll to position [23403, 0]
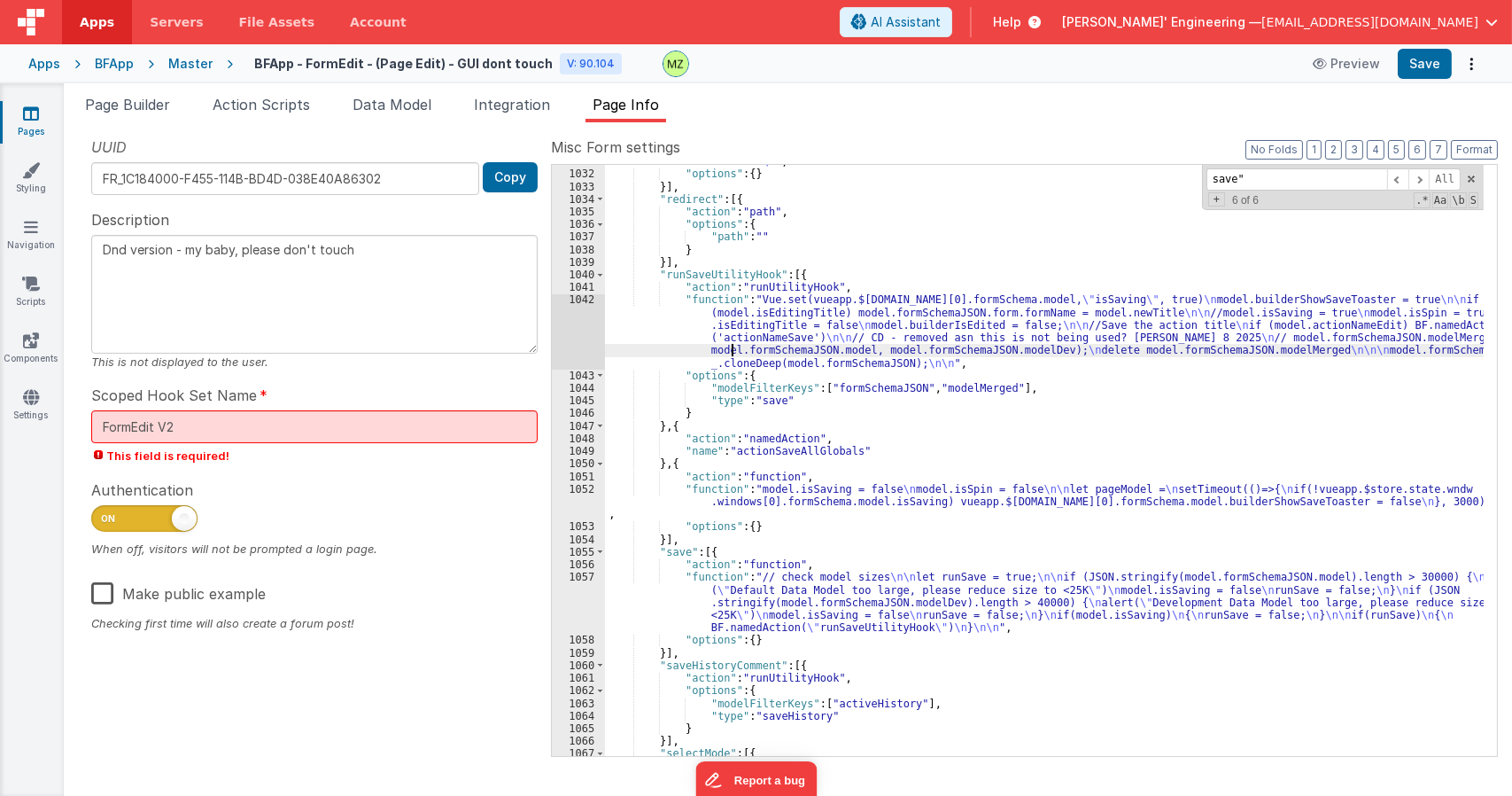
click at [732, 349] on div ""function" : "var newCache = [] \n for (const key in model.formSchemaJSON.model…" at bounding box center [1044, 451] width 879 height 641
click at [576, 300] on div "1042" at bounding box center [578, 331] width 53 height 75
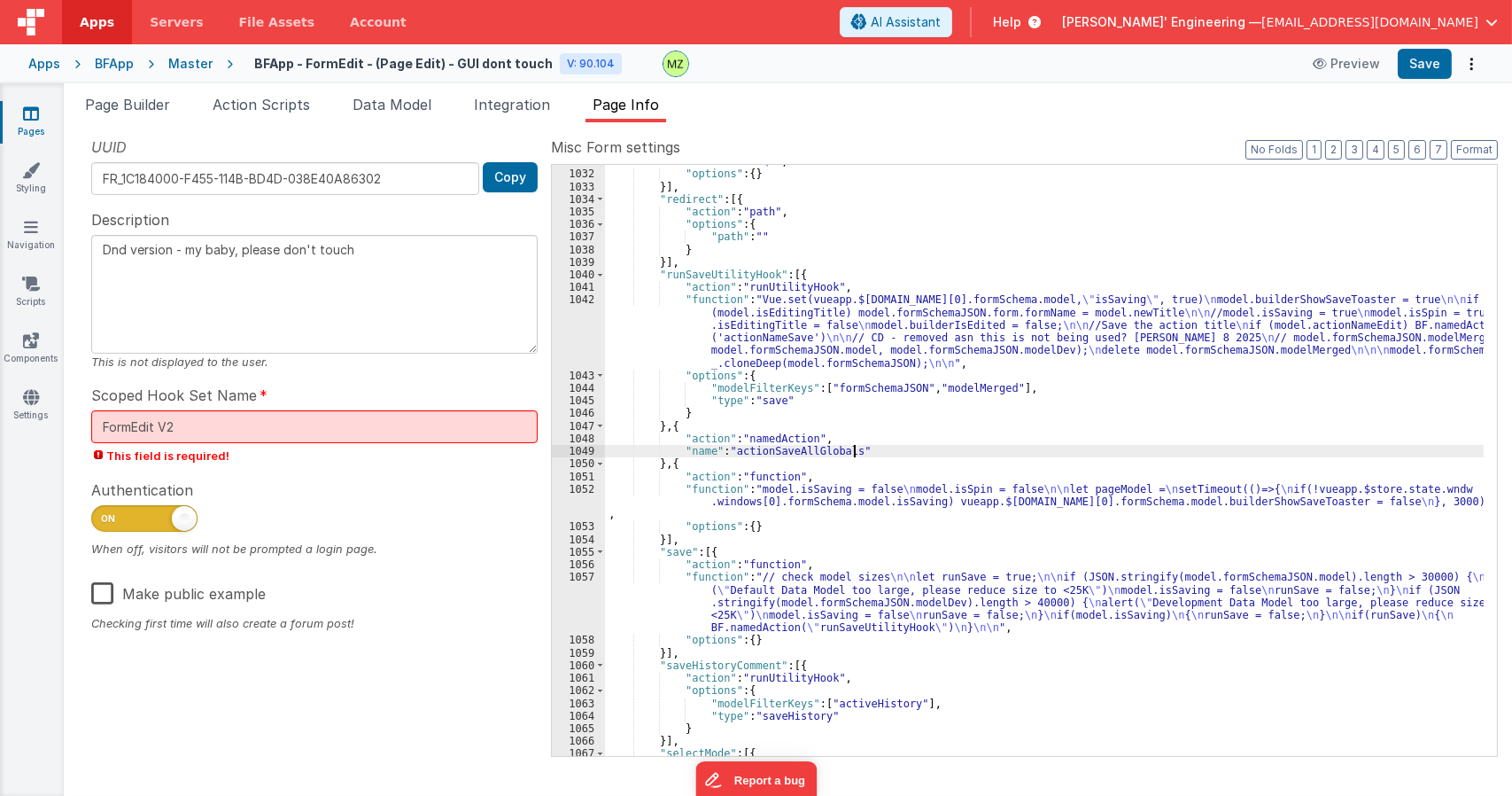
click at [894, 456] on div ""function" : "var newCache = [] \n for (const key in model.formSchemaJSON.model…" at bounding box center [1044, 451] width 879 height 641
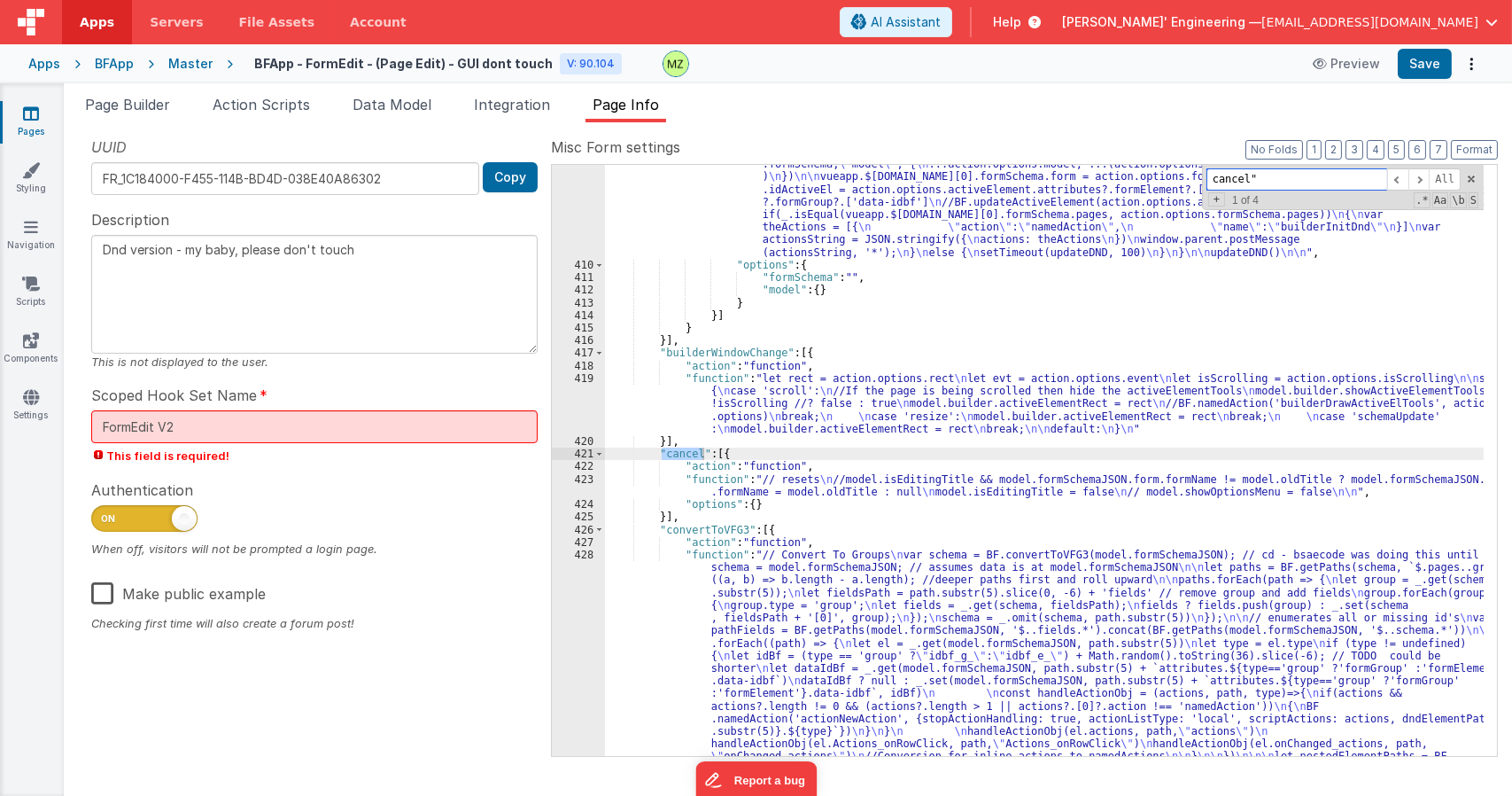
scroll to position [11023, 0]
type input "cancel""
click at [830, 478] on div ""function" : "// This is run in context of iframes target page and updates sche…" at bounding box center [1044, 649] width 879 height 1057
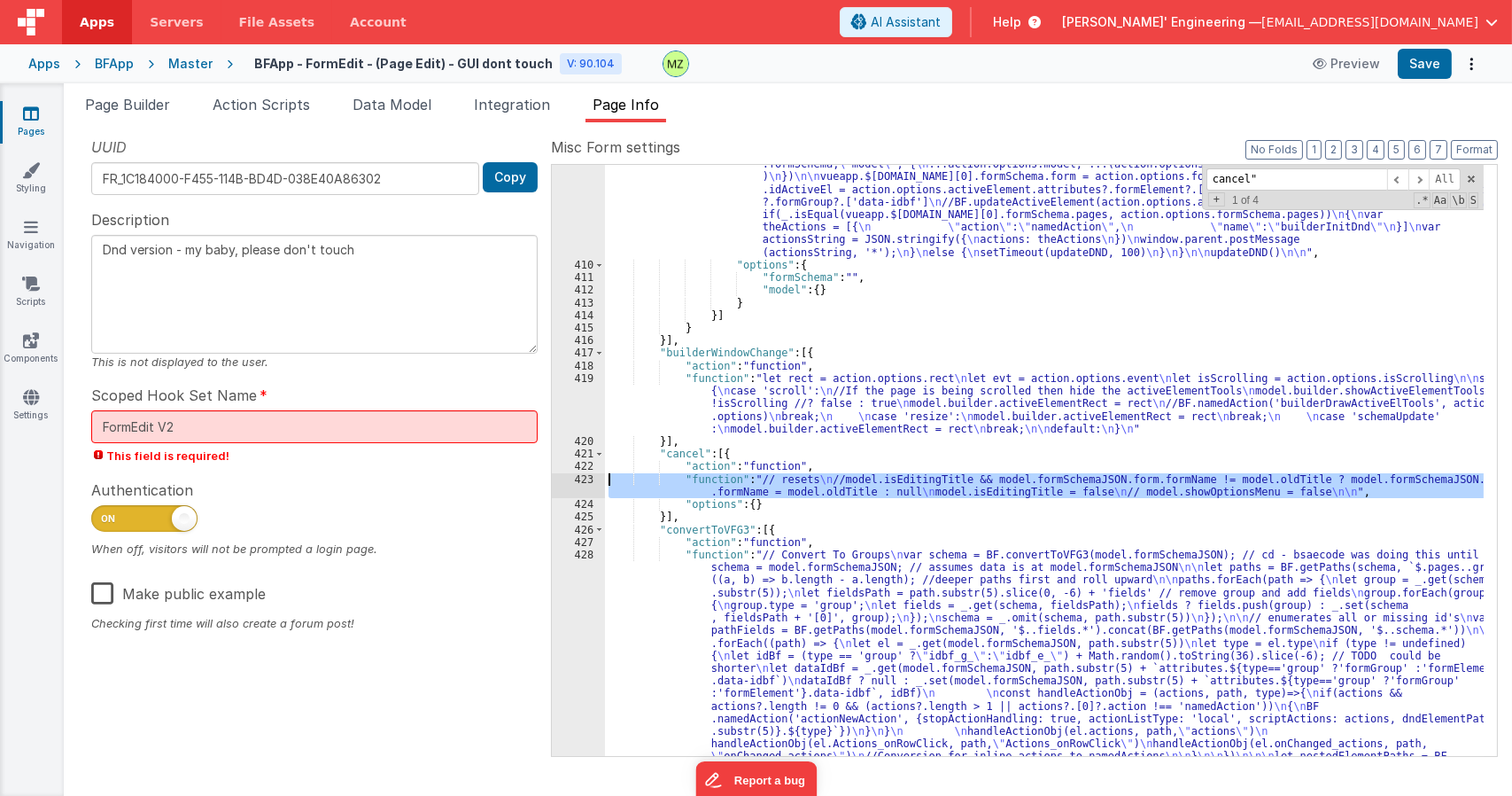
click at [585, 474] on div "423" at bounding box center [578, 486] width 53 height 25
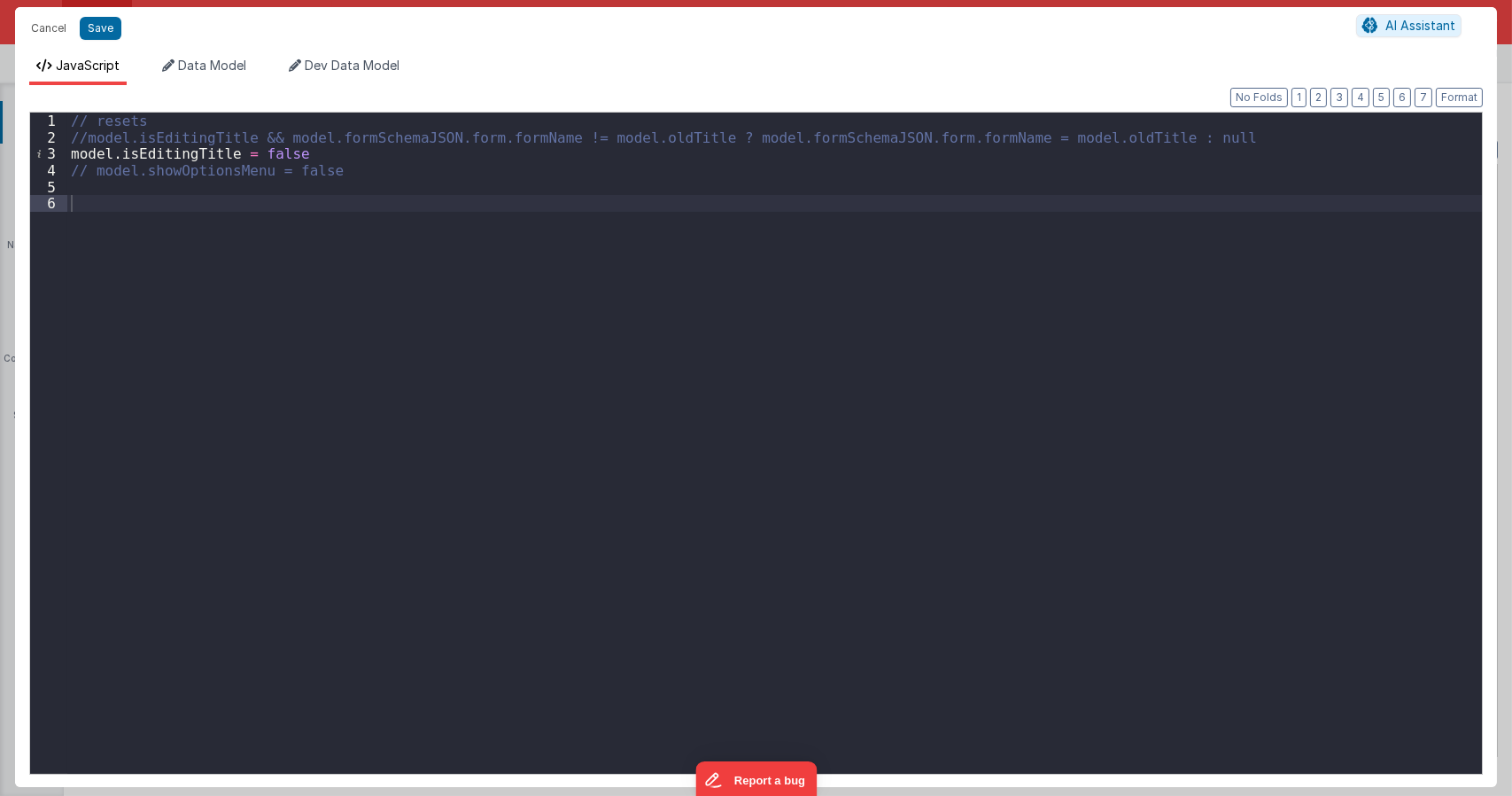
click at [94, 169] on div "// resets //model.isEditingTitle && model.formSchemaJSON.form.formName != model…" at bounding box center [774, 458] width 1414 height 693
type textarea "Dnd version - my baby, please don't touch"
